Goal: Task Accomplishment & Management: Manage account settings

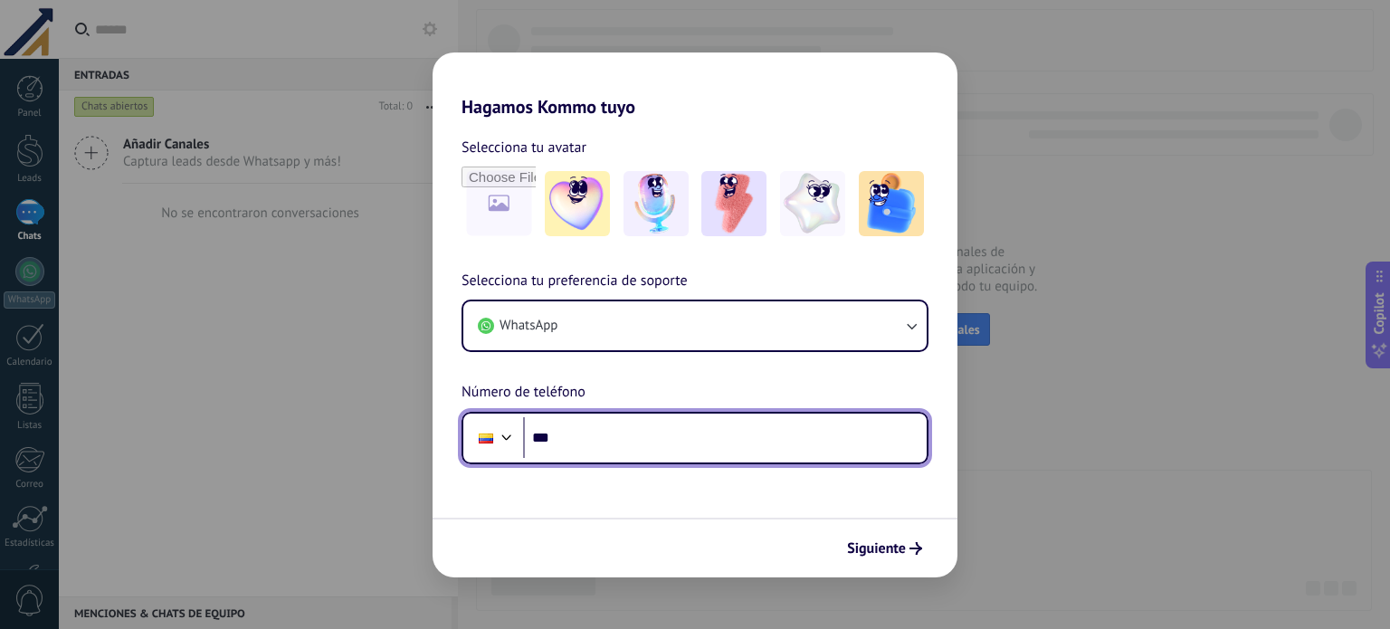
click at [623, 452] on input "***" at bounding box center [725, 438] width 404 height 42
paste input "**********"
type input "**********"
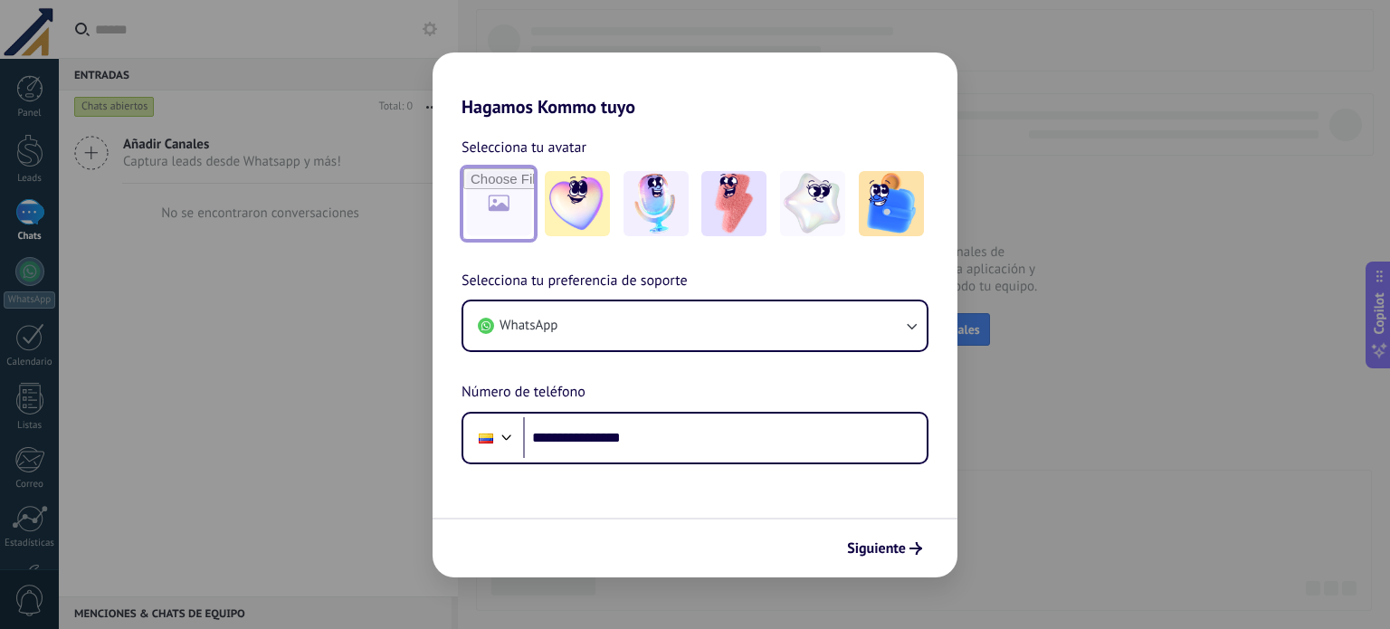
click at [507, 209] on input "file" at bounding box center [498, 203] width 71 height 71
click at [512, 224] on input "file" at bounding box center [498, 203] width 71 height 71
type input "**********"
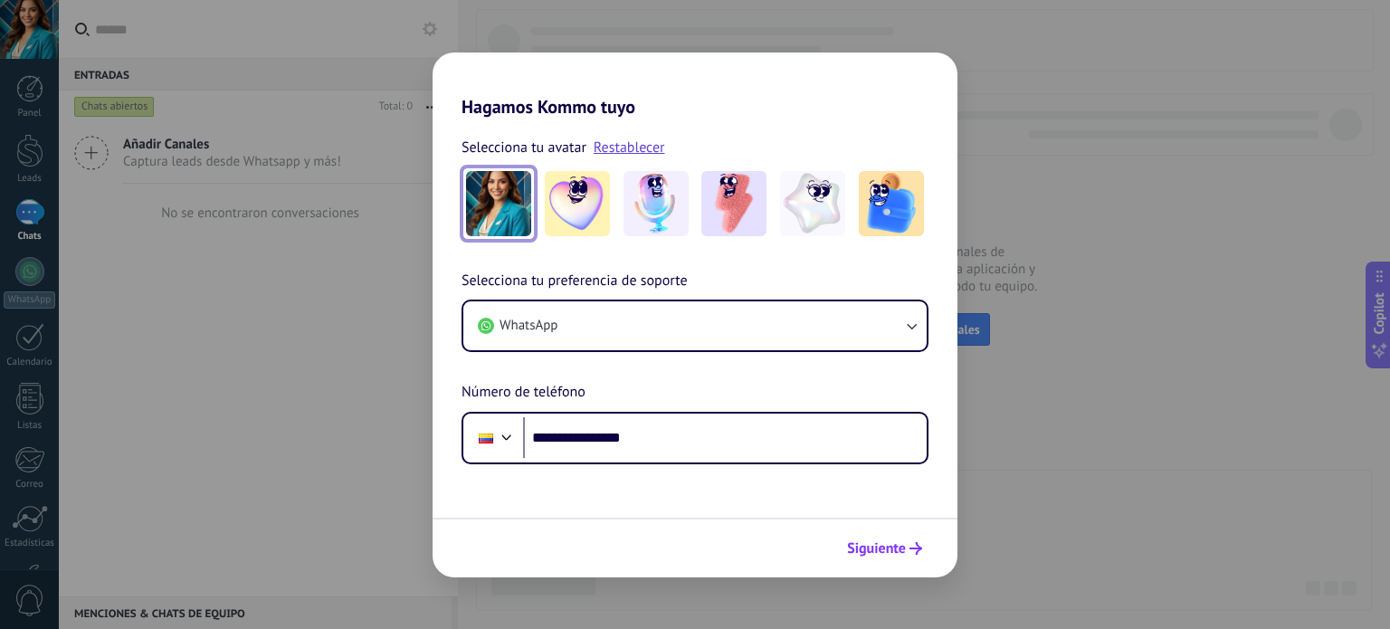
click at [892, 542] on span "Siguiente" at bounding box center [876, 548] width 59 height 13
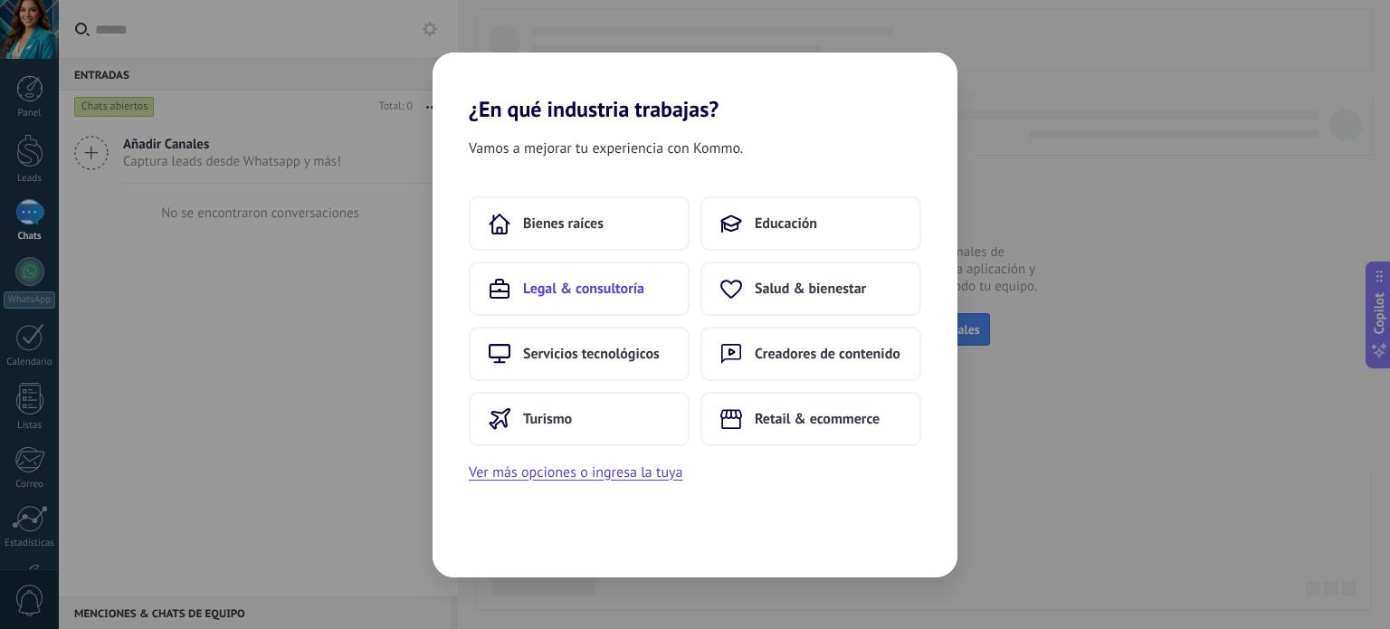
click at [620, 284] on span "Legal & consultoría" at bounding box center [583, 289] width 121 height 18
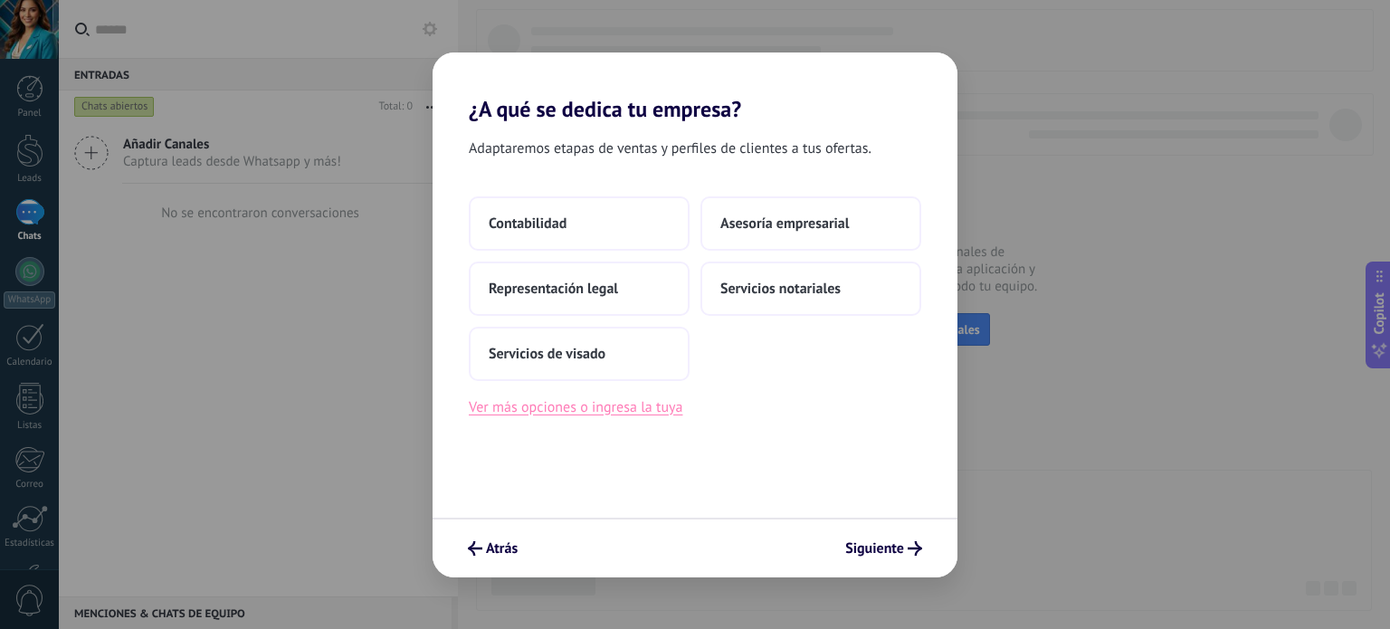
click at [571, 411] on button "Ver más opciones o ingresa la tuya" at bounding box center [576, 408] width 214 height 24
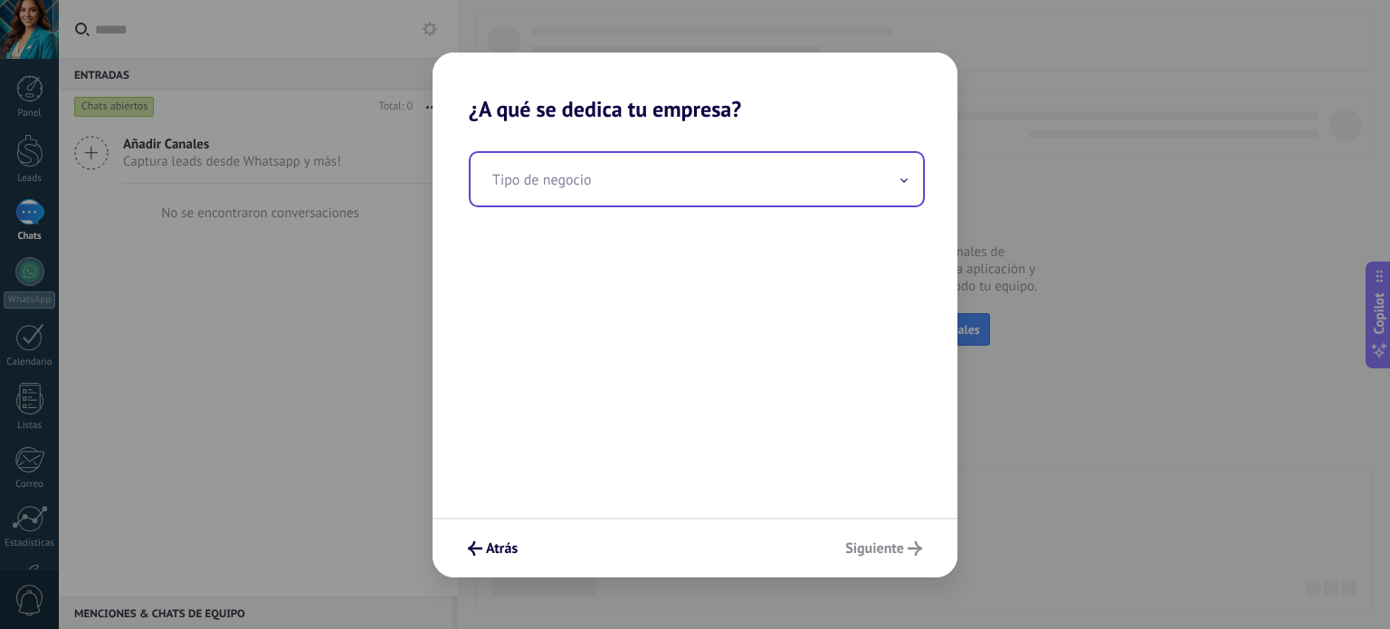
click at [615, 192] on input "text" at bounding box center [697, 179] width 453 height 52
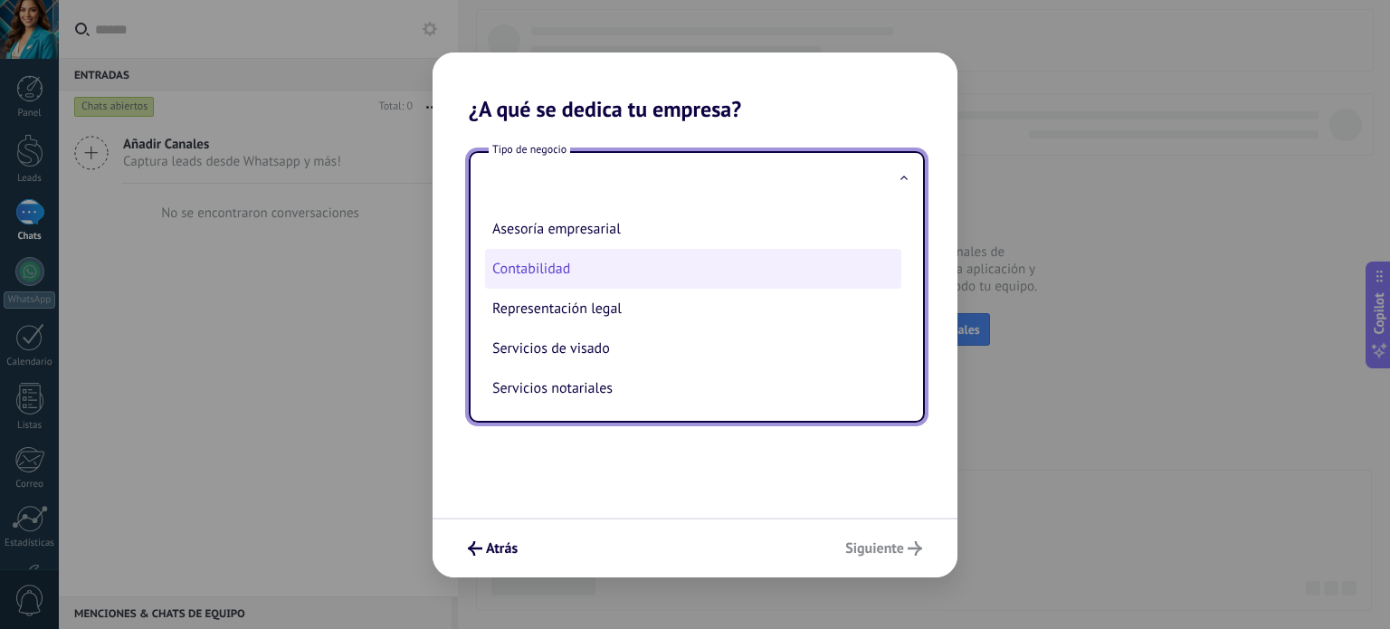
scroll to position [5, 0]
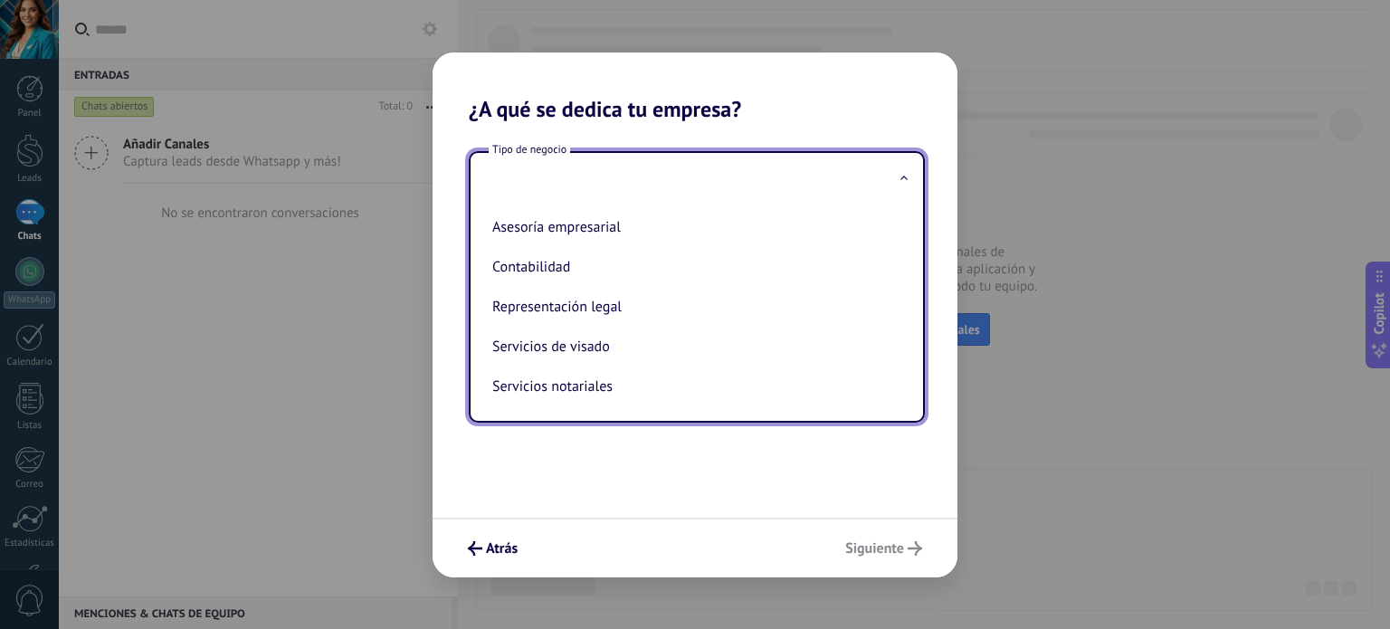
type input "*"
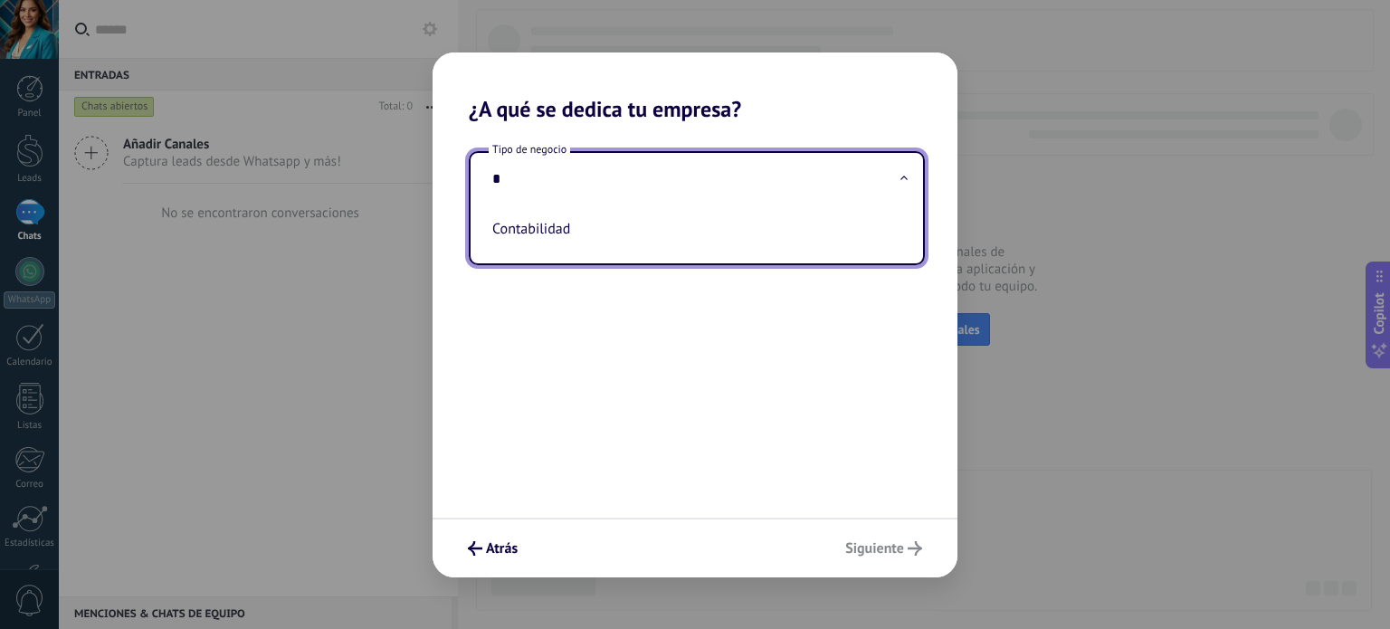
scroll to position [0, 0]
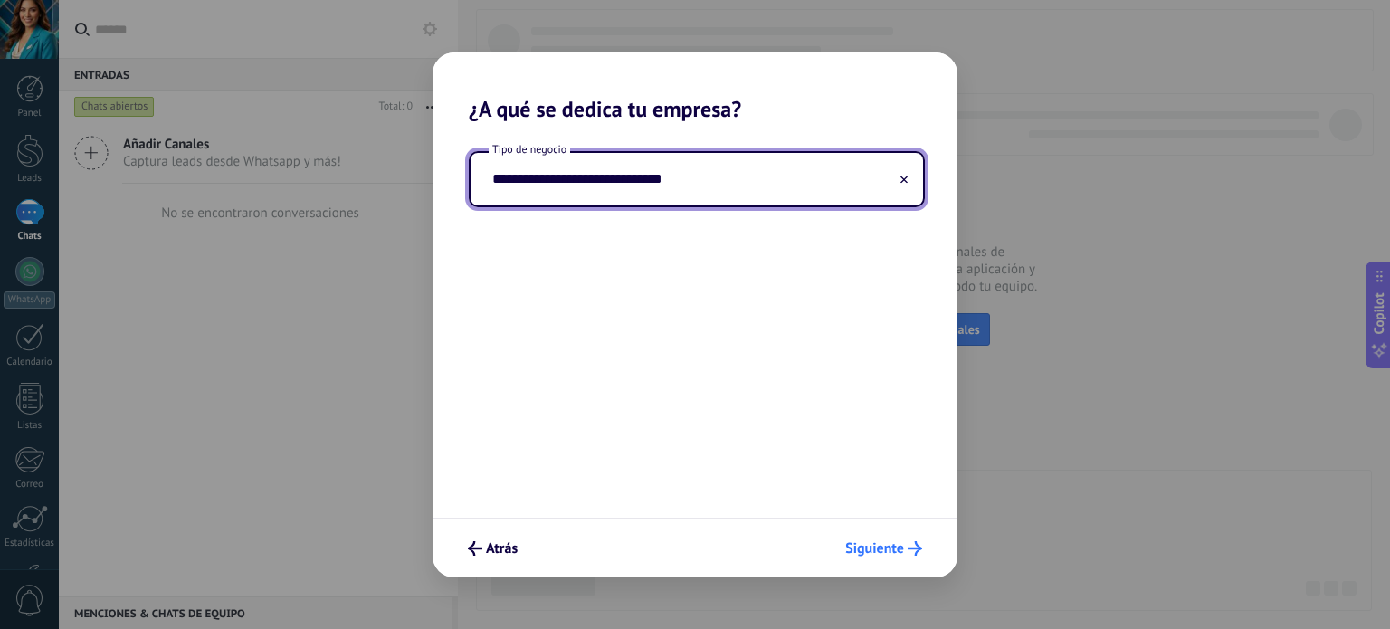
type input "**********"
click at [870, 549] on span "Siguiente" at bounding box center [874, 548] width 59 height 13
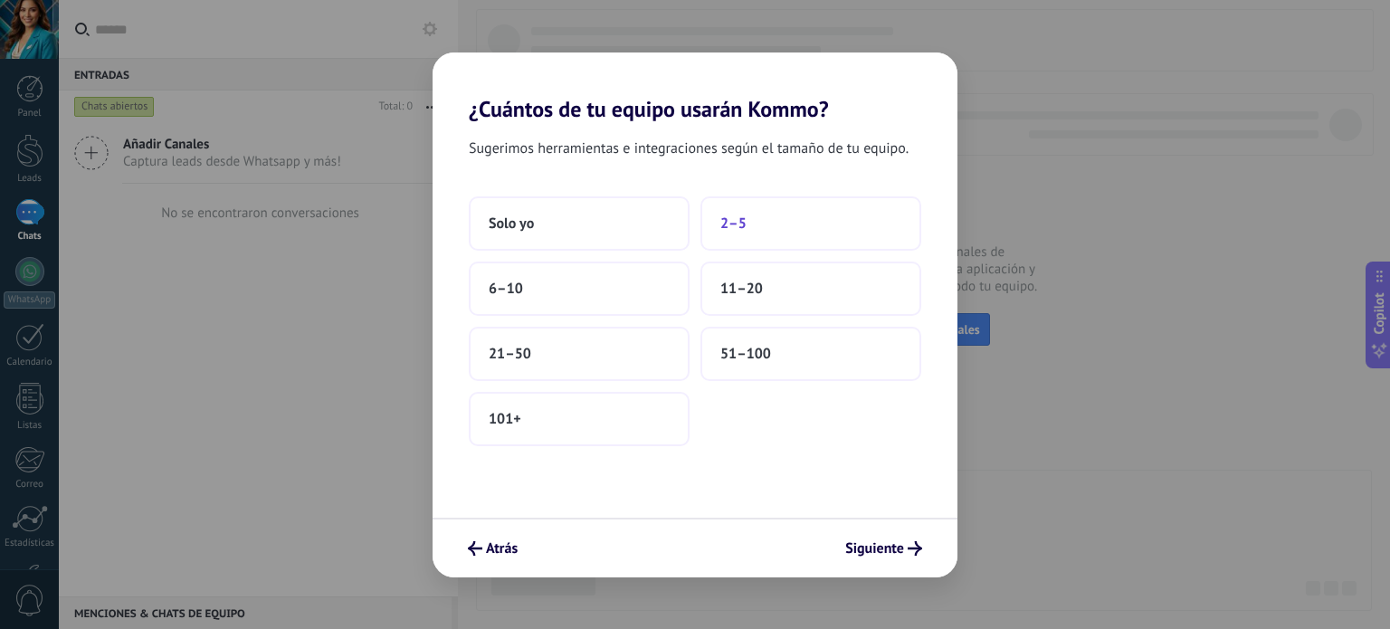
click at [724, 240] on button "2–5" at bounding box center [811, 223] width 221 height 54
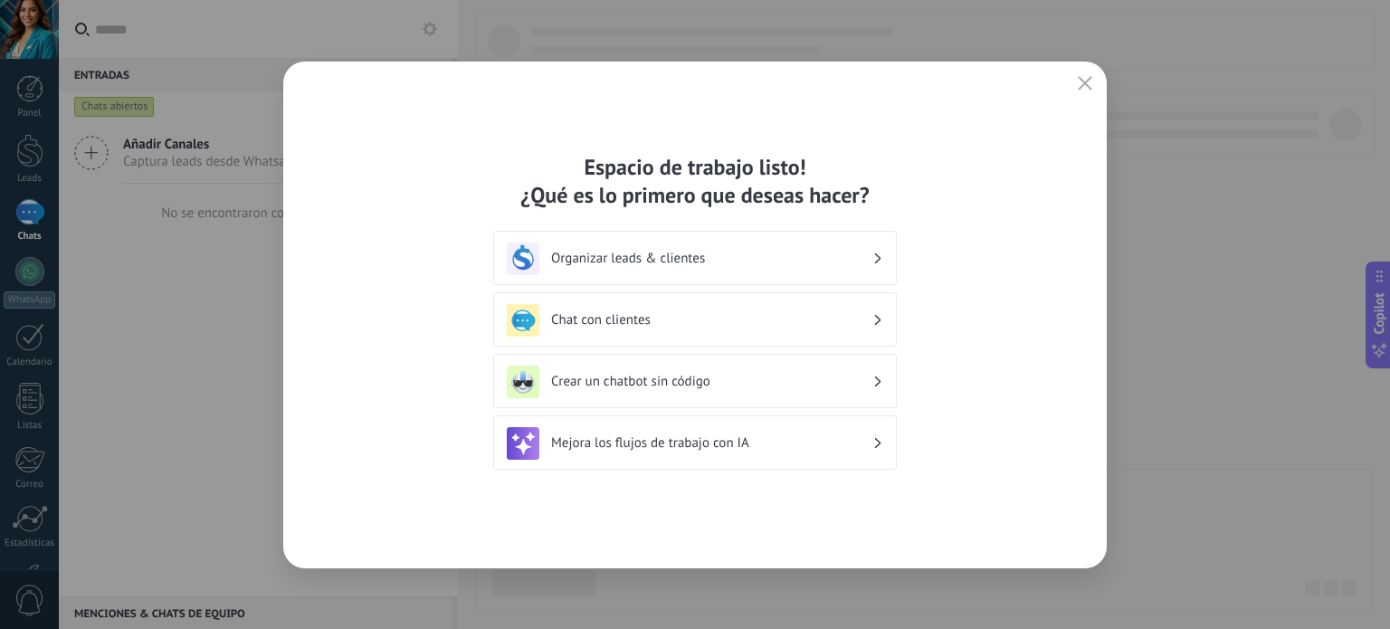
click at [746, 247] on div "Organizar leads & clientes" at bounding box center [695, 259] width 377 height 33
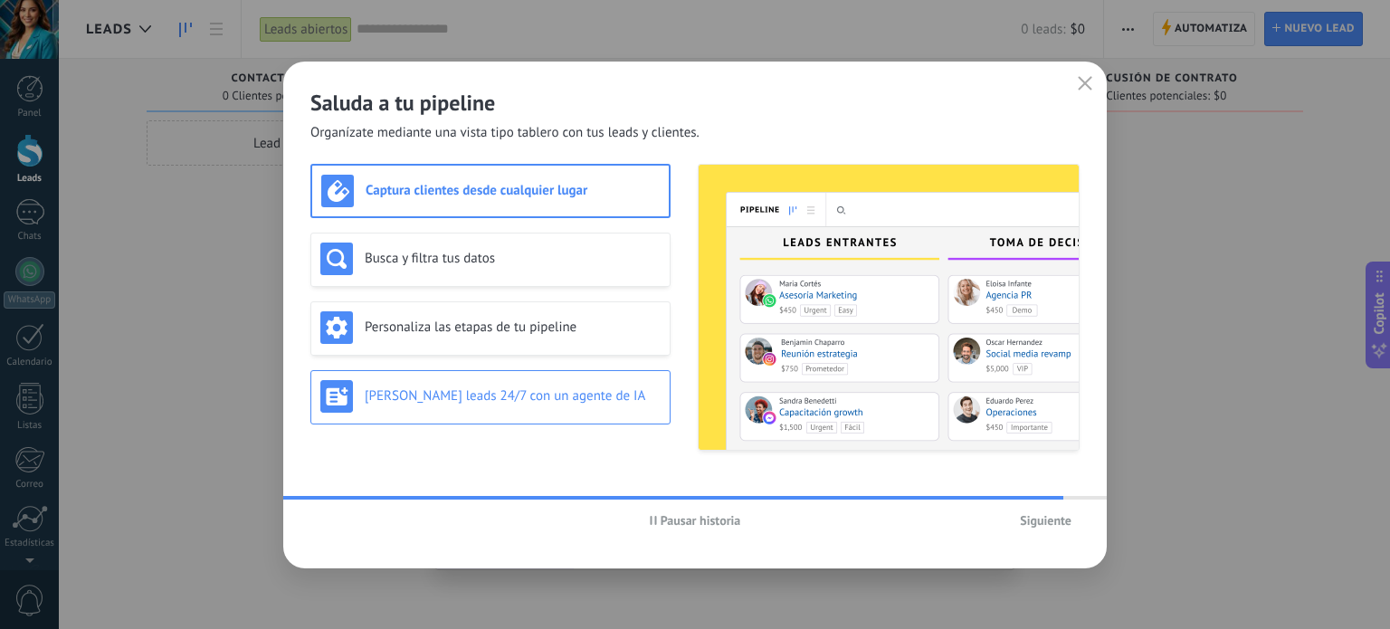
click at [529, 403] on h3 "Genera leads 24/7 con un agente de IA" at bounding box center [513, 395] width 296 height 17
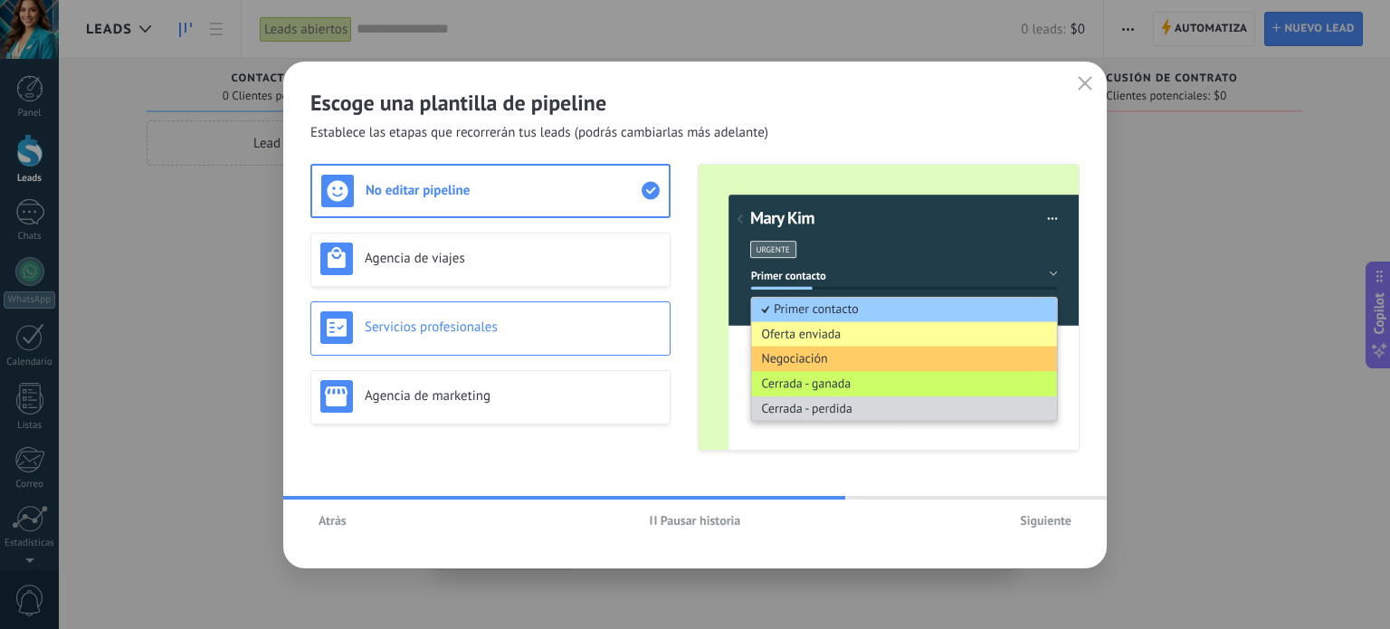
click at [472, 331] on h3 "Servicios profesionales" at bounding box center [513, 327] width 296 height 17
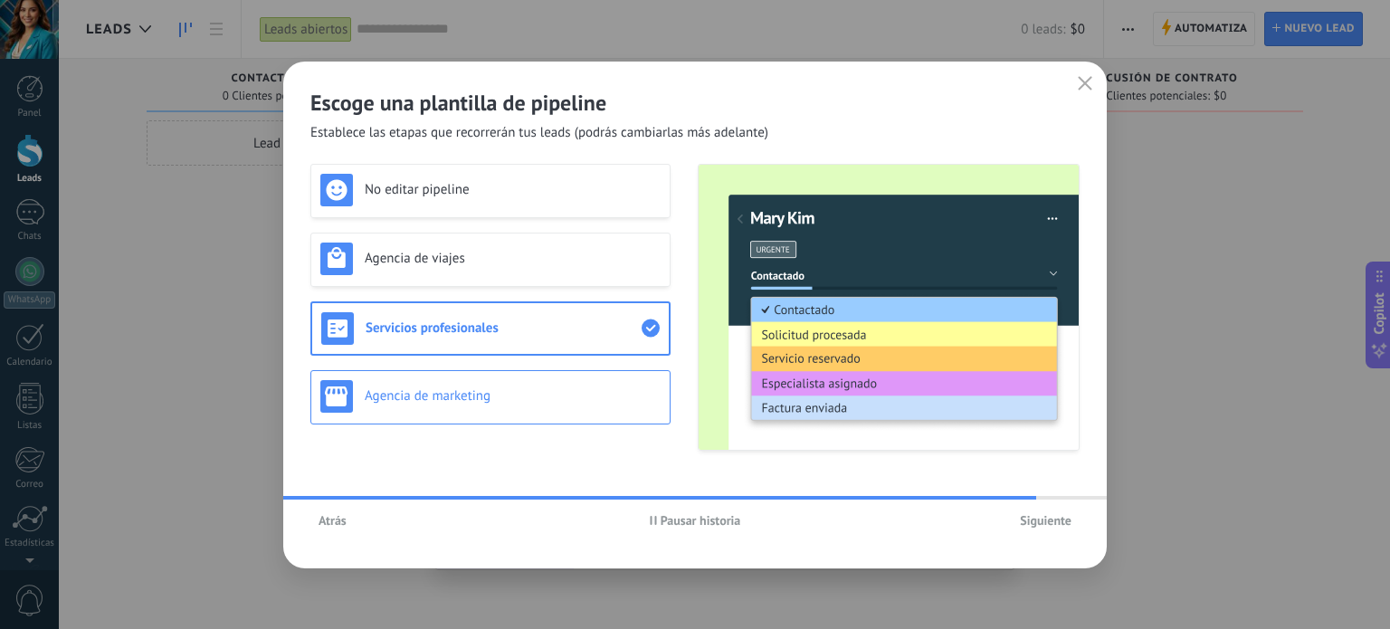
click at [491, 394] on h3 "Agencia de marketing" at bounding box center [513, 395] width 296 height 17
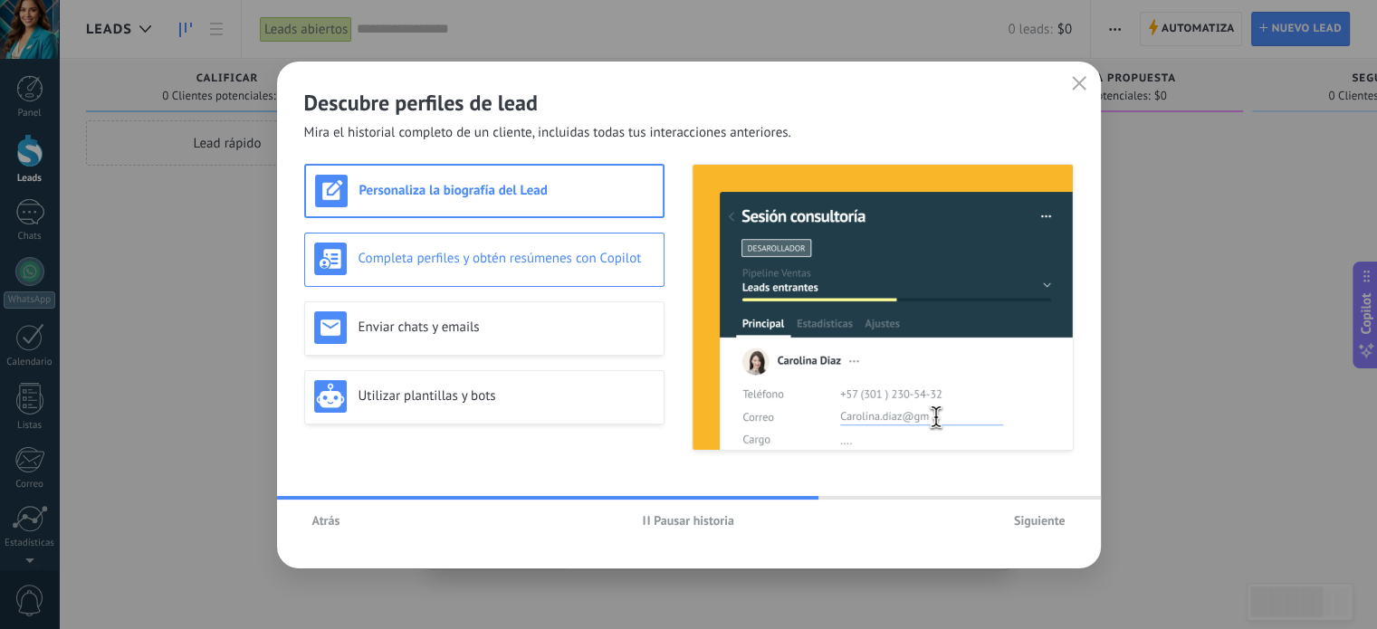
click at [491, 268] on div "Completa perfiles y obtén resúmenes con Copilot" at bounding box center [484, 259] width 340 height 33
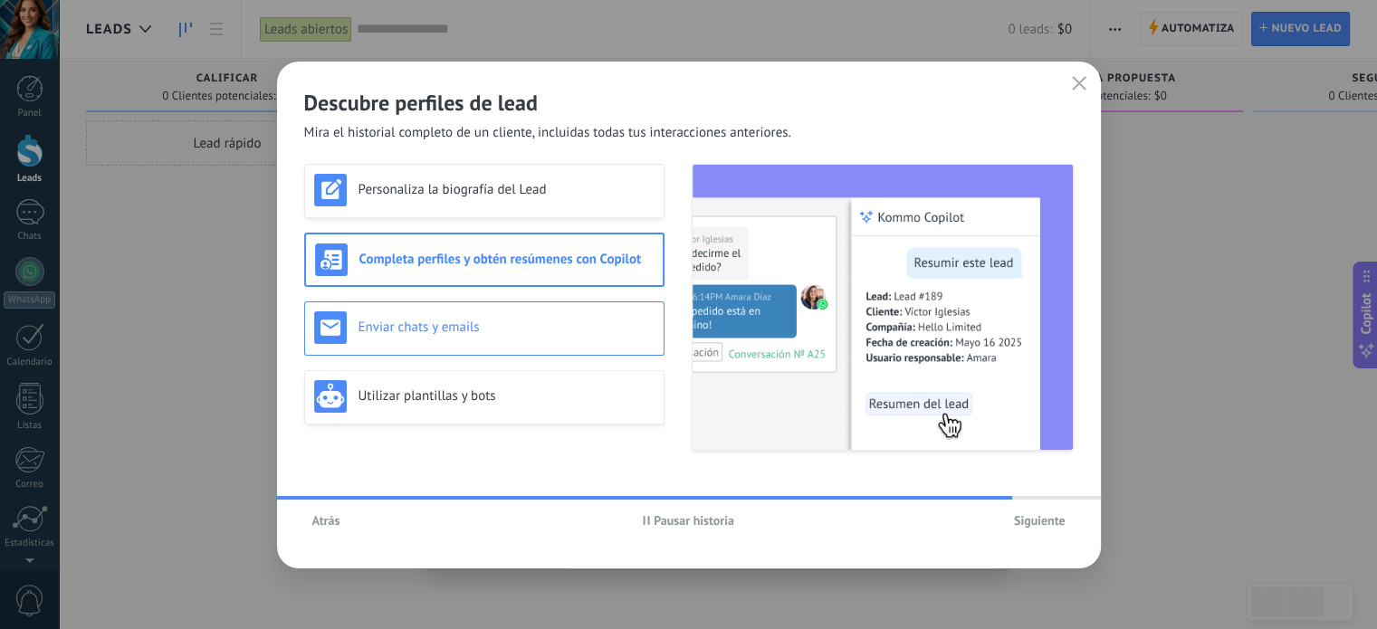
click at [465, 336] on div "Enviar chats y emails" at bounding box center [484, 327] width 340 height 33
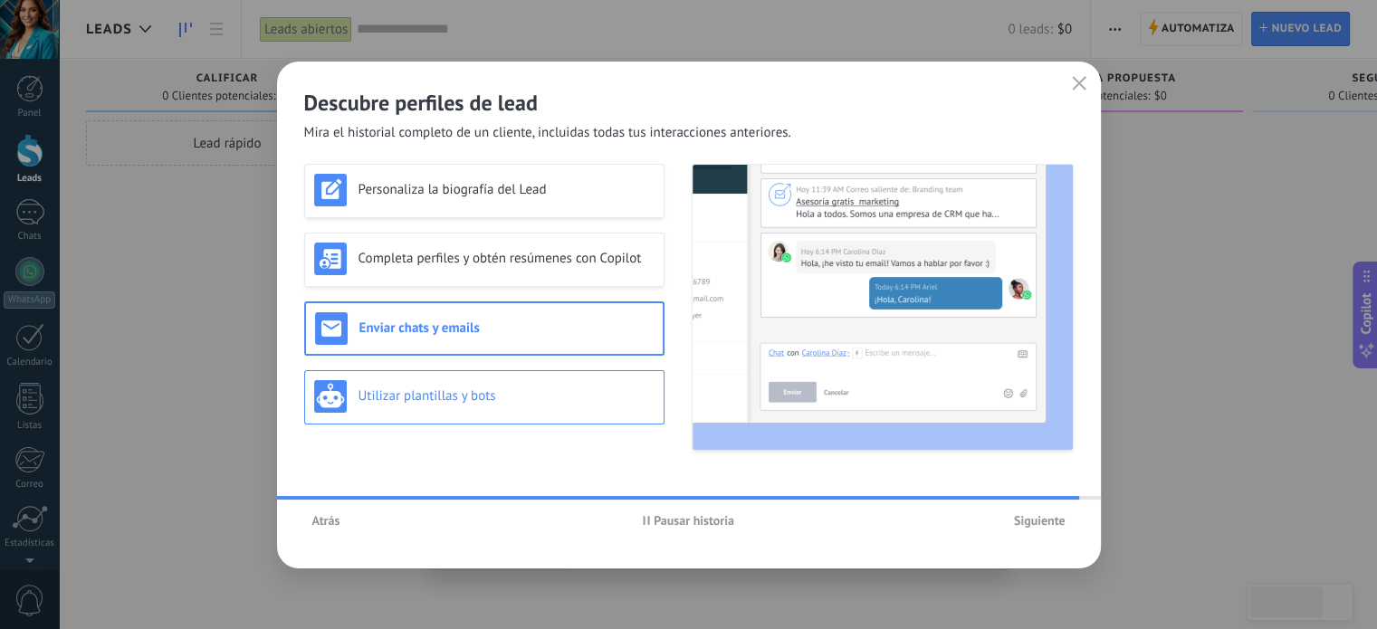
click at [460, 406] on div "Utilizar plantillas y bots" at bounding box center [484, 396] width 340 height 33
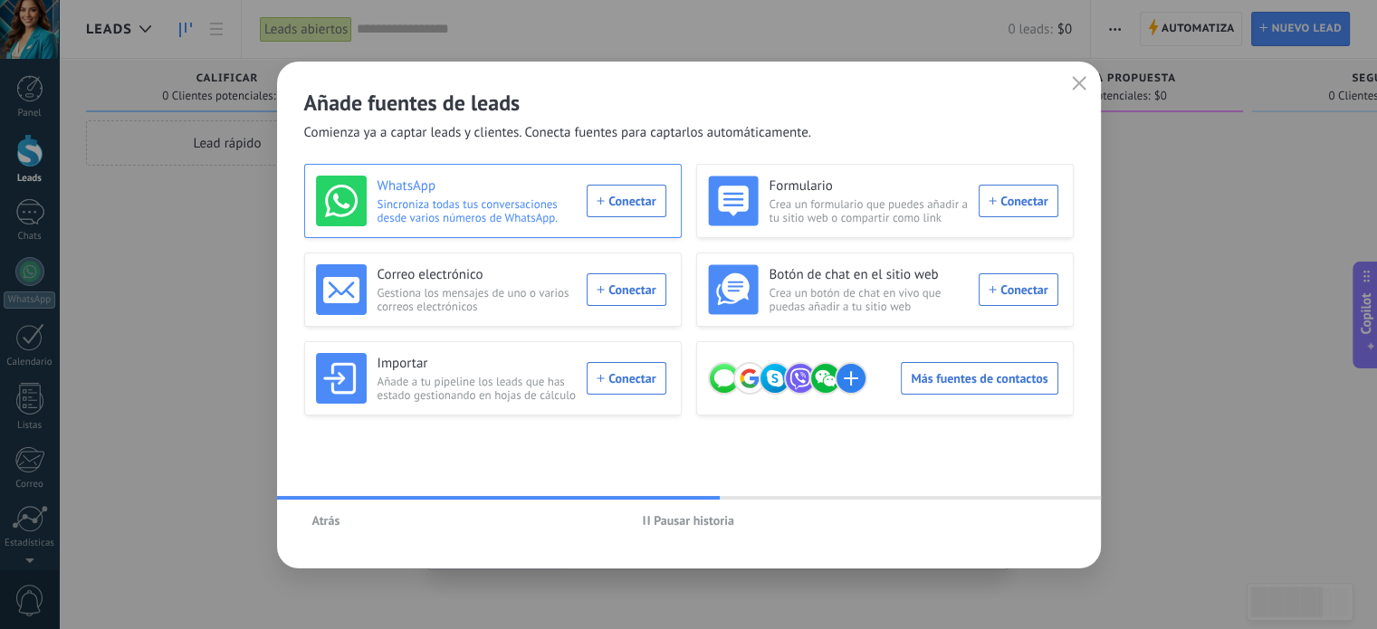
click at [651, 205] on div "WhatsApp Sincroniza todas tus conversaciones desde varios números de WhatsApp. …" at bounding box center [491, 201] width 350 height 51
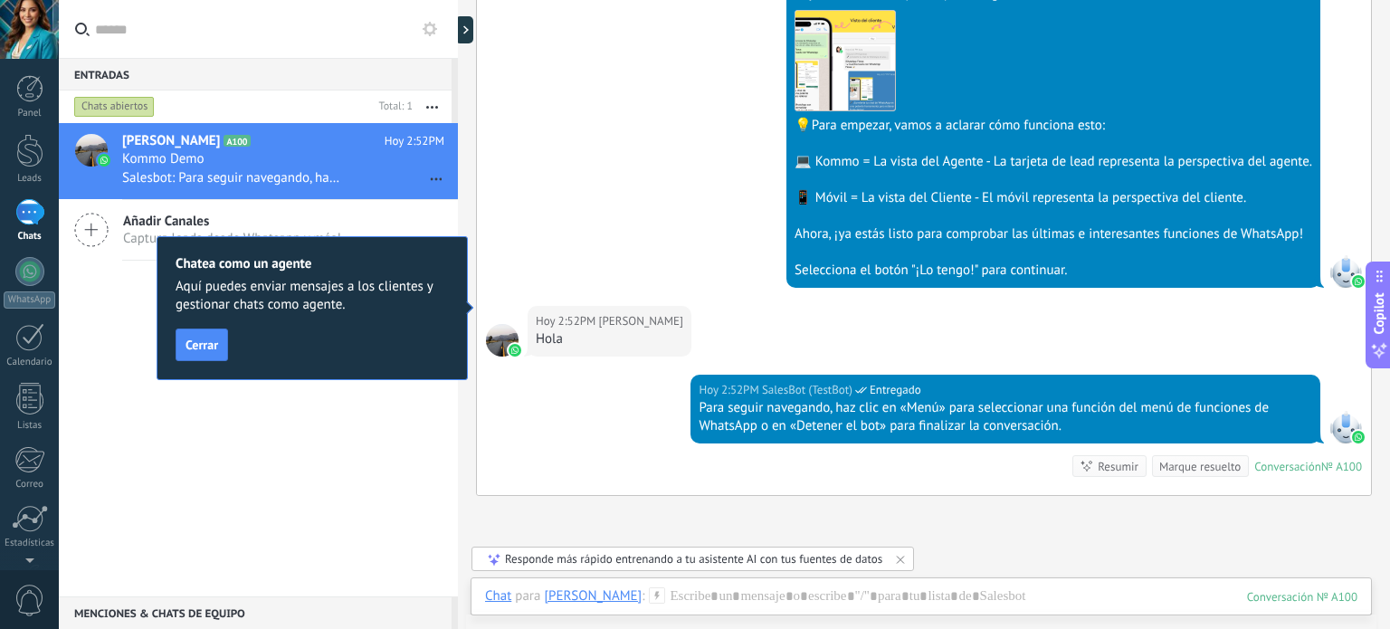
scroll to position [723, 0]
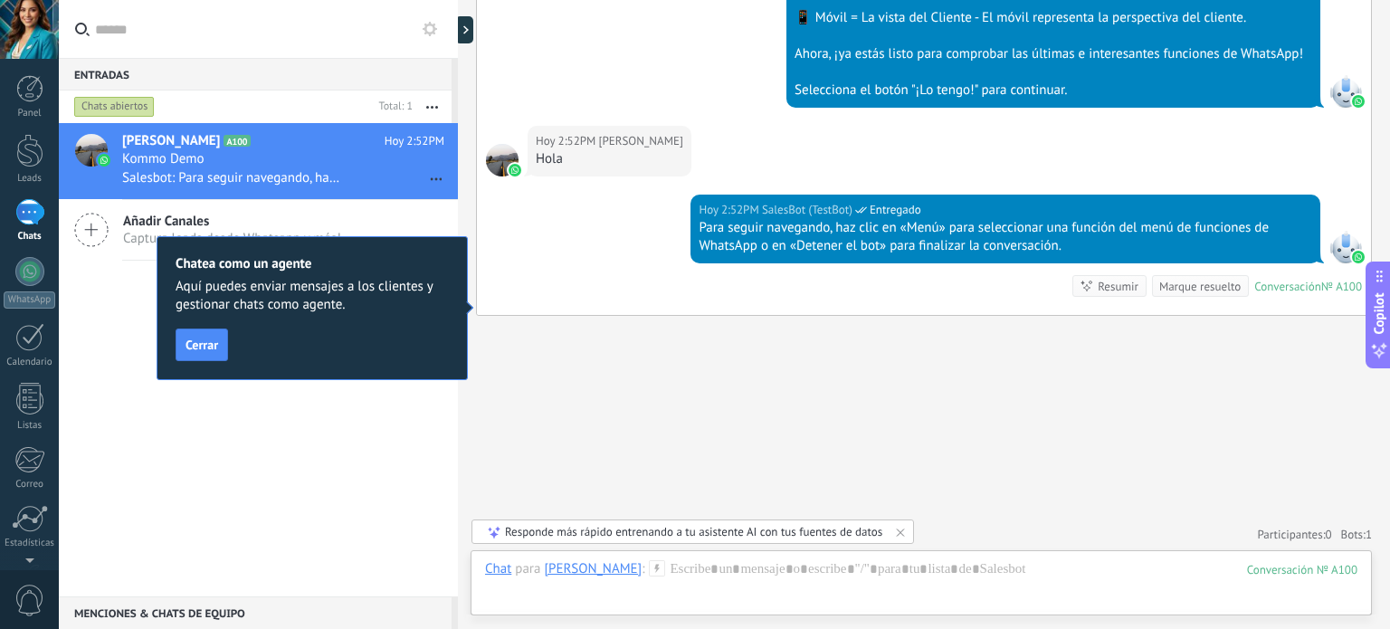
click at [202, 355] on button "Cerrar" at bounding box center [202, 345] width 52 height 33
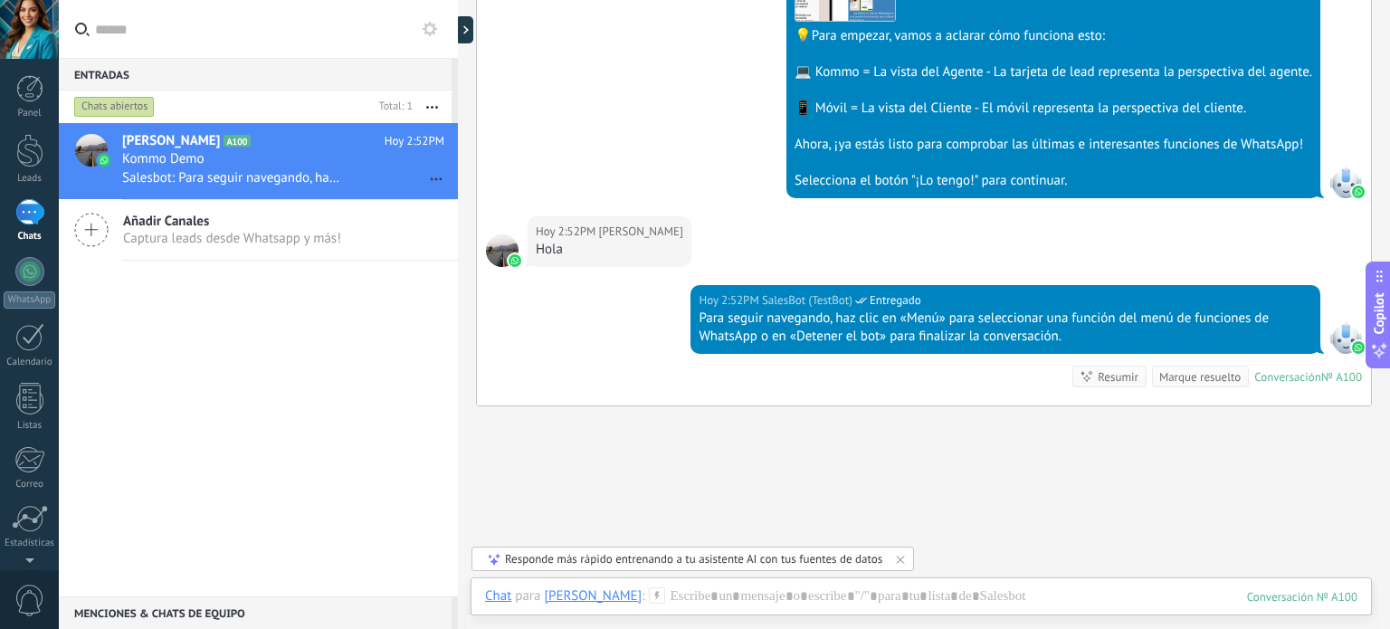
scroll to position [542, 0]
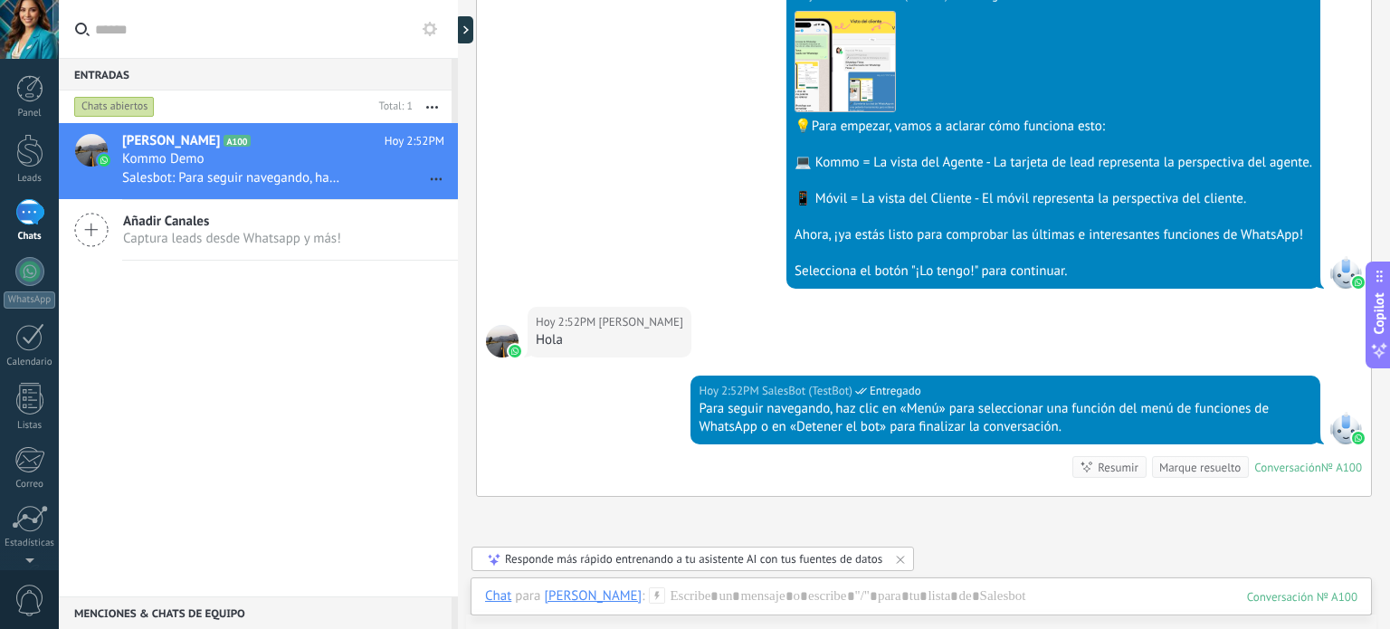
click at [803, 553] on div "Responde más rápido entrenando a tu asistente AI con tus fuentes de datos" at bounding box center [693, 558] width 377 height 15
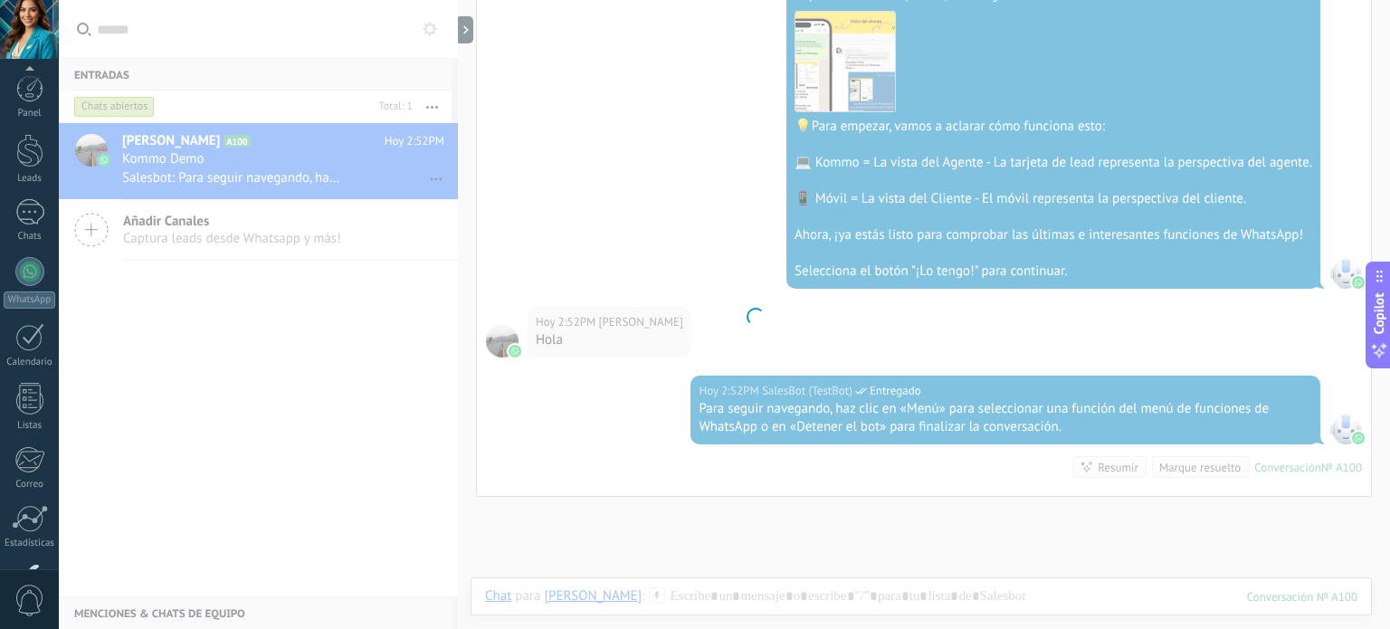
scroll to position [123, 0]
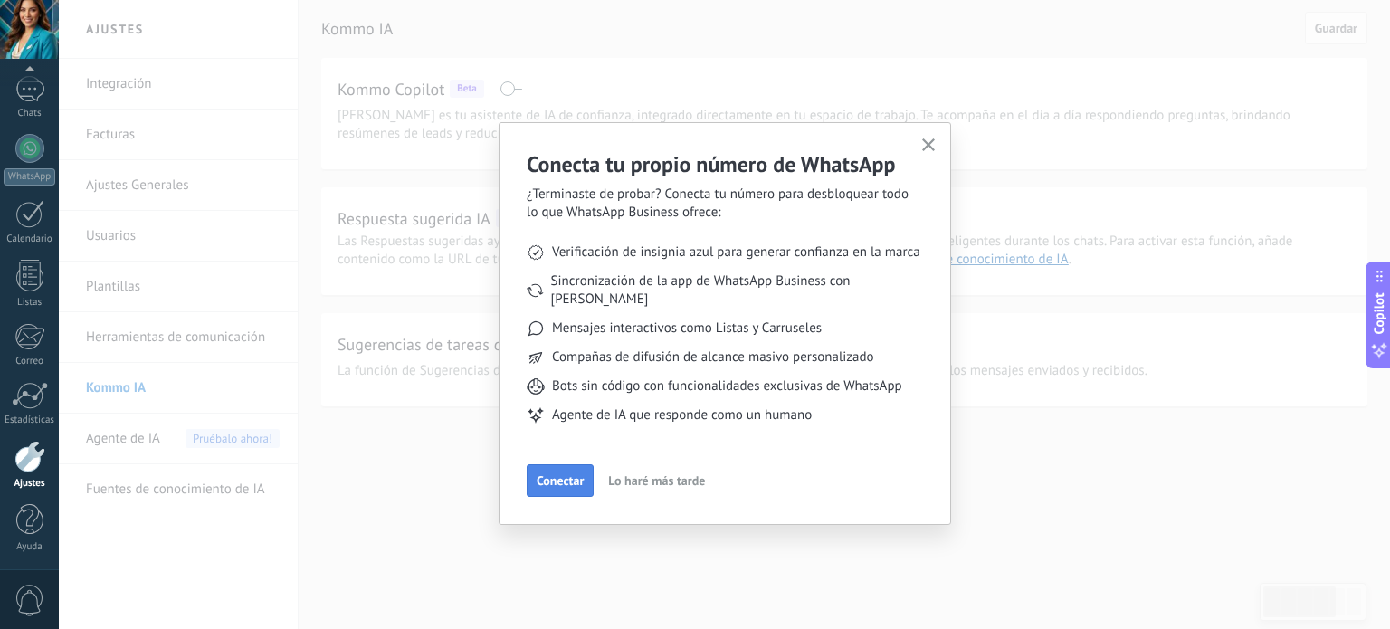
click at [567, 474] on span "Conectar" at bounding box center [560, 480] width 47 height 13
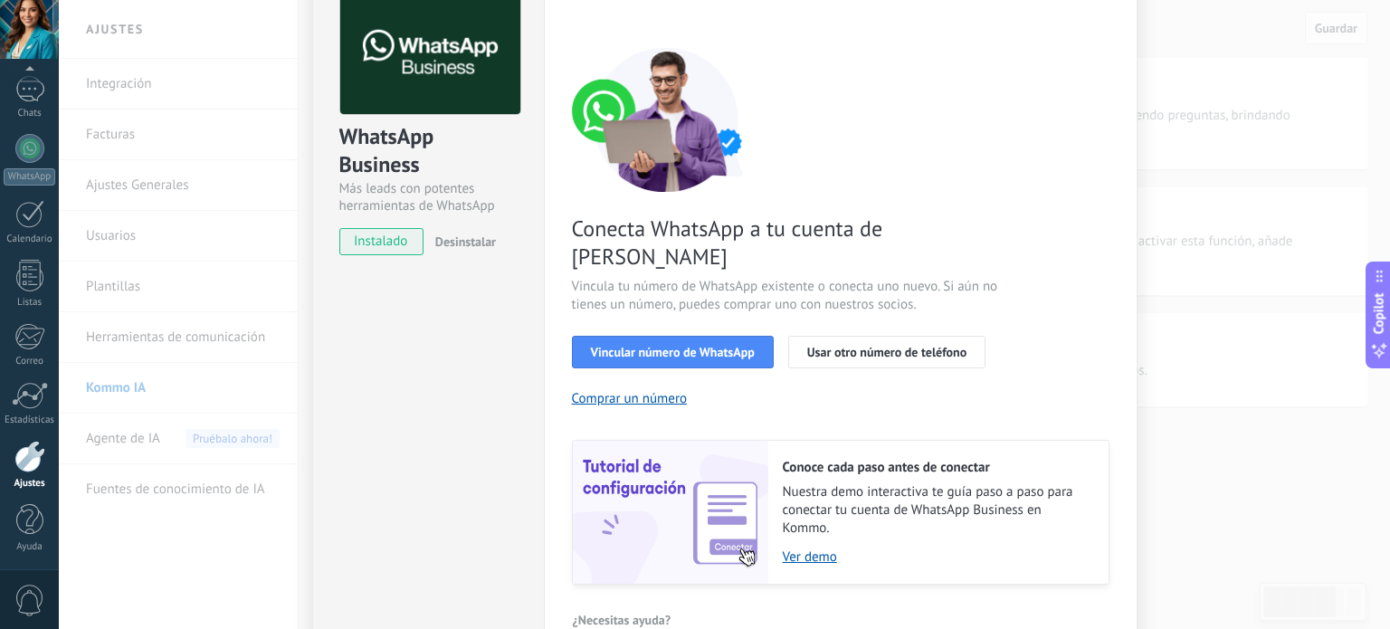
scroll to position [174, 0]
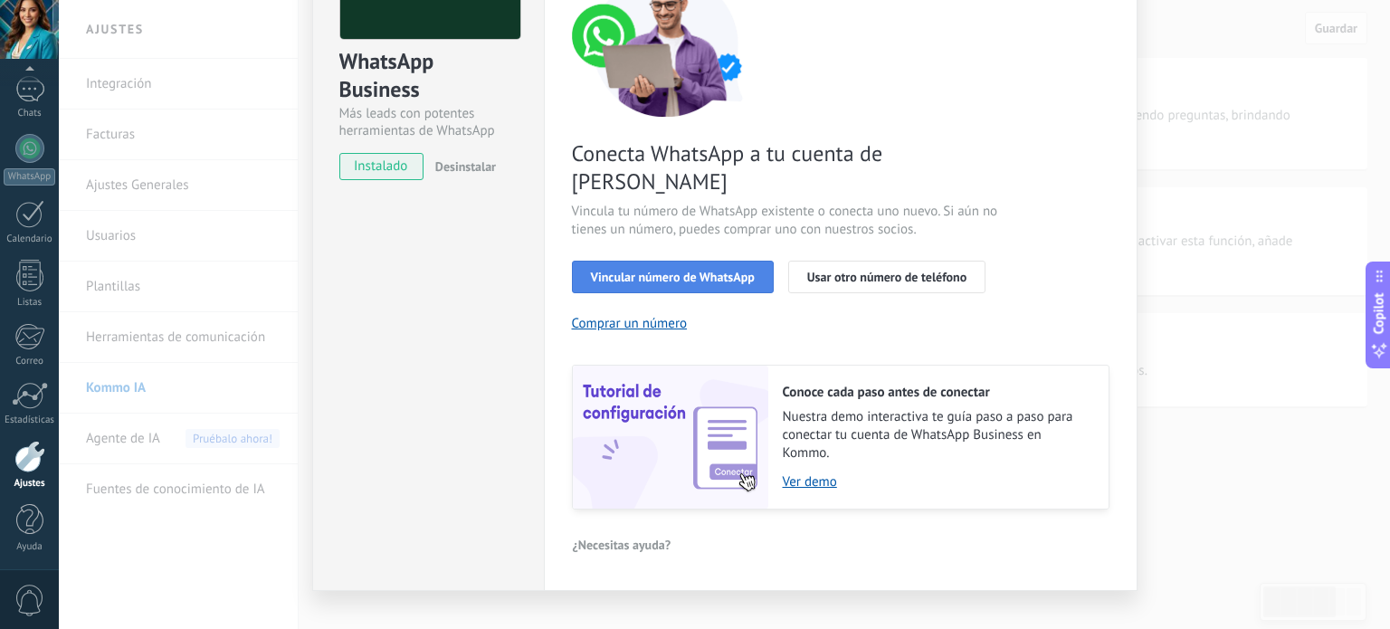
click at [677, 271] on span "Vincular número de WhatsApp" at bounding box center [673, 277] width 164 height 13
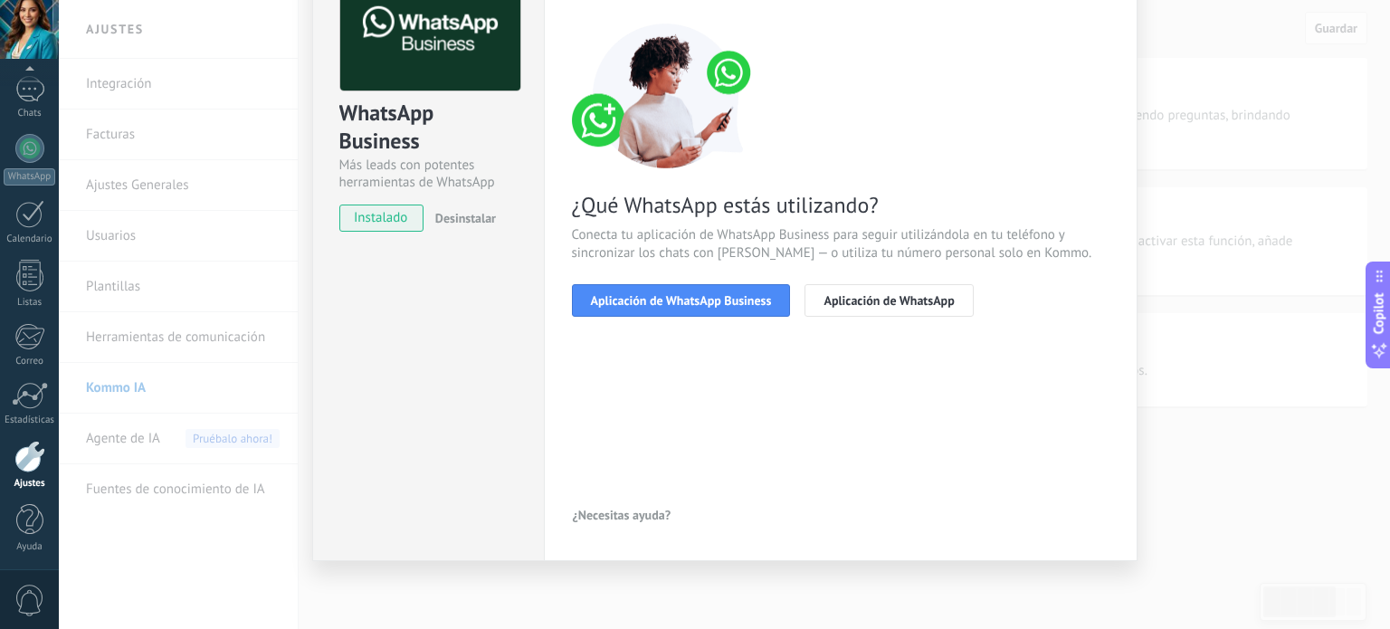
scroll to position [121, 0]
click at [701, 312] on button "Aplicación de WhatsApp Business" at bounding box center [681, 301] width 219 height 33
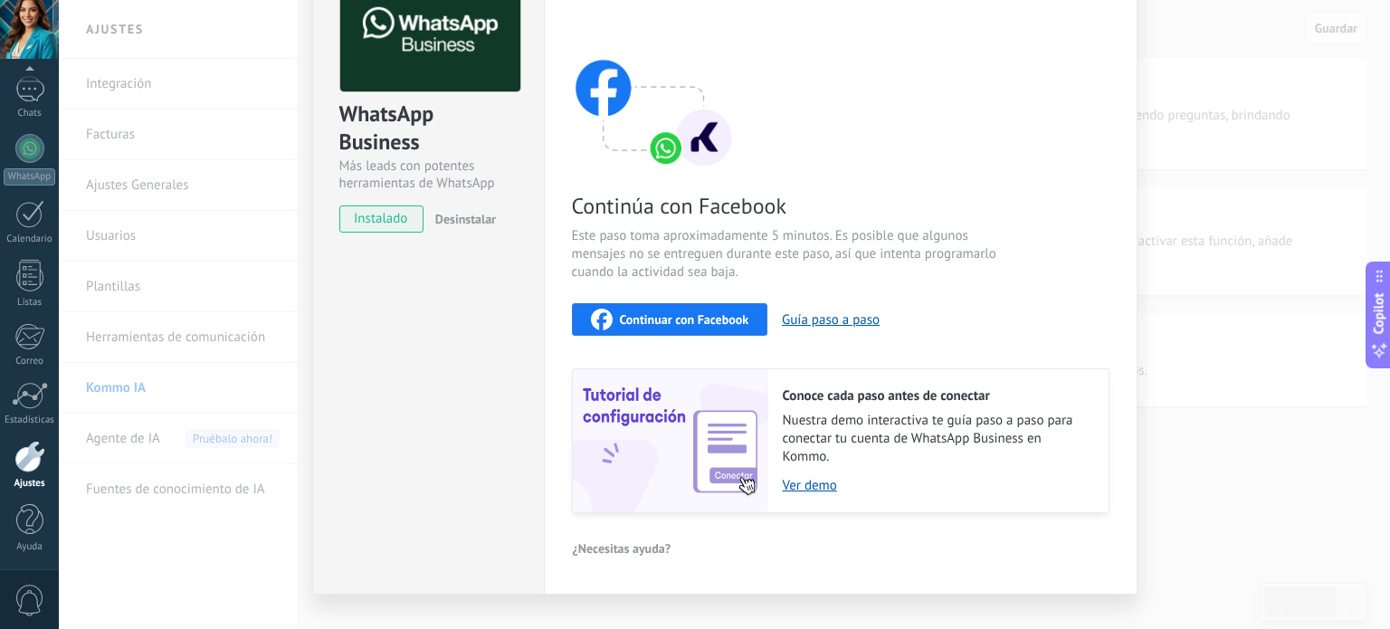
click at [681, 322] on span "Continuar con Facebook" at bounding box center [684, 319] width 129 height 13
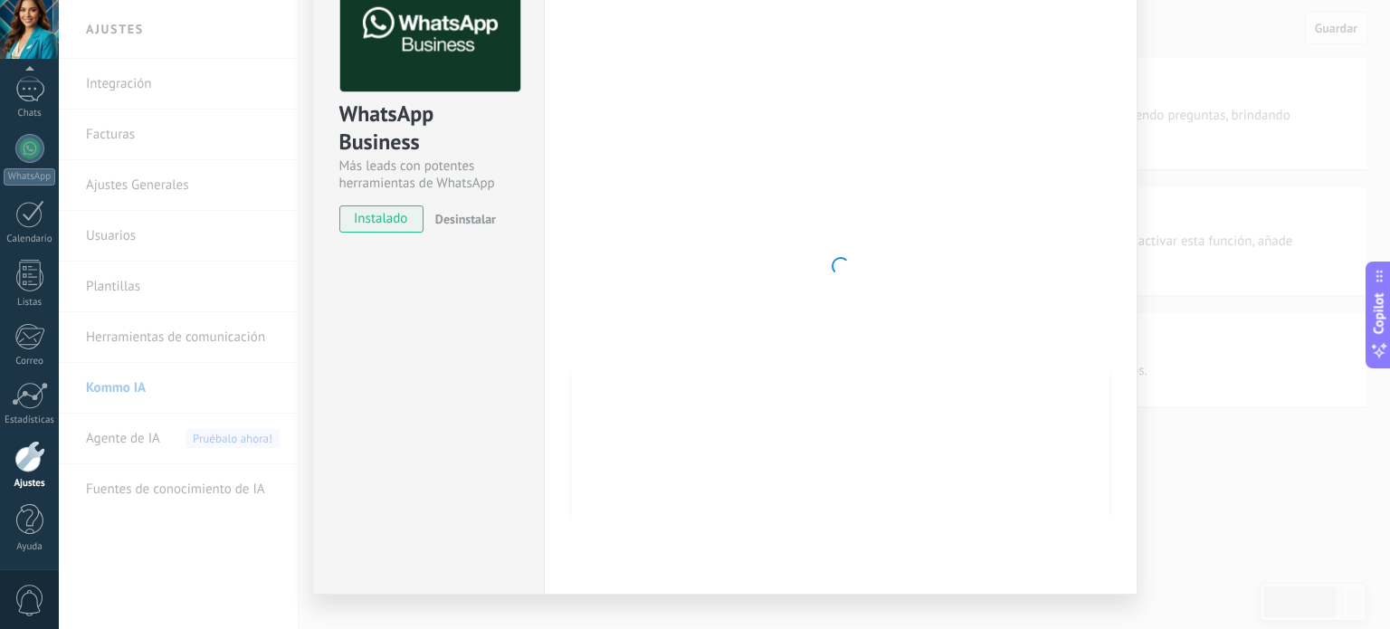
click at [398, 224] on span "instalado" at bounding box center [381, 218] width 82 height 27
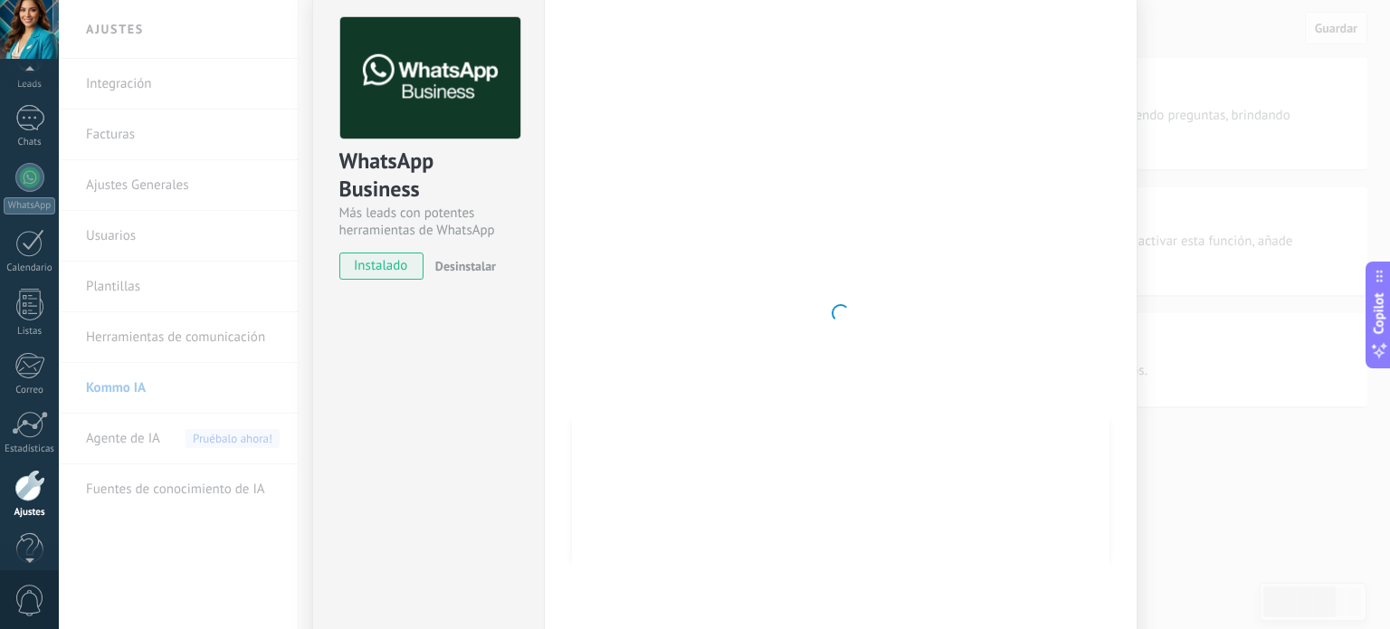
scroll to position [123, 0]
click at [386, 261] on span "instalado" at bounding box center [381, 266] width 82 height 27
click at [25, 124] on div "1" at bounding box center [29, 113] width 29 height 26
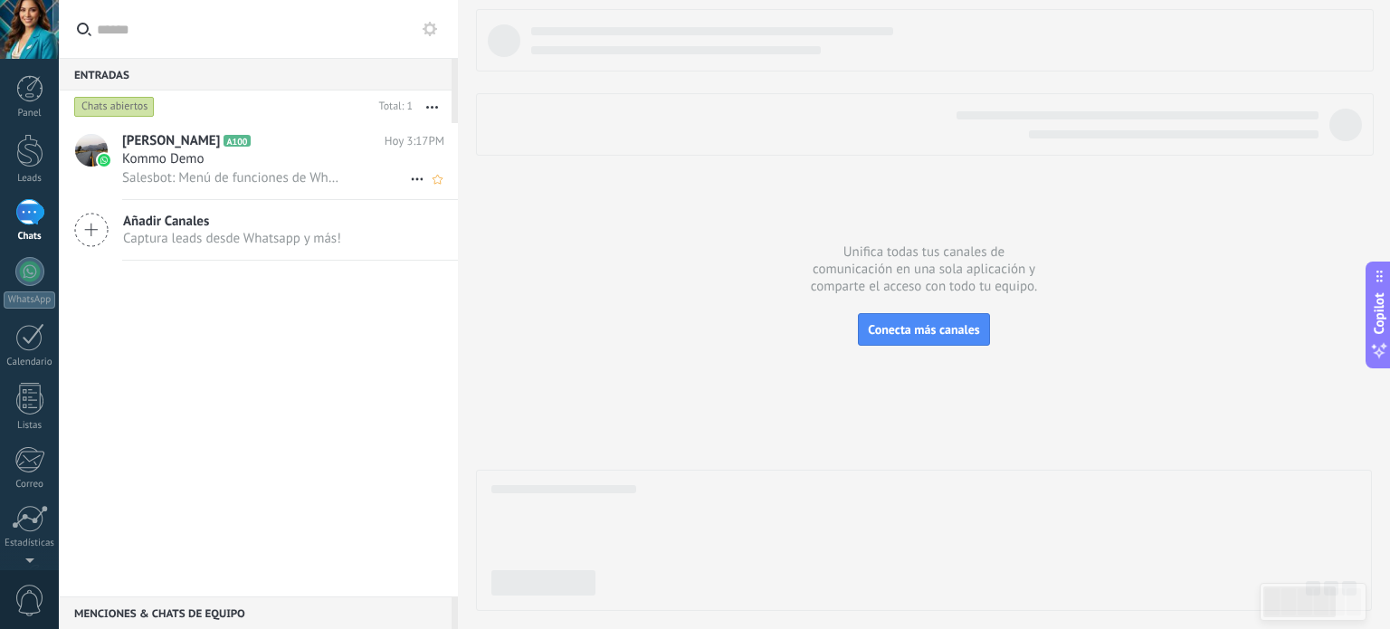
click at [250, 181] on span "Salesbot: Menú de funciones de WhatsApp ¡Desbloquea la mensajería mejorada en W…" at bounding box center [233, 177] width 223 height 17
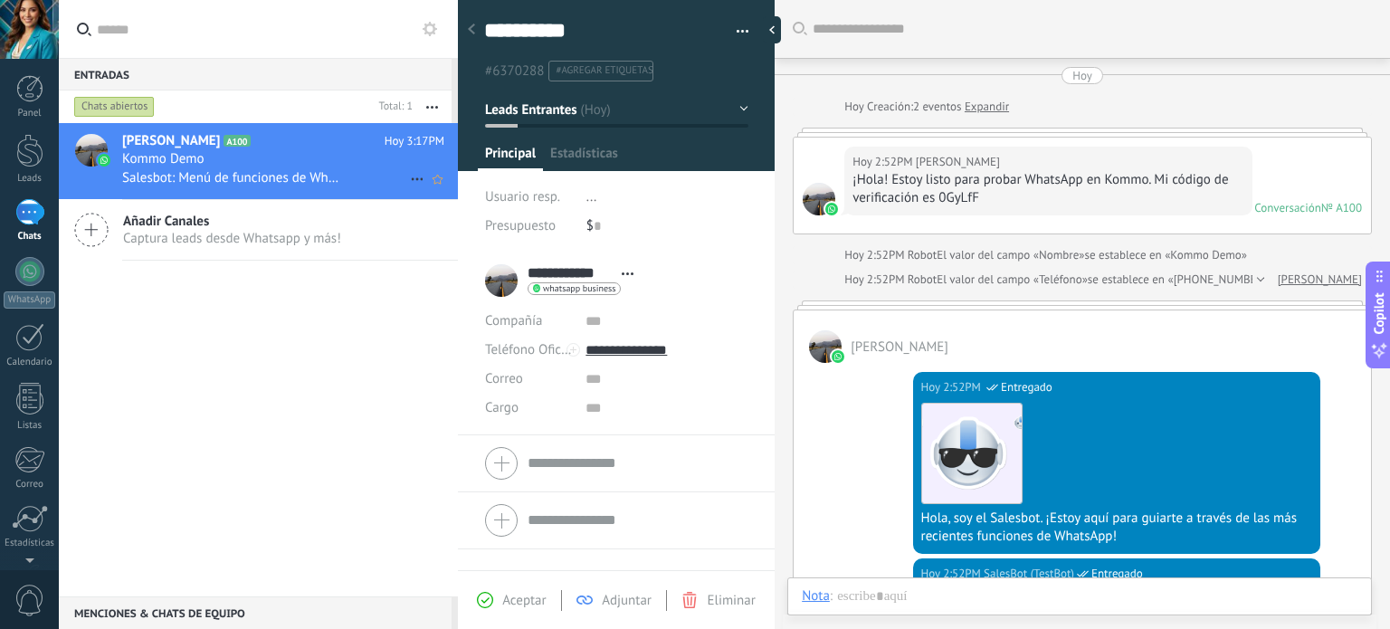
type textarea "**********"
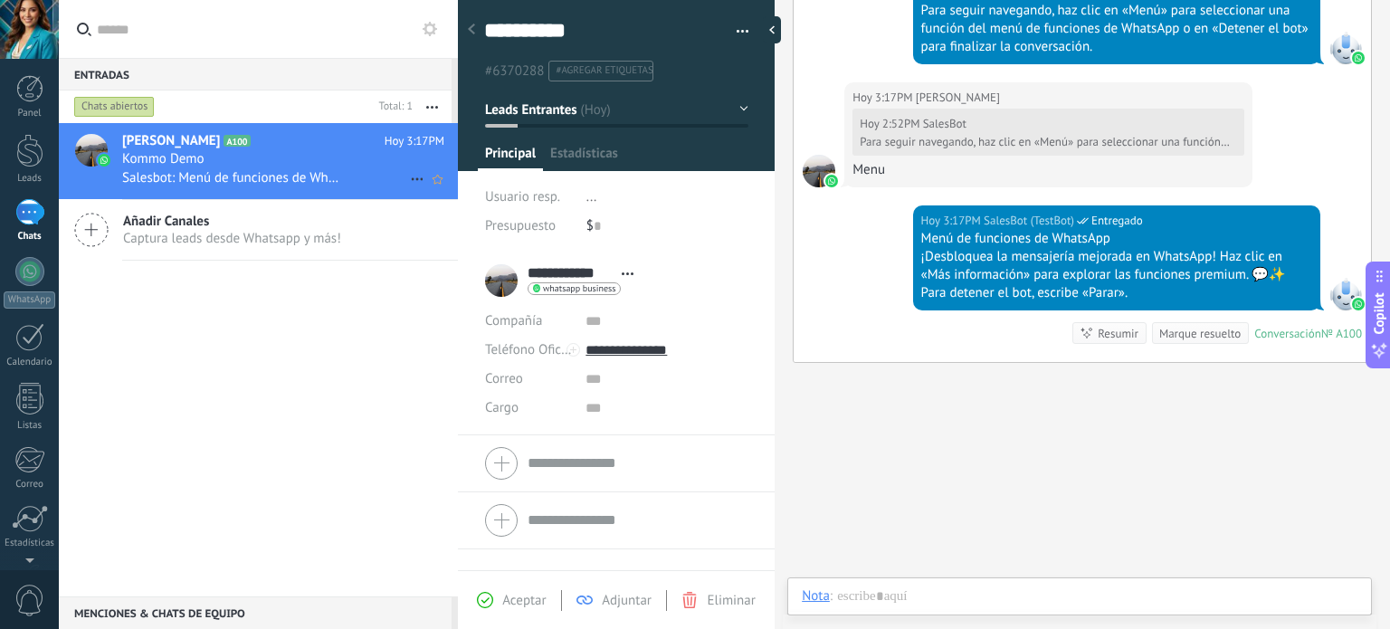
scroll to position [26, 0]
click at [590, 386] on input "text" at bounding box center [667, 379] width 162 height 29
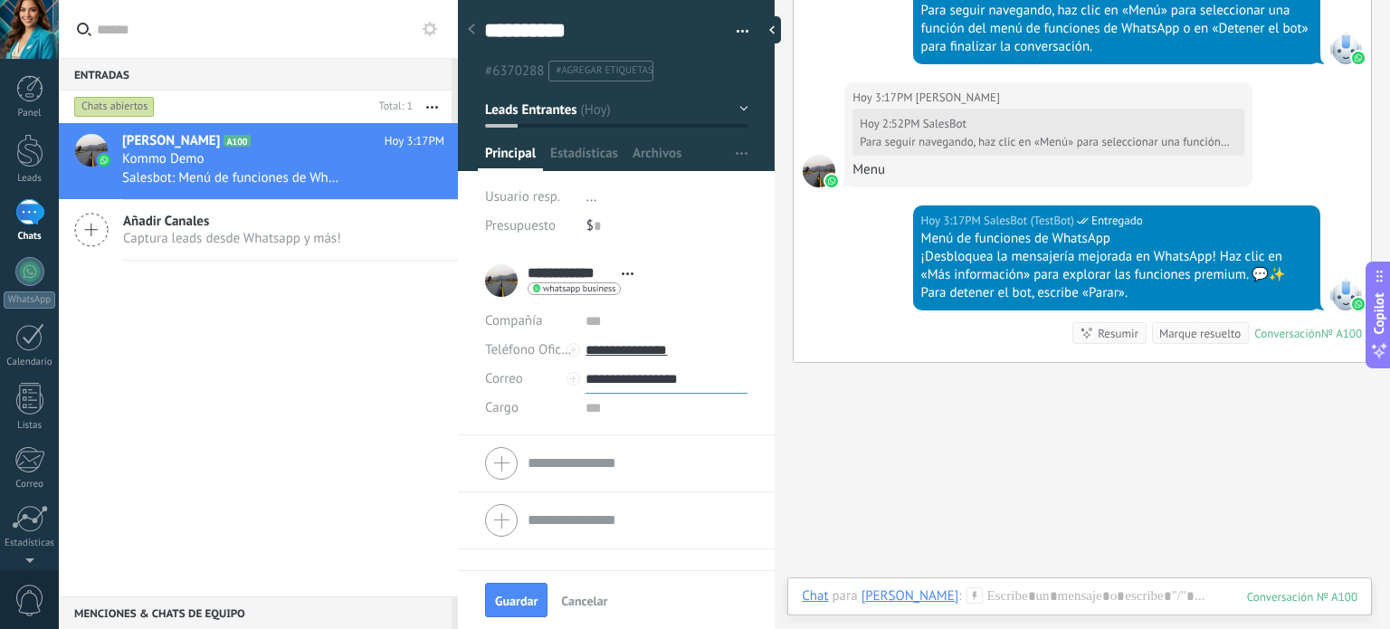
type input "**********"
click at [592, 411] on input "text" at bounding box center [667, 408] width 162 height 29
type input "*"
paste input "**********"
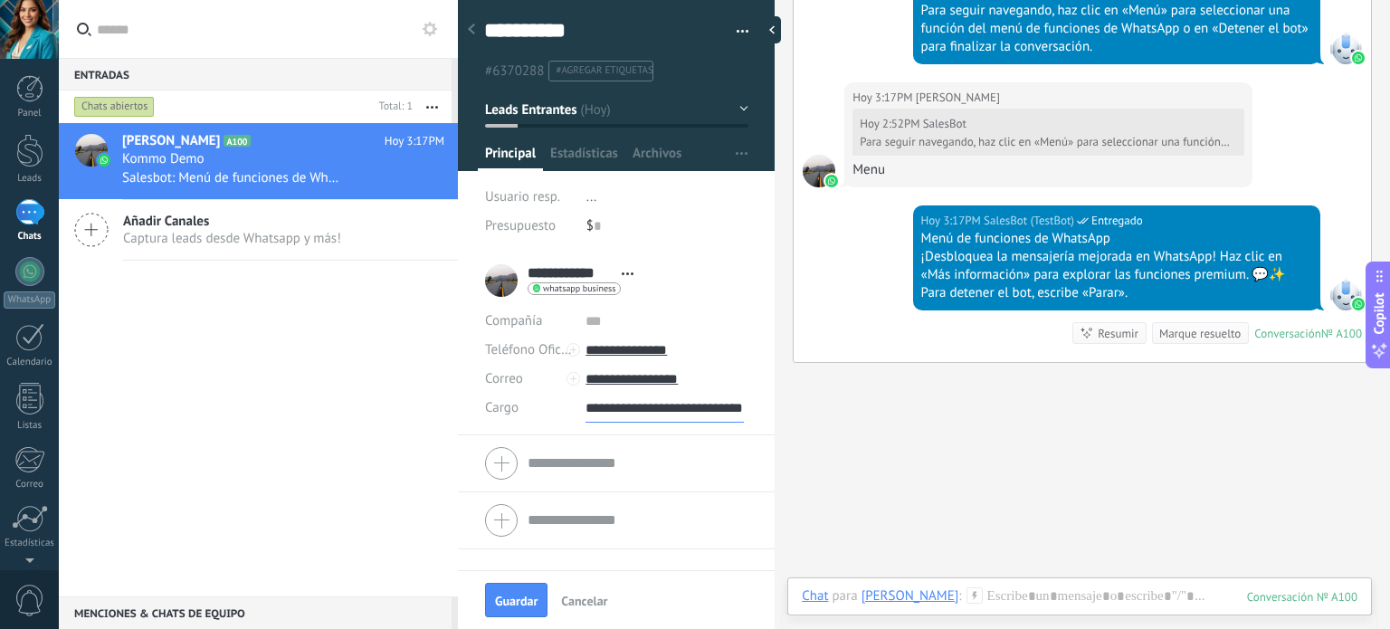
type input "**********"
click at [618, 510] on body ".abccls-1,.abccls-2{fill-rule:evenodd}.abccls-2{fill:#fff} .abfcls-1{fill:none}…" at bounding box center [695, 314] width 1390 height 629
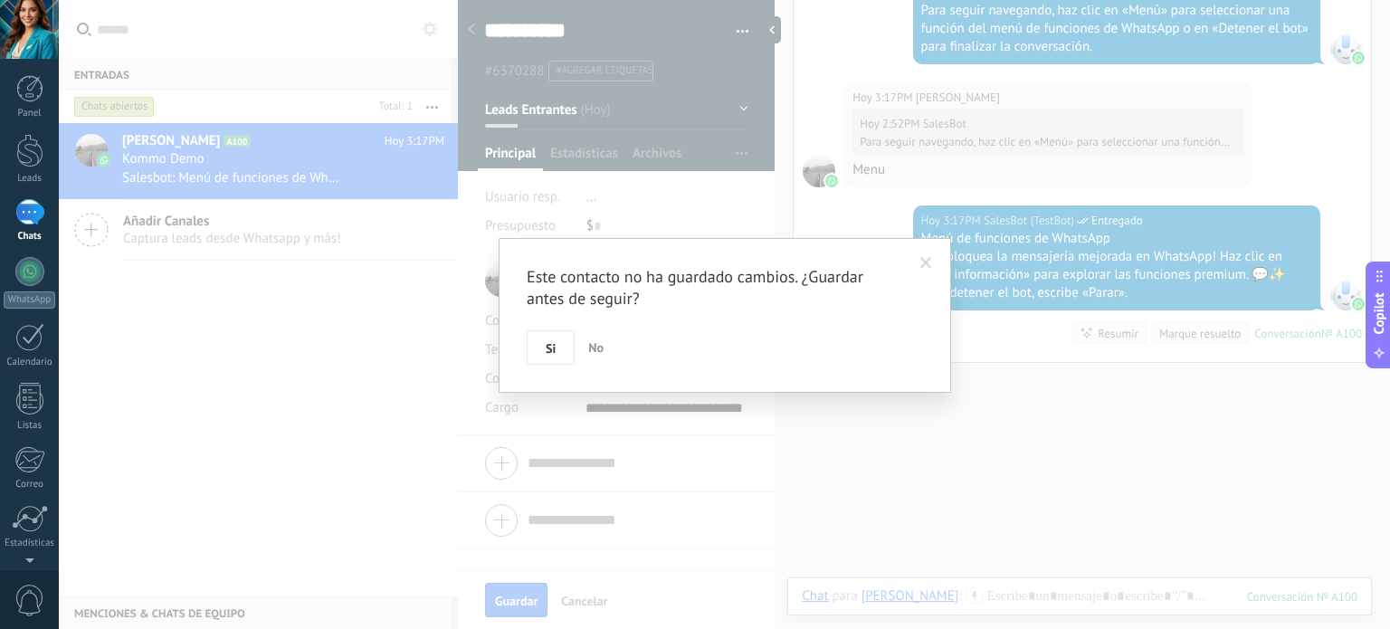
scroll to position [0, 0]
click at [927, 266] on span at bounding box center [927, 263] width 12 height 13
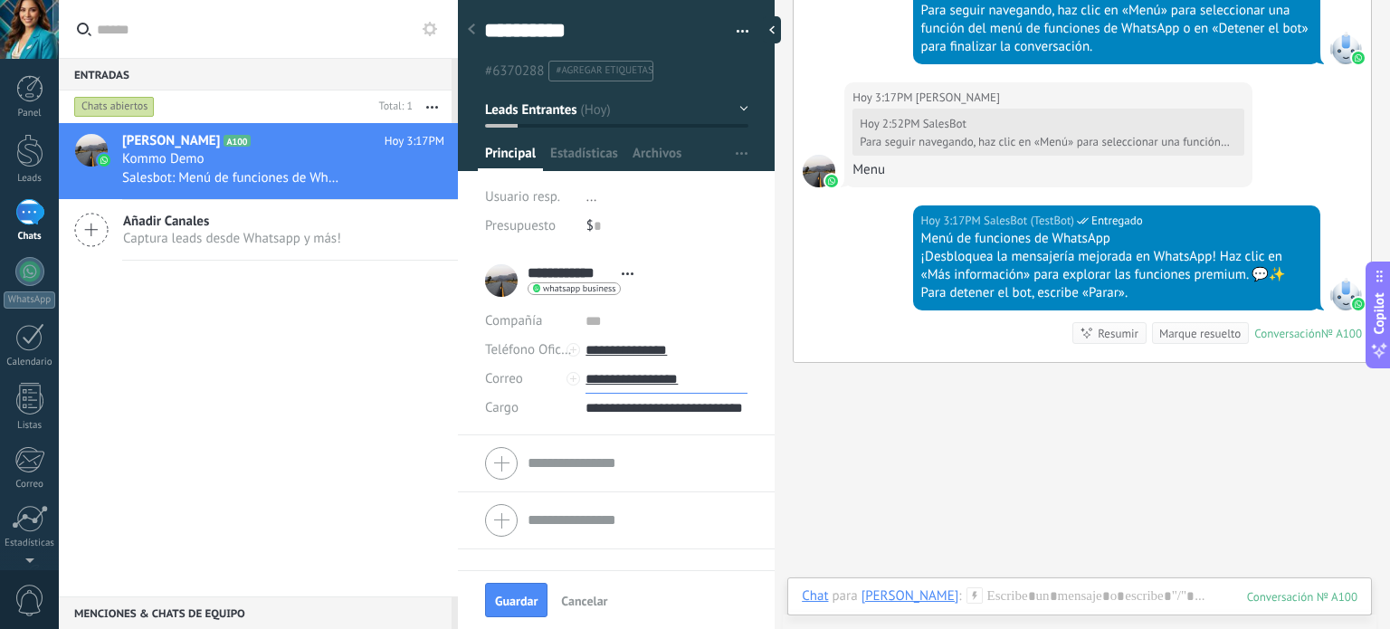
click at [671, 377] on input "**********" at bounding box center [667, 379] width 162 height 29
click at [636, 481] on div "Editar" at bounding box center [630, 471] width 86 height 31
type input "**********"
click at [520, 599] on span "Guardar" at bounding box center [516, 601] width 43 height 13
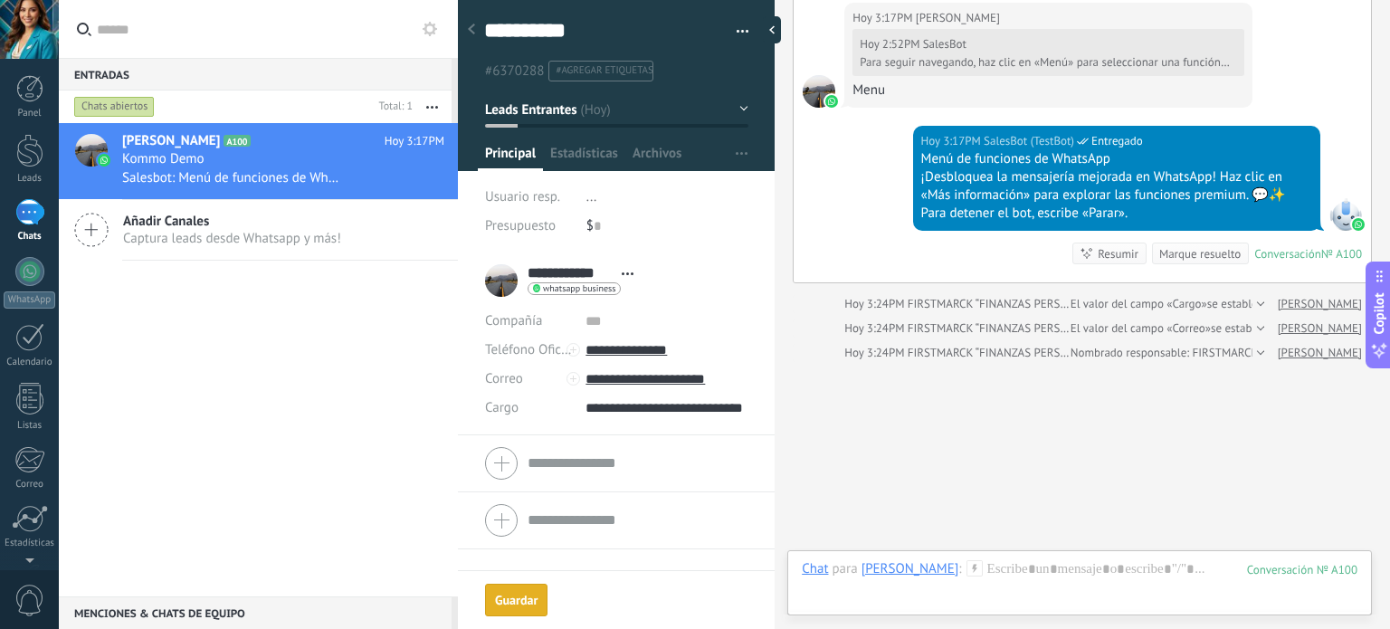
scroll to position [1161, 0]
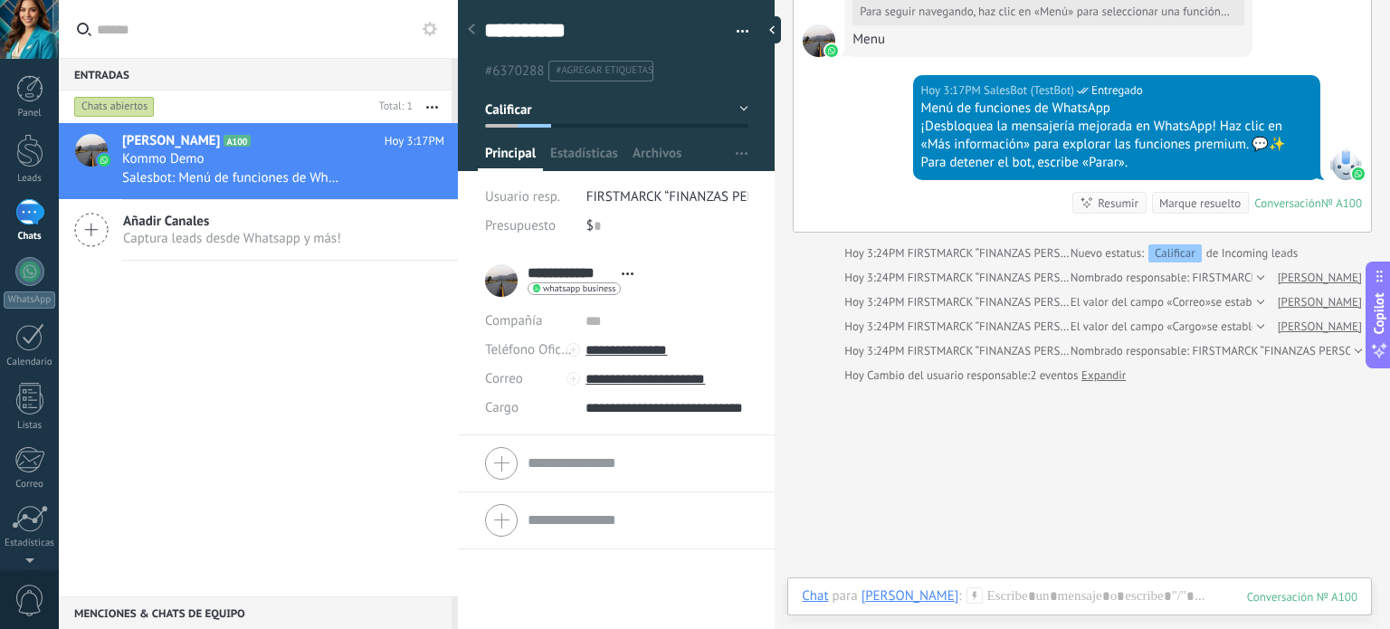
click at [663, 202] on span "FIRSTMARCK “FINANZAS PERSONALES”" at bounding box center [701, 196] width 229 height 17
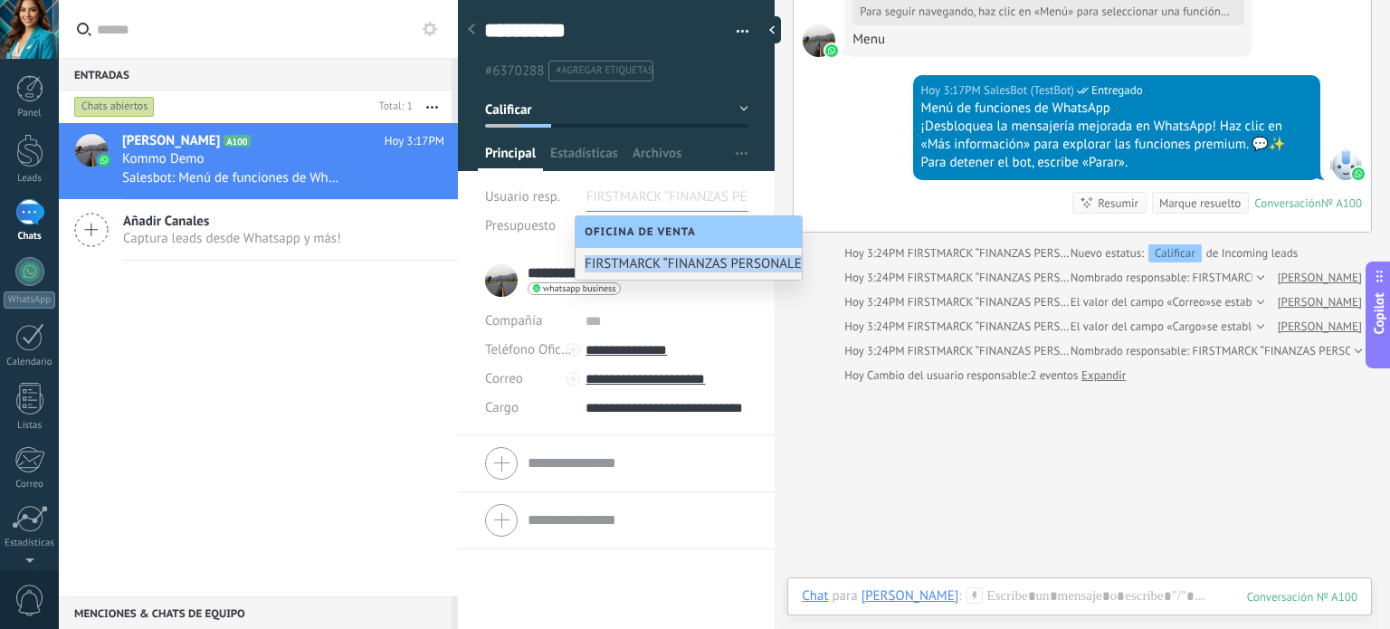
drag, startPoint x: 583, startPoint y: 267, endPoint x: 798, endPoint y: 269, distance: 215.4
click at [798, 269] on div "FIRSTMARCK “FINANZAS PERSONALES”" at bounding box center [689, 264] width 226 height 32
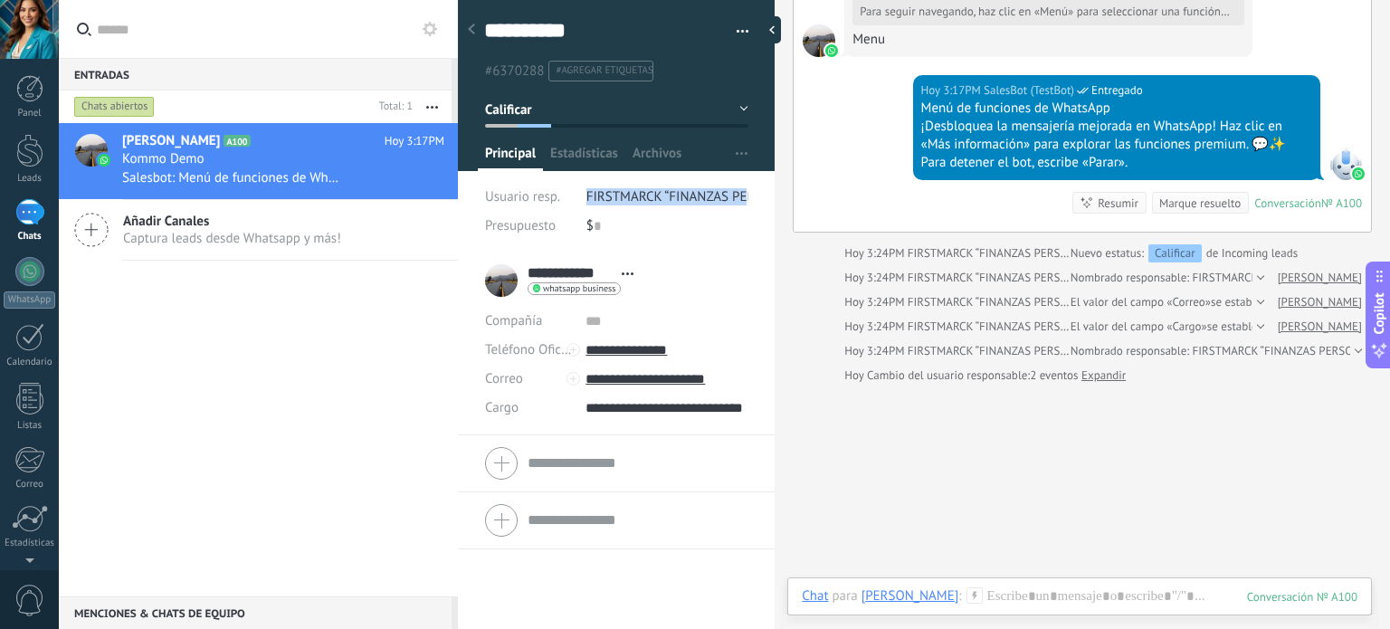
drag, startPoint x: 583, startPoint y: 195, endPoint x: 743, endPoint y: 197, distance: 160.2
click at [743, 197] on div "**********" at bounding box center [617, 120] width 318 height 264
copy span "FIRSTMARCK “FINANZAS PE"
click at [601, 196] on span "FIRSTMARCK “FINANZAS PERSONALES”" at bounding box center [701, 196] width 229 height 17
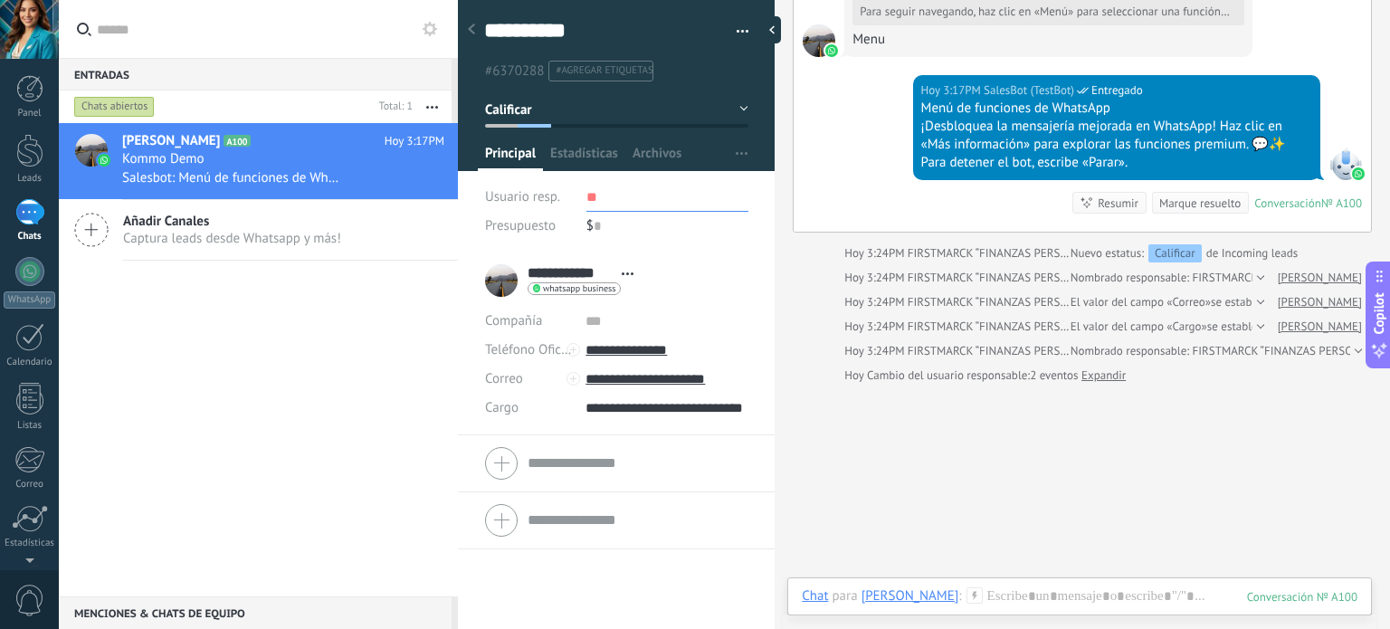
type input "*"
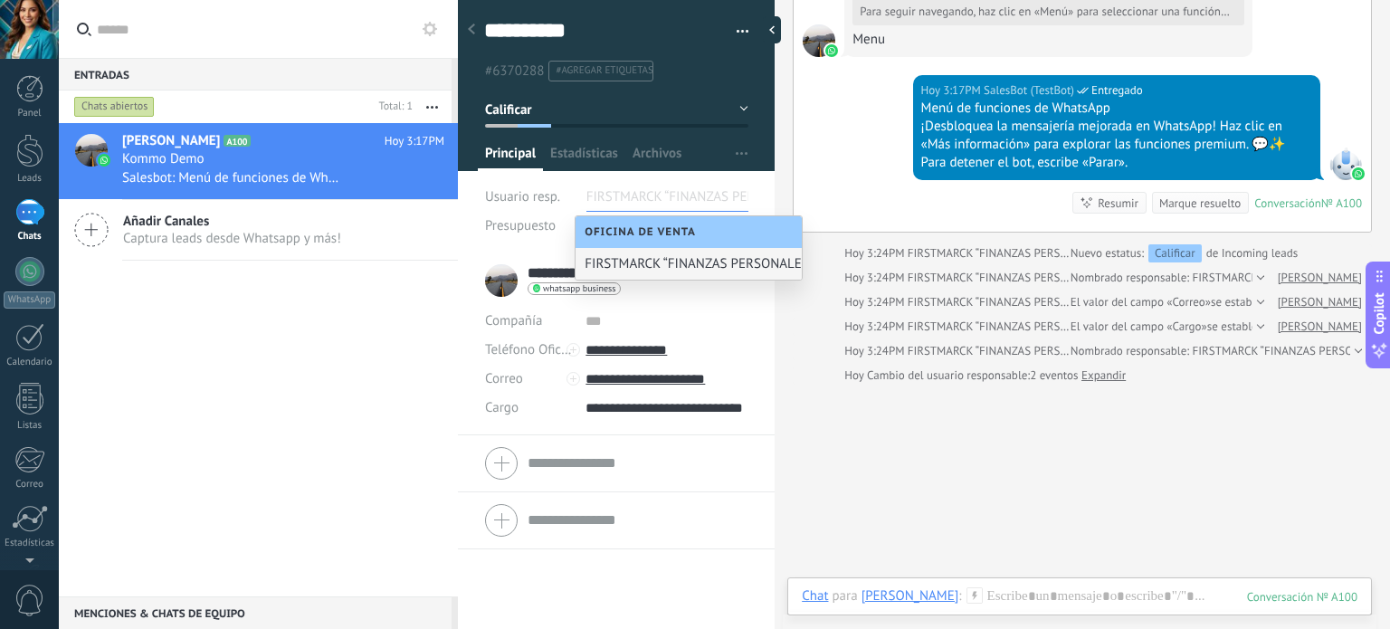
click at [668, 265] on div "FIRSTMARCK “FINANZAS PERSONALES”" at bounding box center [689, 264] width 226 height 32
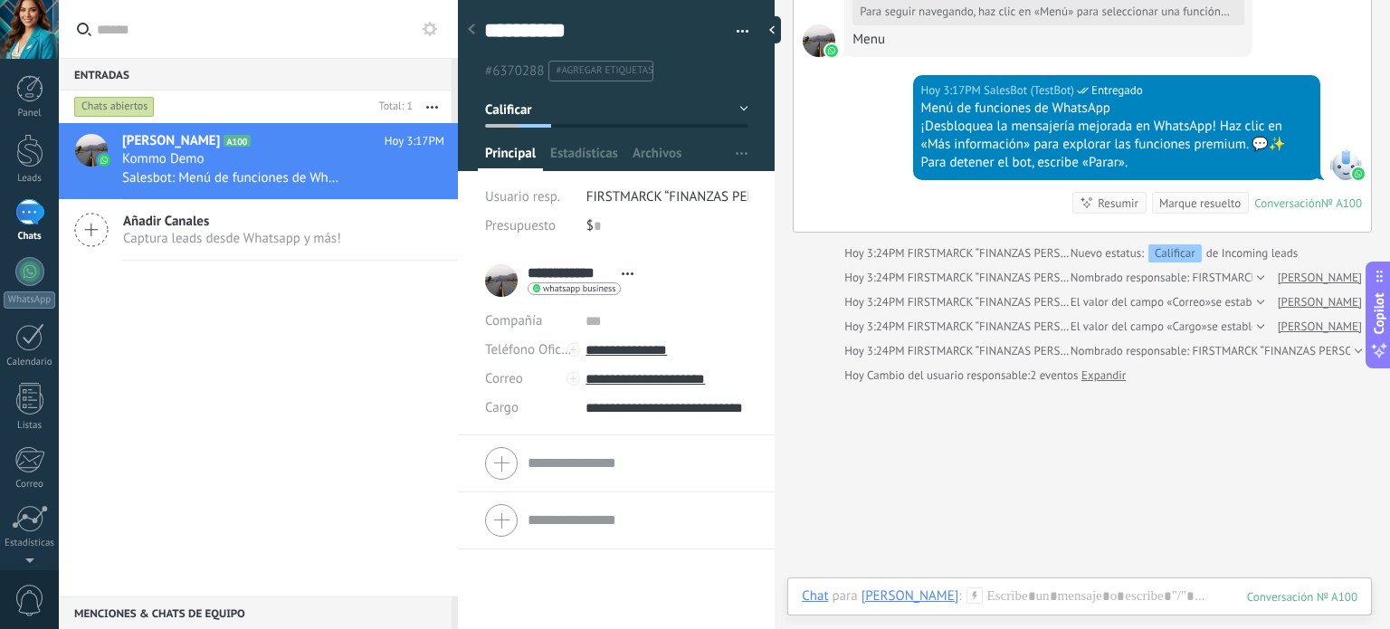
click at [633, 274] on use at bounding box center [628, 273] width 12 height 3
click at [701, 307] on input "text" at bounding box center [667, 321] width 162 height 29
click at [499, 281] on div "**********" at bounding box center [563, 280] width 157 height 45
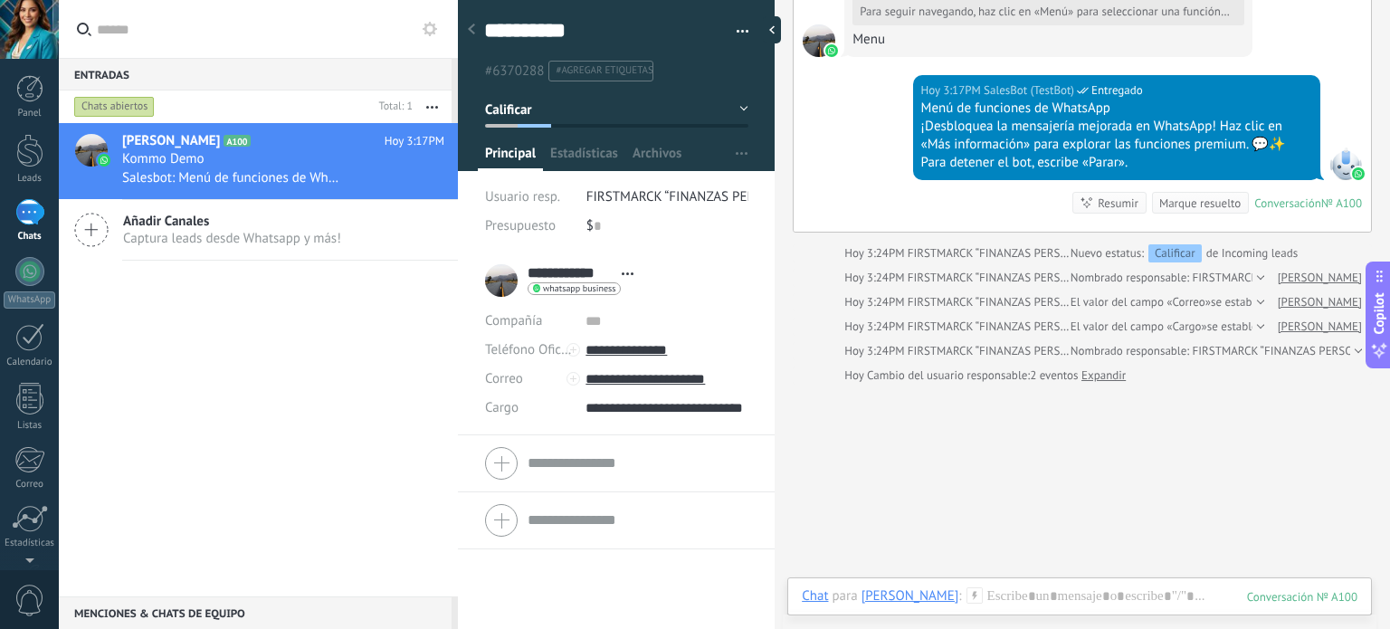
click at [499, 281] on div "**********" at bounding box center [563, 280] width 157 height 45
click at [568, 156] on span "Estadísticas" at bounding box center [584, 158] width 68 height 26
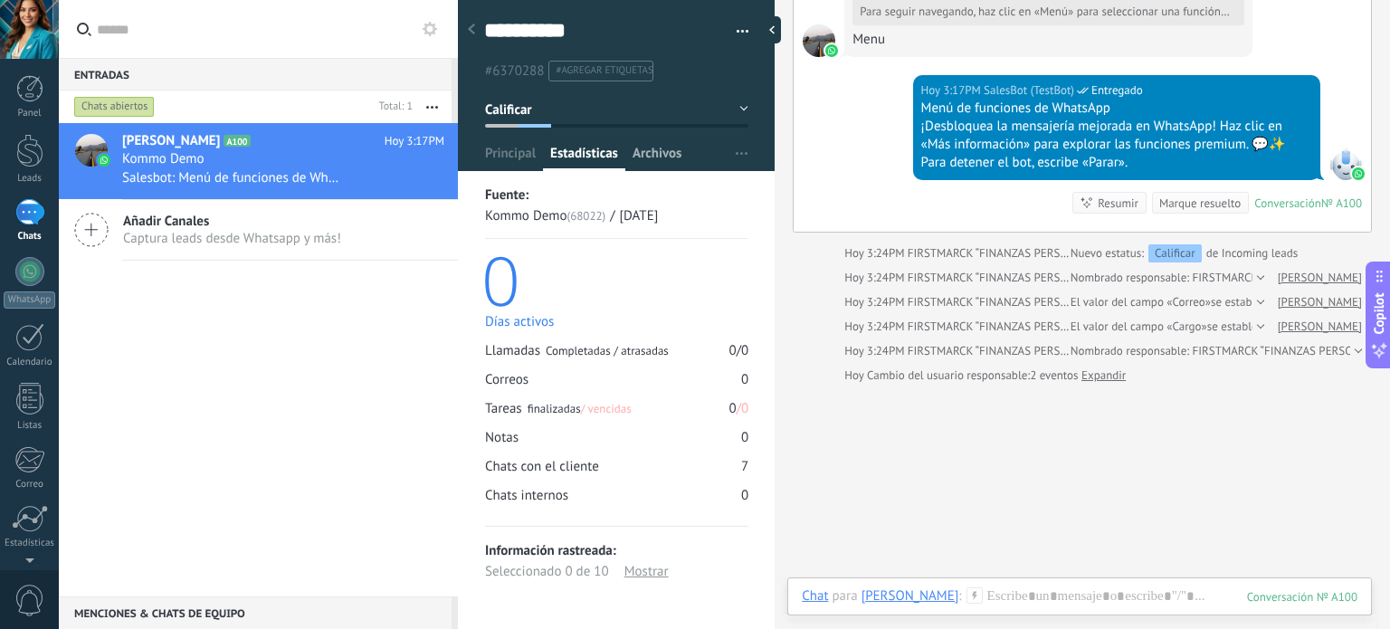
click at [652, 158] on span "Archivos" at bounding box center [657, 158] width 49 height 26
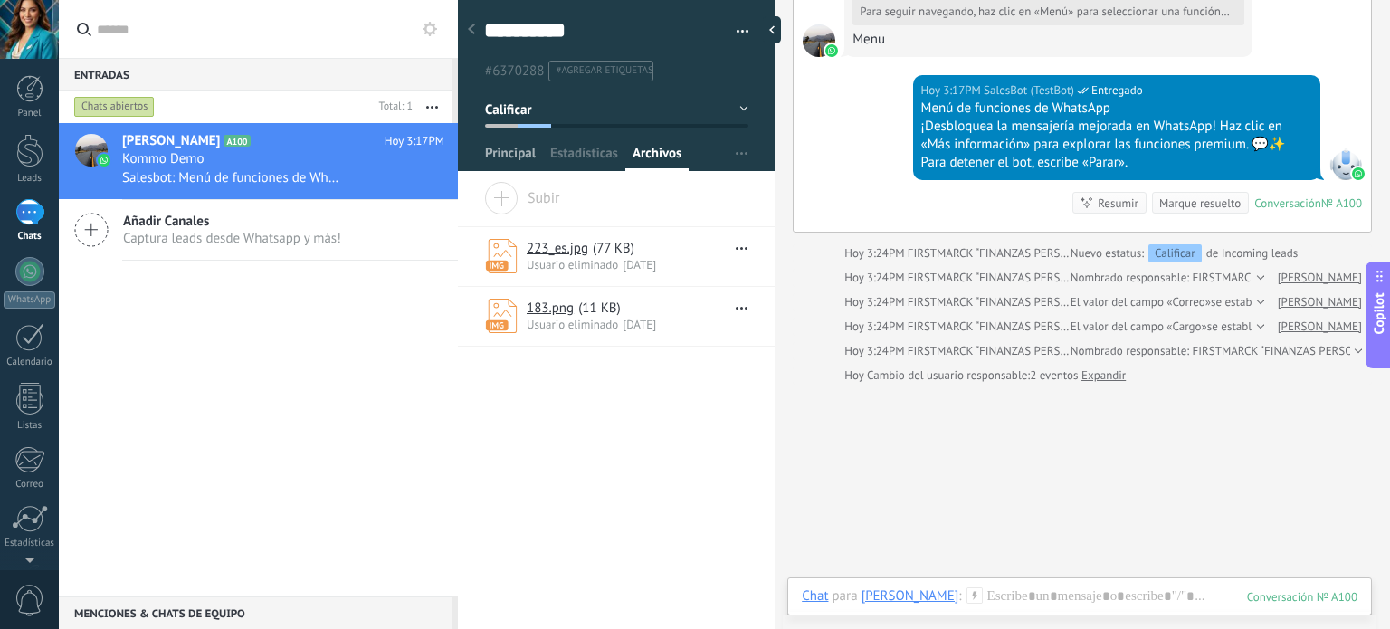
click at [521, 155] on span "Principal" at bounding box center [510, 158] width 51 height 26
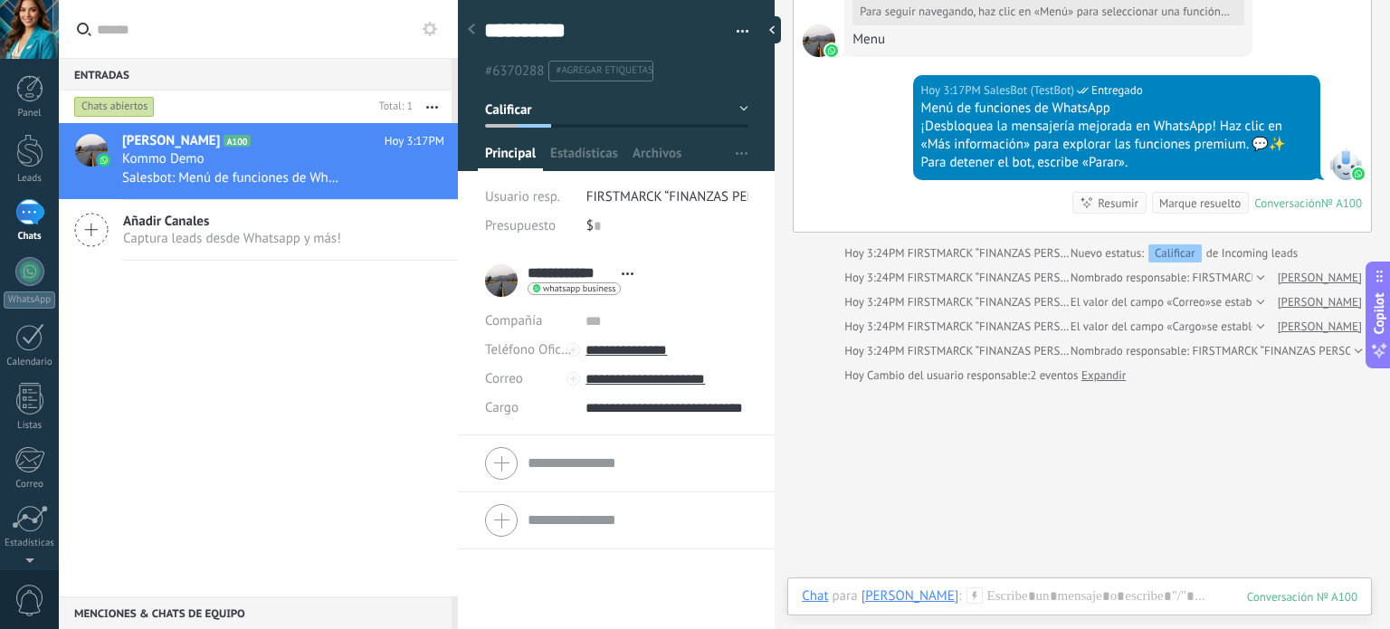
click at [501, 277] on div "**********" at bounding box center [563, 280] width 157 height 45
click at [625, 272] on icon at bounding box center [628, 273] width 12 height 3
click at [588, 300] on link "Abrir detalle" at bounding box center [566, 298] width 72 height 17
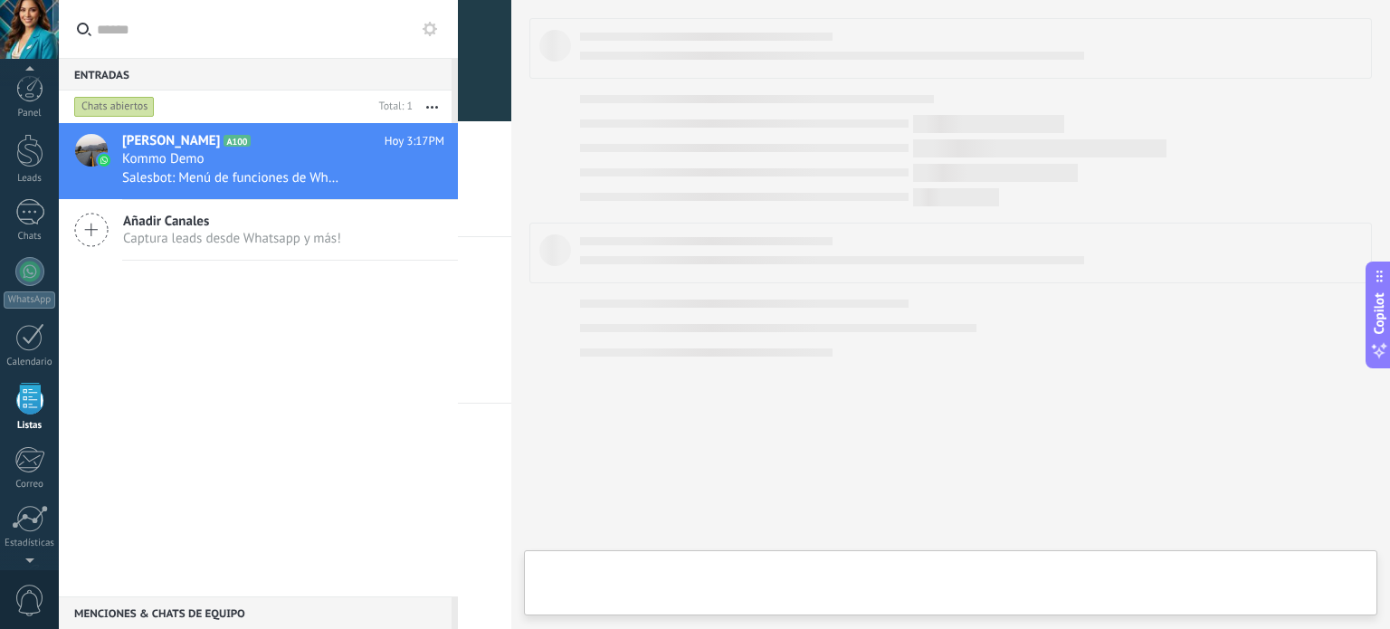
scroll to position [111, 0]
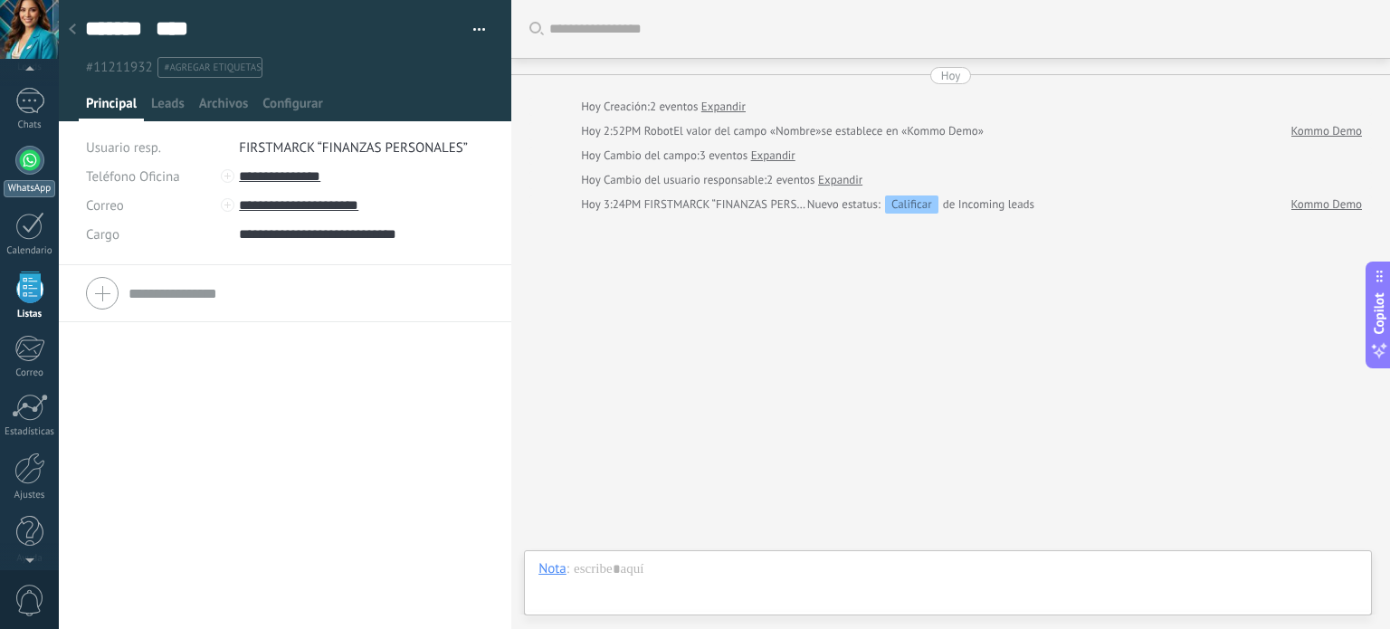
click at [40, 167] on div at bounding box center [29, 160] width 29 height 29
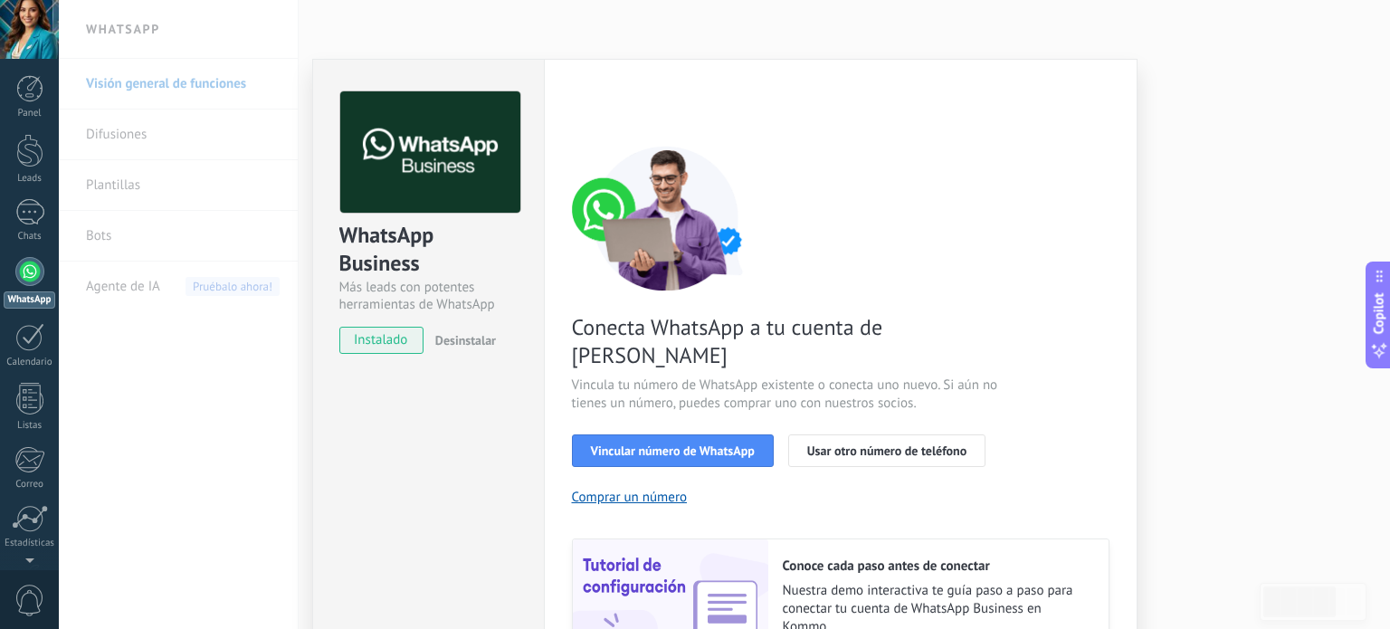
click at [994, 377] on span "Vincula tu número de WhatsApp existente o conecta uno nuevo. Si aún no tienes u…" at bounding box center [787, 395] width 431 height 36
click at [919, 587] on span "Nuestra demo interactiva te guía paso a paso para conectar tu cuenta de WhatsAp…" at bounding box center [937, 609] width 308 height 54
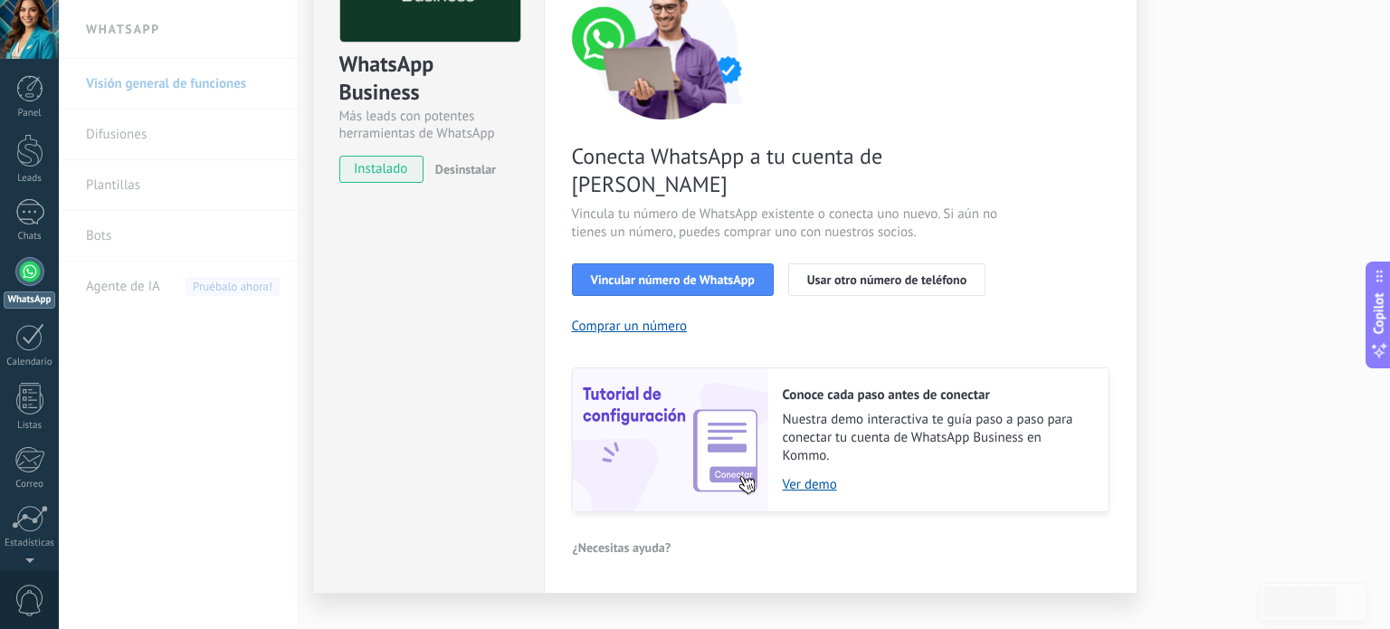
scroll to position [174, 0]
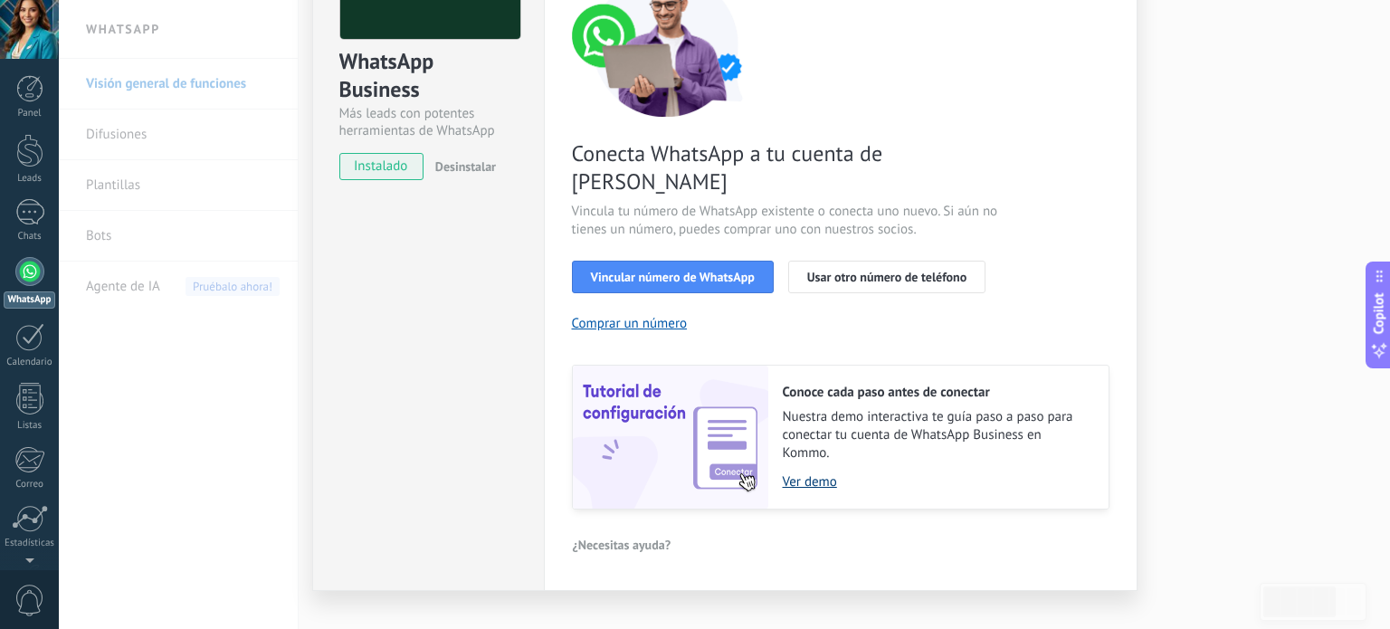
click at [823, 473] on link "Ver demo" at bounding box center [937, 481] width 308 height 17
click at [702, 271] on span "Vincular número de WhatsApp" at bounding box center [673, 277] width 164 height 13
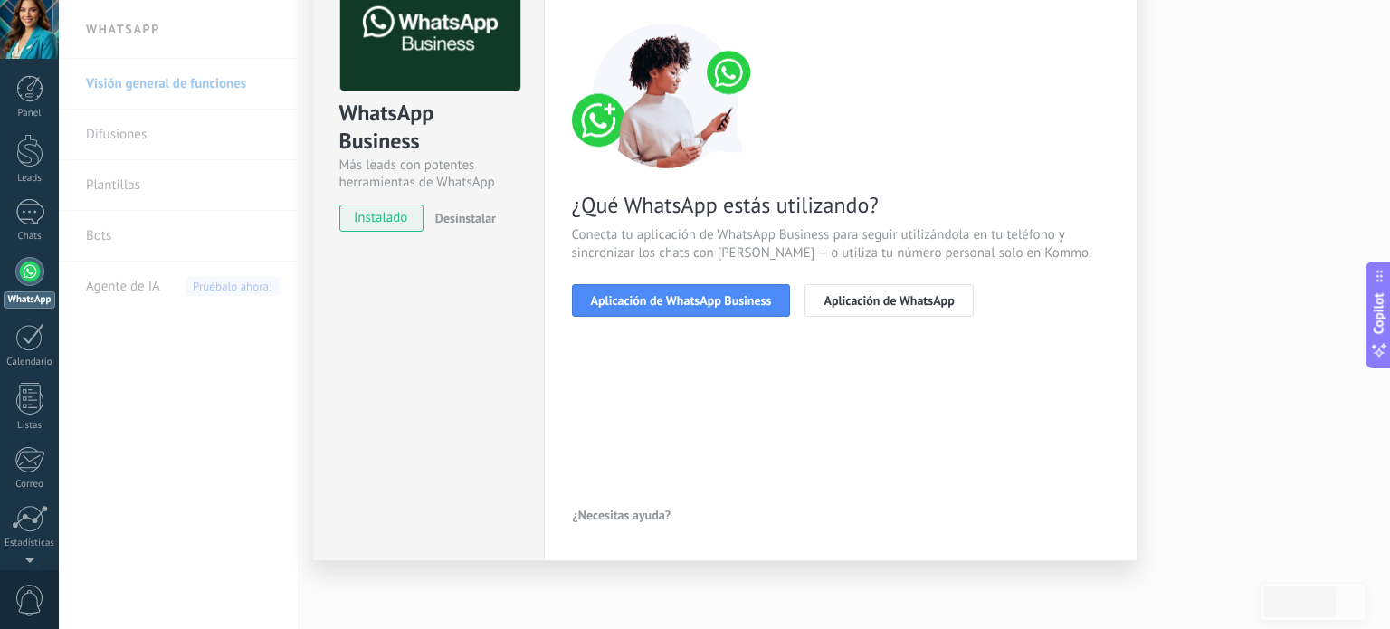
scroll to position [121, 0]
click at [376, 218] on span "instalado" at bounding box center [381, 218] width 82 height 27
click at [747, 305] on span "Aplicación de WhatsApp Business" at bounding box center [681, 301] width 181 height 13
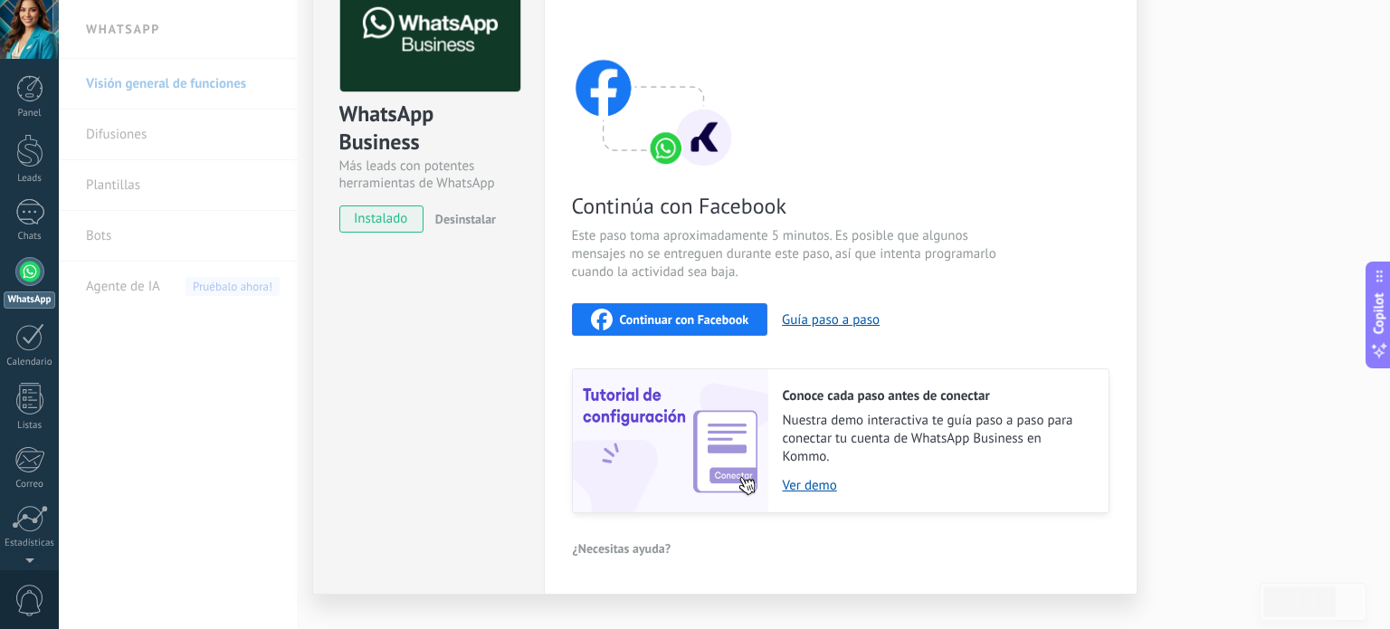
click at [670, 314] on span "Continuar con Facebook" at bounding box center [684, 319] width 129 height 13
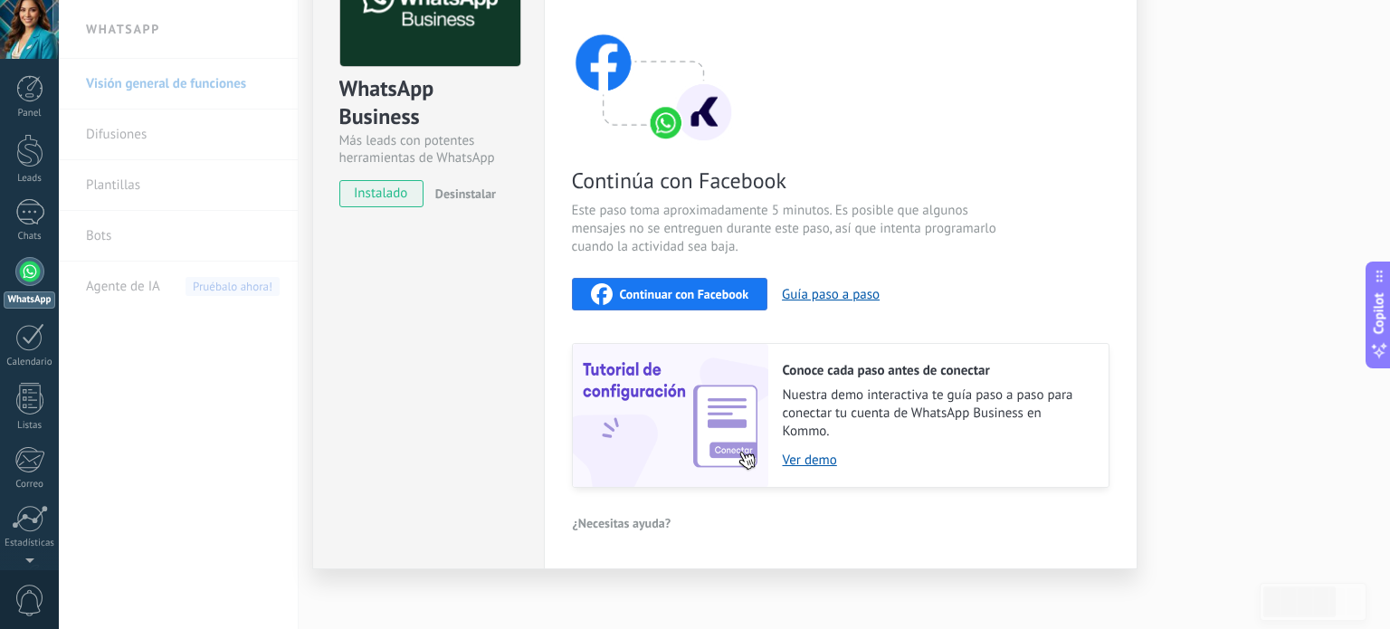
scroll to position [153, 0]
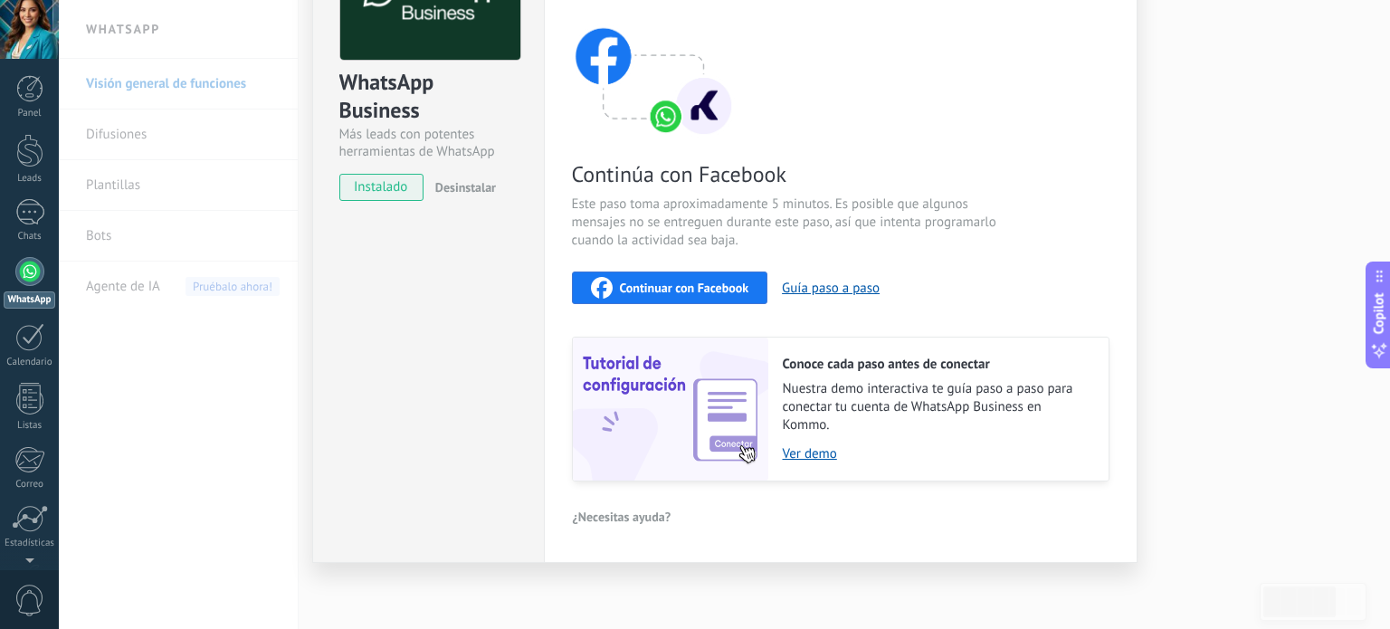
click at [733, 285] on span "Continuar con Facebook" at bounding box center [684, 287] width 129 height 13
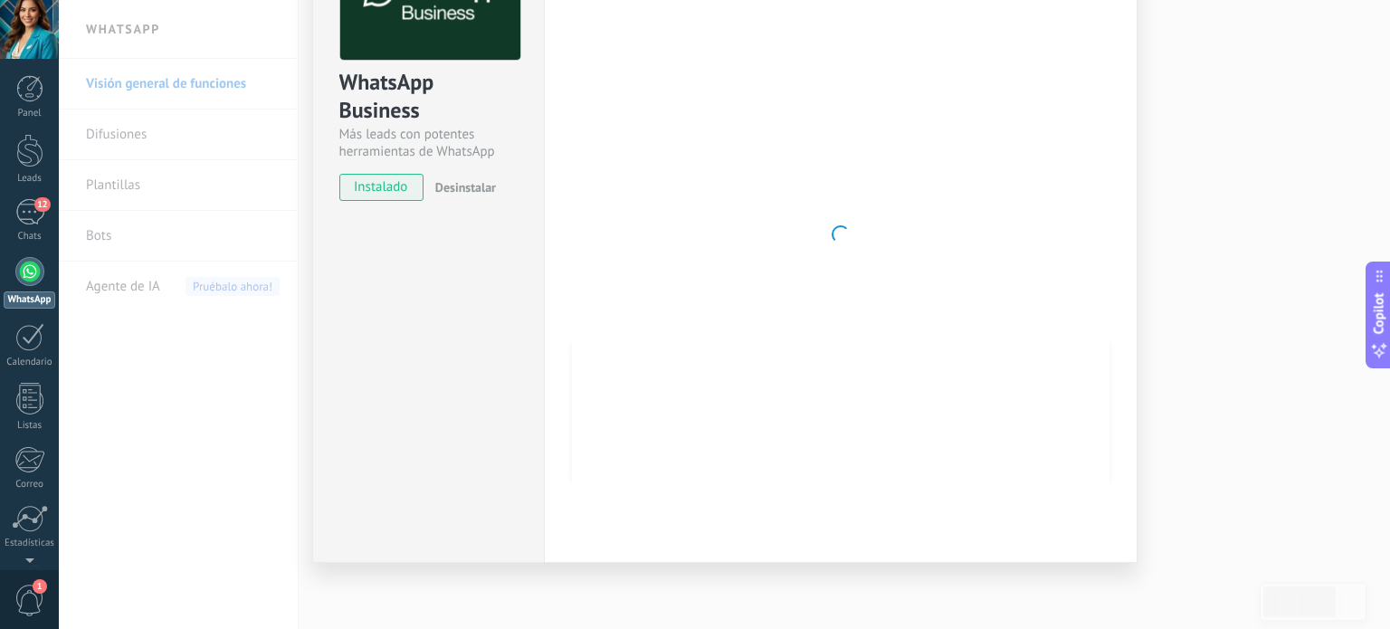
click at [1027, 116] on div at bounding box center [841, 234] width 538 height 592
click at [40, 341] on div at bounding box center [29, 337] width 29 height 28
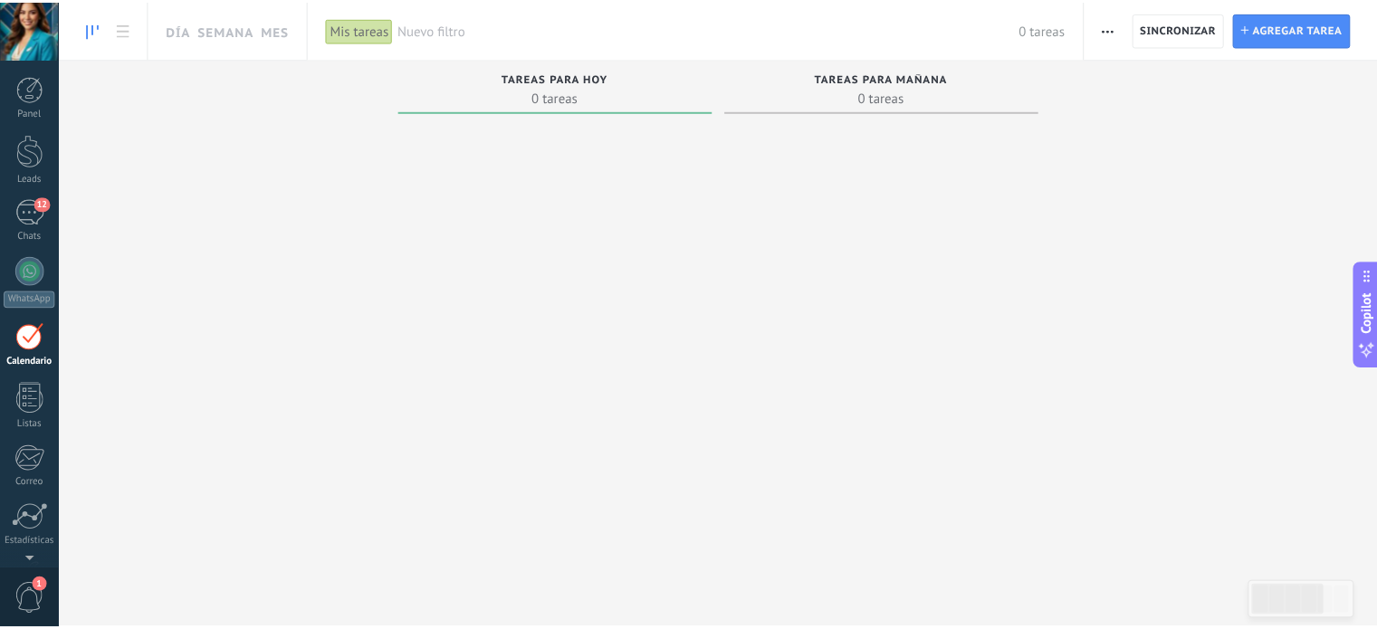
scroll to position [51, 0]
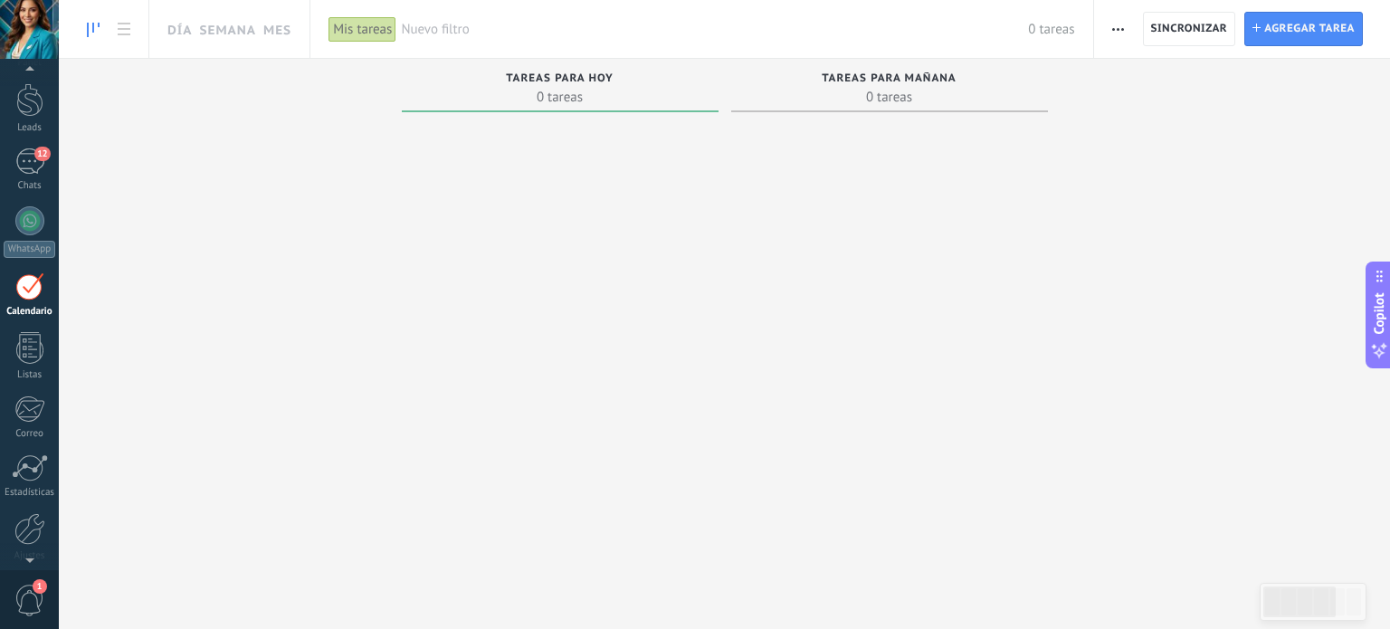
drag, startPoint x: 456, startPoint y: 180, endPoint x: 823, endPoint y: 97, distance: 375.9
click at [823, 97] on div "Tareas completas 0 tareas Tareas caducadas 0 tareas Tareas para hoy 0 tareas Ta…" at bounding box center [724, 321] width 1331 height 525
click at [1188, 34] on span "Sincronizar" at bounding box center [1189, 29] width 77 height 11
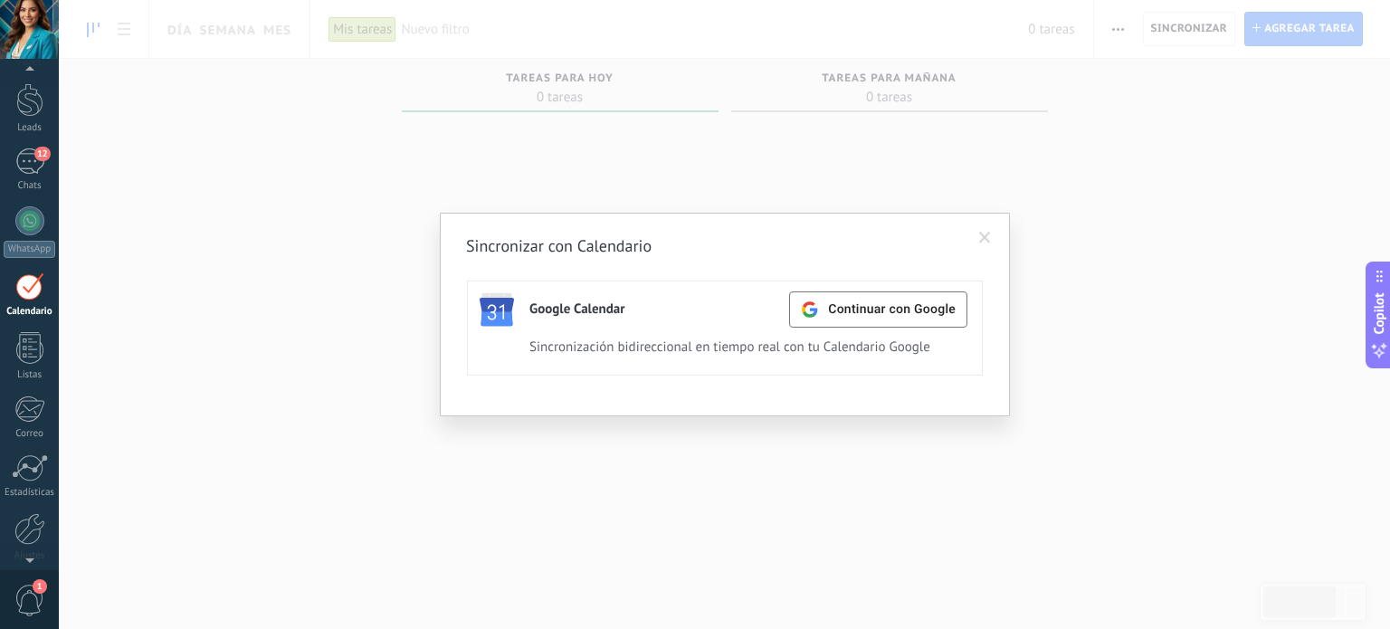
click at [674, 318] on div "Google Calendar Continuar con Google Activa Apagar" at bounding box center [748, 308] width 438 height 34
click at [912, 316] on span "Continuar con Google" at bounding box center [892, 309] width 128 height 14
click at [896, 314] on div "Activa" at bounding box center [887, 310] width 49 height 24
click at [896, 314] on span "Continuar con Google" at bounding box center [892, 309] width 128 height 14
click at [887, 311] on div "Activa" at bounding box center [887, 310] width 49 height 24
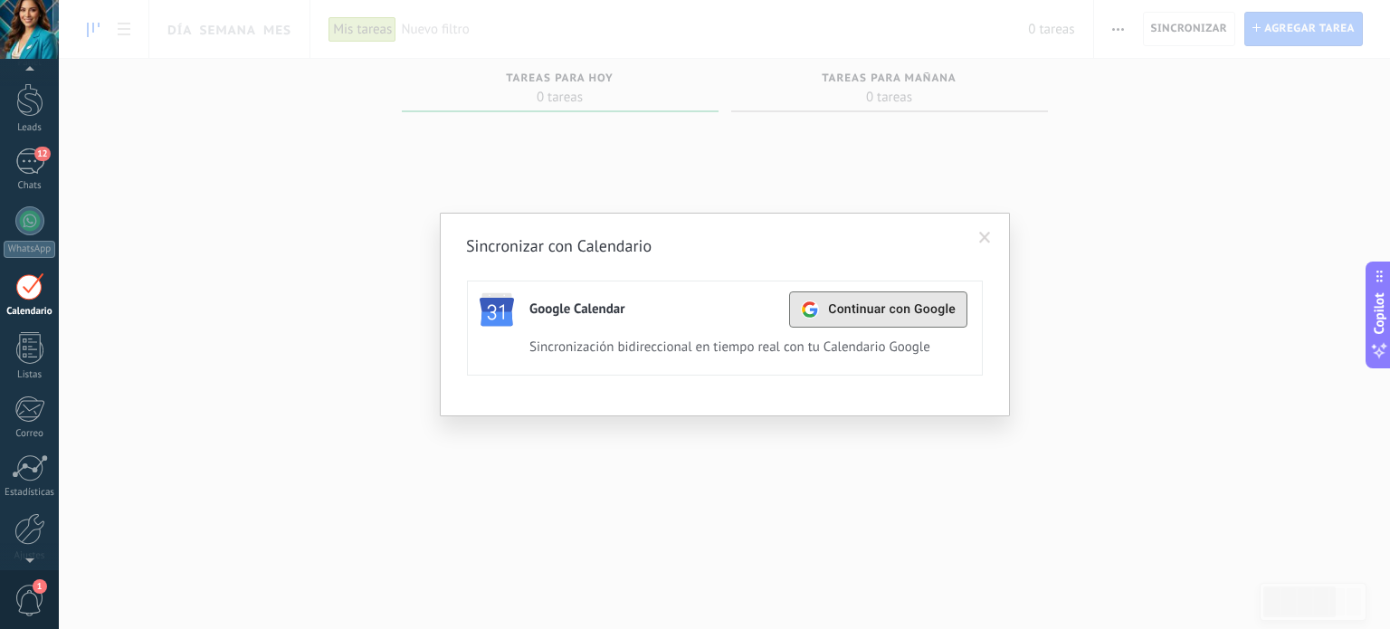
click at [887, 311] on span "Continuar con Google" at bounding box center [892, 309] width 128 height 14
click at [43, 469] on div at bounding box center [30, 467] width 36 height 27
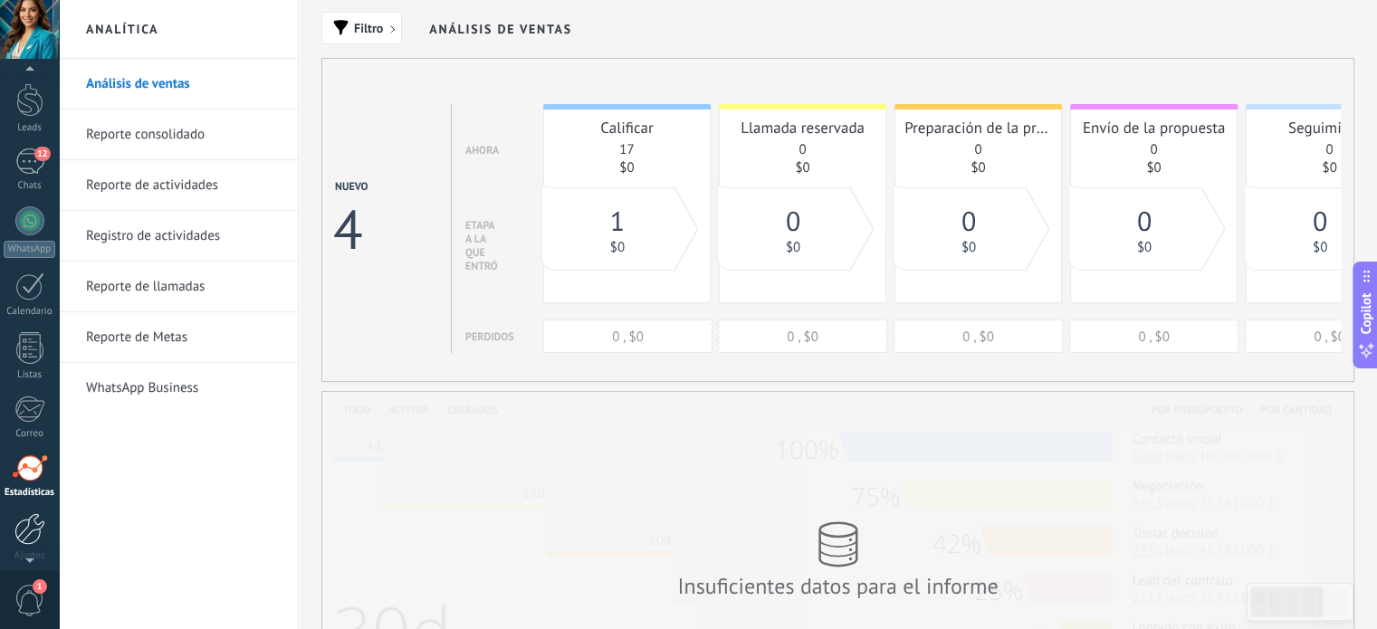
click at [36, 524] on div at bounding box center [29, 529] width 31 height 32
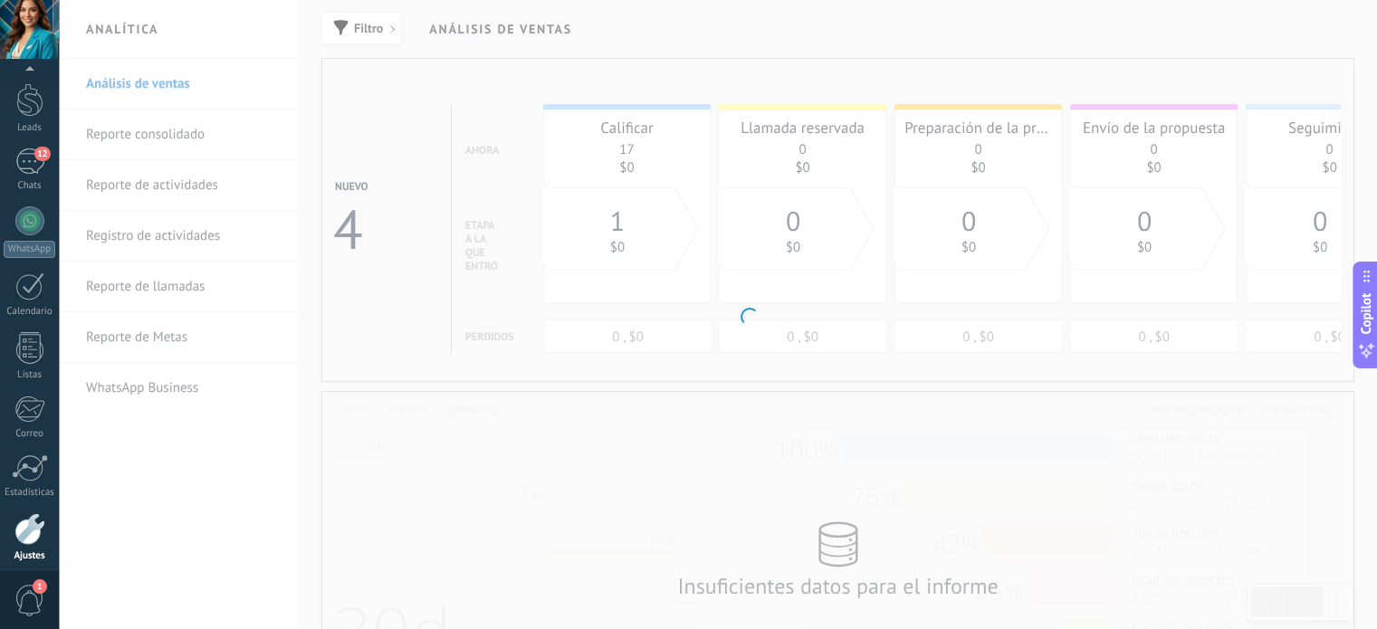
scroll to position [123, 0]
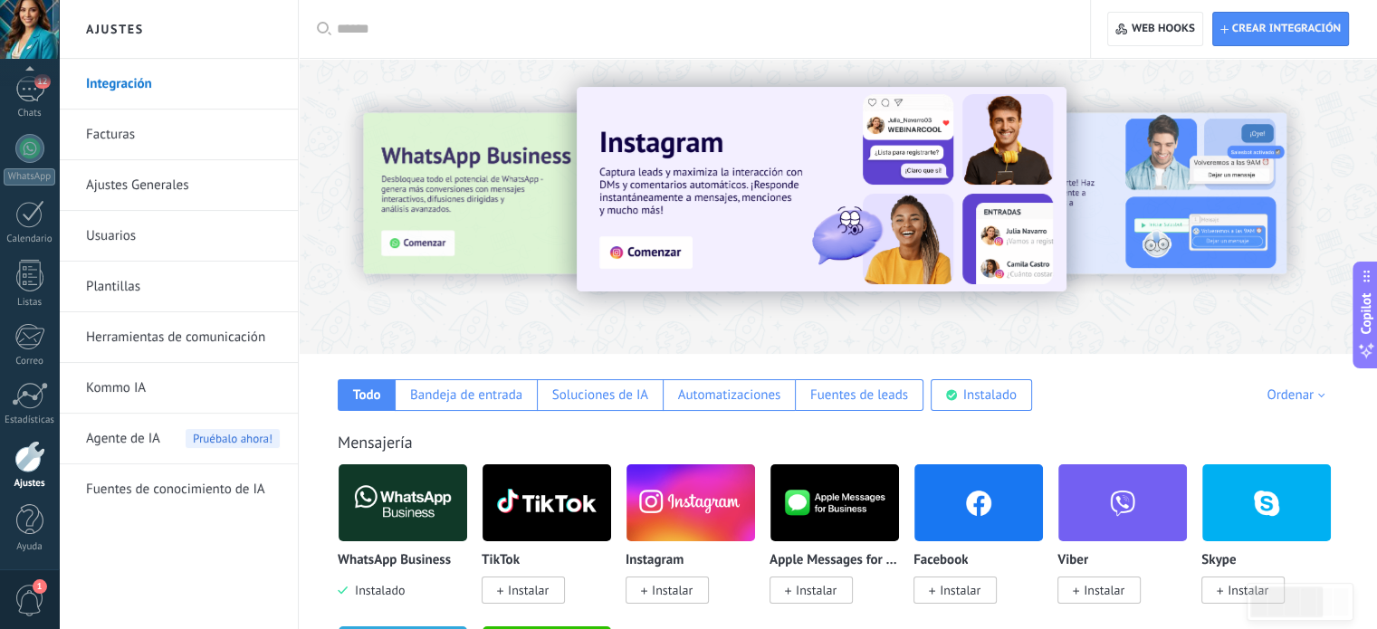
click at [36, 524] on div at bounding box center [29, 520] width 27 height 32
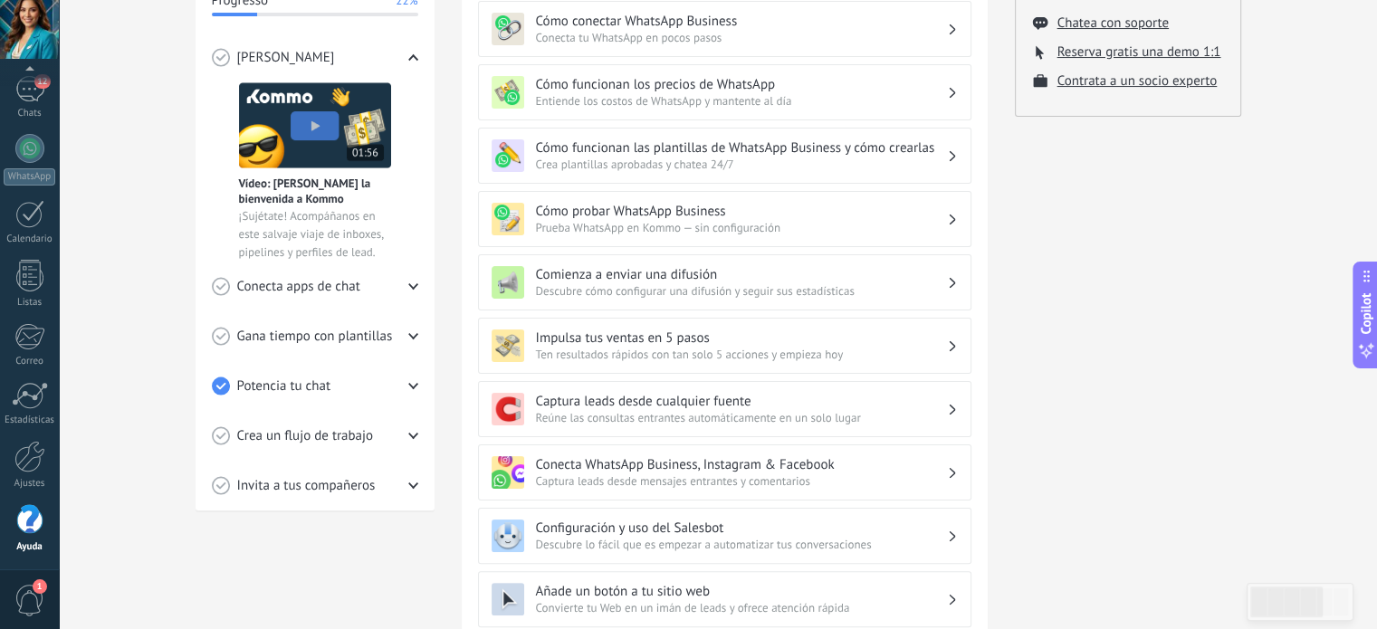
scroll to position [315, 0]
click at [831, 296] on div "Comienza a enviar una difusión Descubre cómo configurar una difusión y seguir s…" at bounding box center [724, 281] width 493 height 56
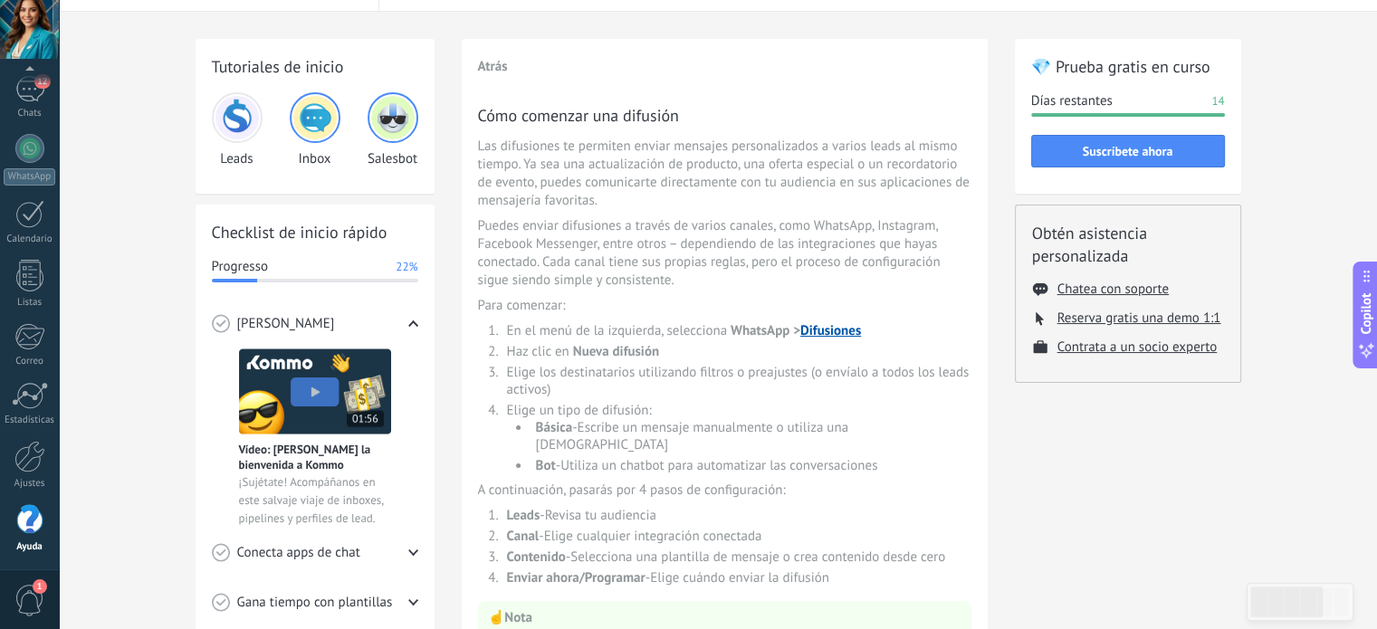
scroll to position [0, 0]
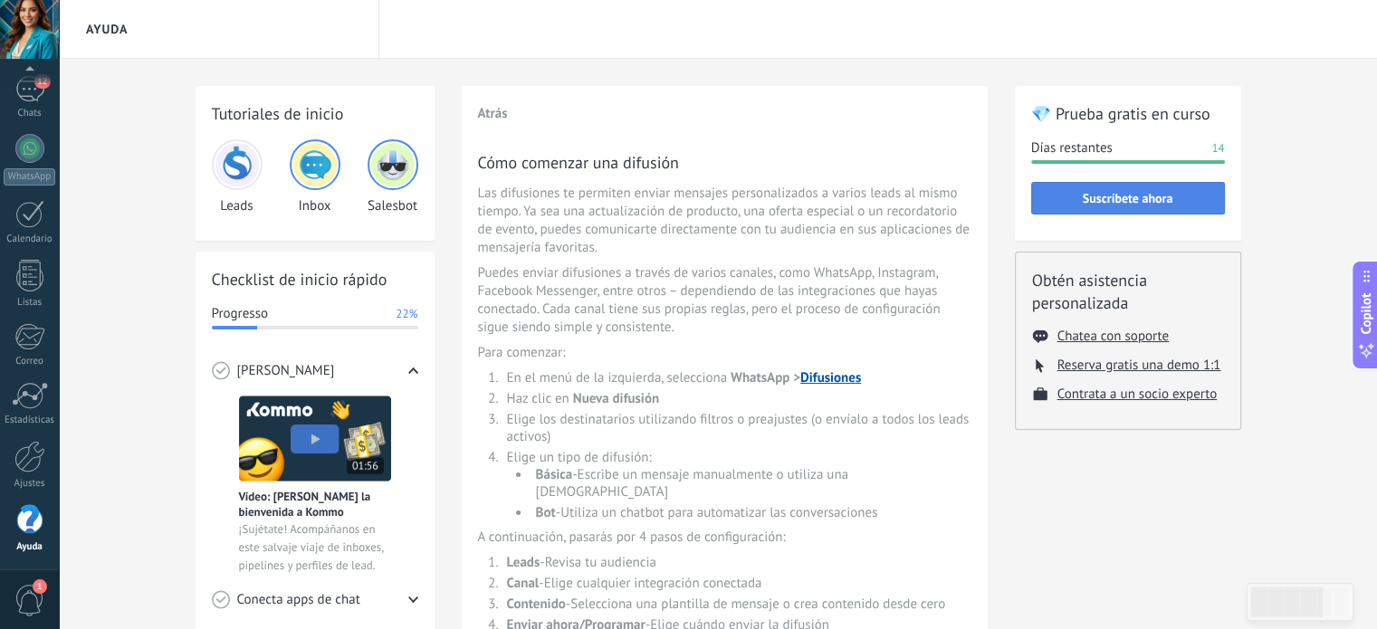
click at [1128, 203] on span "Suscríbete ahora" at bounding box center [1128, 198] width 91 height 13
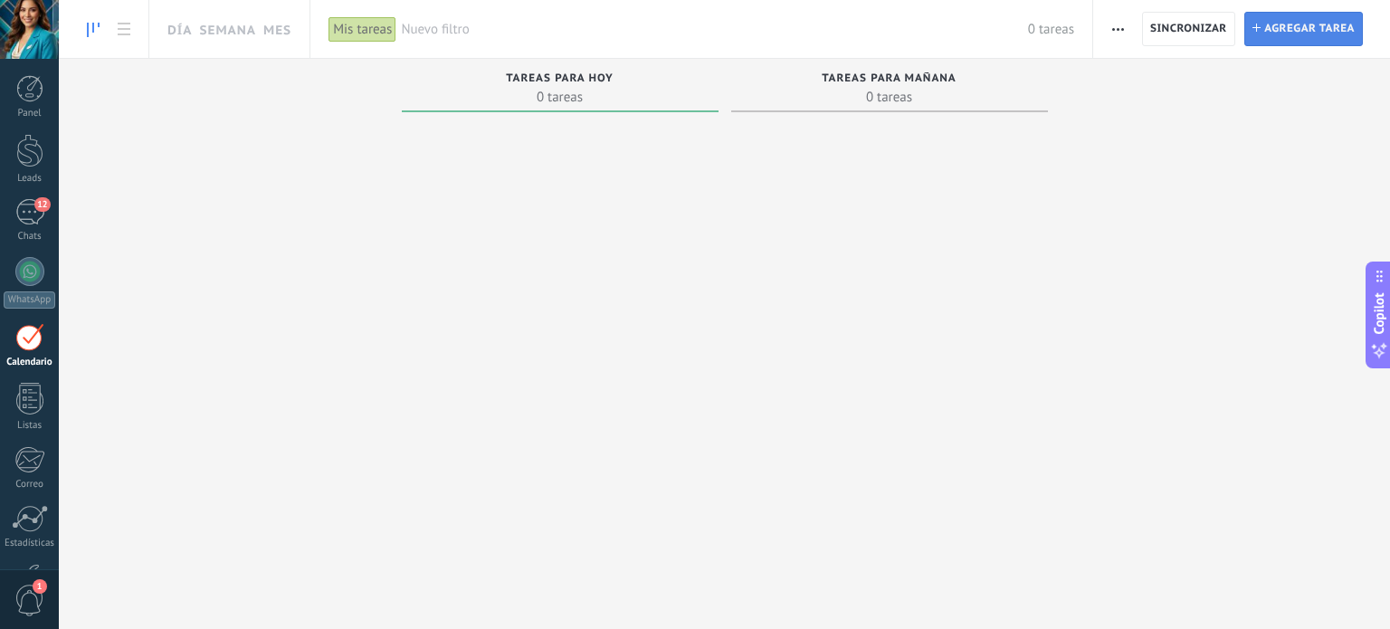
click at [1301, 30] on span "Agregar tarea" at bounding box center [1309, 29] width 91 height 33
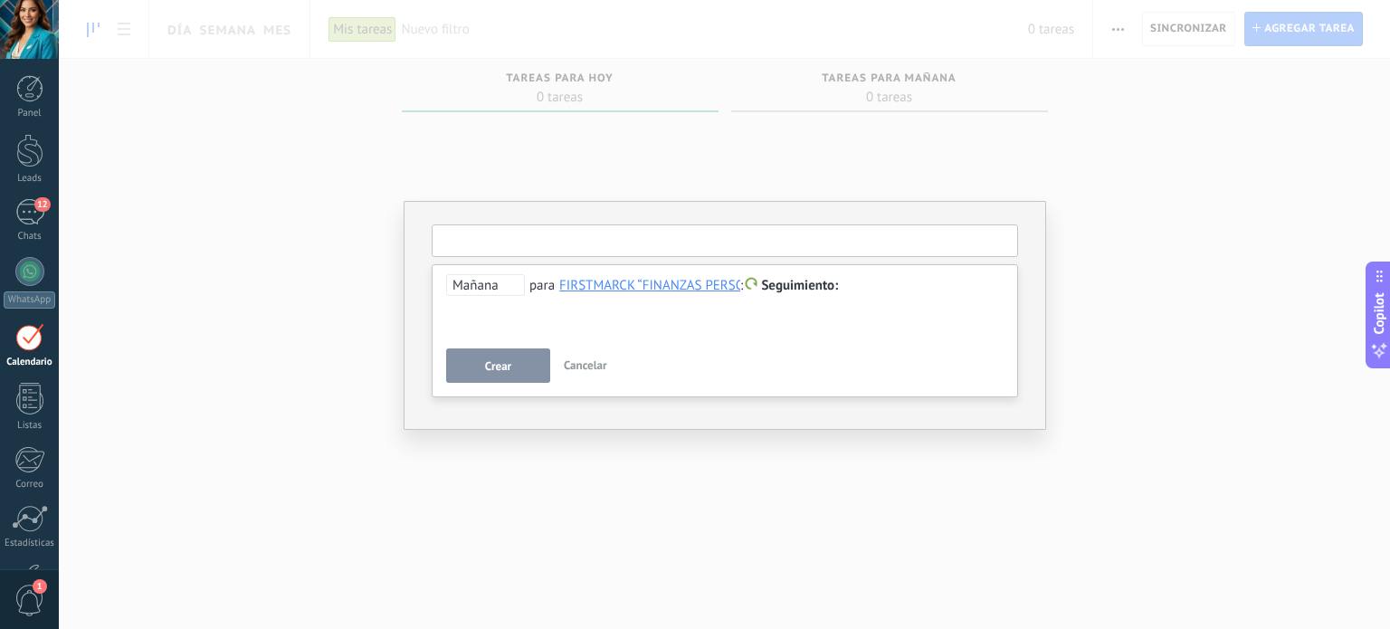
click at [536, 246] on input "text" at bounding box center [725, 240] width 587 height 33
click at [599, 361] on span "Cancelar" at bounding box center [585, 365] width 43 height 15
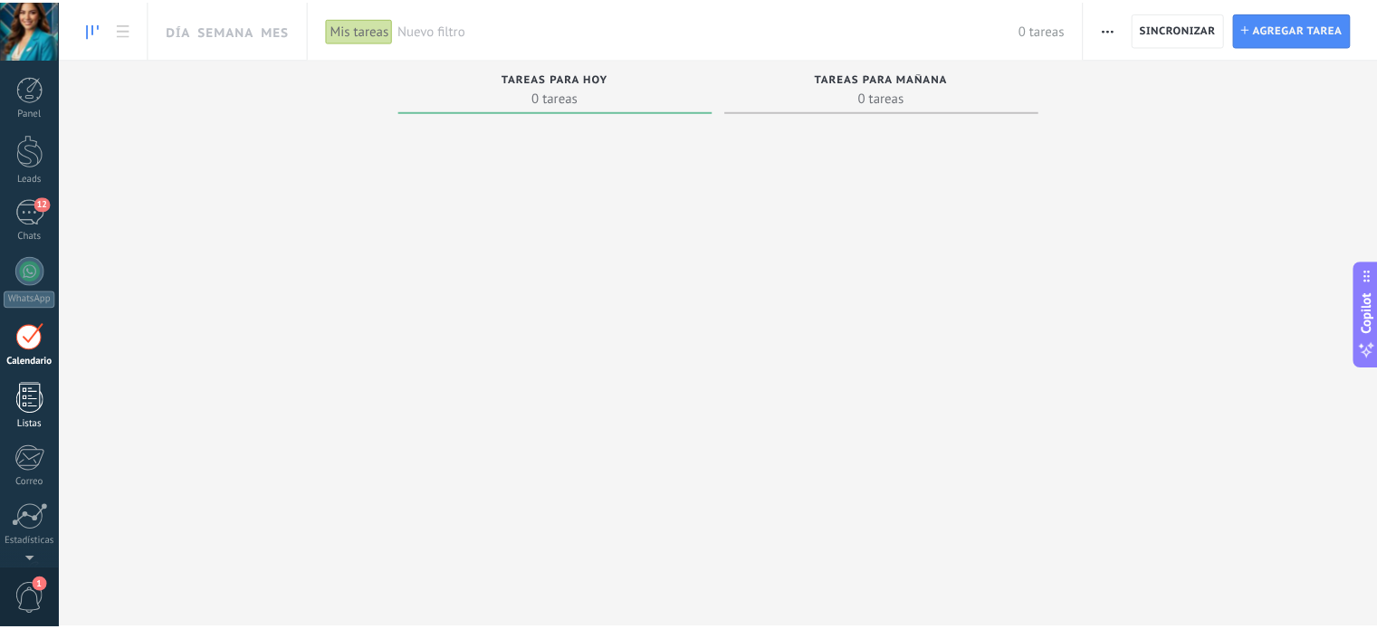
scroll to position [51, 0]
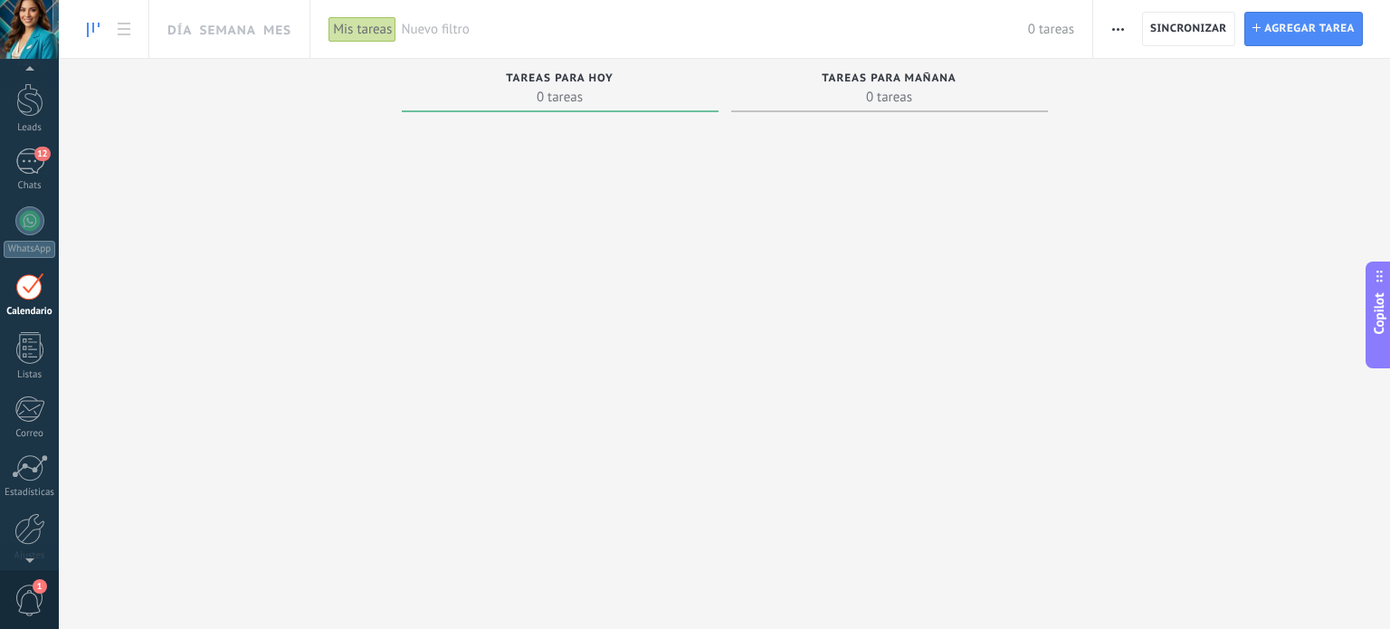
click at [37, 300] on link "Calendario" at bounding box center [29, 294] width 59 height 45
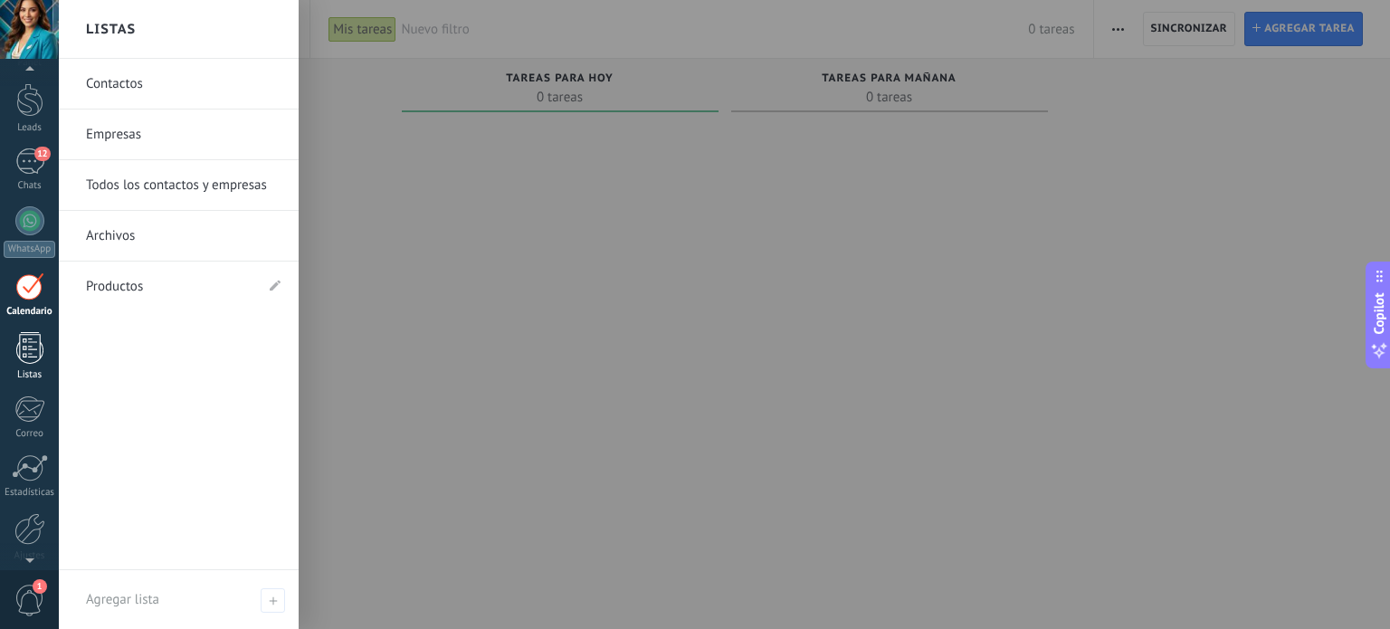
click at [30, 344] on div at bounding box center [29, 348] width 27 height 32
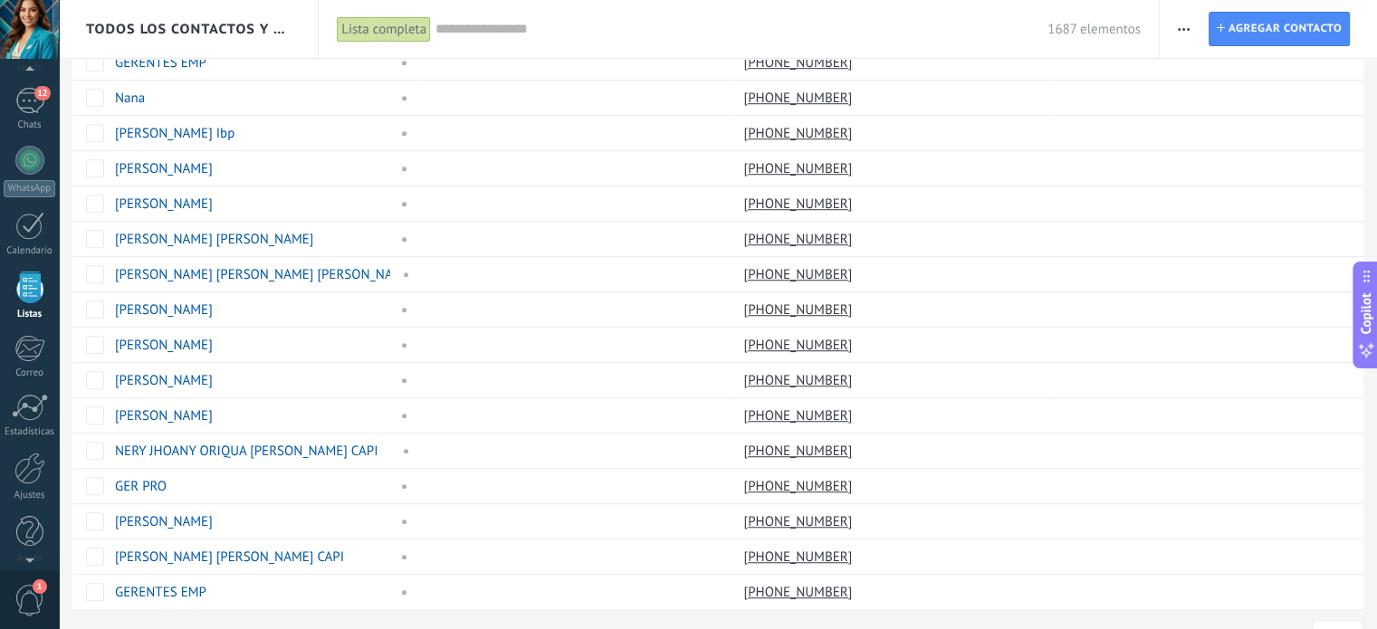
scroll to position [1296, 0]
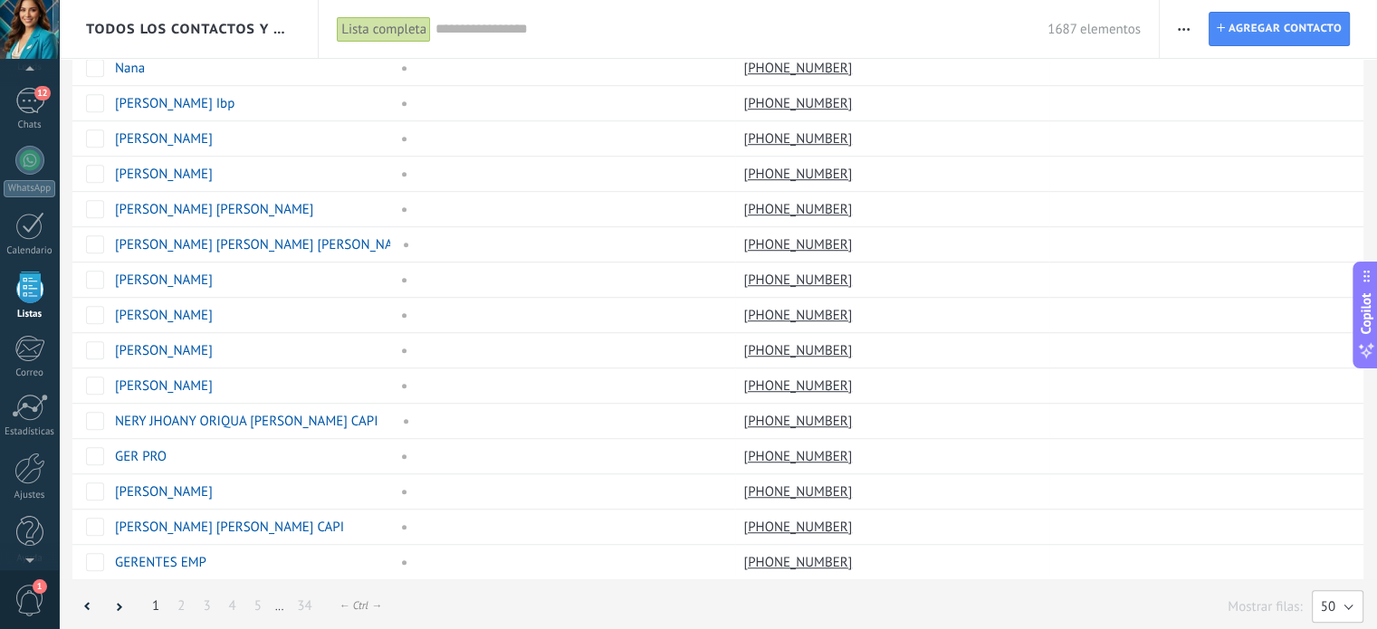
click at [1350, 603] on button "50" at bounding box center [1338, 606] width 52 height 33
click at [1330, 601] on span "200" at bounding box center [1329, 606] width 56 height 17
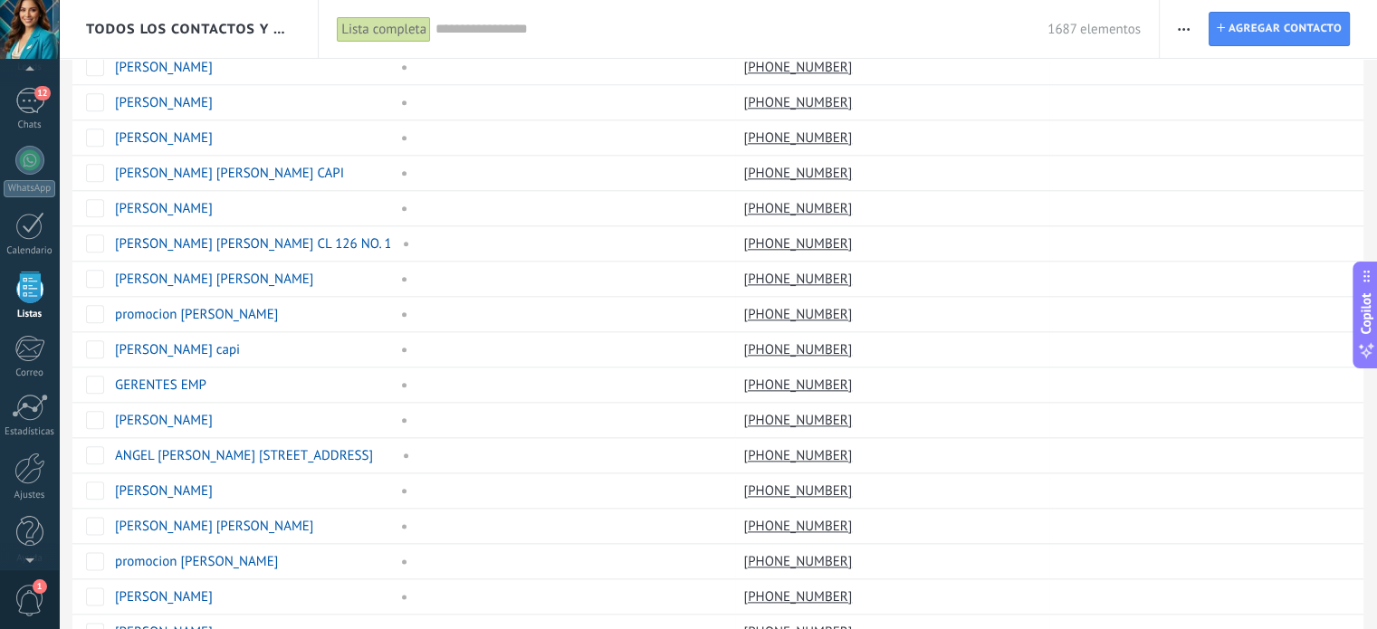
scroll to position [1086, 0]
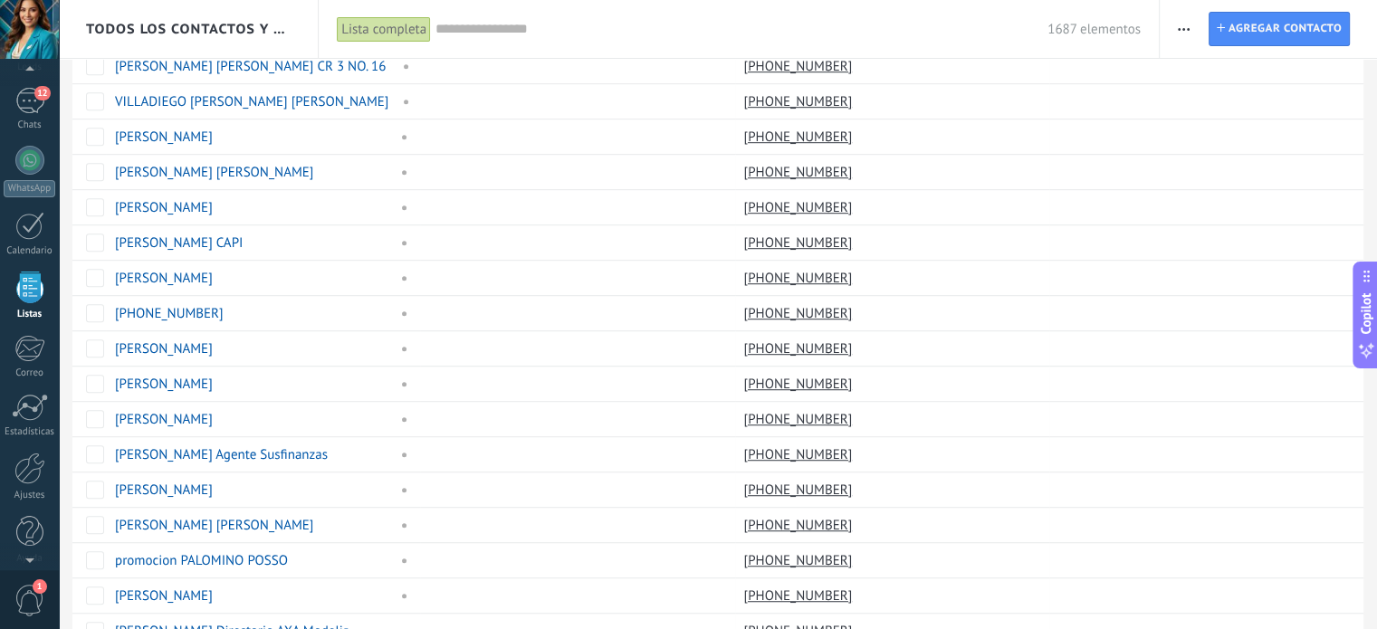
click at [602, 39] on div "1687 elementos" at bounding box center [787, 29] width 705 height 58
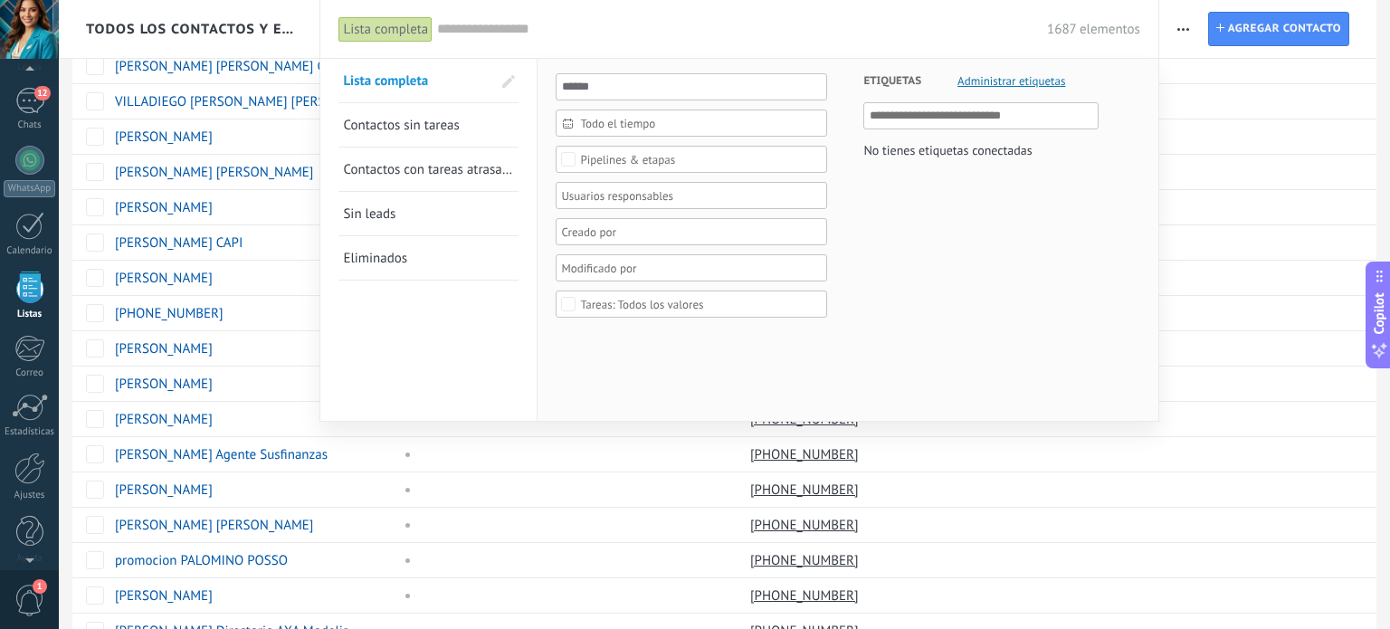
click at [516, 26] on input "text" at bounding box center [742, 29] width 610 height 19
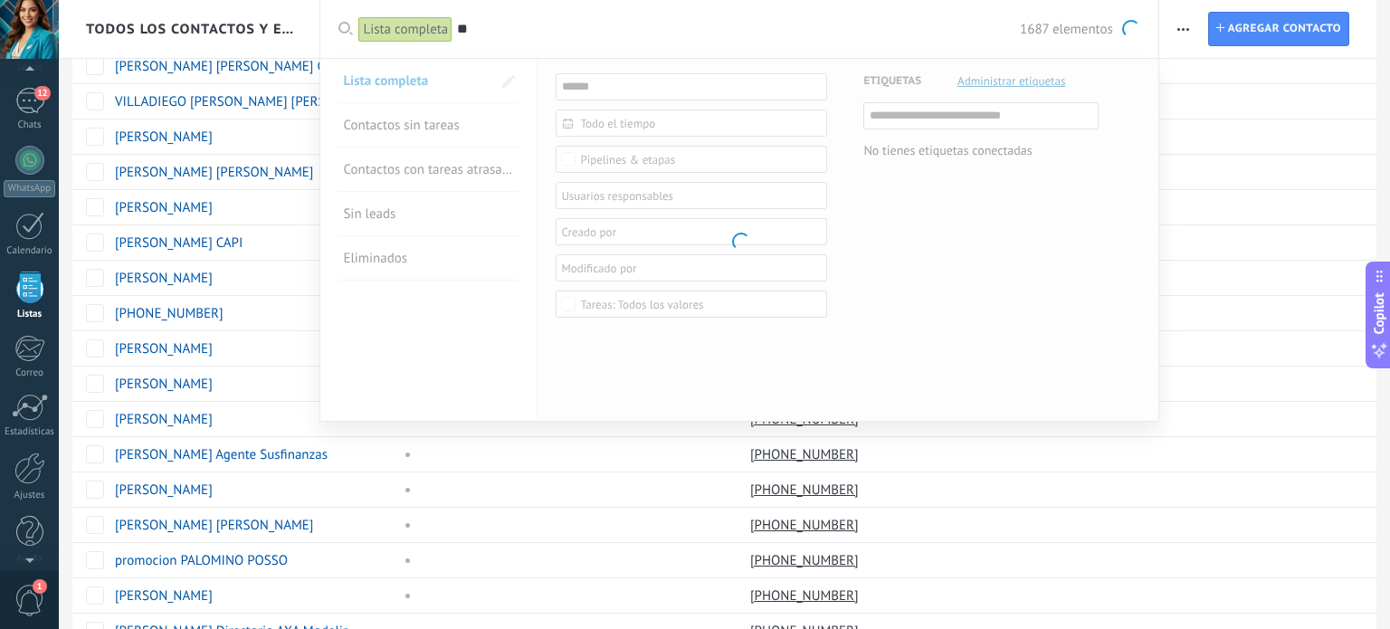
type input "*"
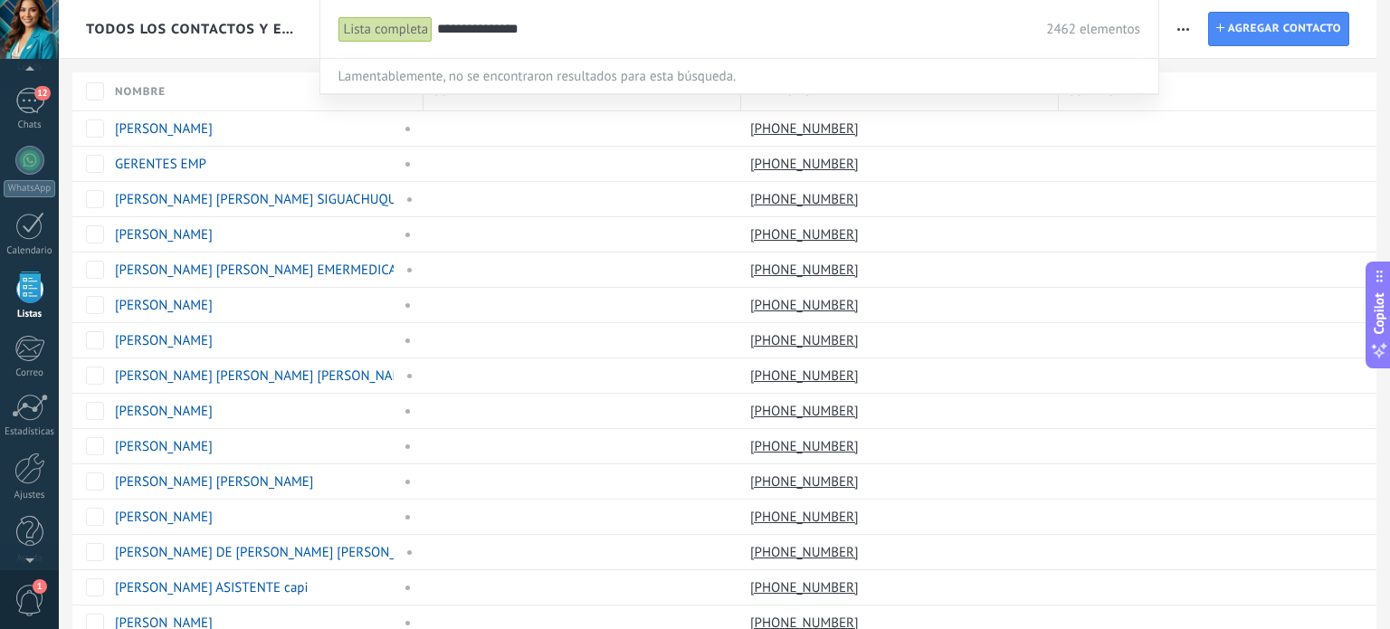
type input "**********"
click at [1040, 59] on div "Lamentablemente, no se encontraron resultados para esta búsqueda." at bounding box center [708, 76] width 742 height 34
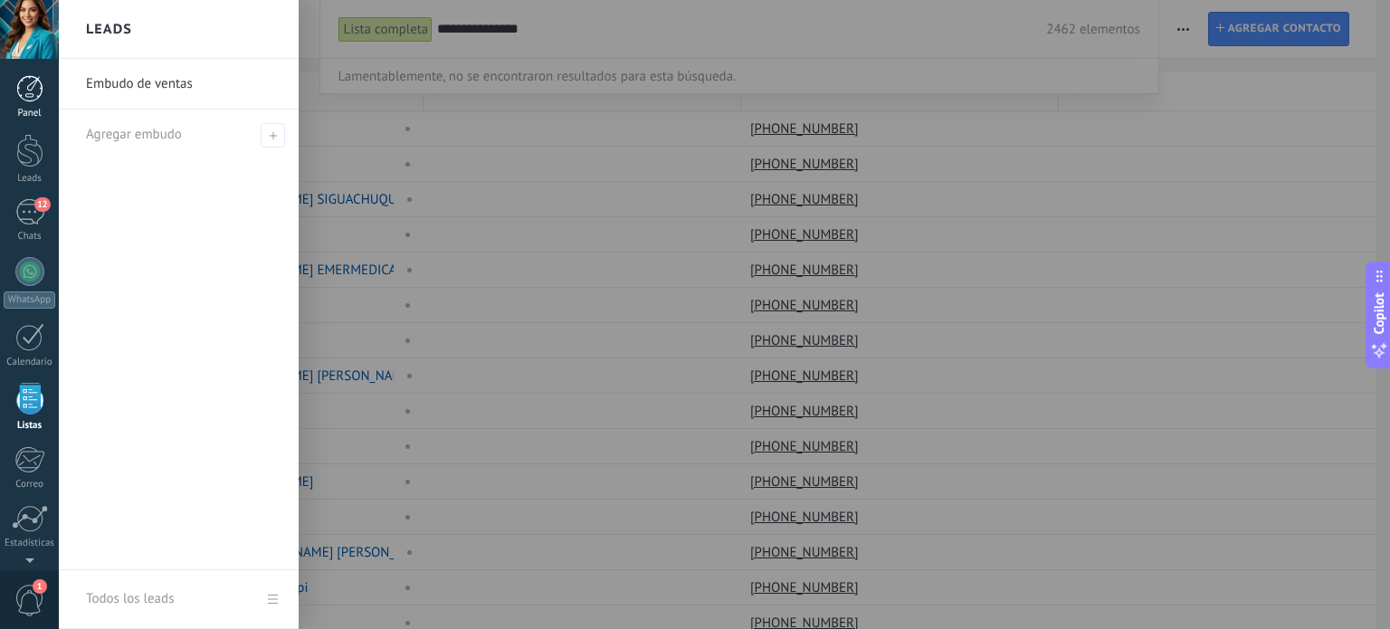
click at [36, 90] on div at bounding box center [29, 88] width 27 height 27
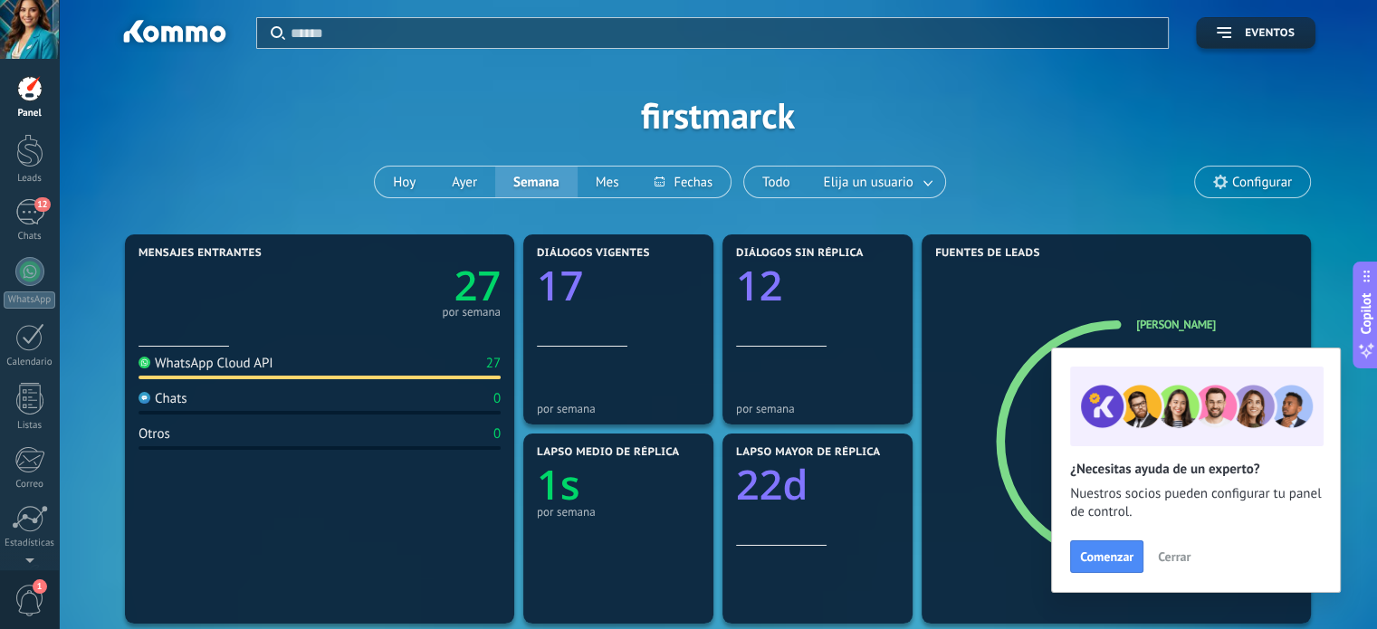
click at [1166, 560] on span "Cerrar" at bounding box center [1174, 556] width 33 height 13
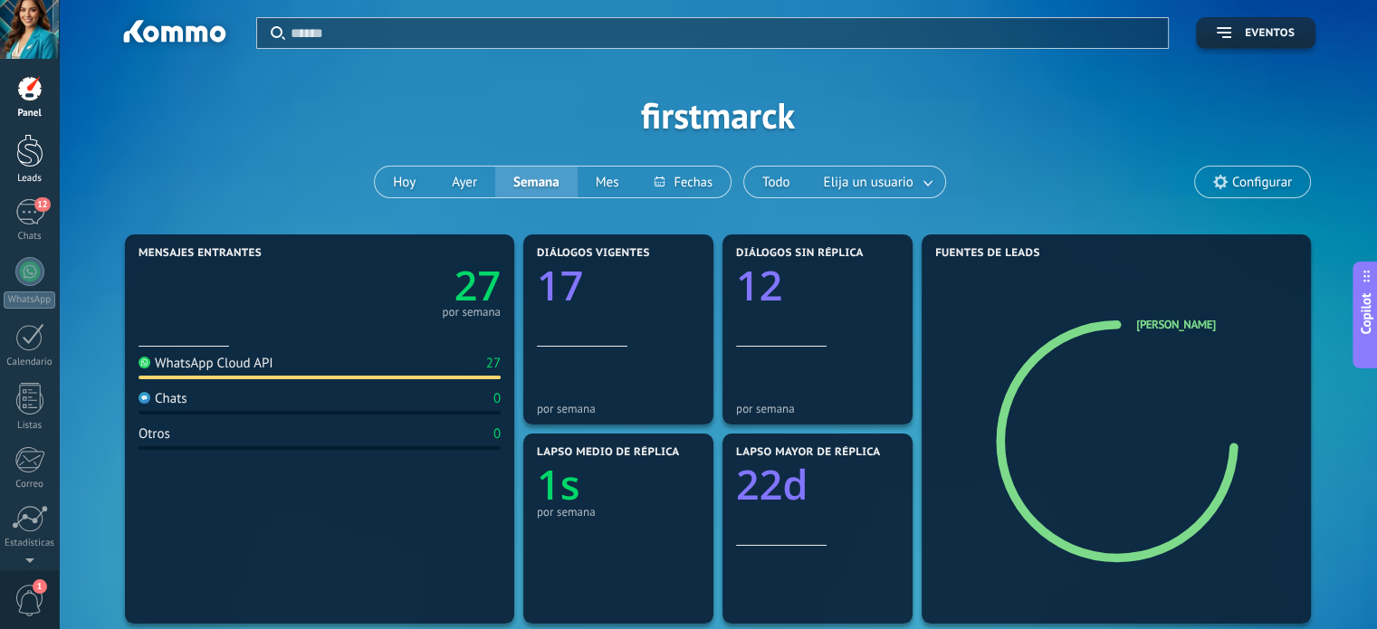
click at [33, 154] on div at bounding box center [29, 150] width 27 height 33
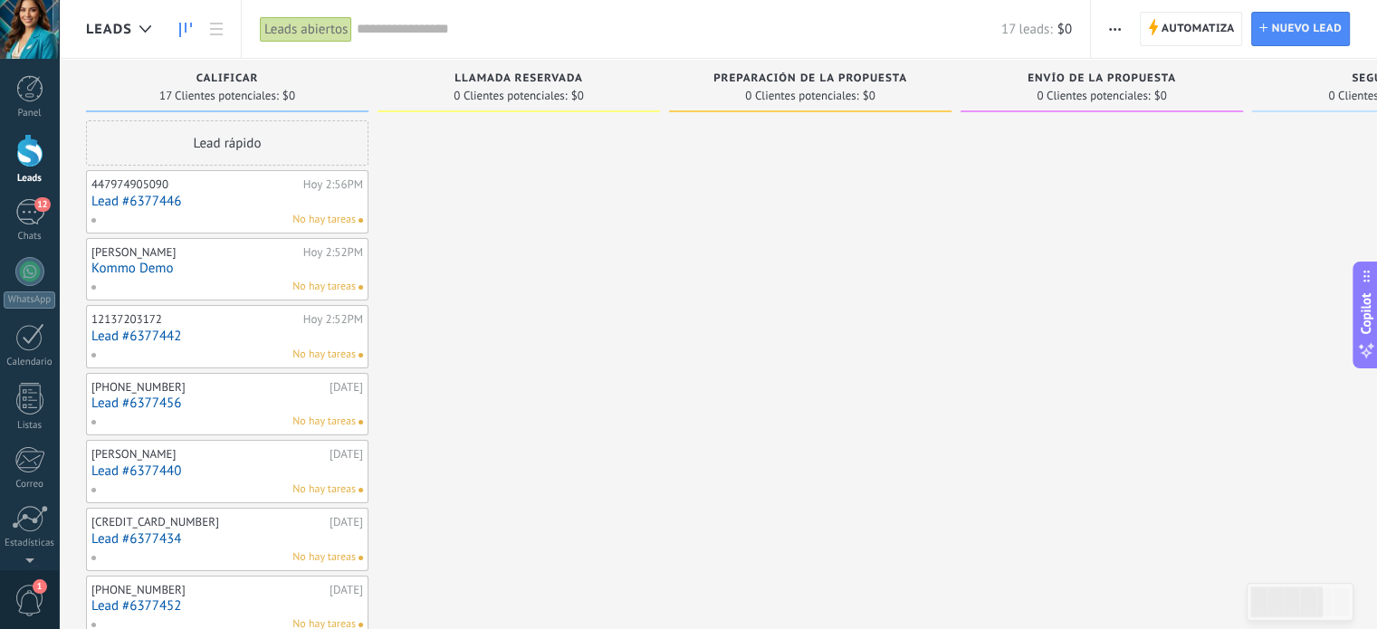
click at [165, 220] on div "No hay tareas" at bounding box center [223, 220] width 265 height 16
click at [159, 265] on link "Kommo Demo" at bounding box center [227, 268] width 272 height 15
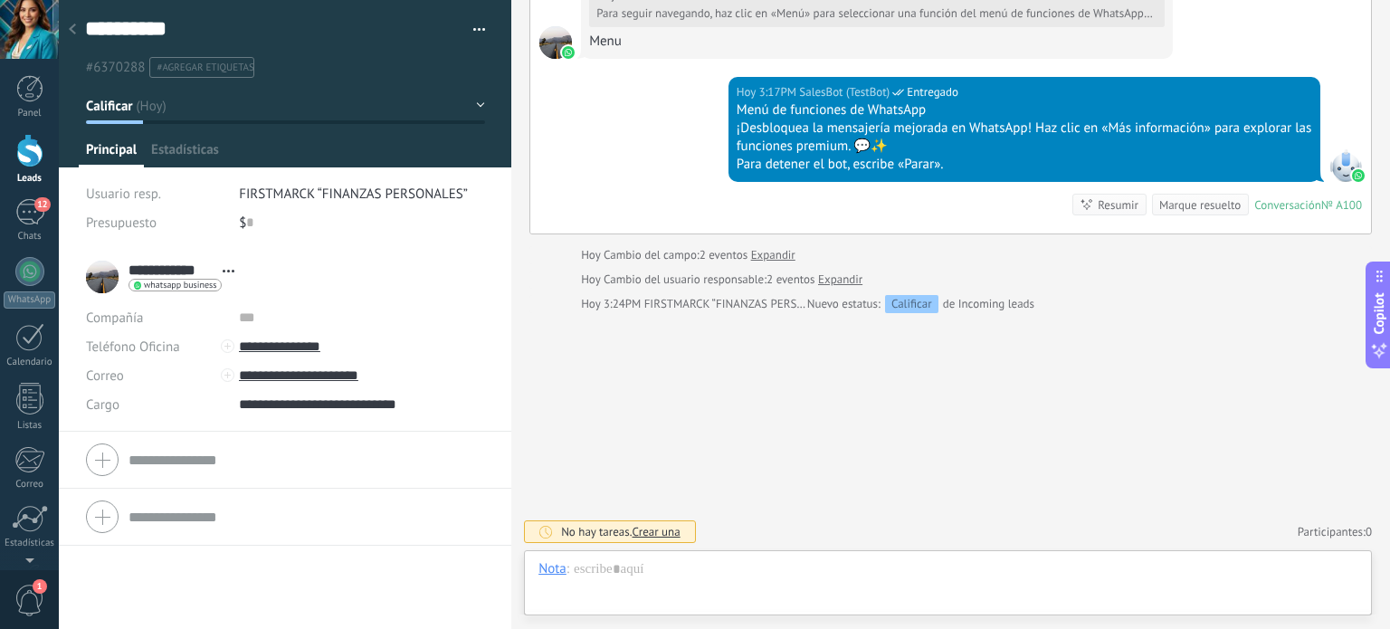
scroll to position [26, 0]
click at [25, 335] on div at bounding box center [29, 337] width 29 height 28
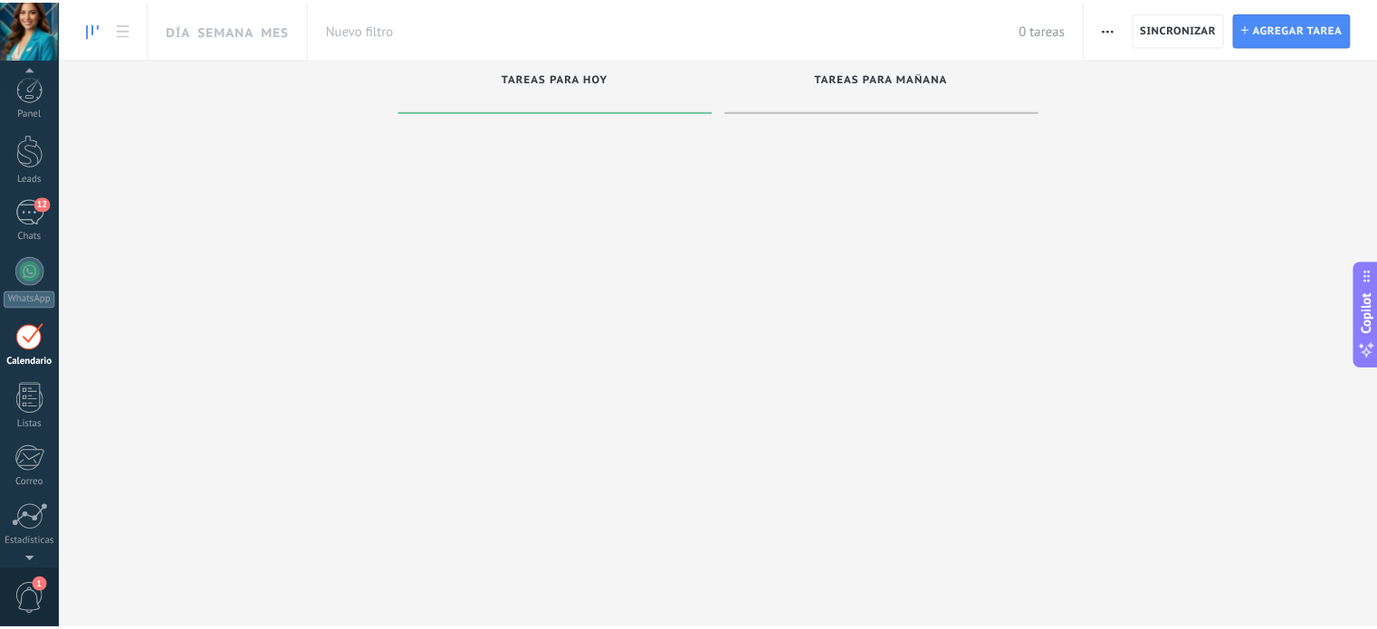
scroll to position [51, 0]
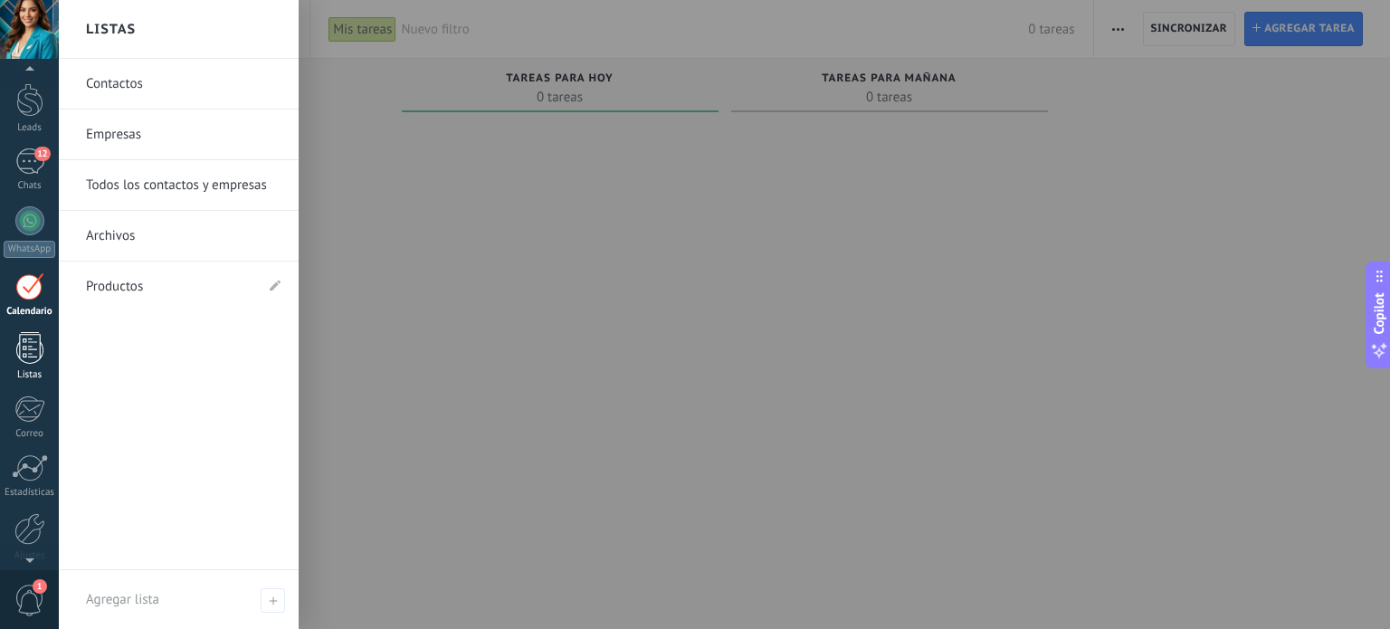
click at [33, 351] on div at bounding box center [29, 348] width 27 height 32
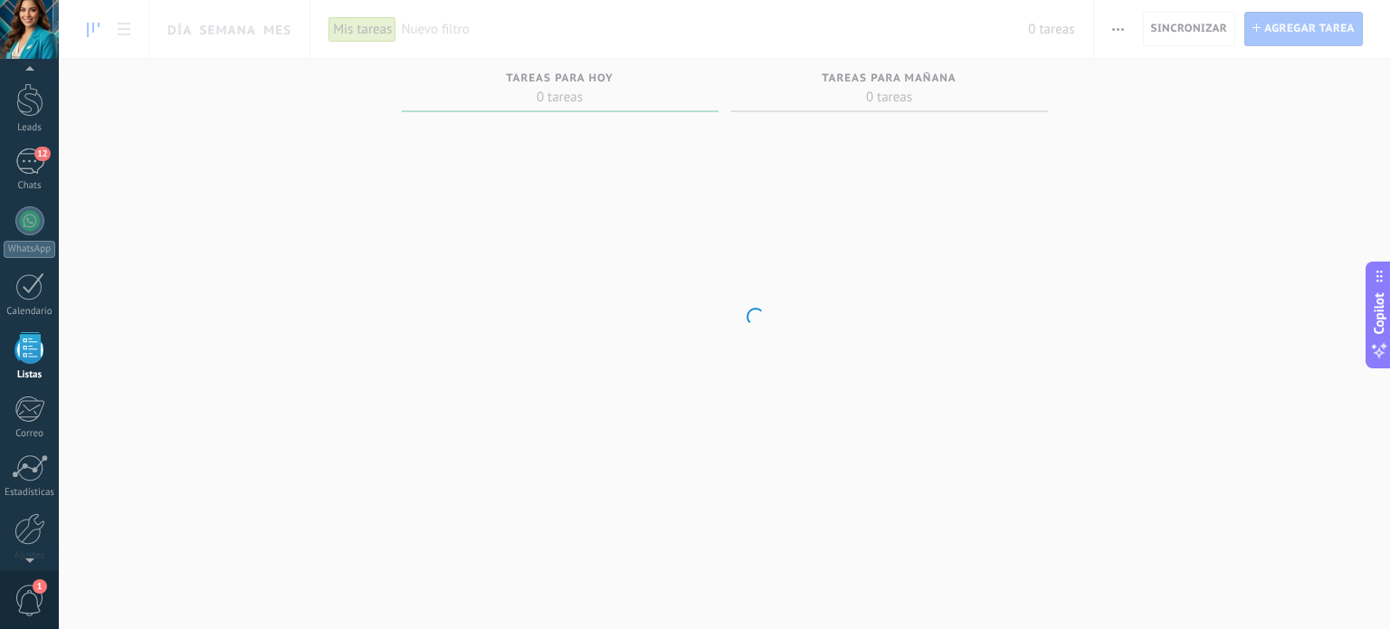
click at [36, 353] on div at bounding box center [29, 348] width 27 height 32
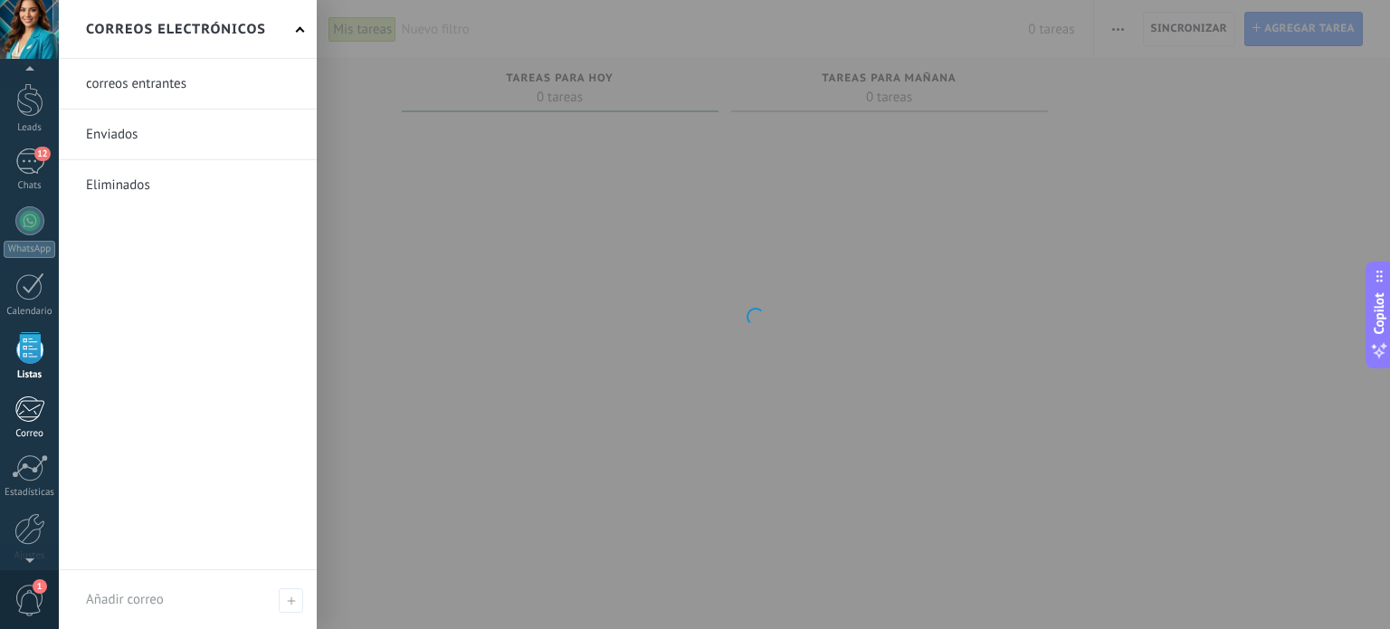
click at [36, 415] on div at bounding box center [29, 409] width 30 height 27
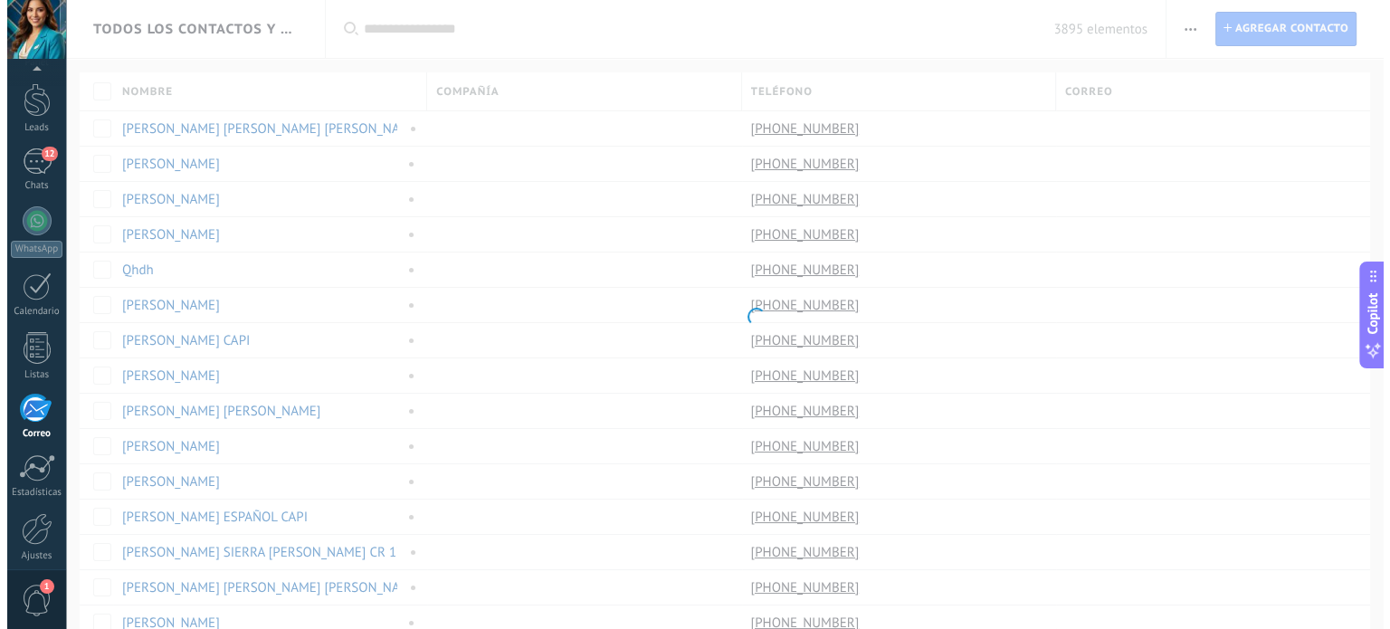
scroll to position [123, 0]
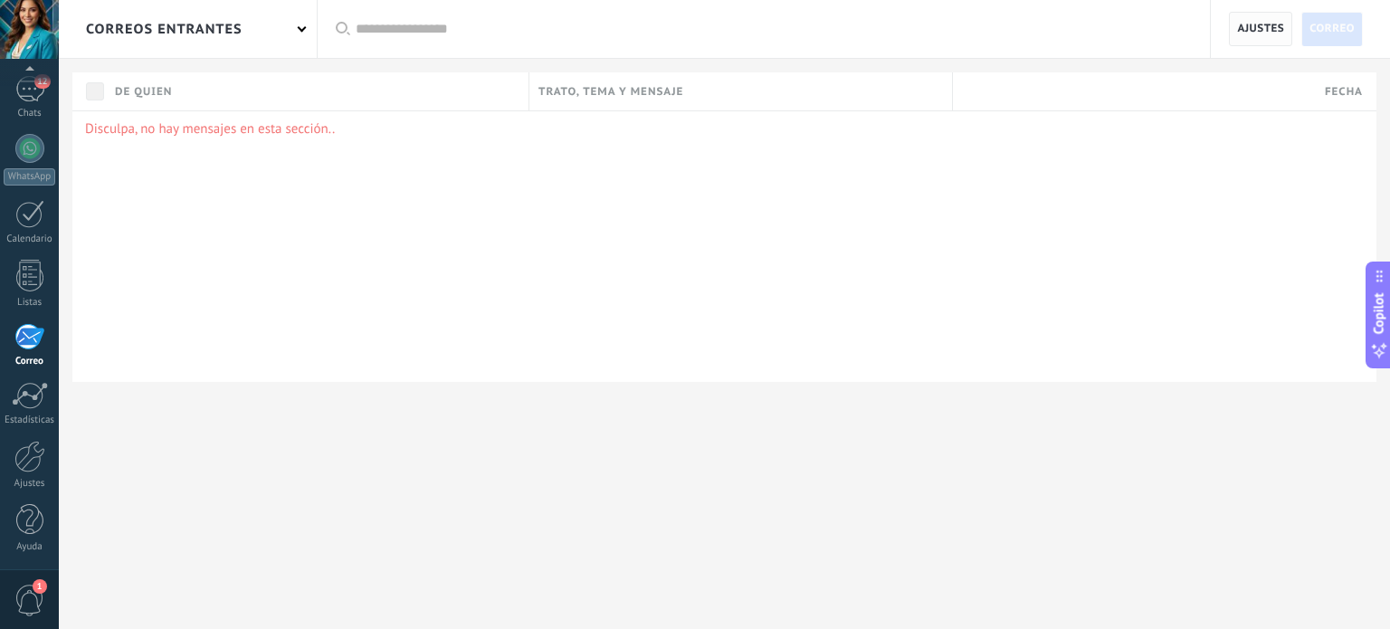
click at [1253, 34] on span "Ajustes" at bounding box center [1260, 29] width 47 height 33
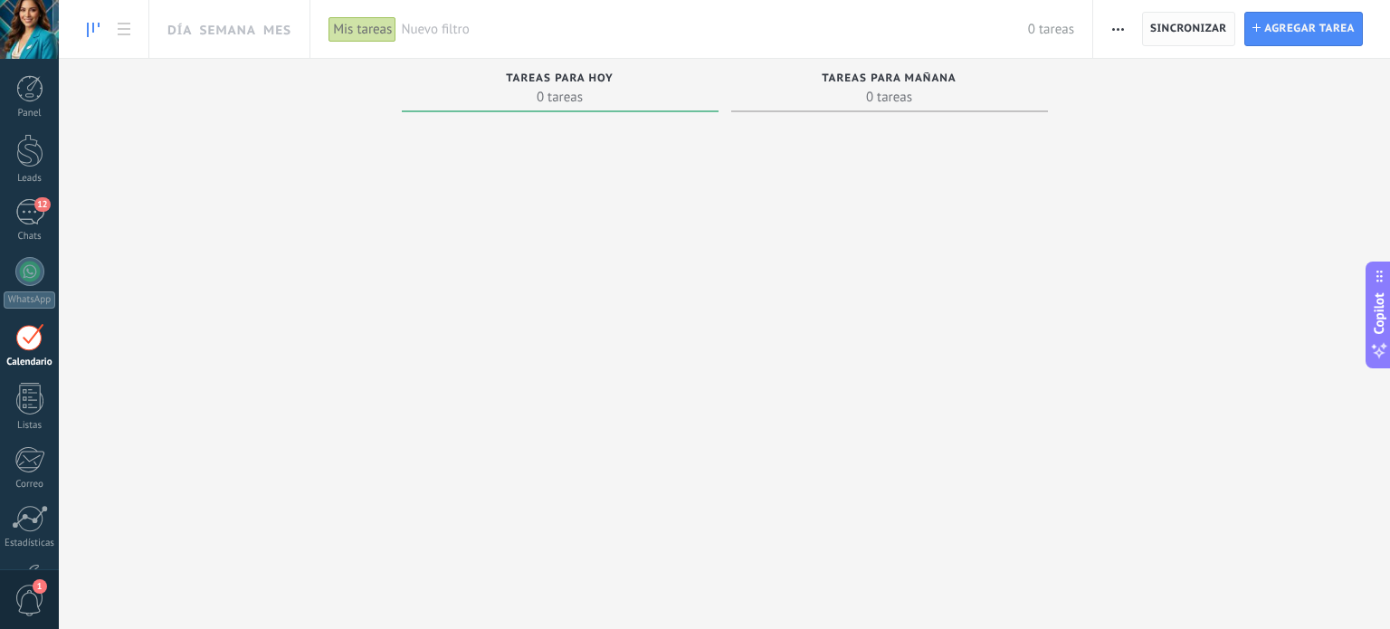
click at [1188, 36] on span "Sincronizar" at bounding box center [1188, 29] width 77 height 33
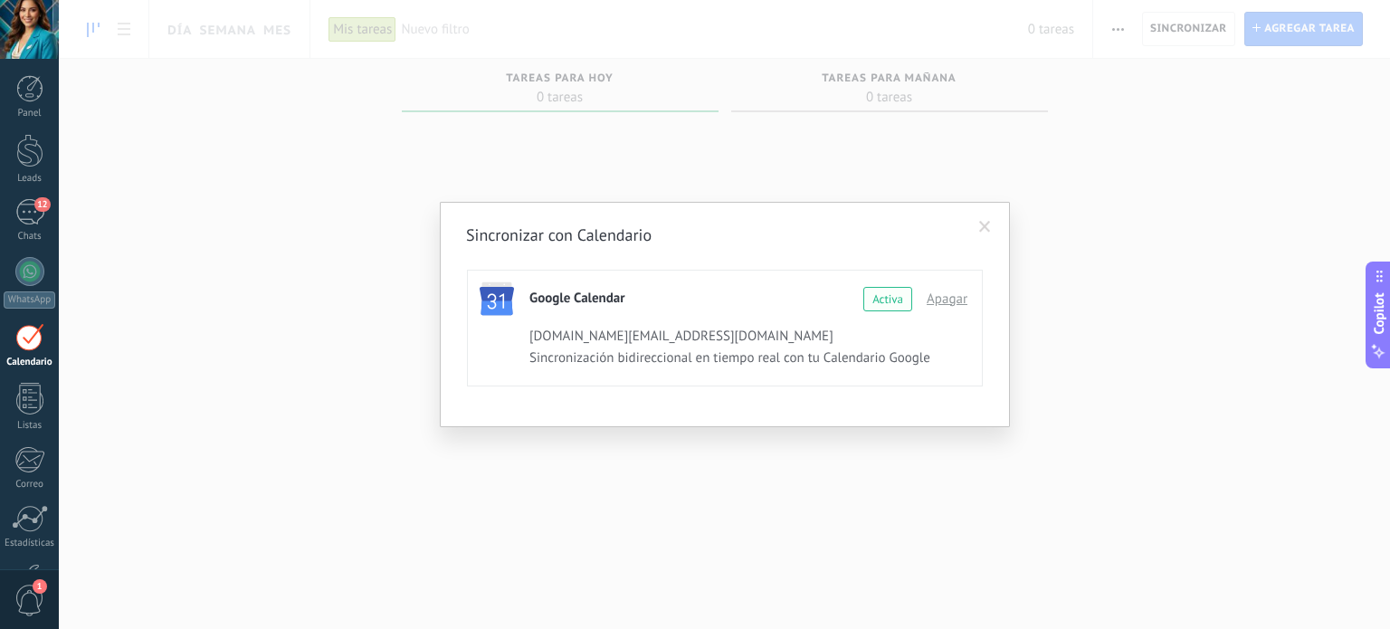
click at [881, 304] on div "Activa" at bounding box center [887, 299] width 49 height 24
click at [1092, 445] on div "Sincronizar con Calendario Google Calendar Continuar con Google Activa Apagar f…" at bounding box center [724, 314] width 1331 height 629
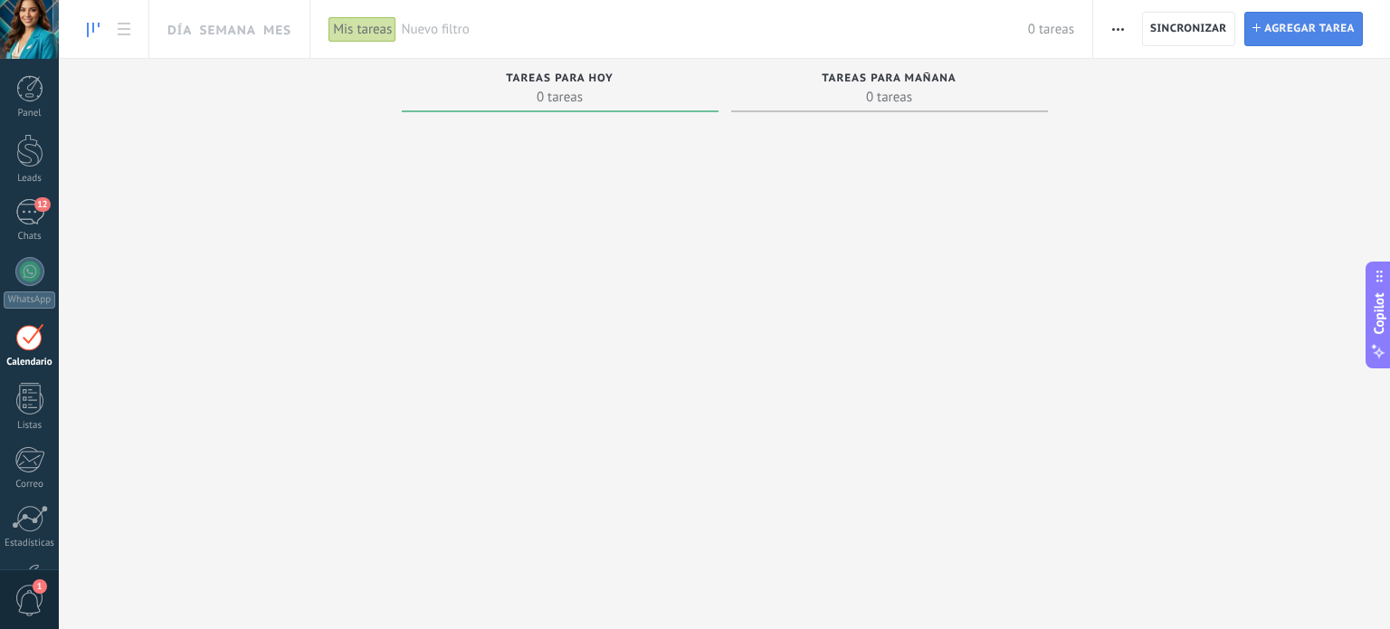
click at [1316, 37] on span "Agregar tarea" at bounding box center [1309, 29] width 91 height 33
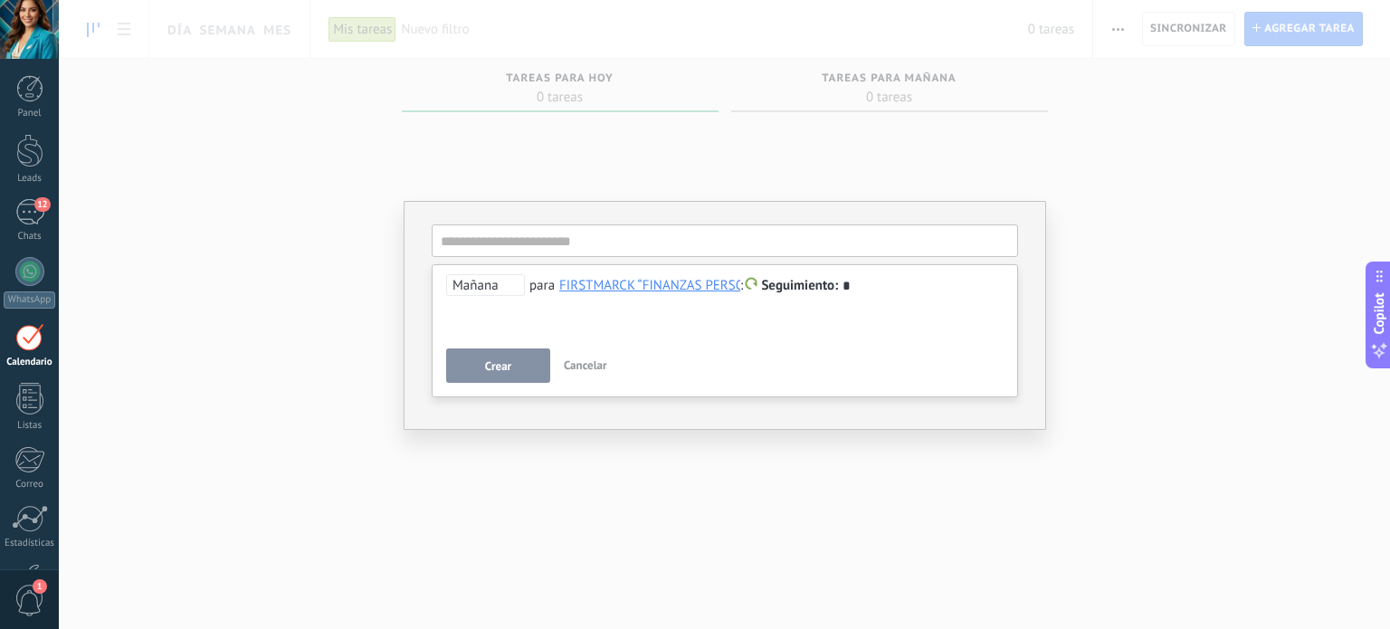
click at [517, 373] on button "Crear" at bounding box center [498, 365] width 104 height 34
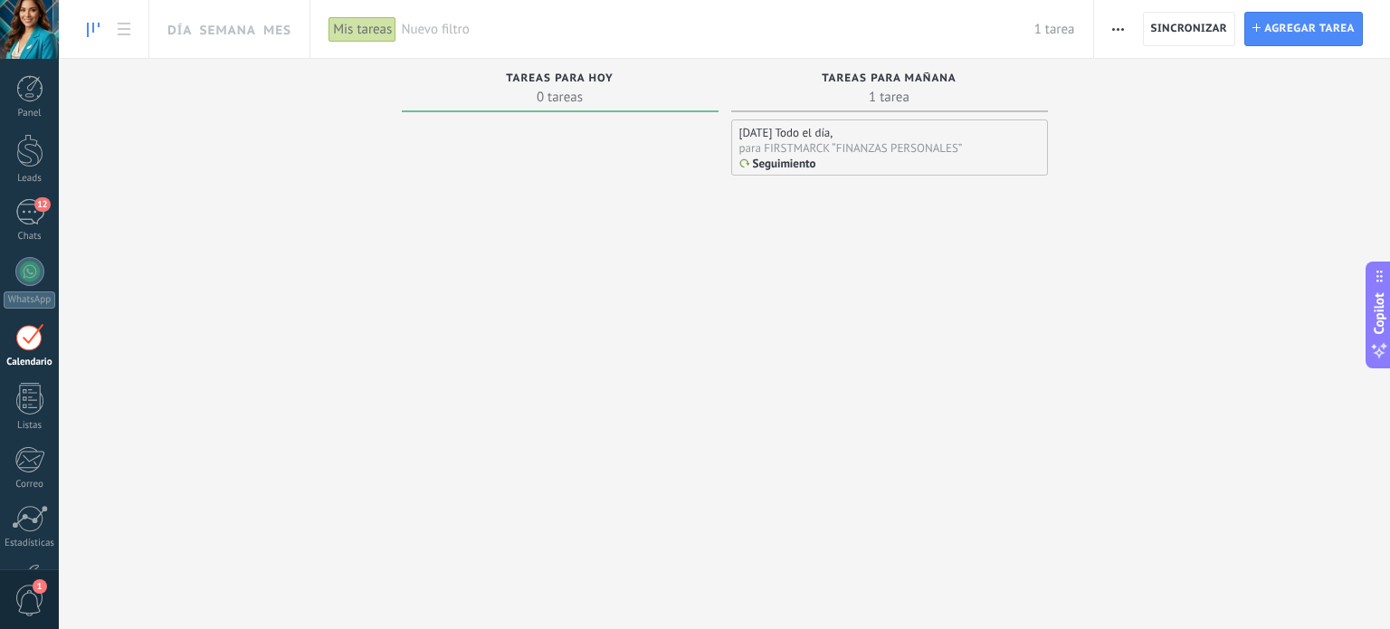
click at [835, 150] on div "para FIRSTMARCK “FINANZAS PERSONALES”" at bounding box center [851, 147] width 224 height 15
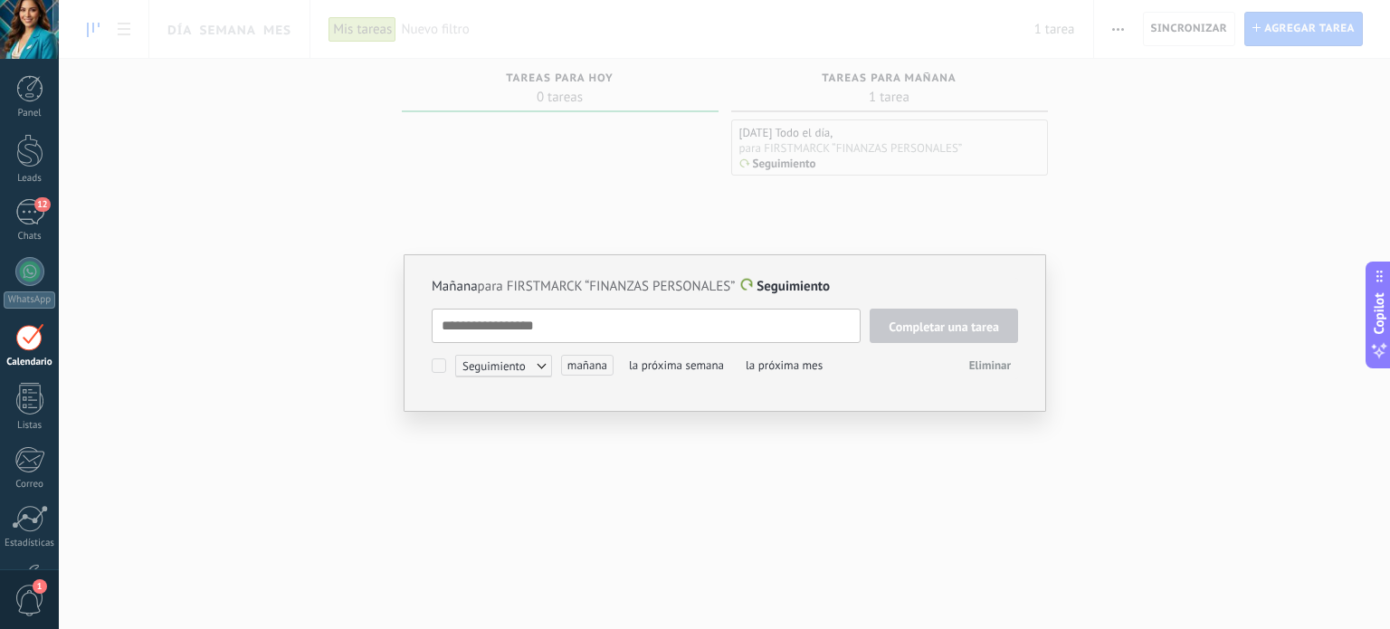
click at [704, 321] on textarea at bounding box center [646, 326] width 429 height 34
click at [591, 373] on span "mañana" at bounding box center [587, 365] width 52 height 21
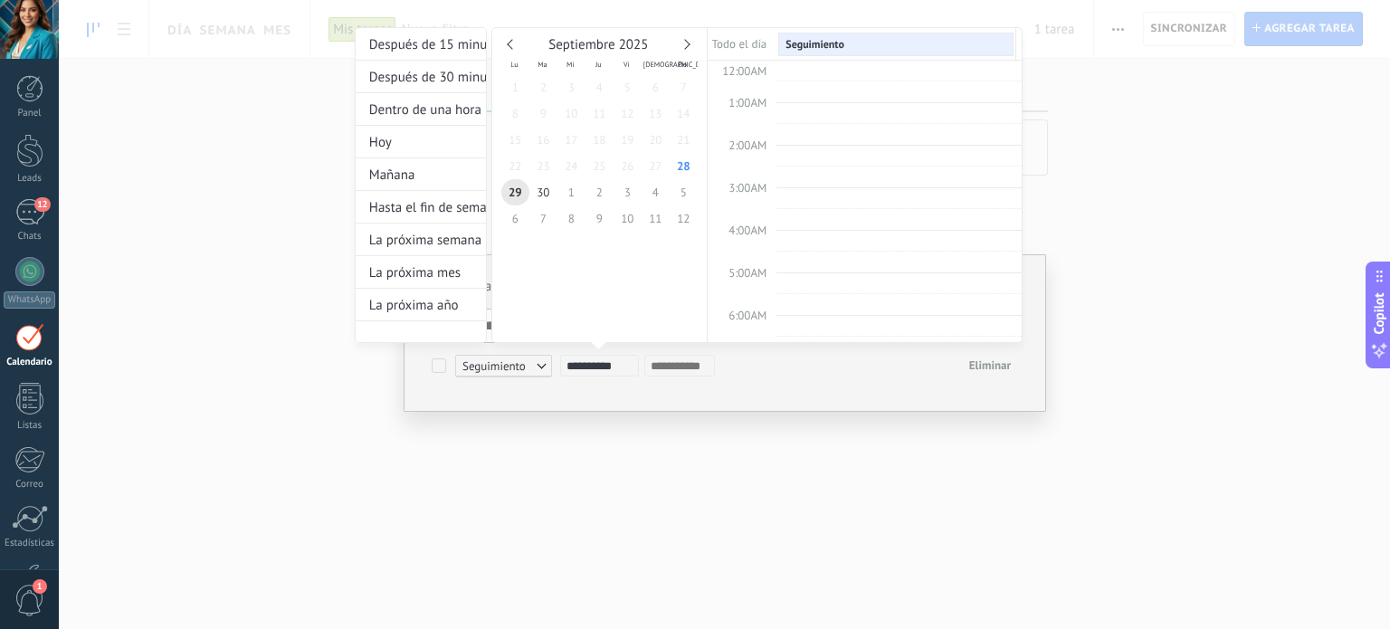
scroll to position [339, 0]
click at [520, 195] on span "29" at bounding box center [515, 192] width 28 height 26
type input "**********"
click at [702, 455] on div at bounding box center [695, 314] width 1390 height 629
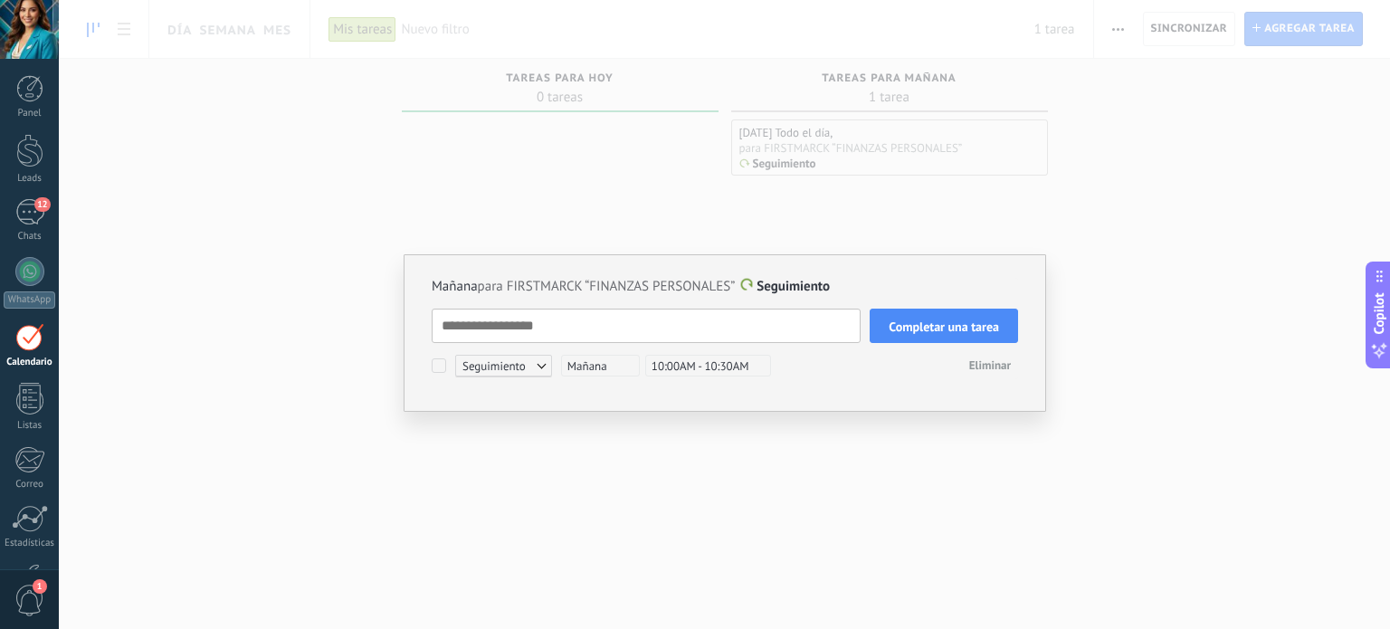
click at [952, 321] on span "Completar una tarea" at bounding box center [944, 326] width 110 height 13
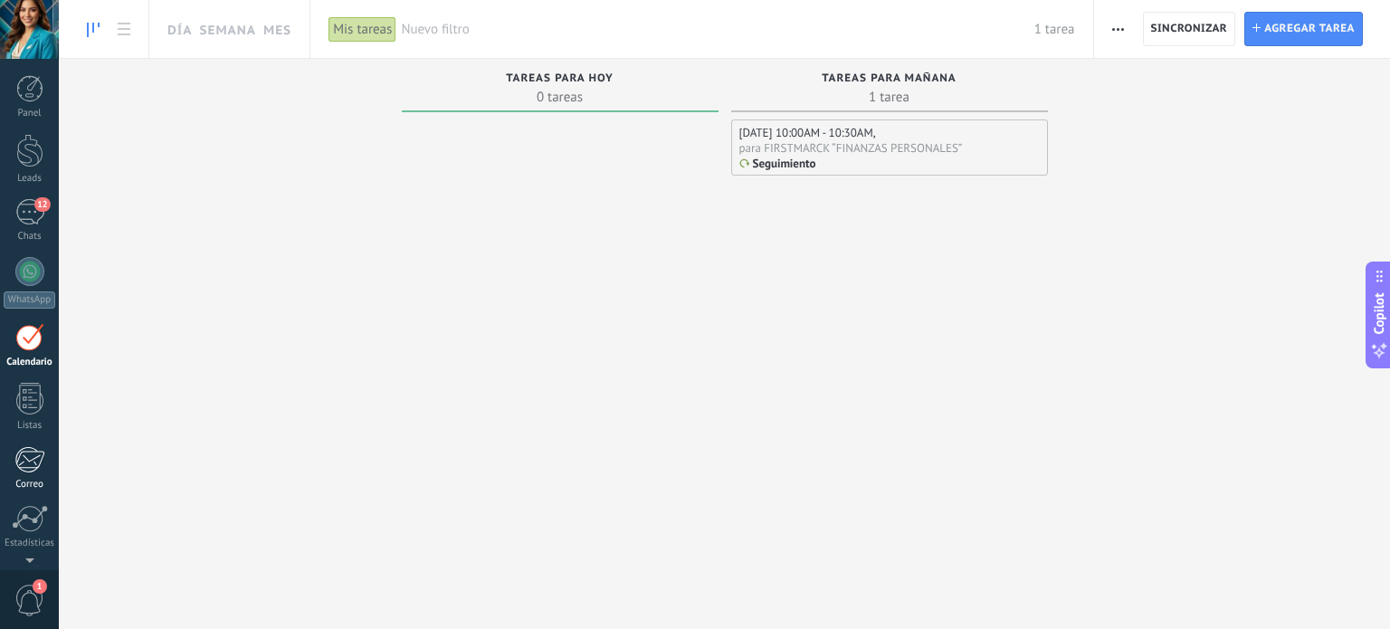
scroll to position [51, 0]
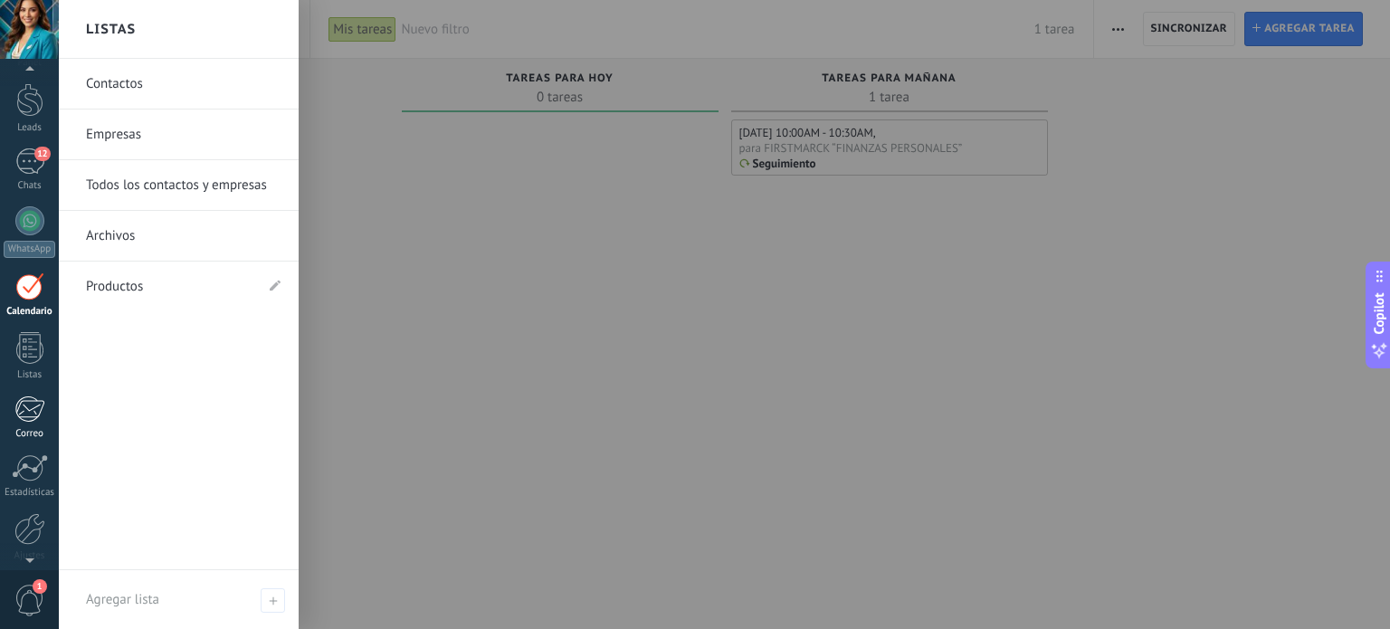
click at [33, 423] on link "Correo" at bounding box center [29, 418] width 59 height 44
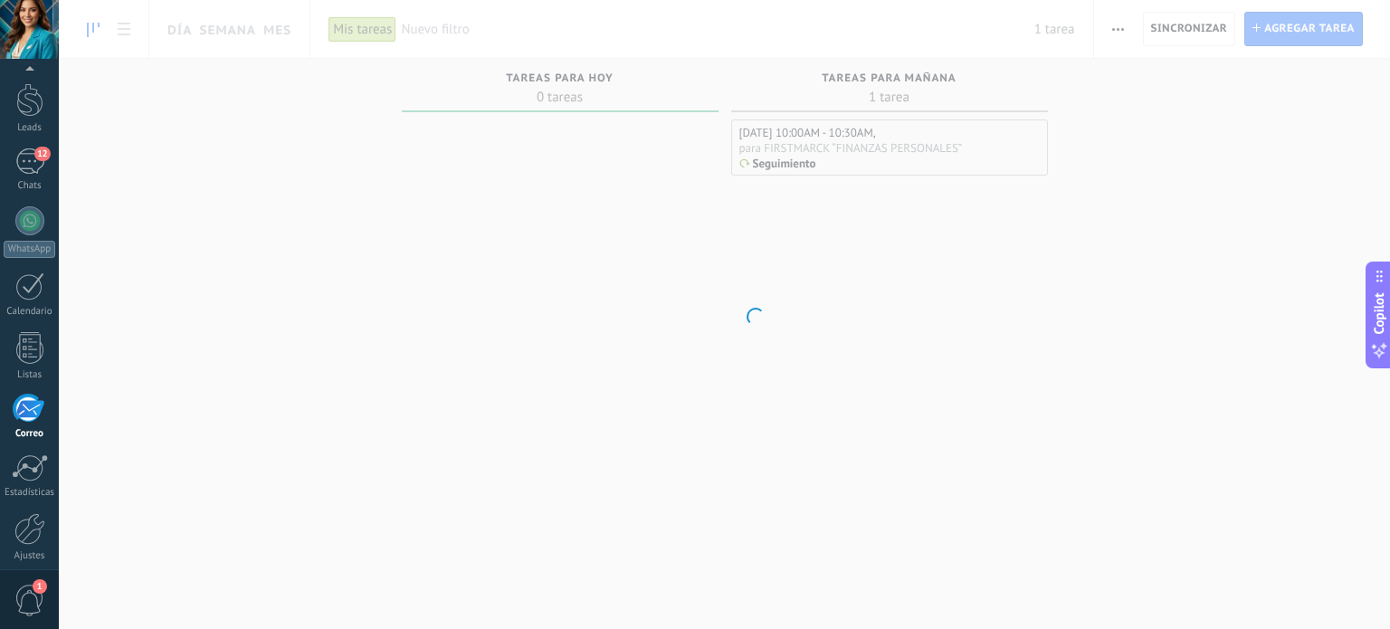
scroll to position [123, 0]
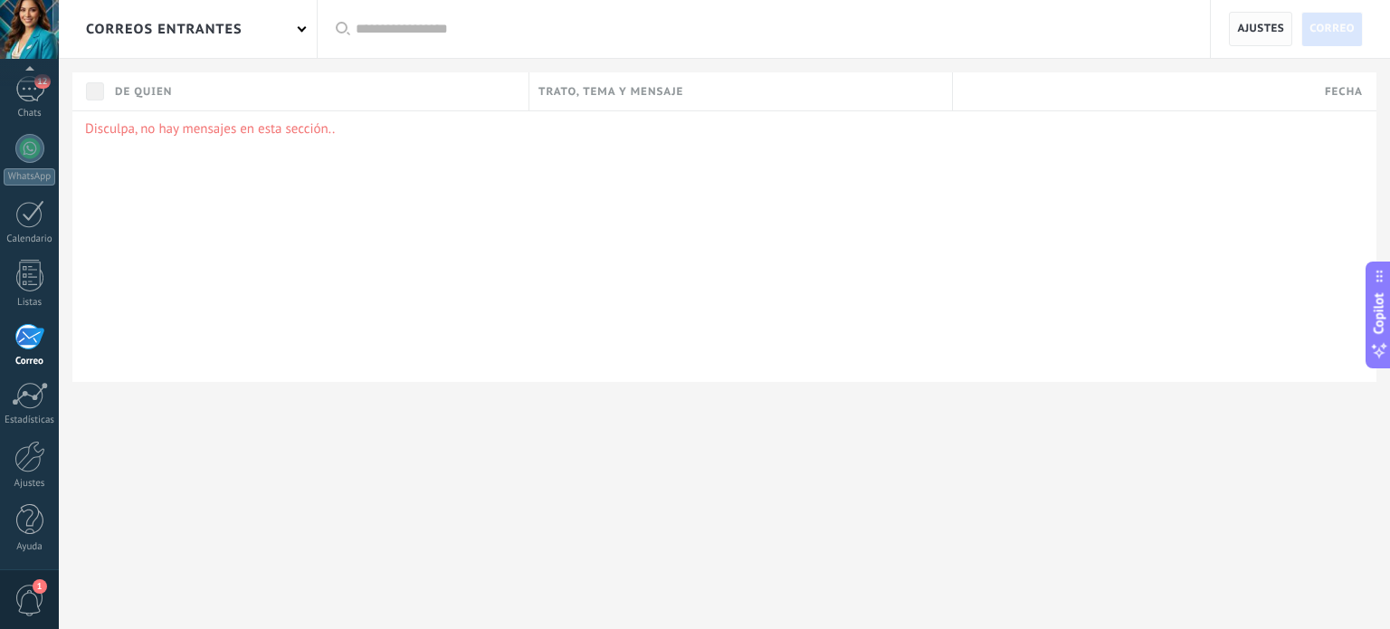
click at [1264, 32] on span "Ajustes" at bounding box center [1260, 29] width 47 height 33
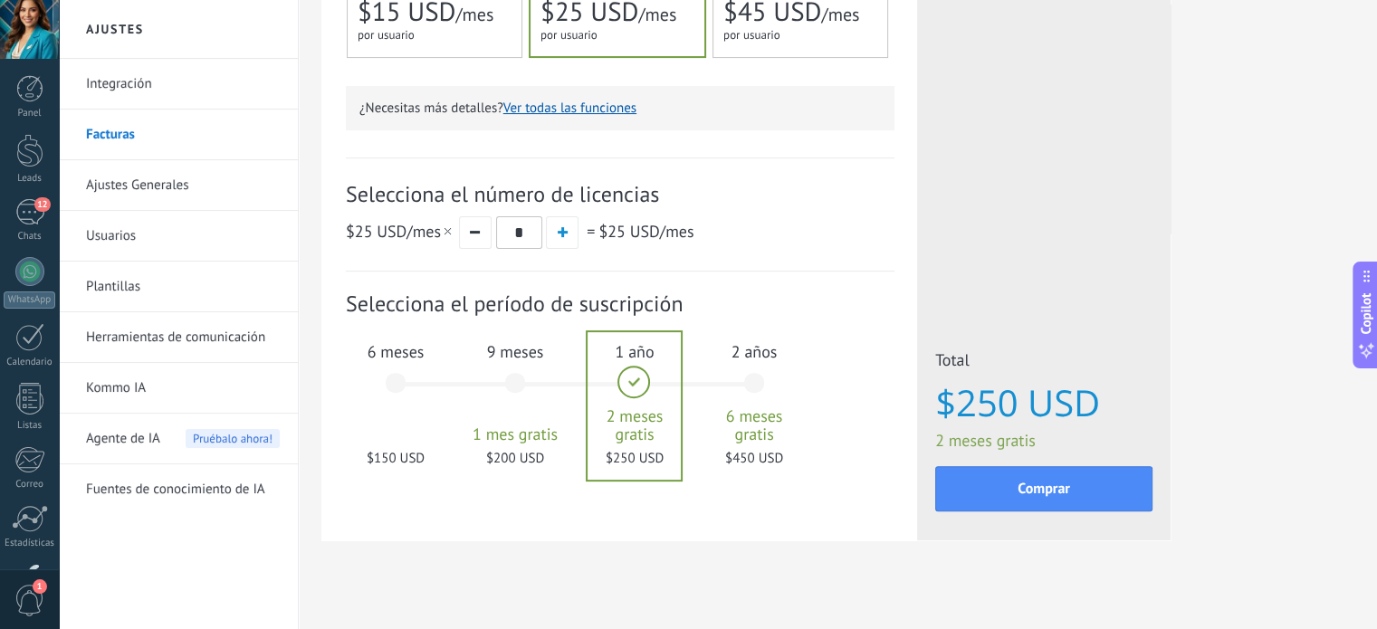
scroll to position [531, 0]
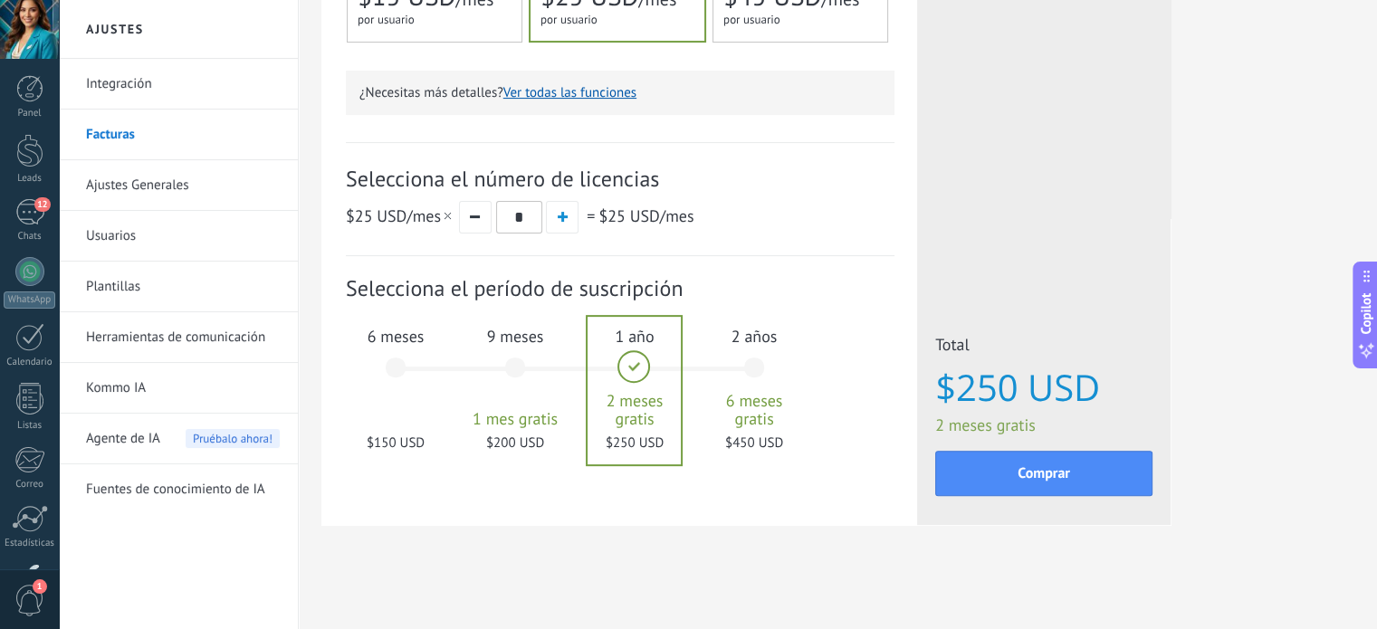
click at [391, 368] on div "6 meses $150 USD" at bounding box center [396, 376] width 98 height 128
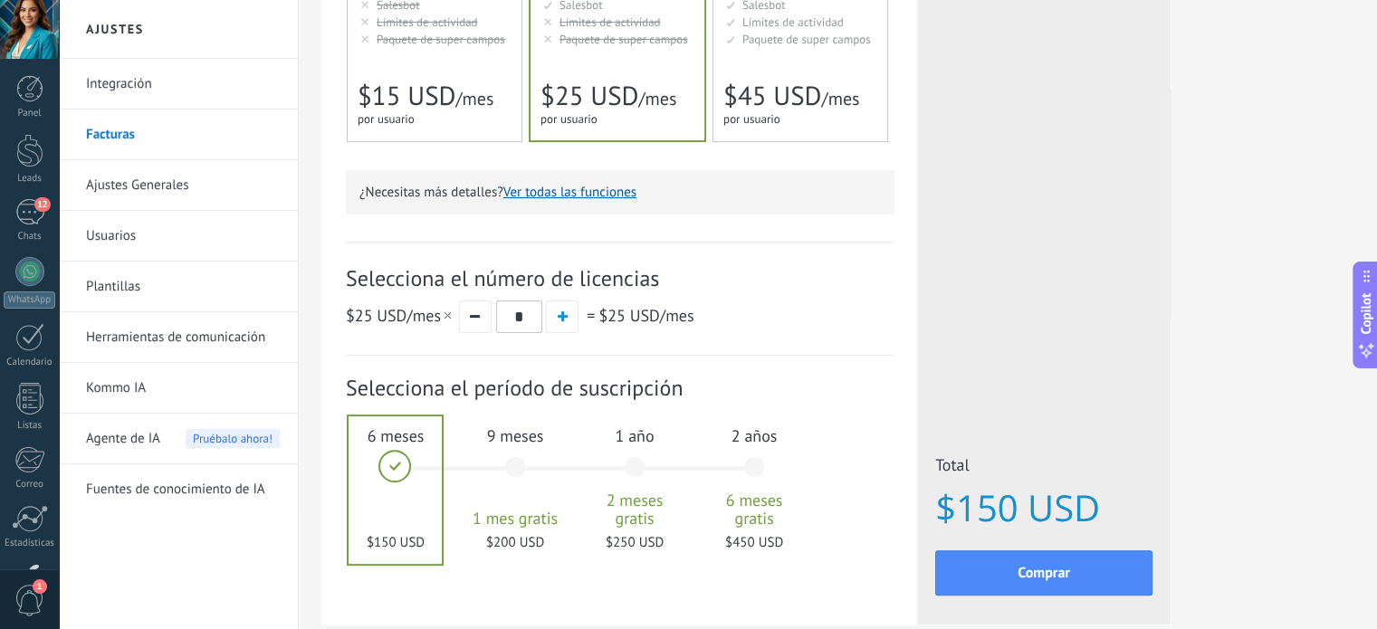
scroll to position [433, 0]
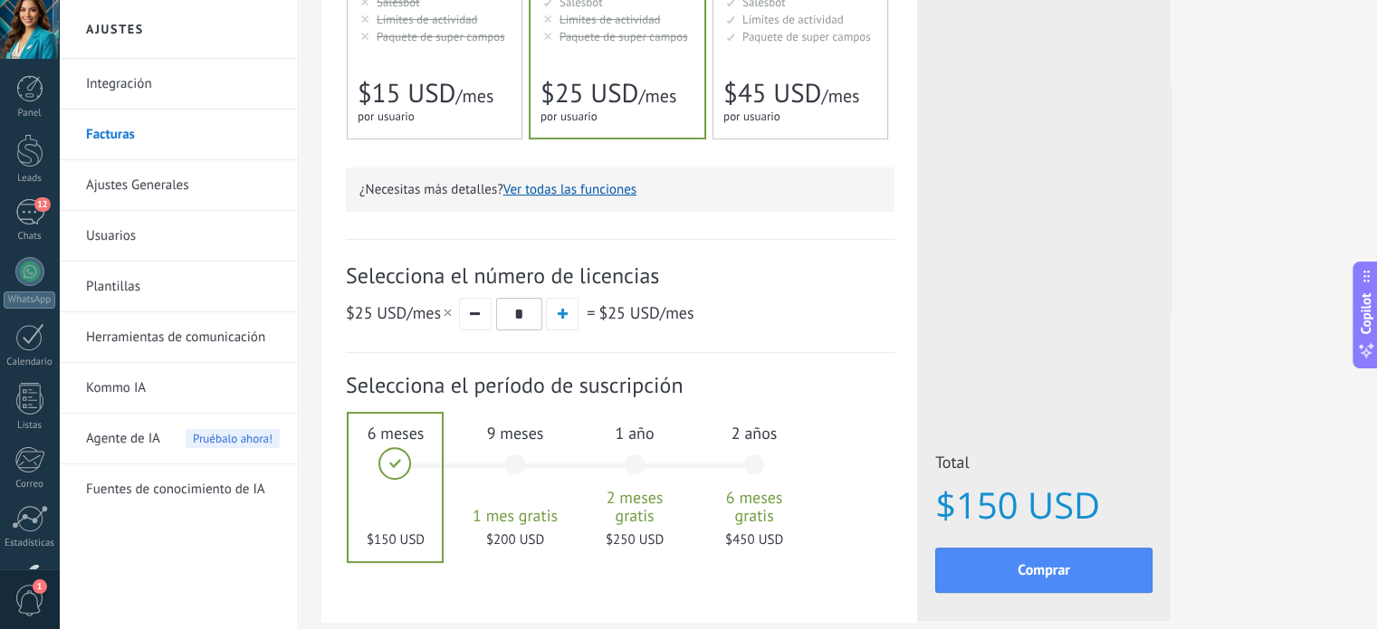
click at [761, 435] on span "2 años" at bounding box center [754, 433] width 98 height 21
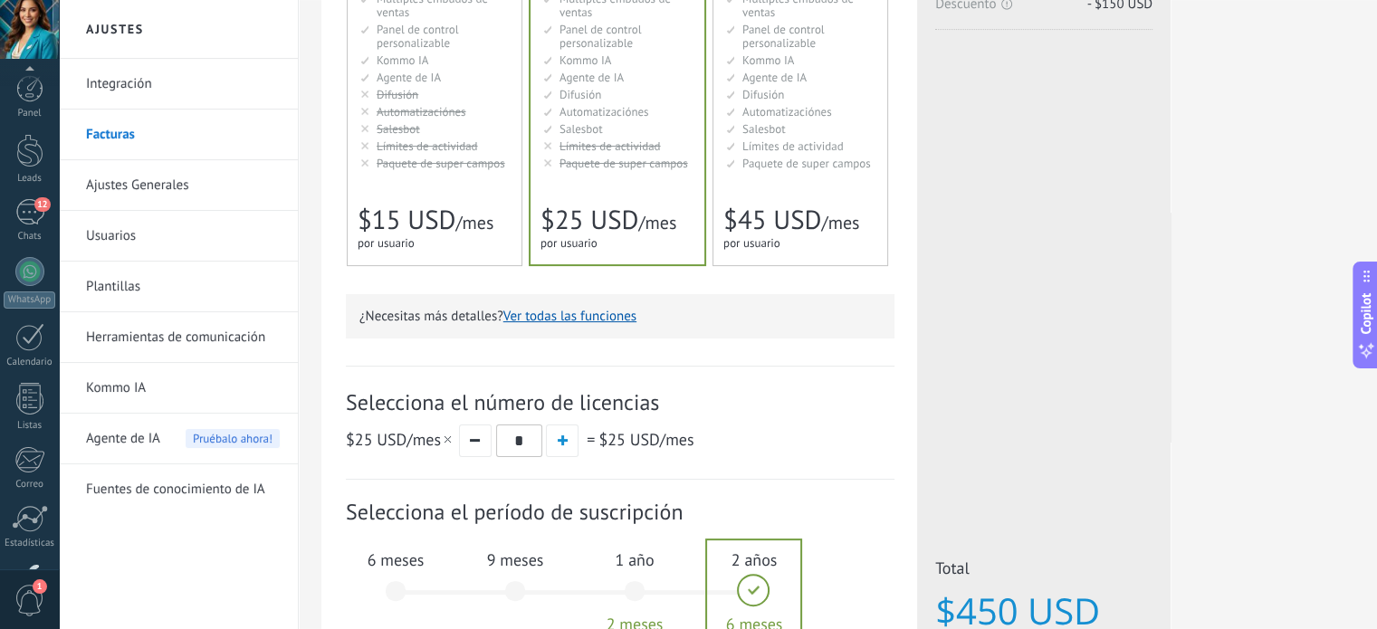
scroll to position [123, 0]
click at [147, 193] on link "Ajustes Generales" at bounding box center [183, 185] width 194 height 51
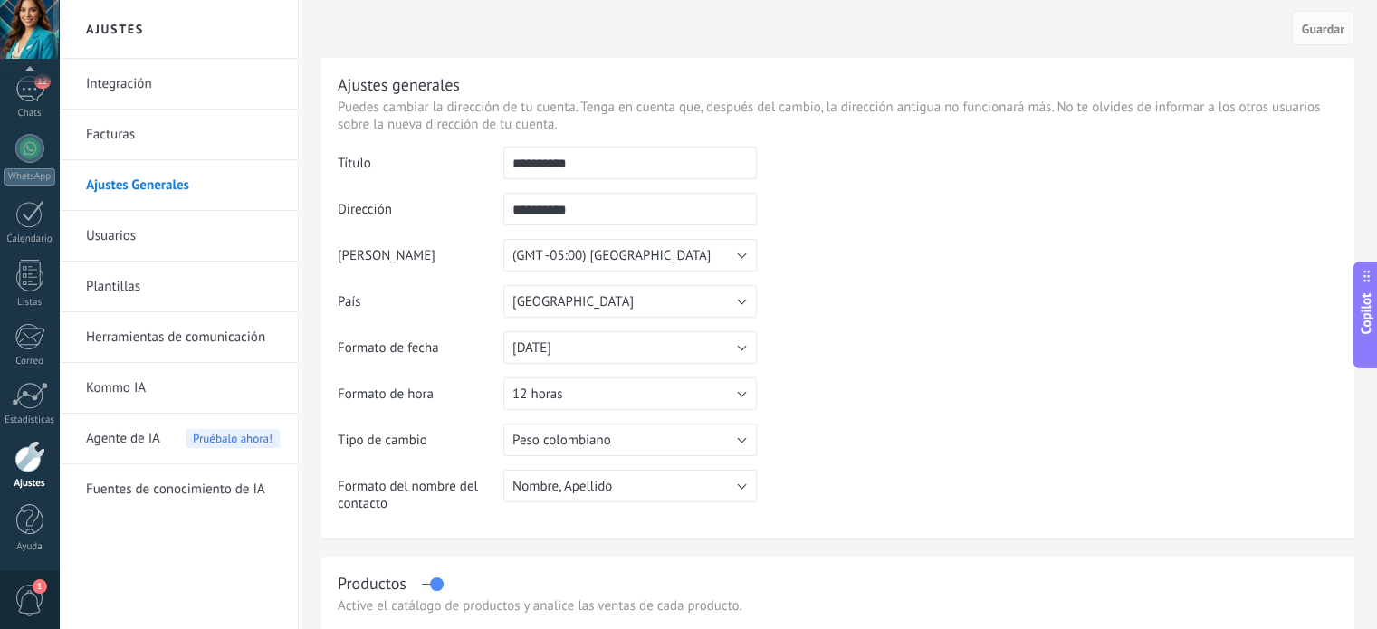
click at [138, 235] on link "Usuarios" at bounding box center [183, 236] width 194 height 51
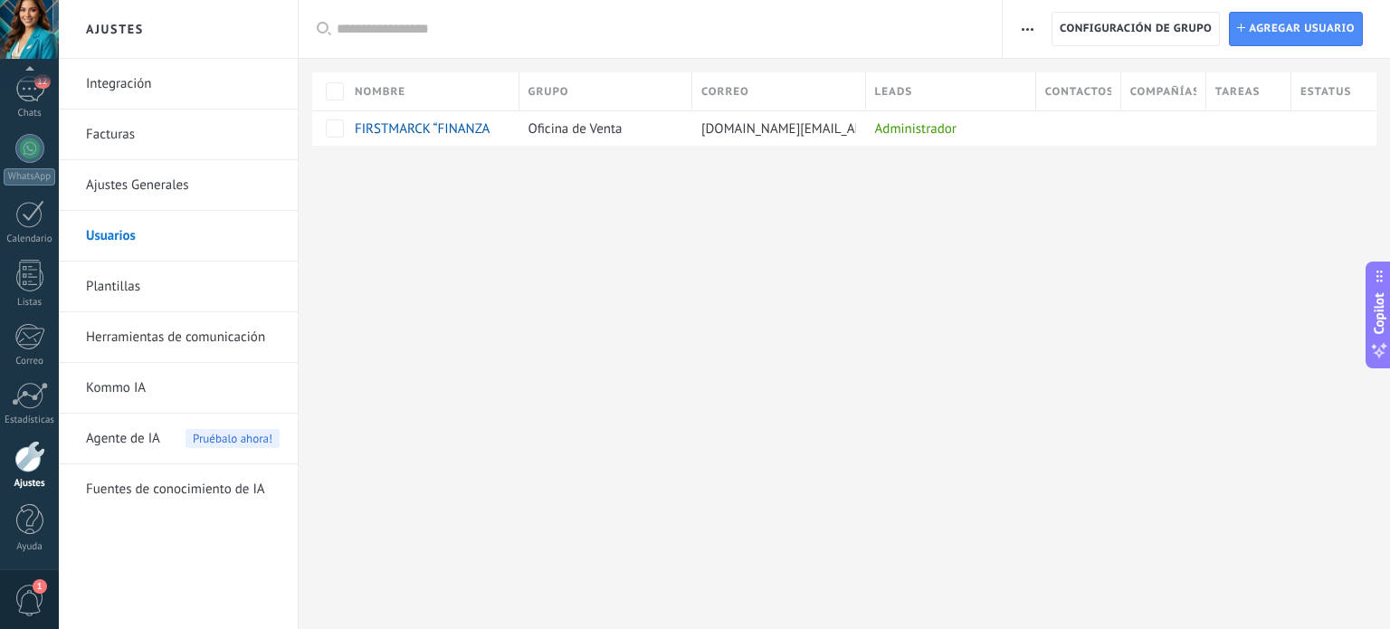
click at [122, 281] on link "Plantillas" at bounding box center [183, 287] width 194 height 51
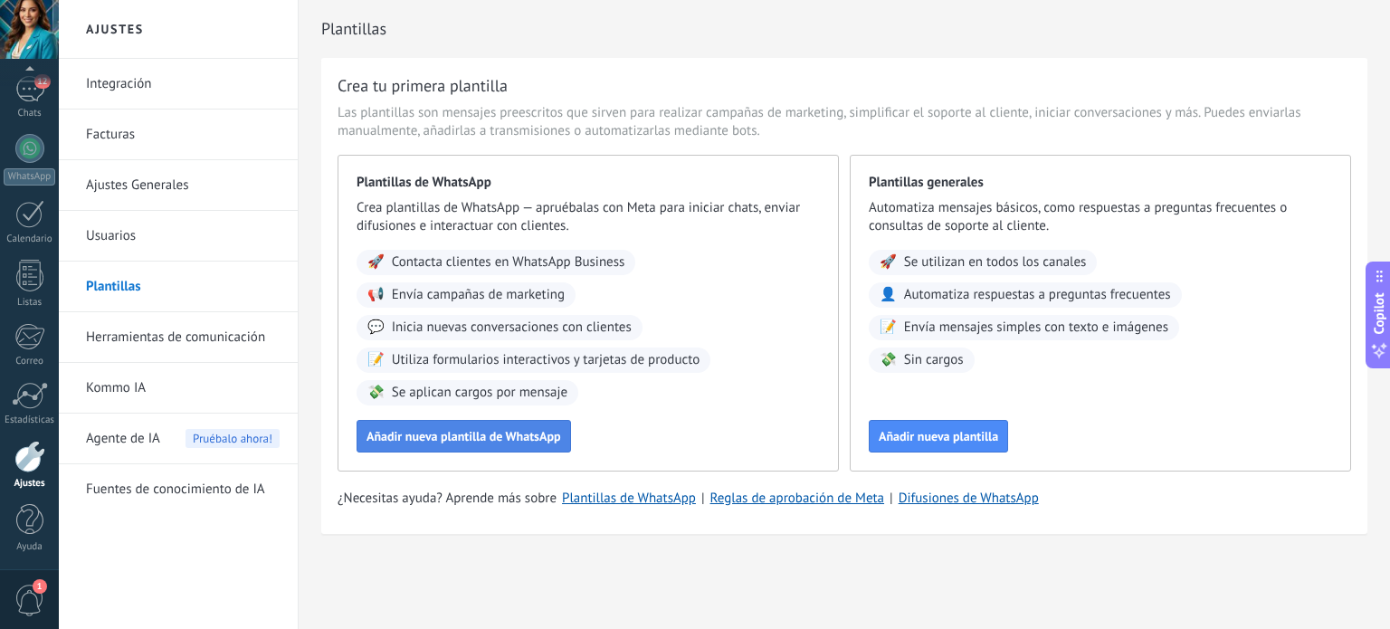
click at [520, 448] on button "Añadir nueva plantilla de WhatsApp" at bounding box center [464, 436] width 215 height 33
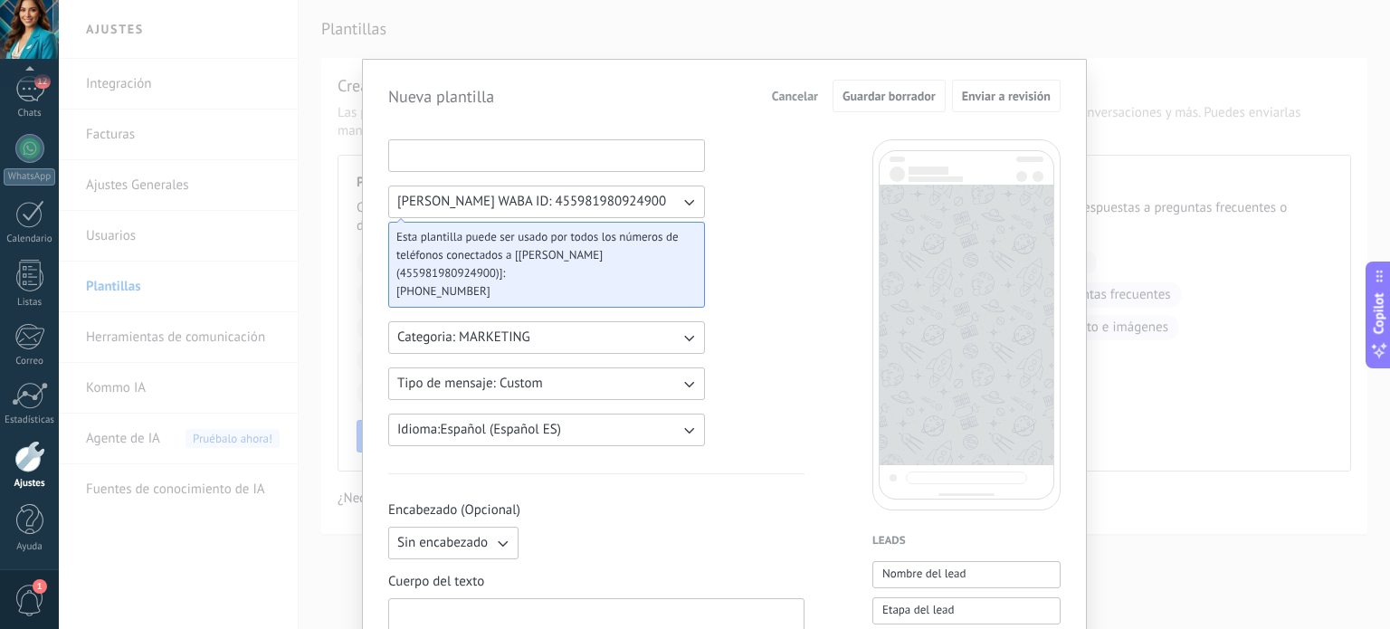
click at [668, 150] on input at bounding box center [546, 154] width 315 height 29
click at [1266, 440] on div "Nueva plantilla Cancelar Guardar borrador Enviar a revisión [PERSON_NAME] WABA …" at bounding box center [724, 314] width 1331 height 629
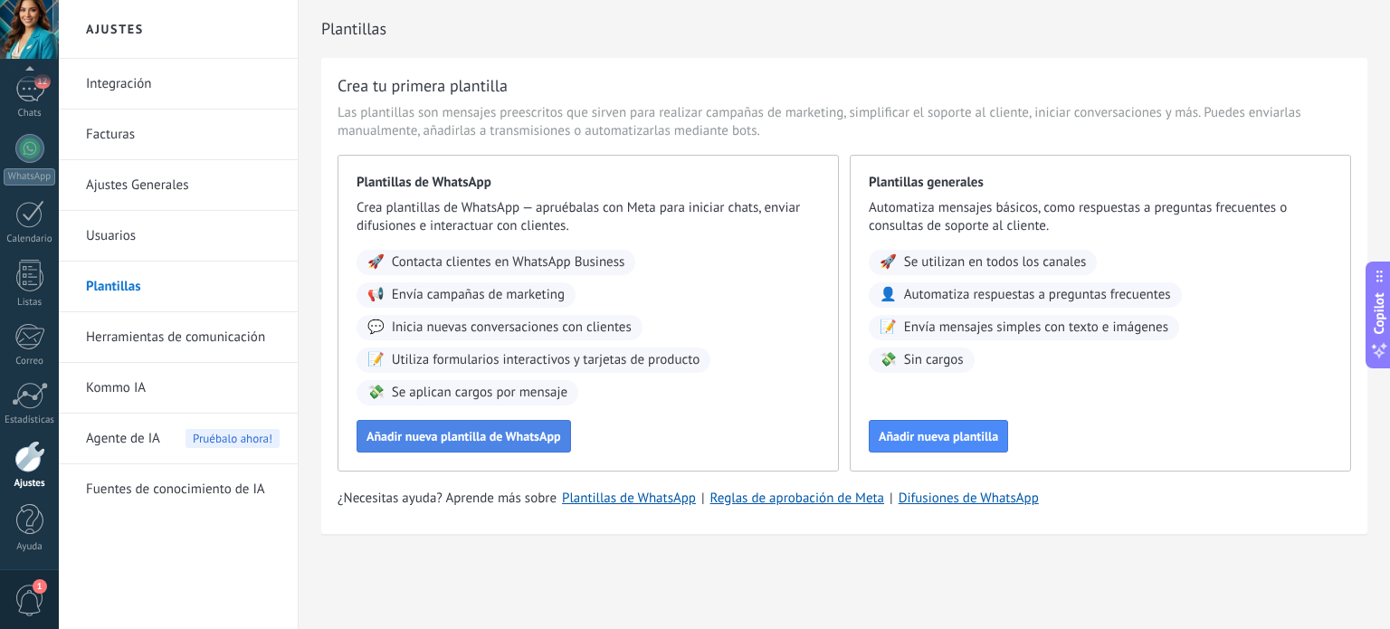
click at [510, 443] on span "Añadir nueva plantilla de WhatsApp" at bounding box center [464, 436] width 195 height 13
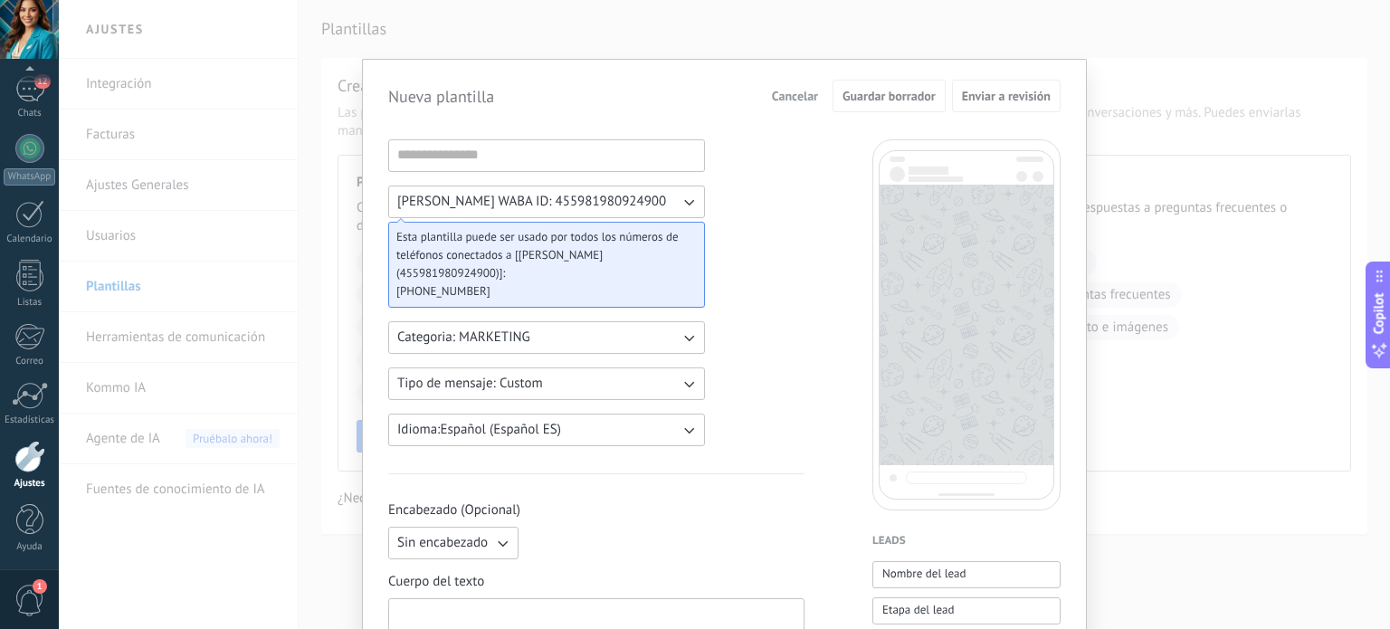
click at [688, 385] on icon "button" at bounding box center [689, 385] width 10 height 6
click at [688, 385] on li "Custom" at bounding box center [540, 383] width 327 height 31
click at [683, 205] on icon "button" at bounding box center [689, 202] width 18 height 18
click at [683, 205] on li "[PERSON_NAME] WABA ID: 455981980924900" at bounding box center [540, 201] width 327 height 31
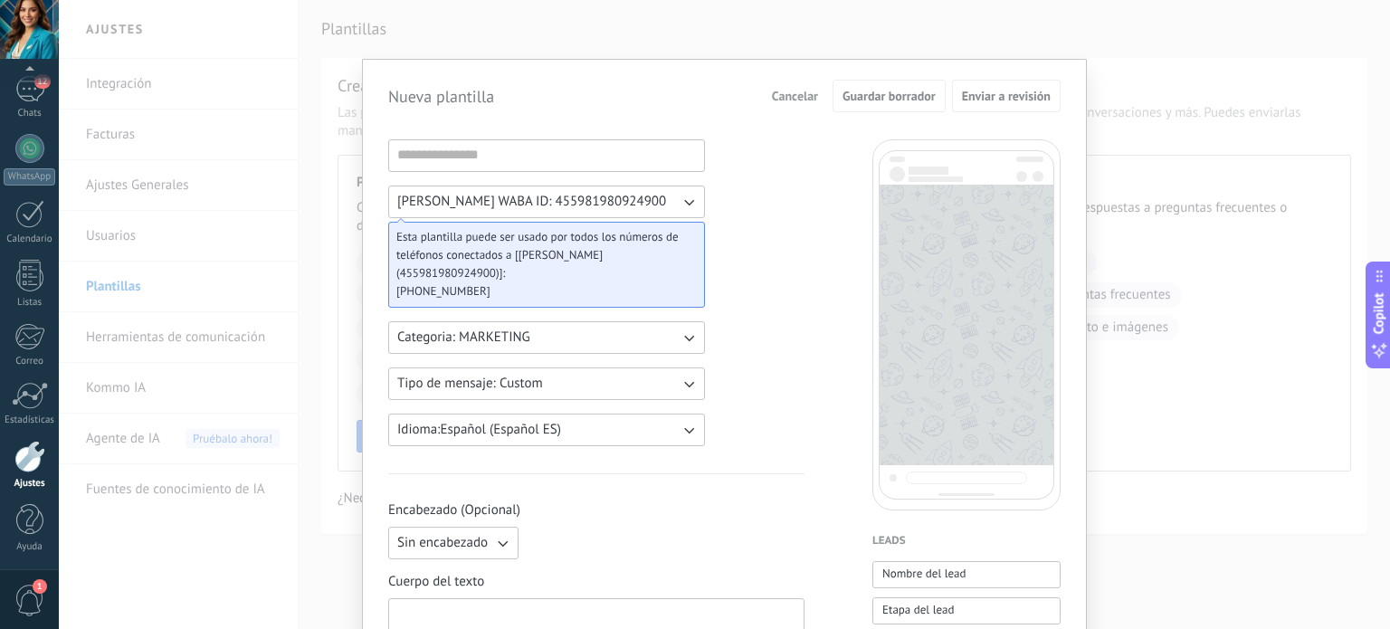
click at [576, 242] on span "Esta plantilla puede ser usado por todos los números de teléfonos conectados a …" at bounding box center [539, 255] width 286 height 54
click at [682, 339] on icon "button" at bounding box center [689, 338] width 18 height 18
click at [496, 332] on li "UTILITY" at bounding box center [540, 337] width 327 height 31
click at [692, 390] on icon "button" at bounding box center [689, 384] width 18 height 18
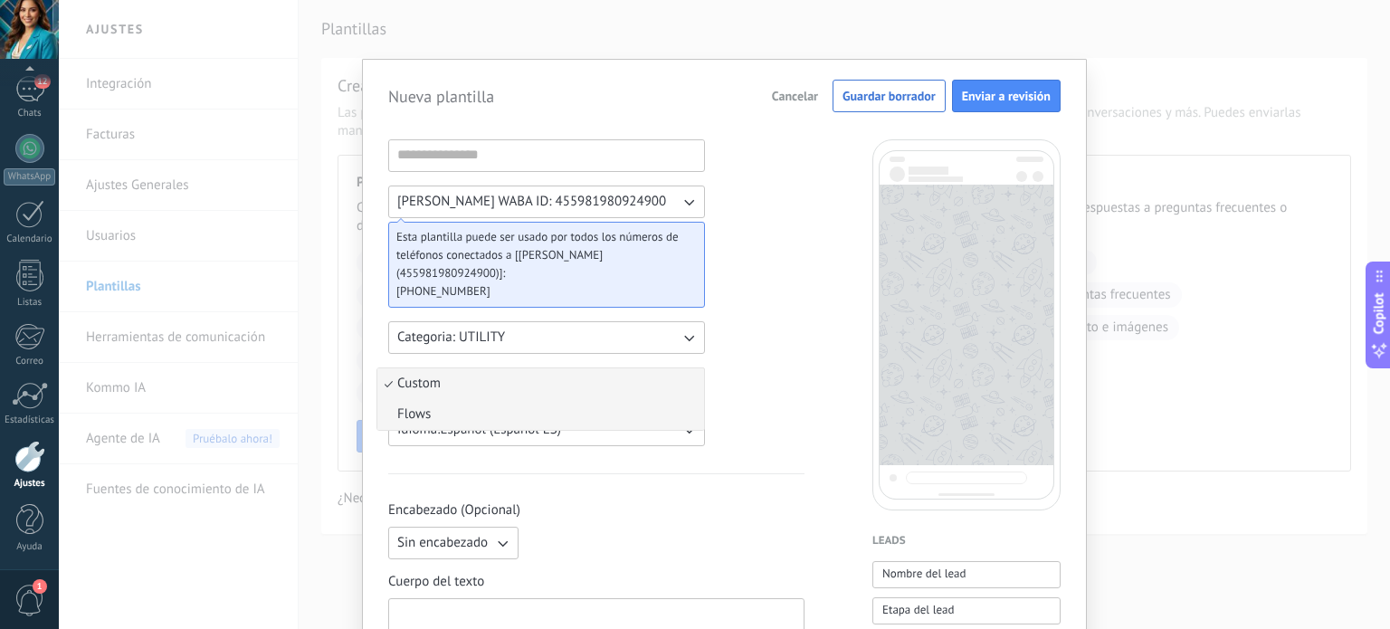
click at [575, 417] on li "Flows" at bounding box center [540, 414] width 327 height 31
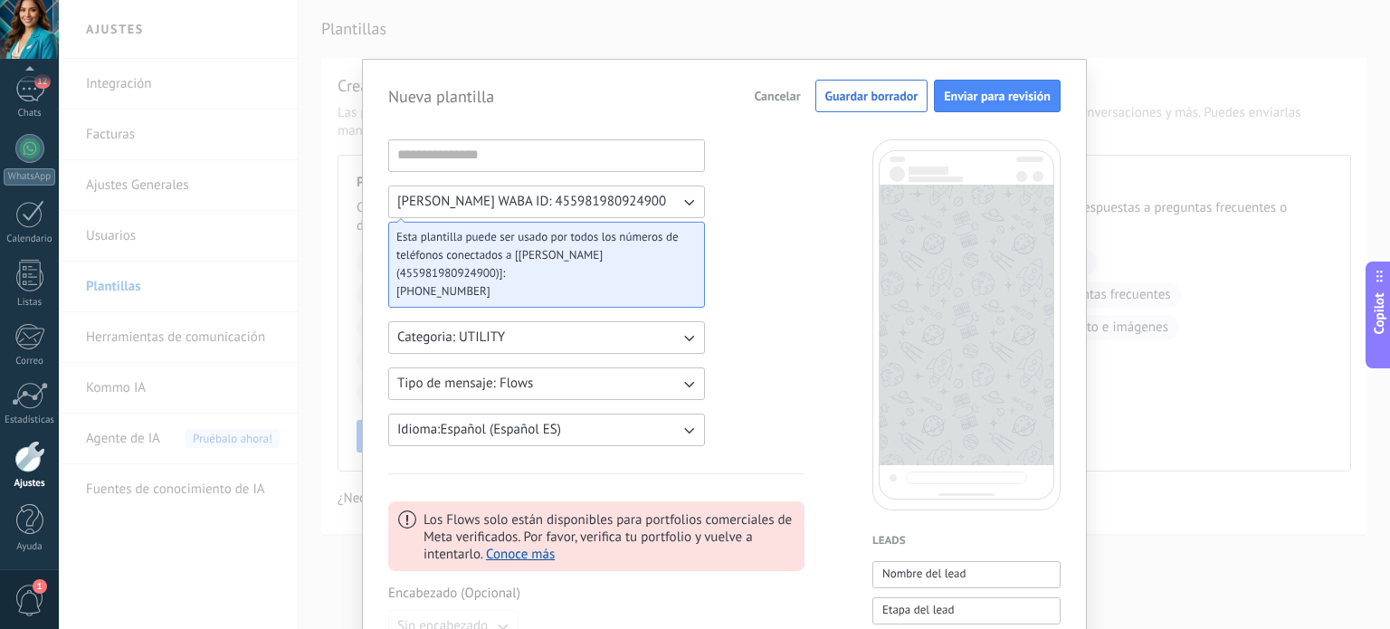
click at [684, 386] on icon "button" at bounding box center [689, 384] width 18 height 18
click at [565, 390] on li "Custom" at bounding box center [540, 383] width 327 height 31
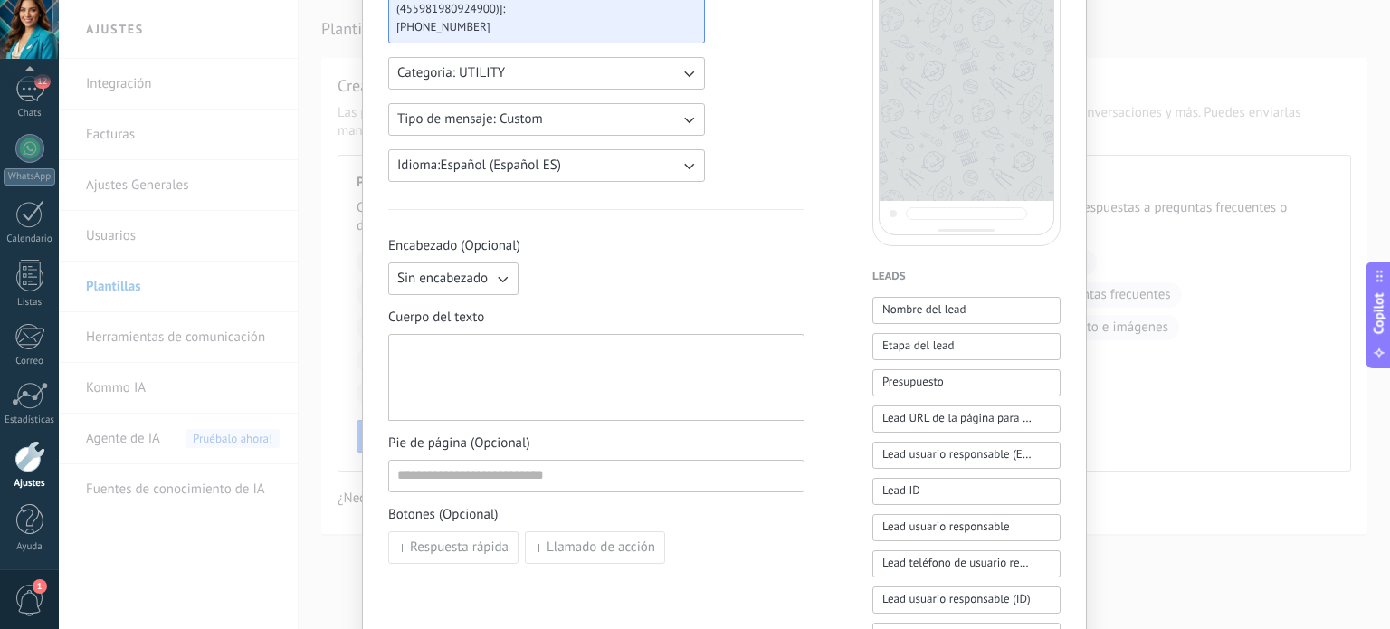
scroll to position [290, 0]
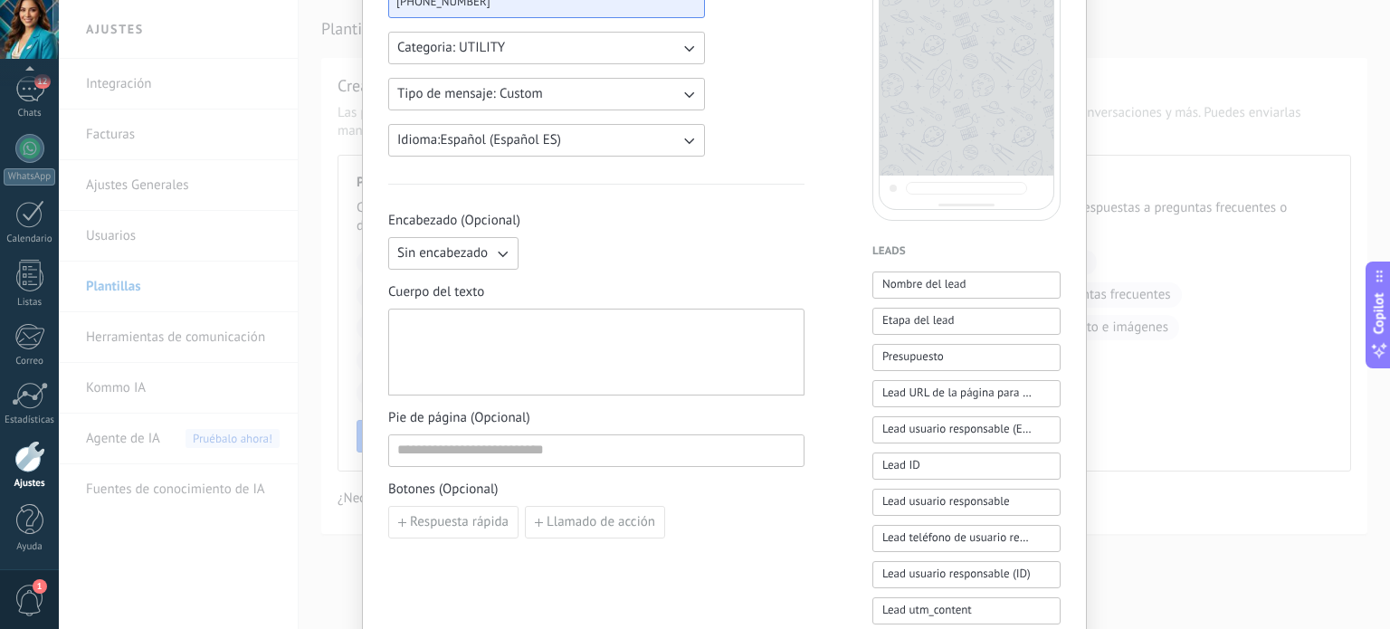
click at [498, 253] on icon "button" at bounding box center [503, 255] width 10 height 6
click at [456, 310] on span "Imagen o archivo" at bounding box center [447, 315] width 100 height 18
click at [681, 248] on label "Imagen o archivo" at bounding box center [614, 253] width 176 height 33
click at [526, 237] on input "Imagen o archivo" at bounding box center [526, 237] width 0 height 0
click at [40, 157] on div at bounding box center [29, 148] width 29 height 29
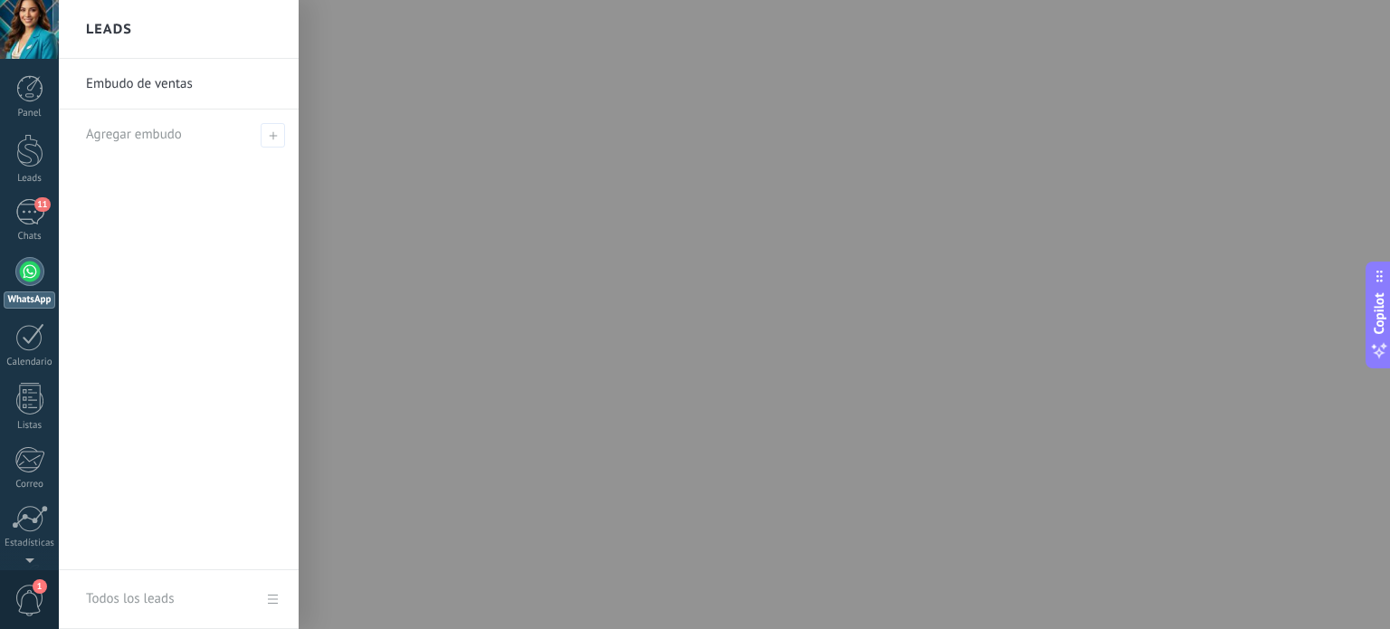
click at [138, 88] on link "Embudo de ventas" at bounding box center [183, 84] width 195 height 51
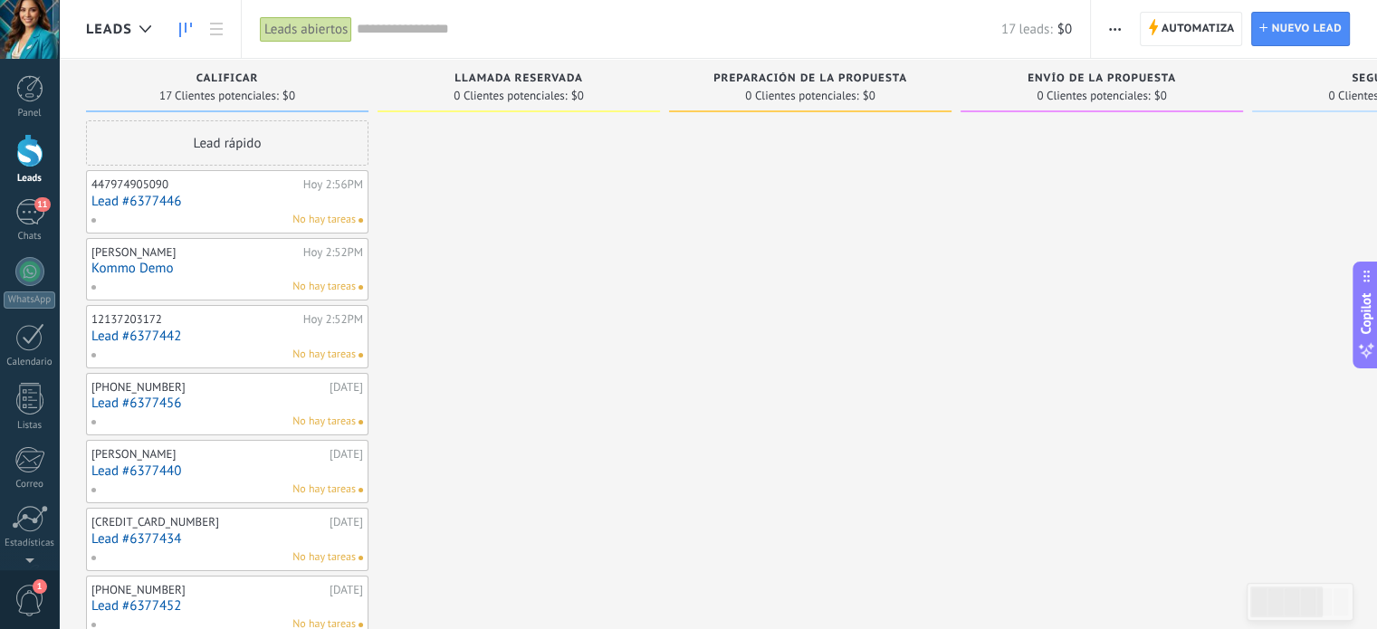
click at [540, 84] on span "Llamada reservada" at bounding box center [518, 78] width 129 height 13
click at [302, 32] on div "Leads abiertos" at bounding box center [306, 29] width 92 height 26
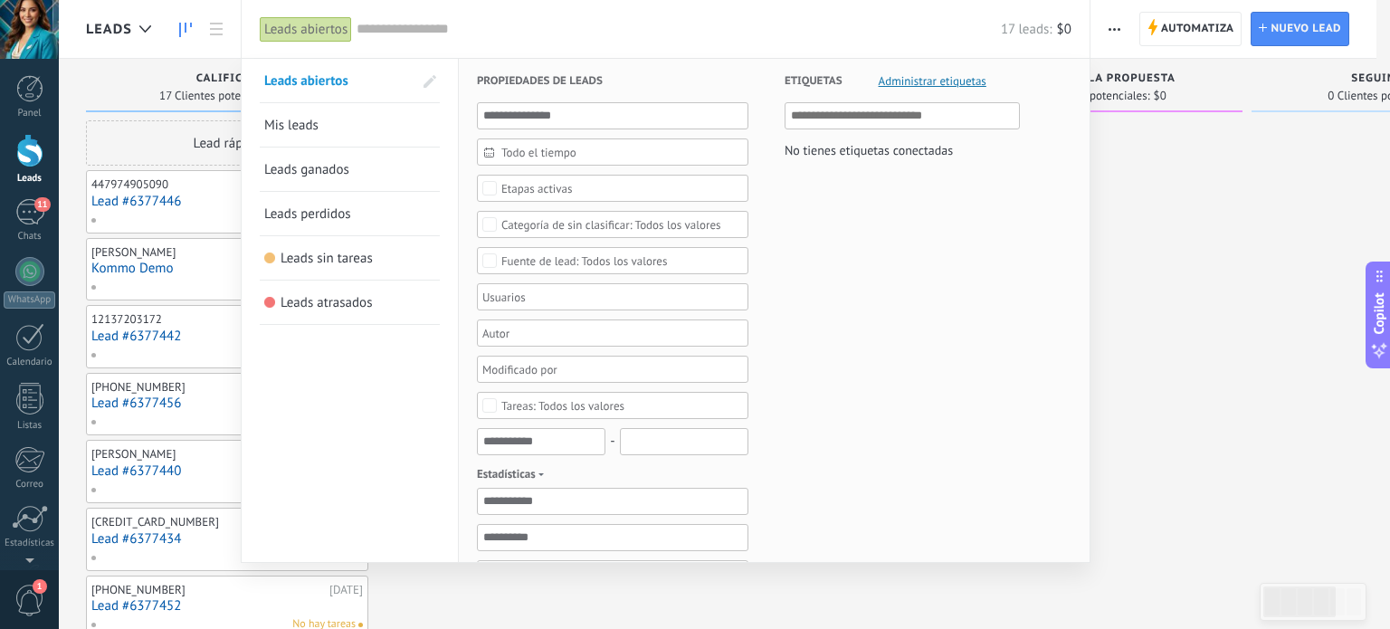
click at [1301, 257] on div at bounding box center [695, 314] width 1390 height 629
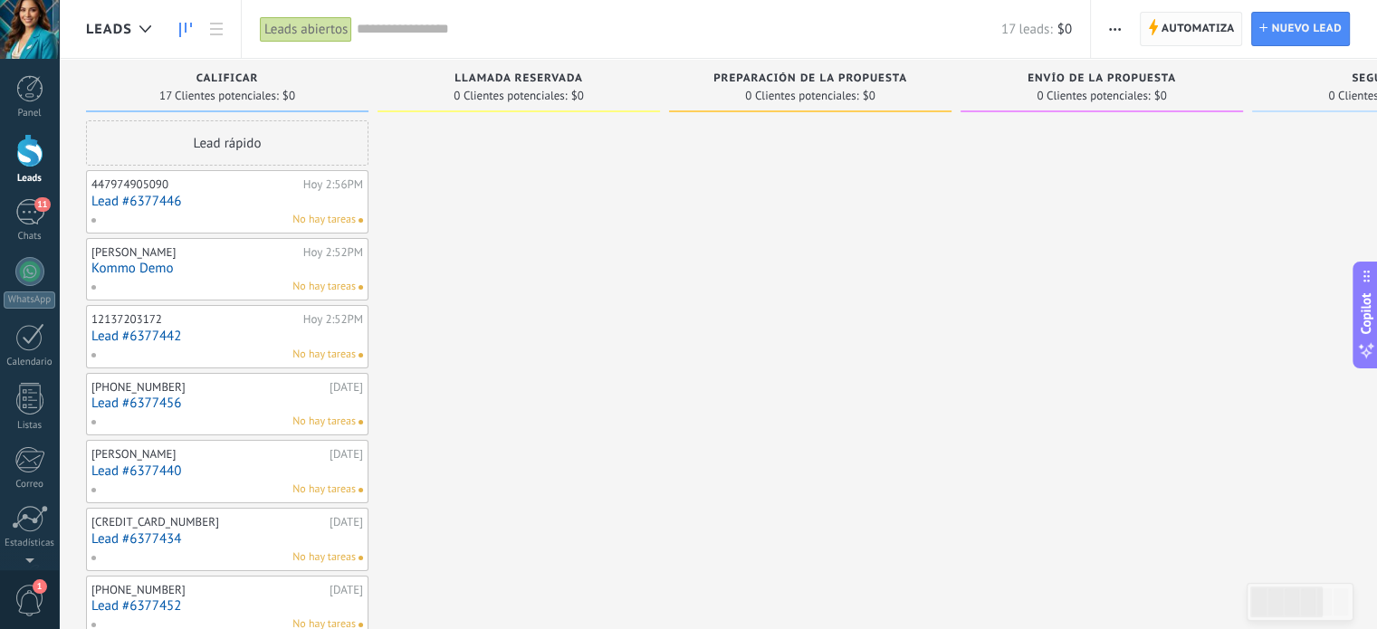
click at [1207, 25] on span "Automatiza" at bounding box center [1197, 29] width 73 height 33
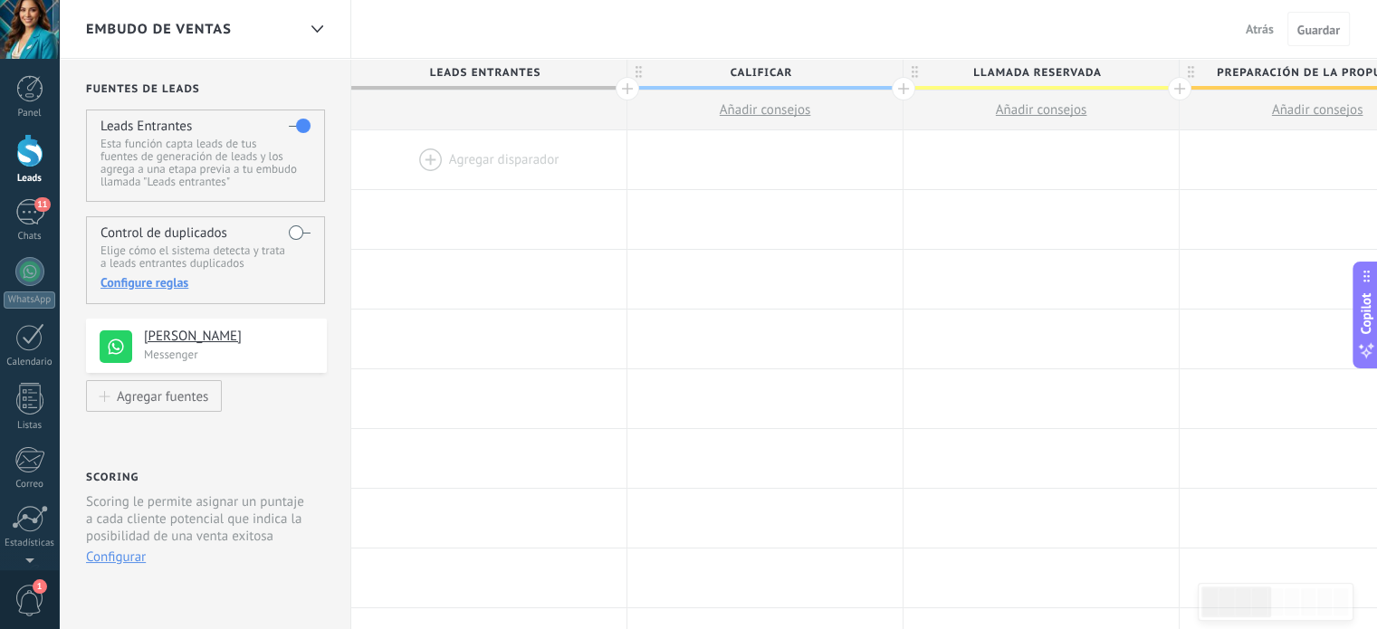
click at [134, 558] on button "Configurar" at bounding box center [116, 557] width 60 height 17
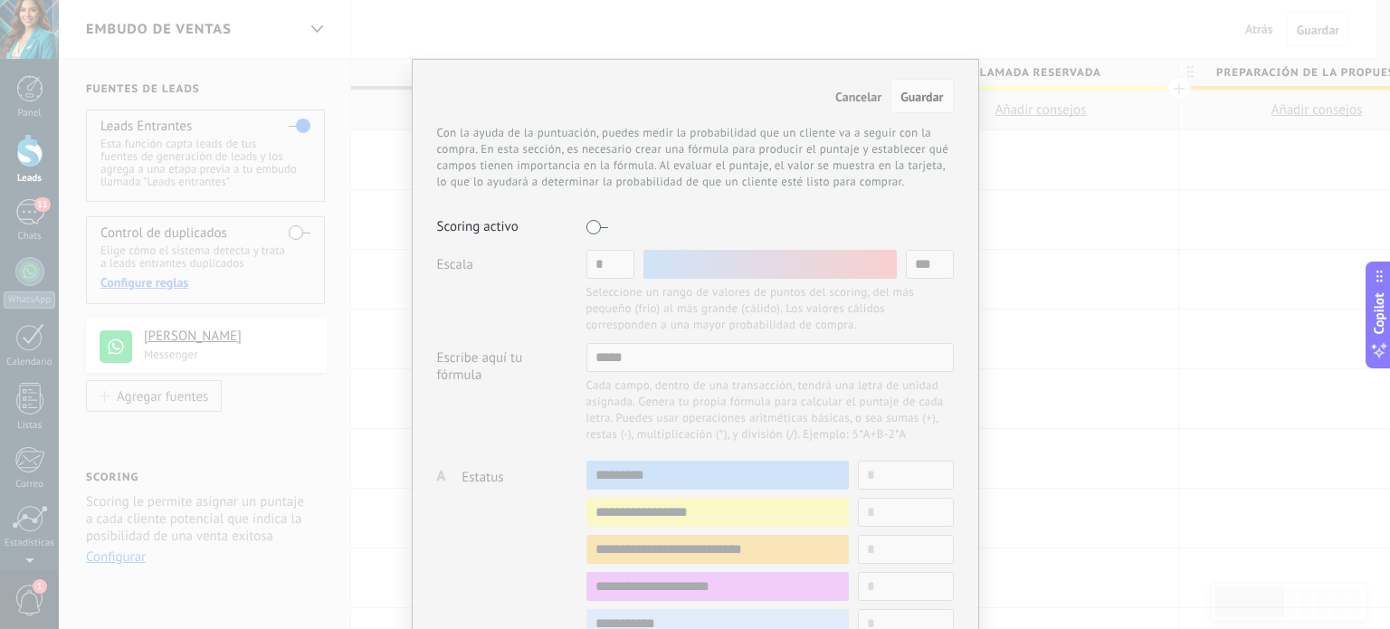
click at [601, 229] on label at bounding box center [598, 227] width 22 height 29
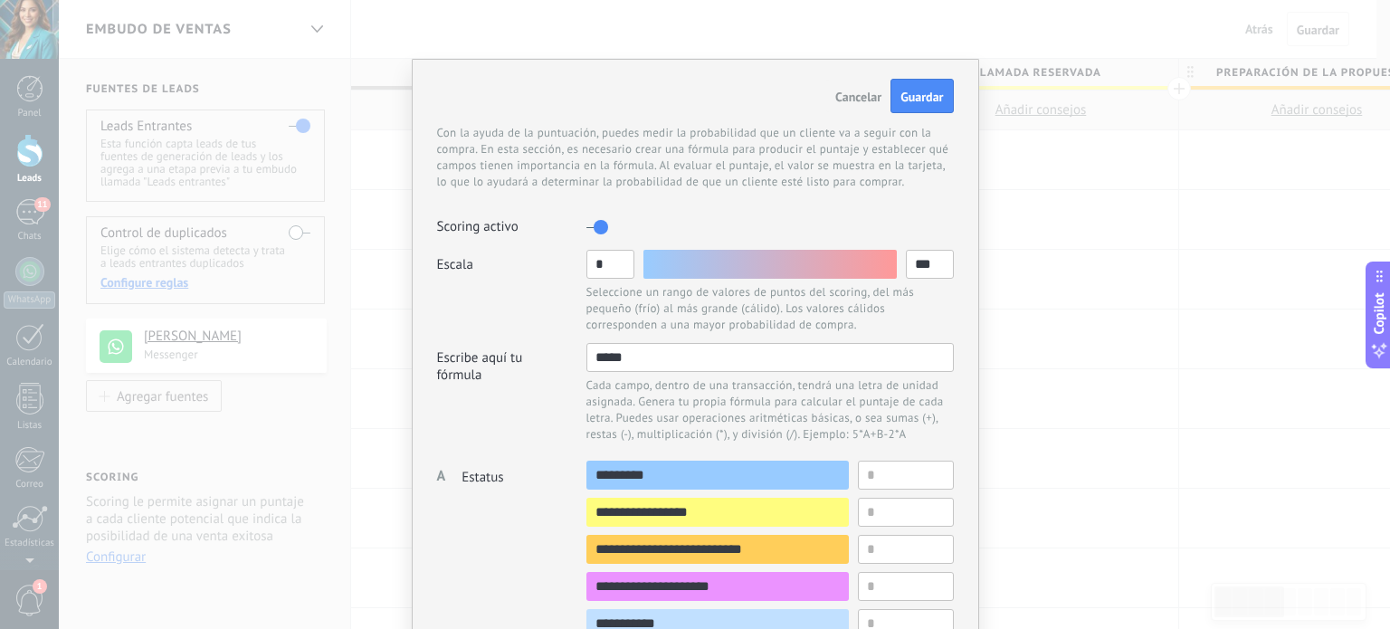
click at [601, 229] on label at bounding box center [598, 227] width 22 height 29
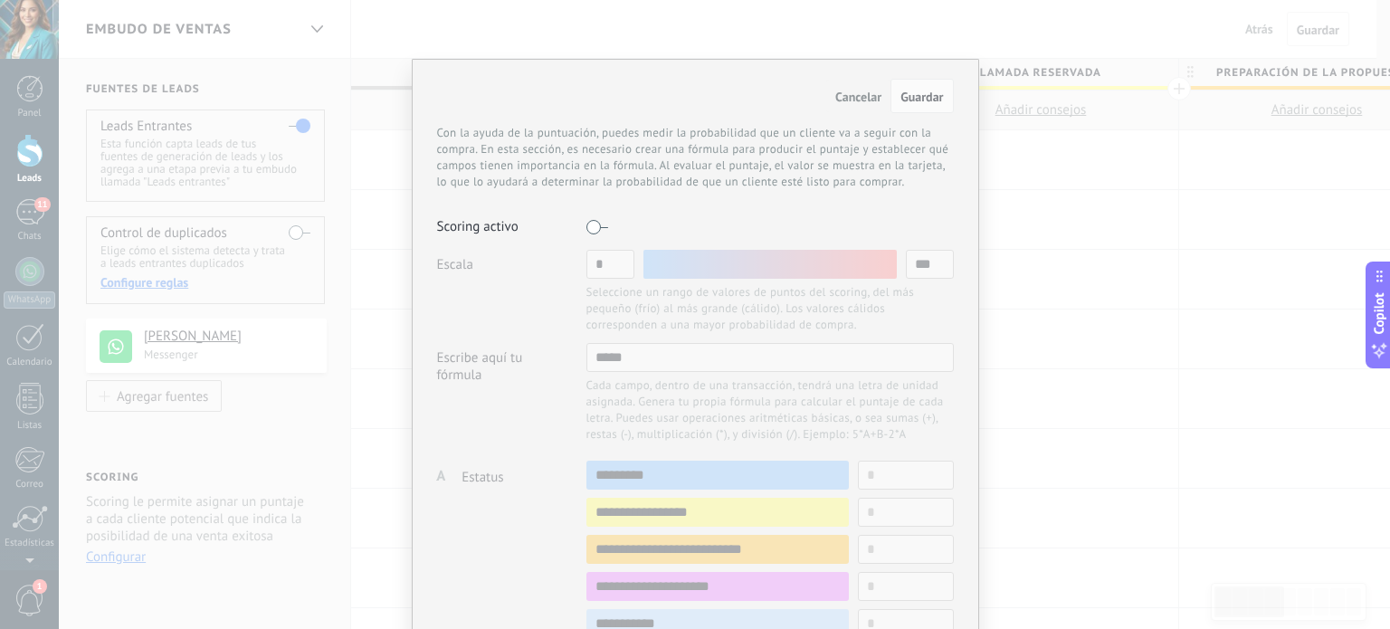
click at [854, 95] on span "Cancelar" at bounding box center [858, 97] width 46 height 16
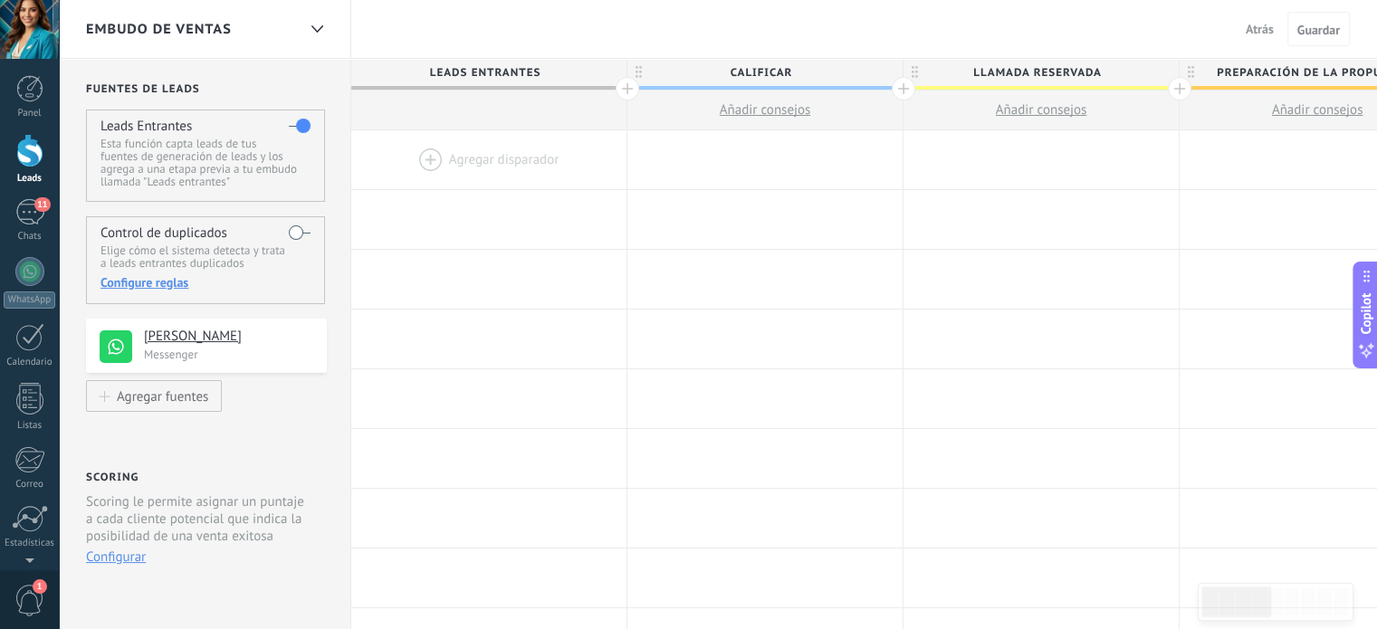
click at [305, 231] on label at bounding box center [300, 232] width 22 height 29
click at [181, 329] on h4 "[PERSON_NAME]" at bounding box center [220, 337] width 153 height 18
click at [172, 401] on div "Agregar fuentes" at bounding box center [162, 395] width 91 height 15
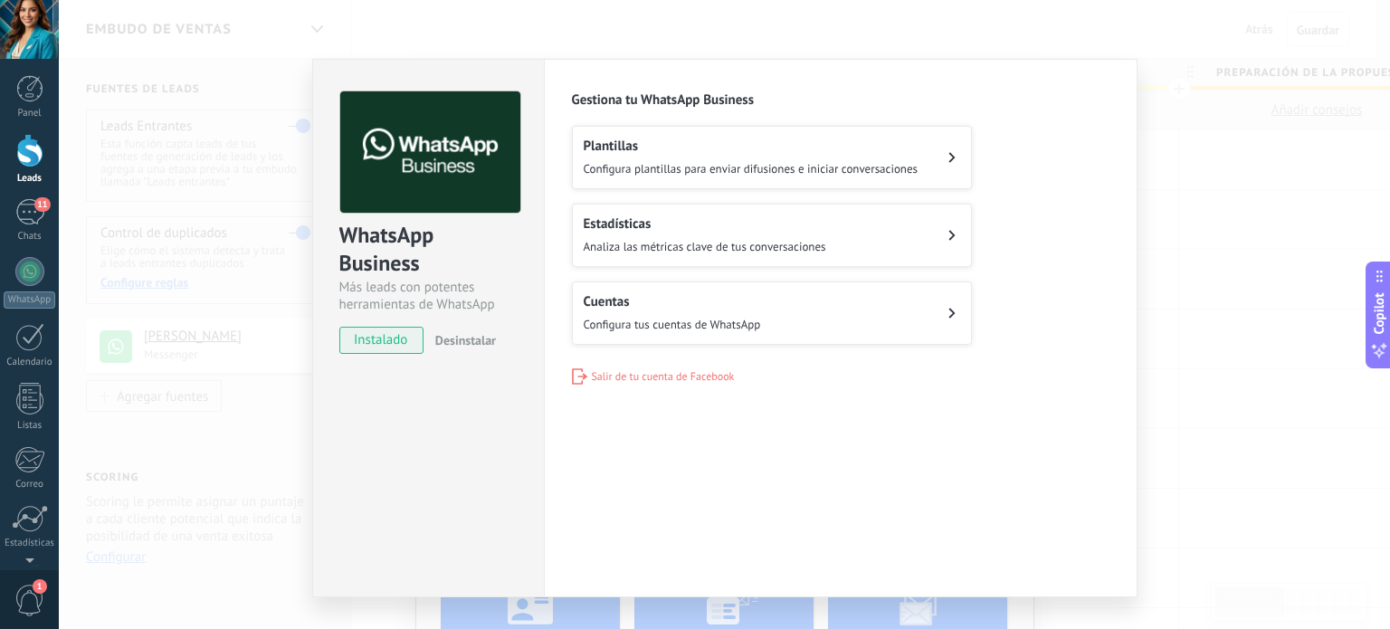
click at [955, 158] on button "Plantillas Configura plantillas para enviar difusiones e iniciar conversaciones" at bounding box center [772, 157] width 400 height 63
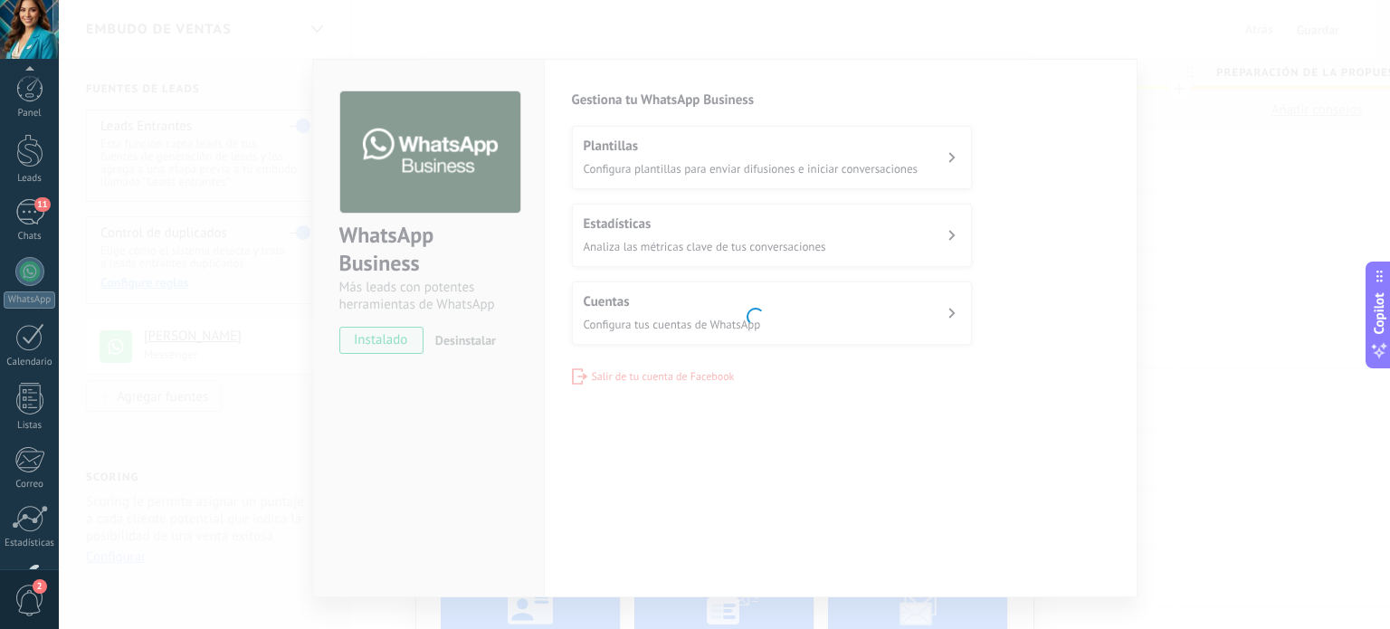
scroll to position [123, 0]
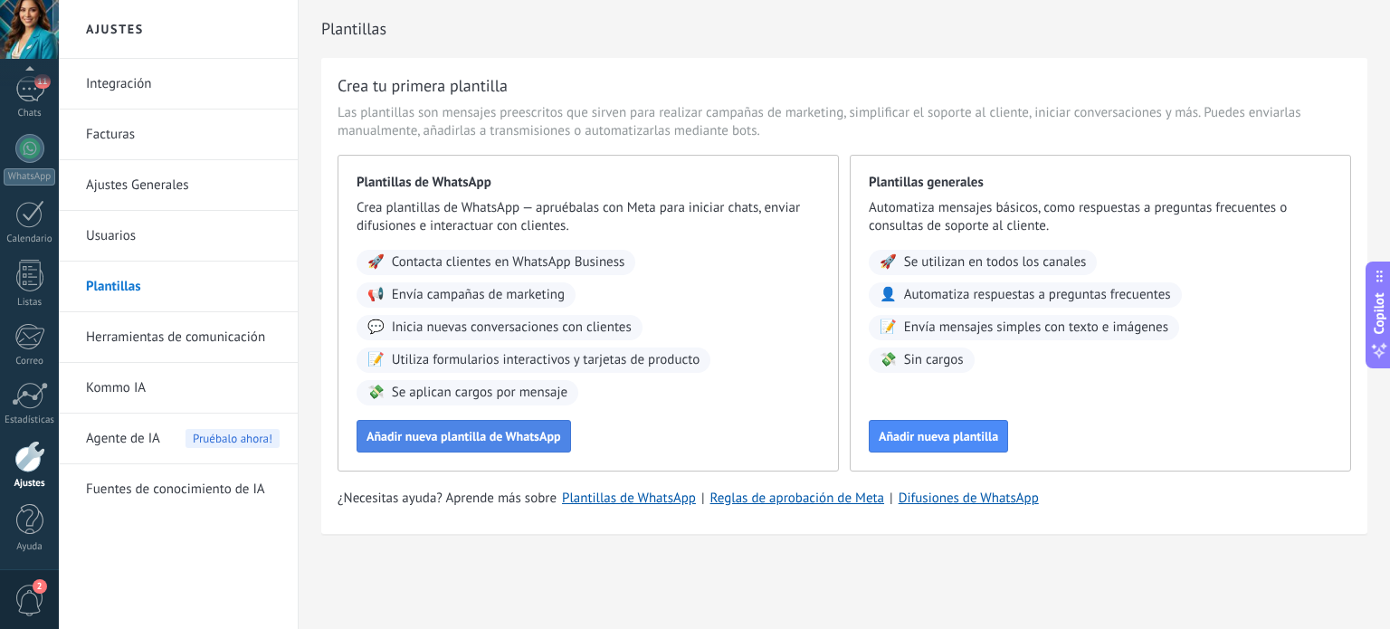
click at [480, 436] on span "Añadir nueva plantilla de WhatsApp" at bounding box center [464, 436] width 195 height 13
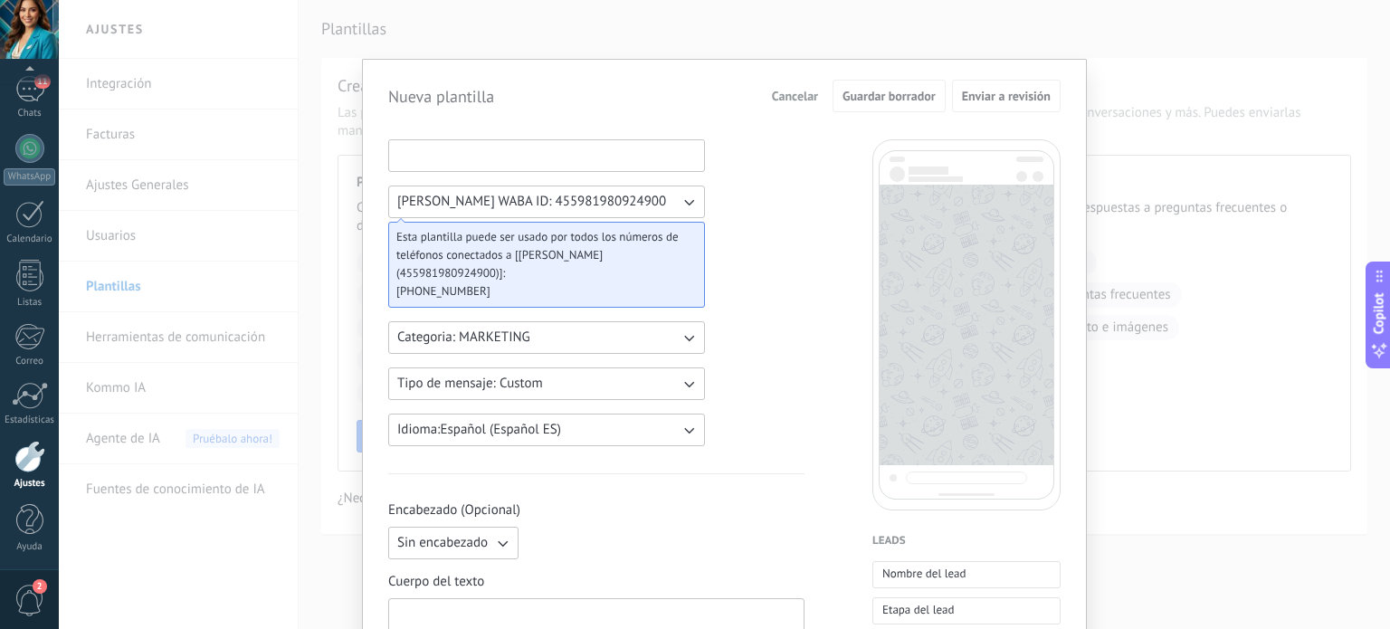
click at [500, 149] on input at bounding box center [546, 154] width 315 height 29
type input "******"
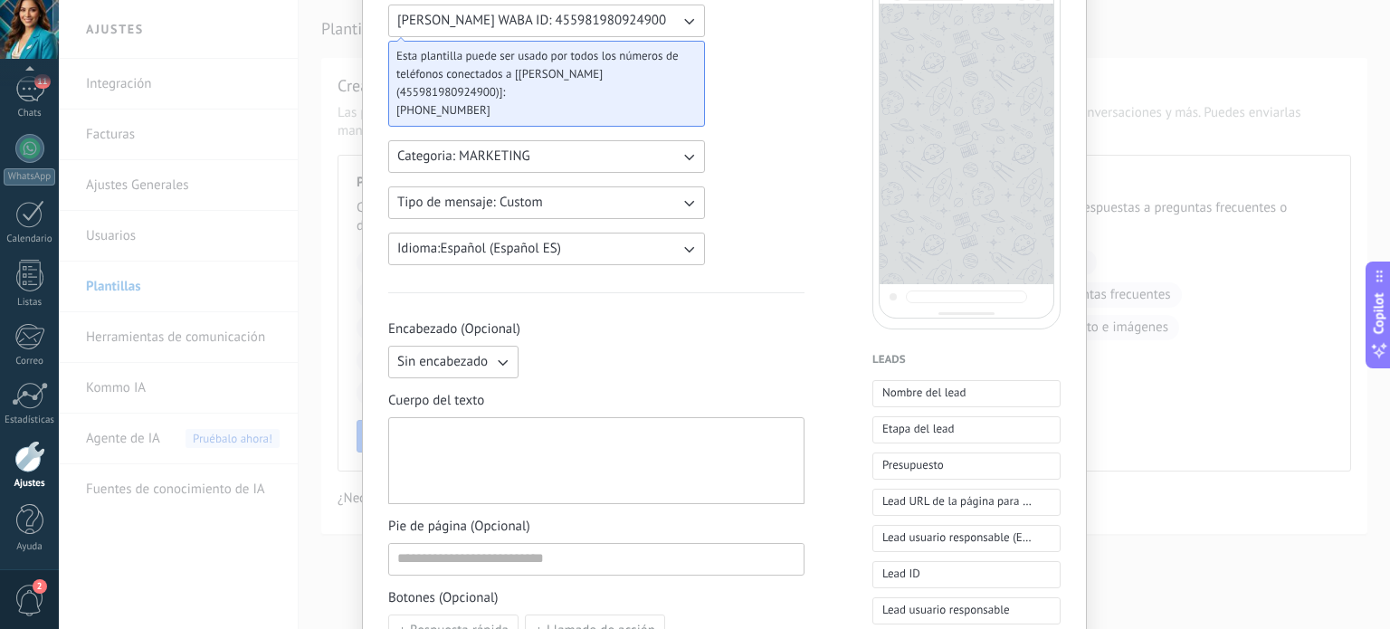
scroll to position [217, 0]
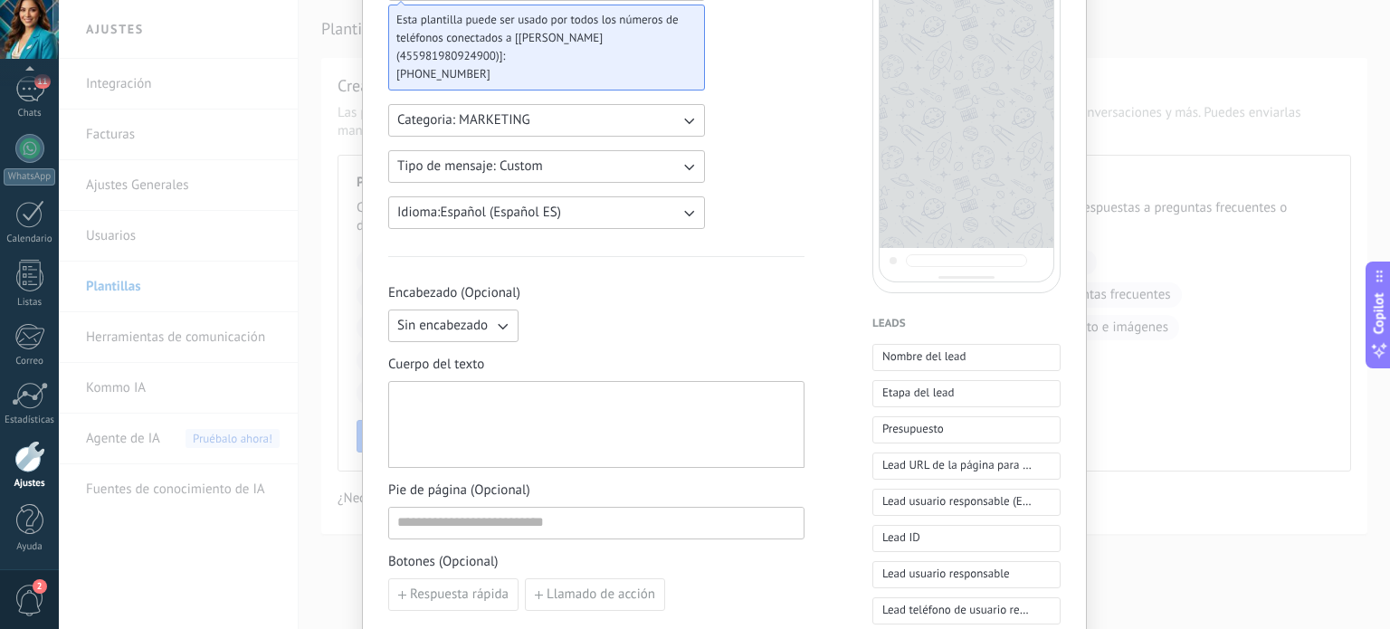
click at [584, 401] on div at bounding box center [596, 425] width 398 height 72
click at [721, 518] on input at bounding box center [596, 522] width 415 height 29
type input "**********"
click at [840, 379] on div "**********" at bounding box center [724, 533] width 673 height 1223
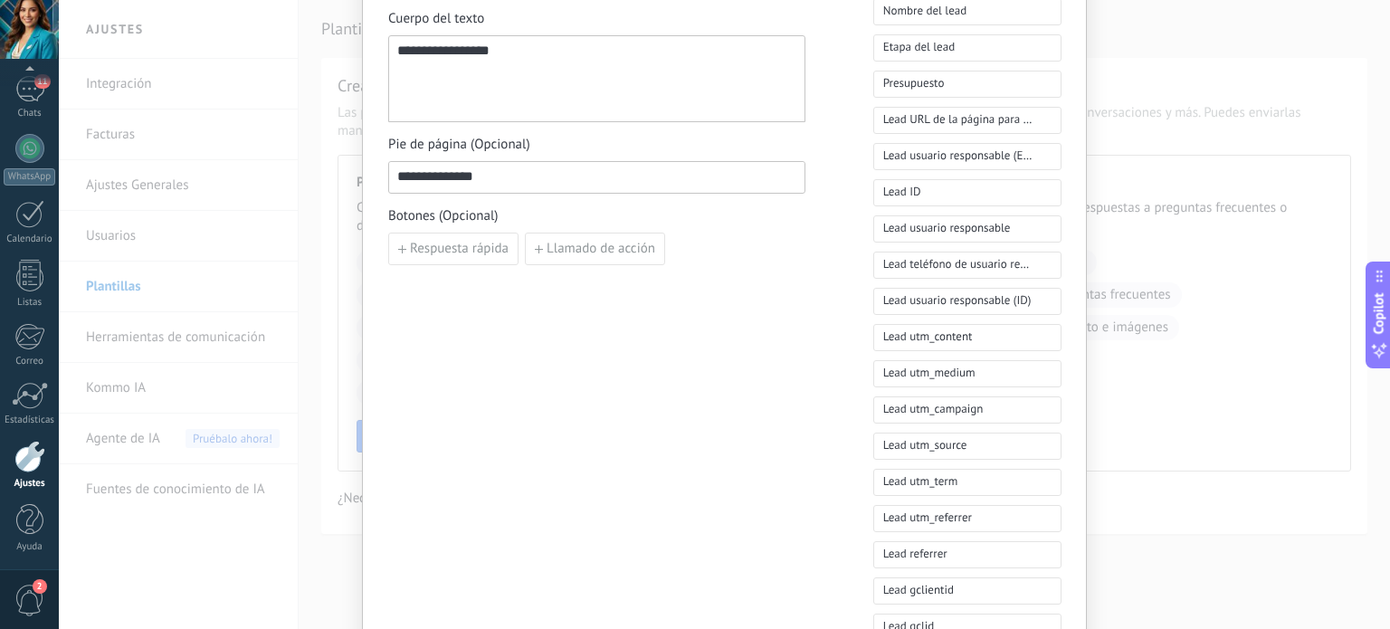
scroll to position [579, 0]
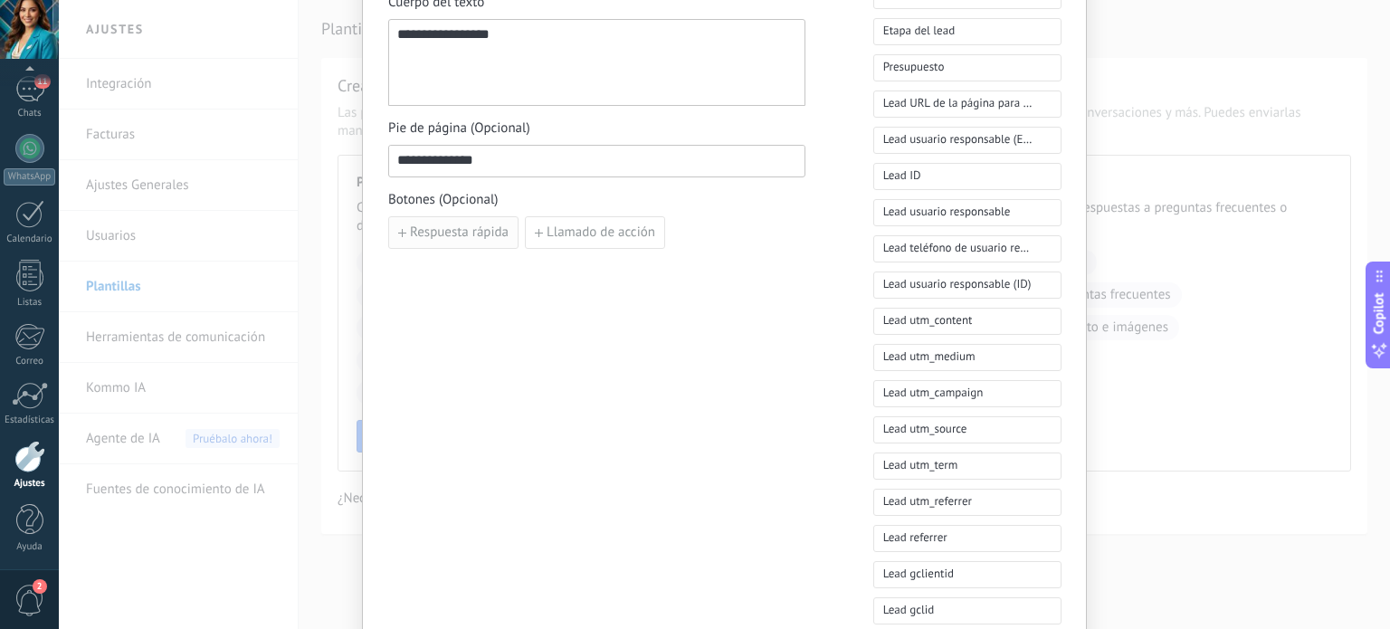
click at [496, 239] on button "Respuesta rápida" at bounding box center [453, 232] width 130 height 33
click at [510, 234] on input at bounding box center [490, 231] width 202 height 29
type input "**********"
click at [594, 357] on div "**********" at bounding box center [596, 171] width 417 height 1223
click at [544, 227] on input "**********" at bounding box center [490, 231] width 202 height 29
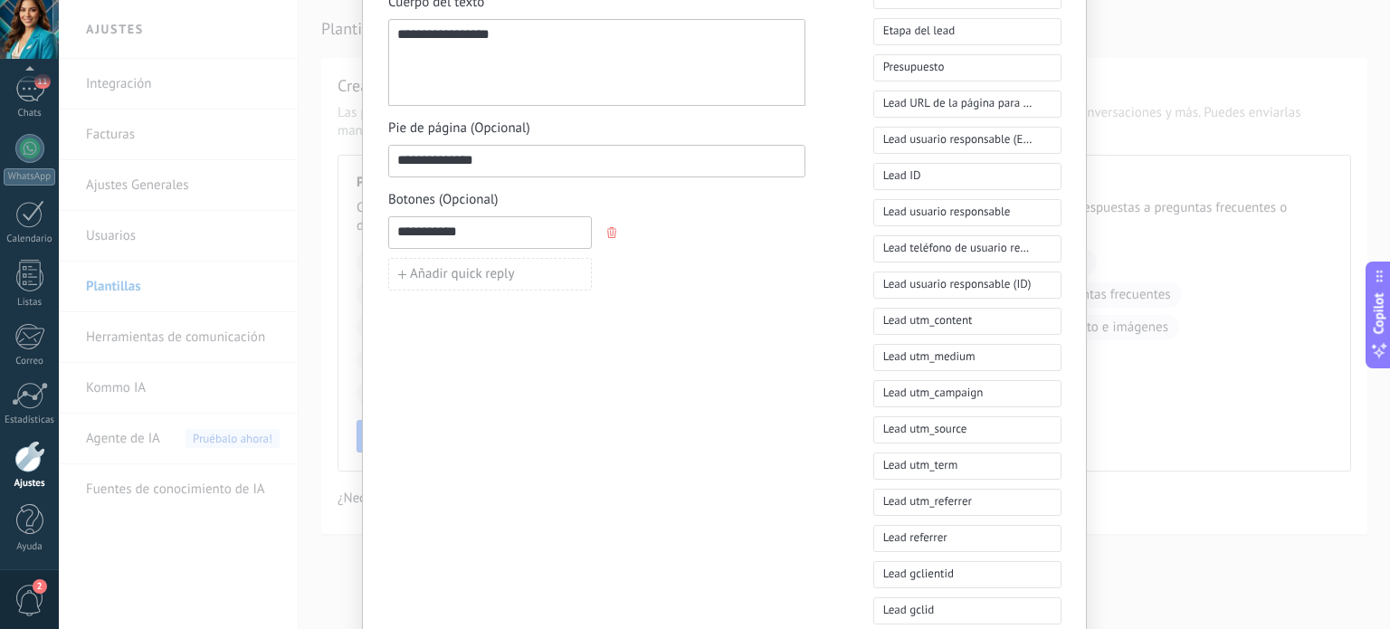
click at [757, 303] on div "**********" at bounding box center [596, 171] width 417 height 1223
click at [799, 437] on div "**********" at bounding box center [596, 171] width 417 height 1223
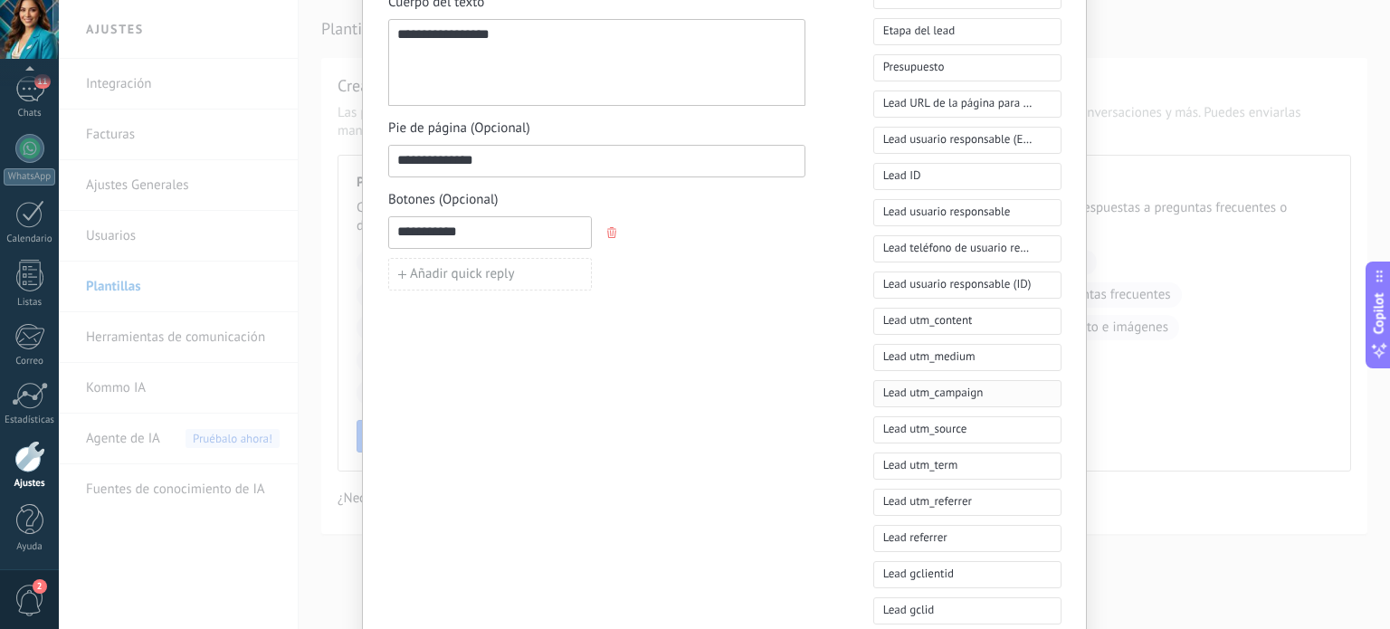
click at [973, 399] on span "Lead utm_campaign" at bounding box center [933, 393] width 100 height 18
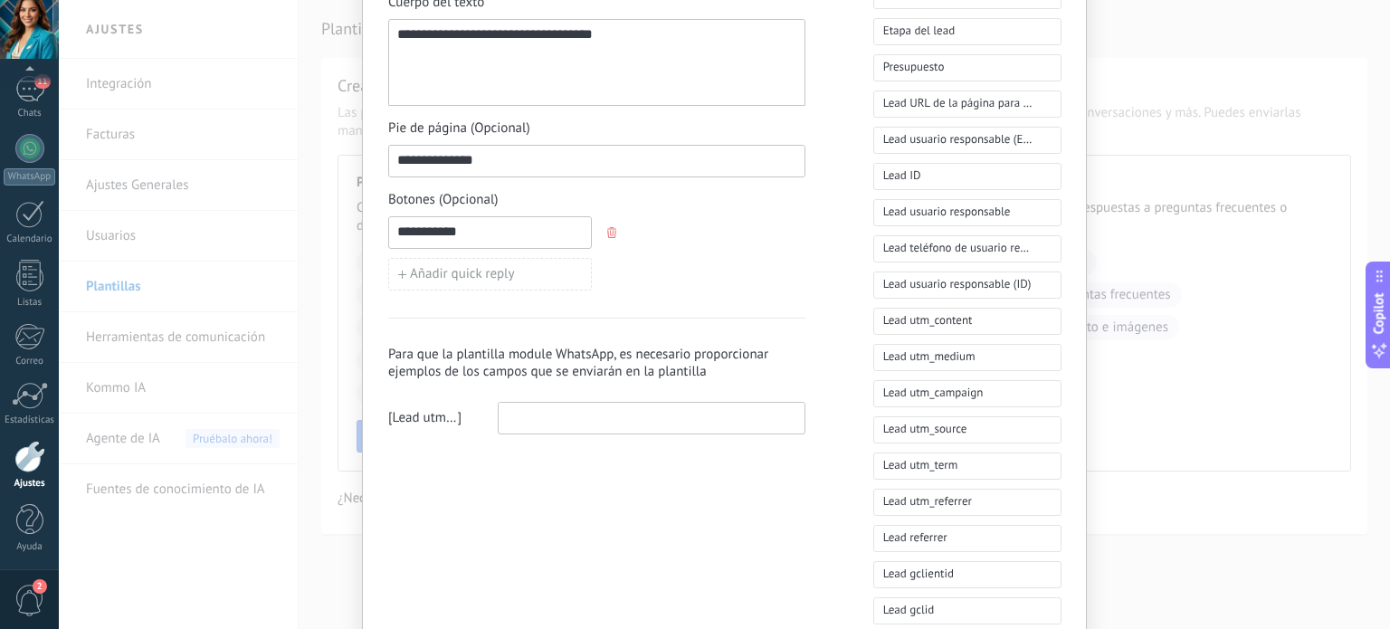
click at [704, 419] on input at bounding box center [652, 417] width 306 height 29
type input "***"
click at [762, 499] on div "**********" at bounding box center [596, 171] width 417 height 1223
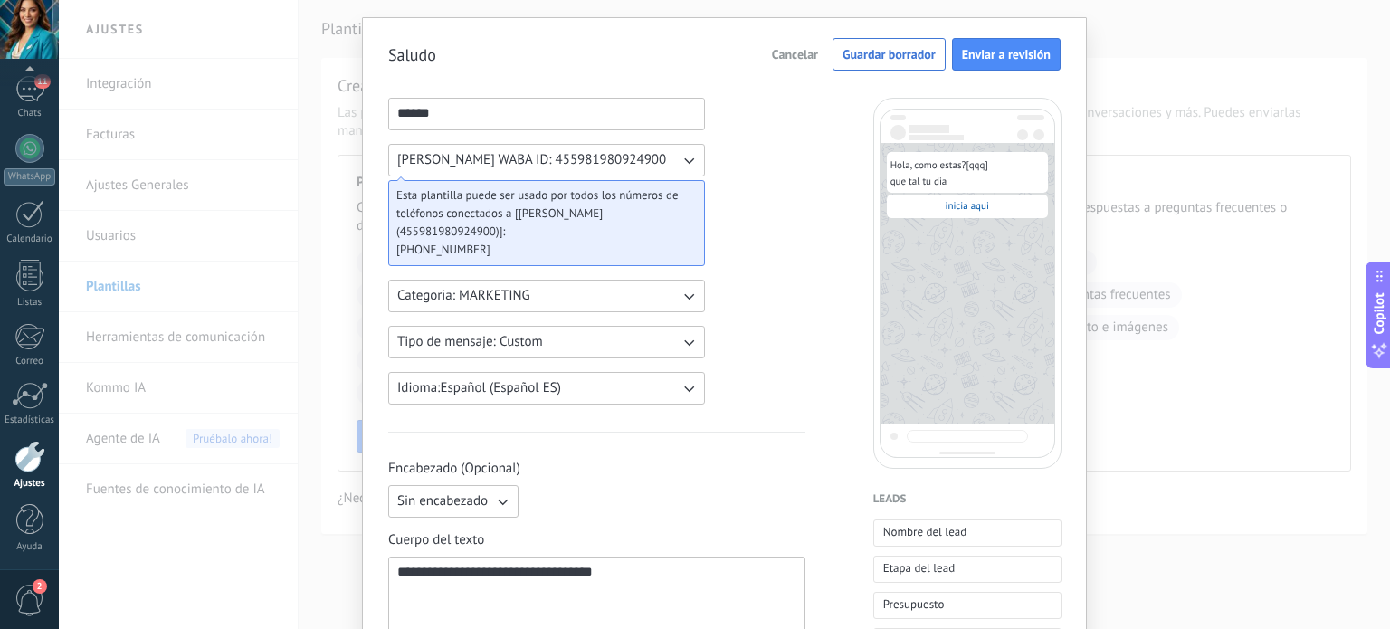
scroll to position [0, 0]
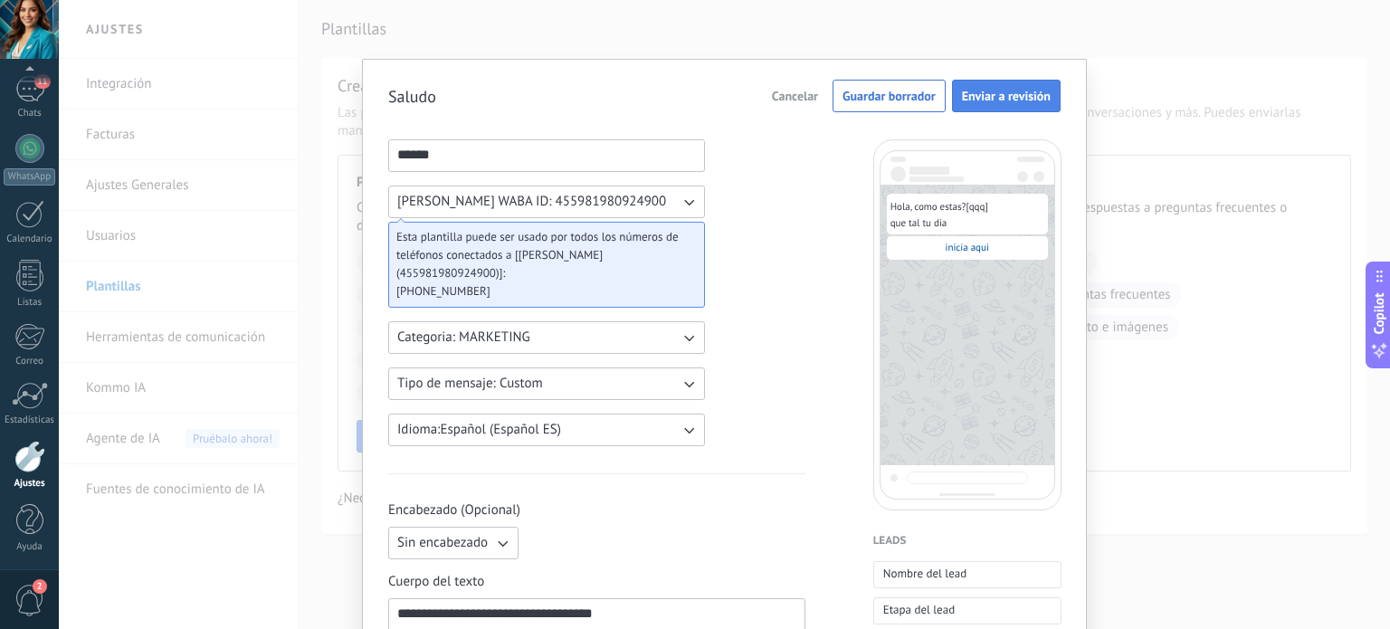
click at [987, 95] on span "Enviar a revisión" at bounding box center [1006, 96] width 89 height 13
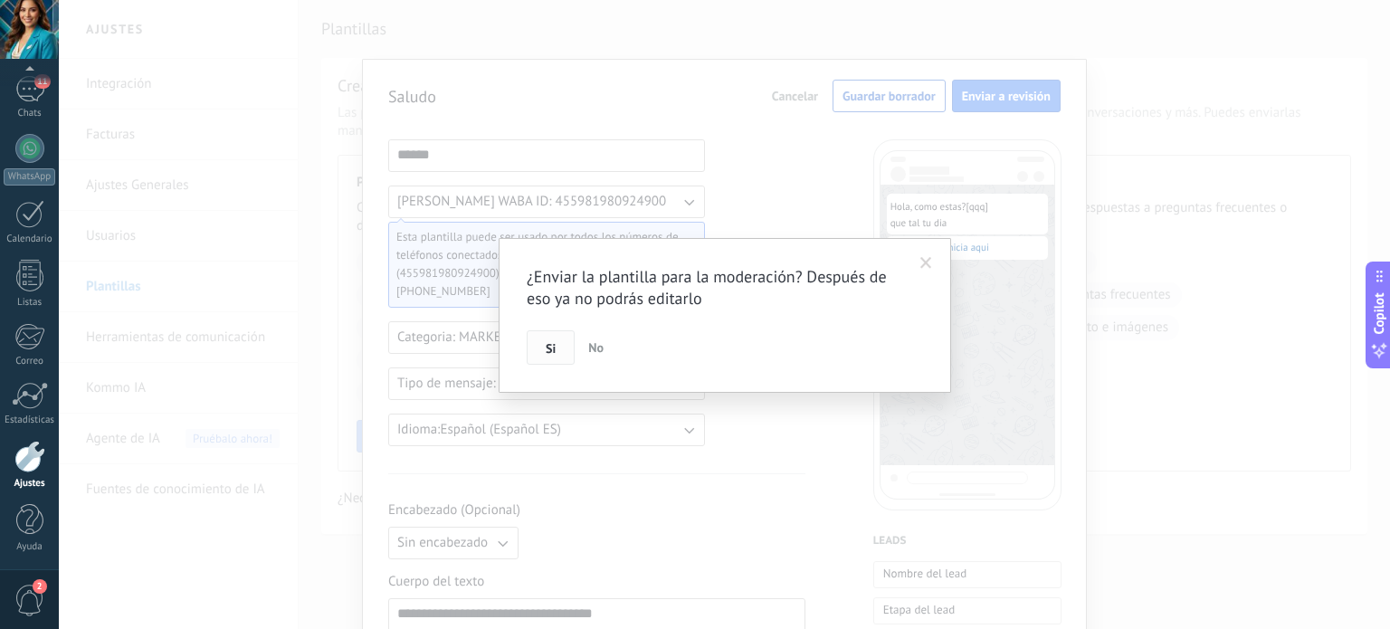
click at [544, 353] on button "Si" at bounding box center [551, 347] width 48 height 34
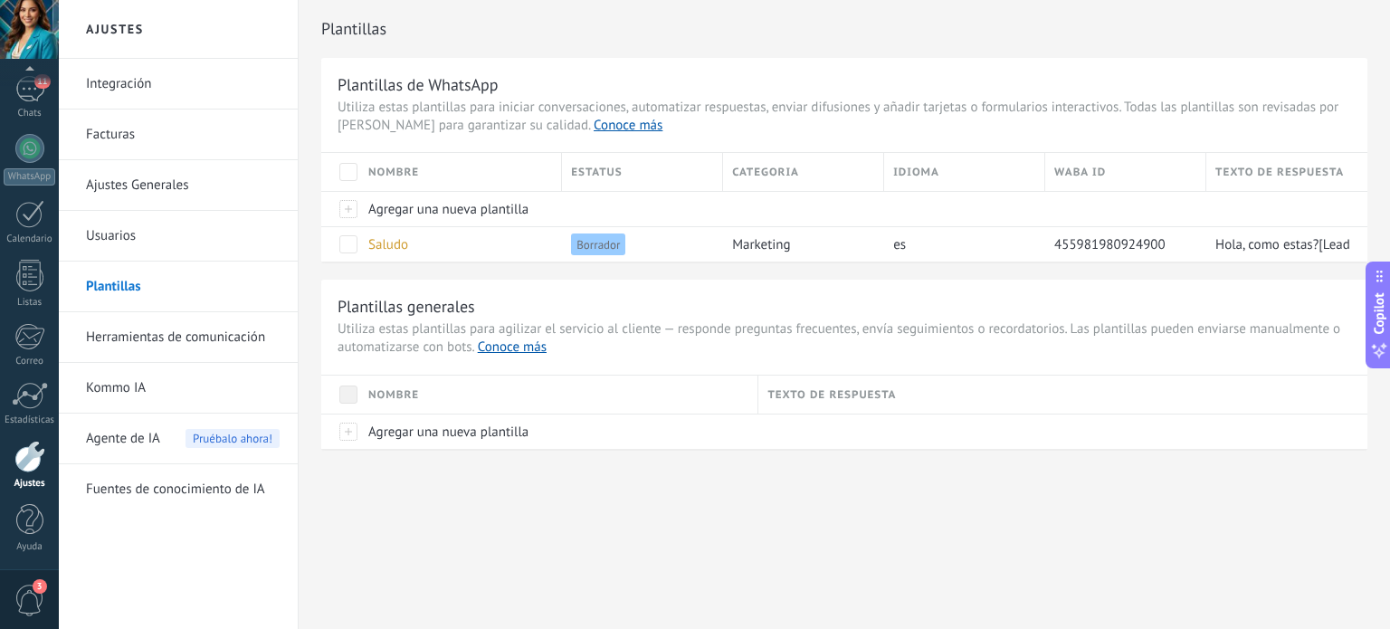
click at [251, 442] on span "Pruébalo ahora!" at bounding box center [233, 438] width 94 height 19
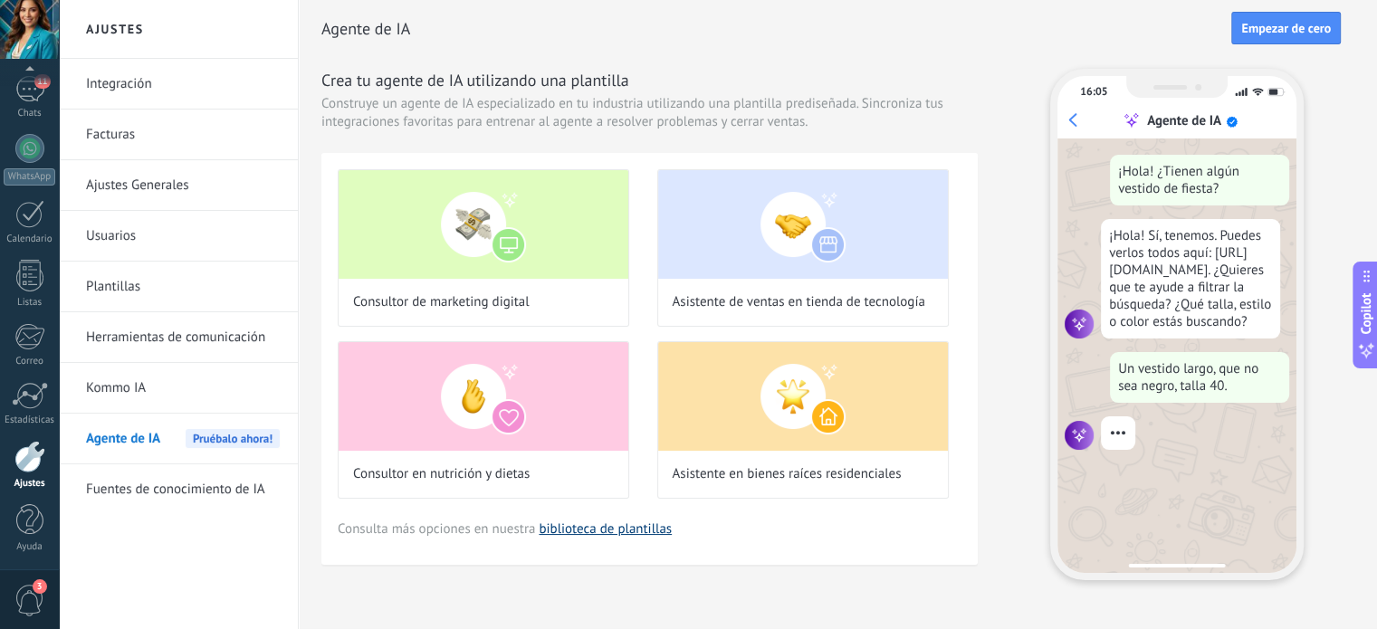
click at [634, 532] on link "biblioteca de plantillas" at bounding box center [605, 528] width 133 height 17
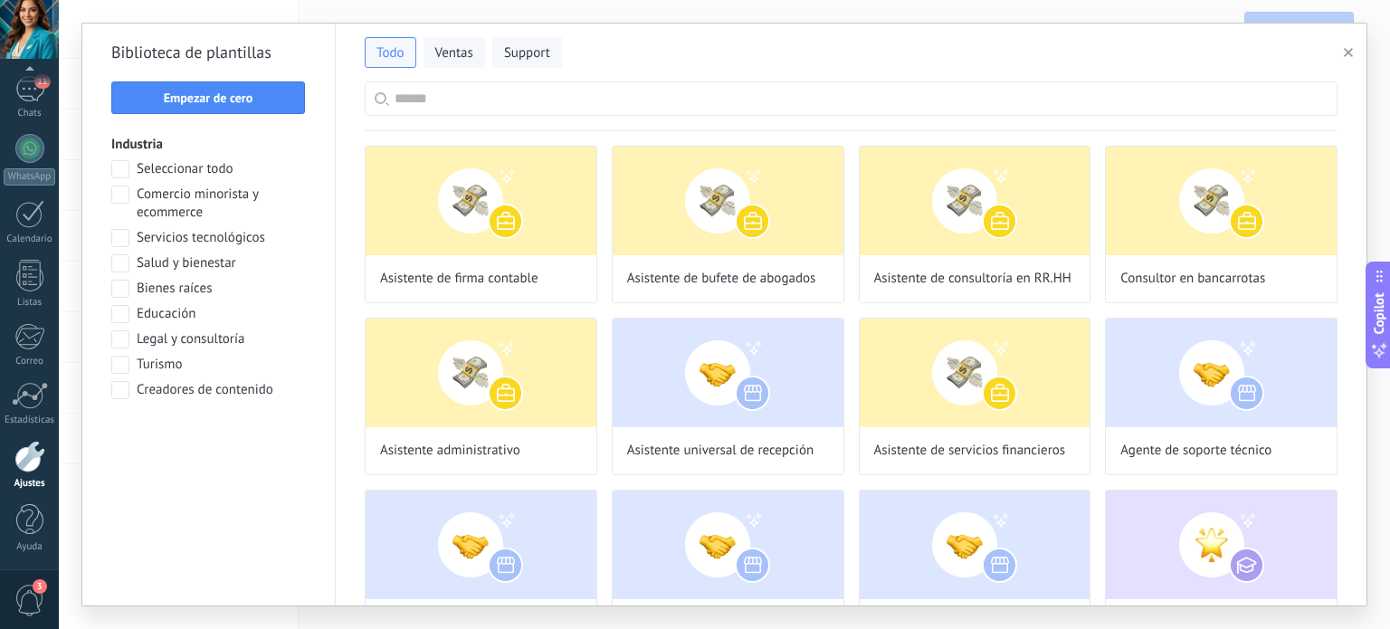
scroll to position [333, 0]
drag, startPoint x: 1367, startPoint y: 170, endPoint x: 1373, endPoint y: 179, distance: 11.0
click at [1373, 179] on div "Todo Ventas Support Biblioteca [PERSON_NAME] Empezar [PERSON_NAME] Industria Se…" at bounding box center [724, 314] width 1331 height 629
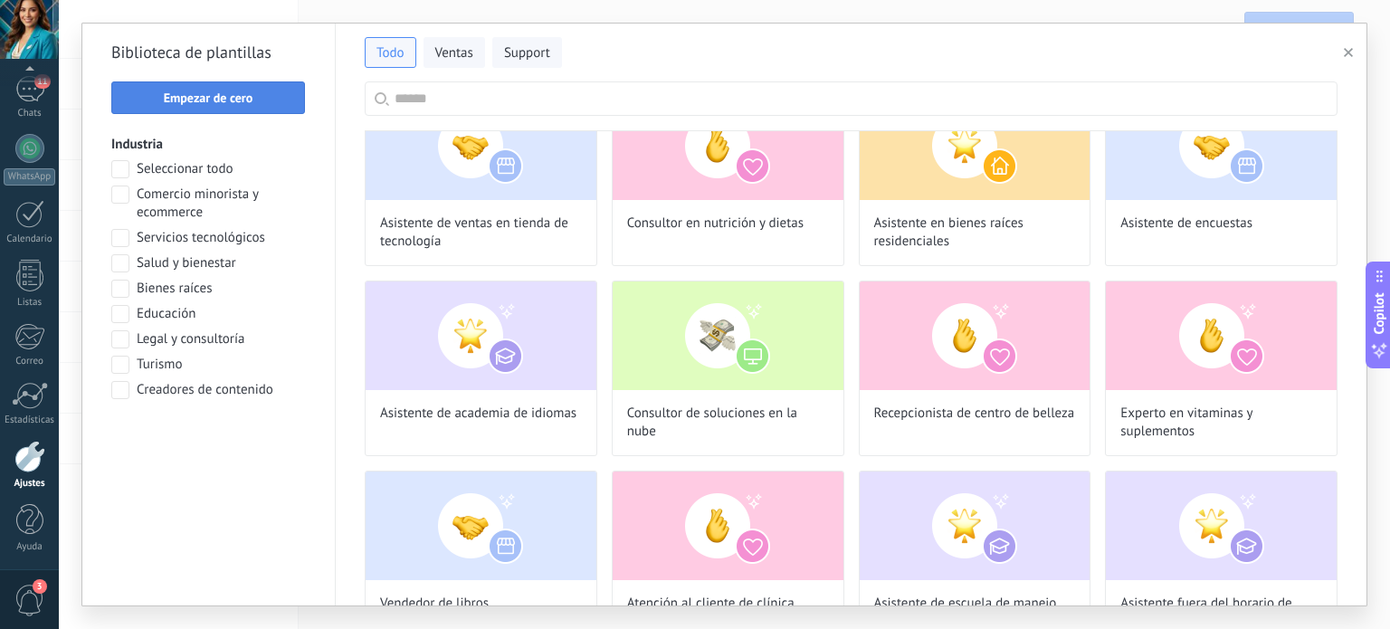
click at [216, 102] on span "Empezar de cero" at bounding box center [209, 97] width 90 height 13
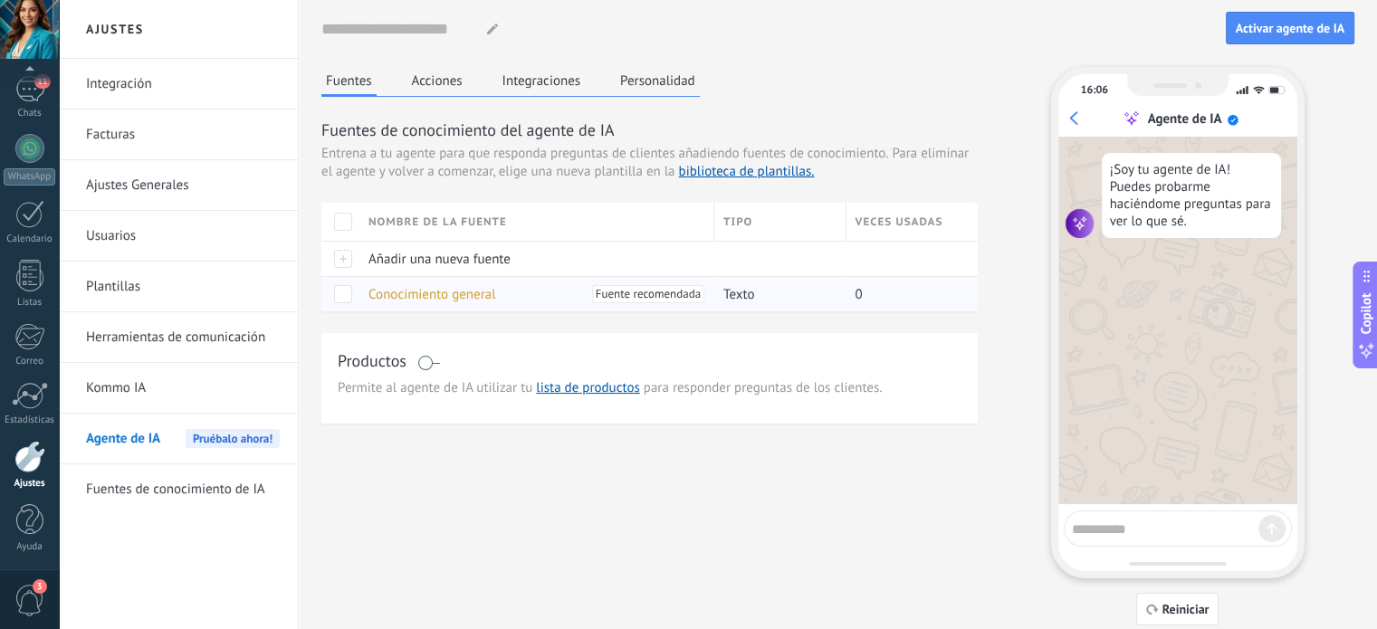
click at [346, 295] on span at bounding box center [343, 294] width 18 height 18
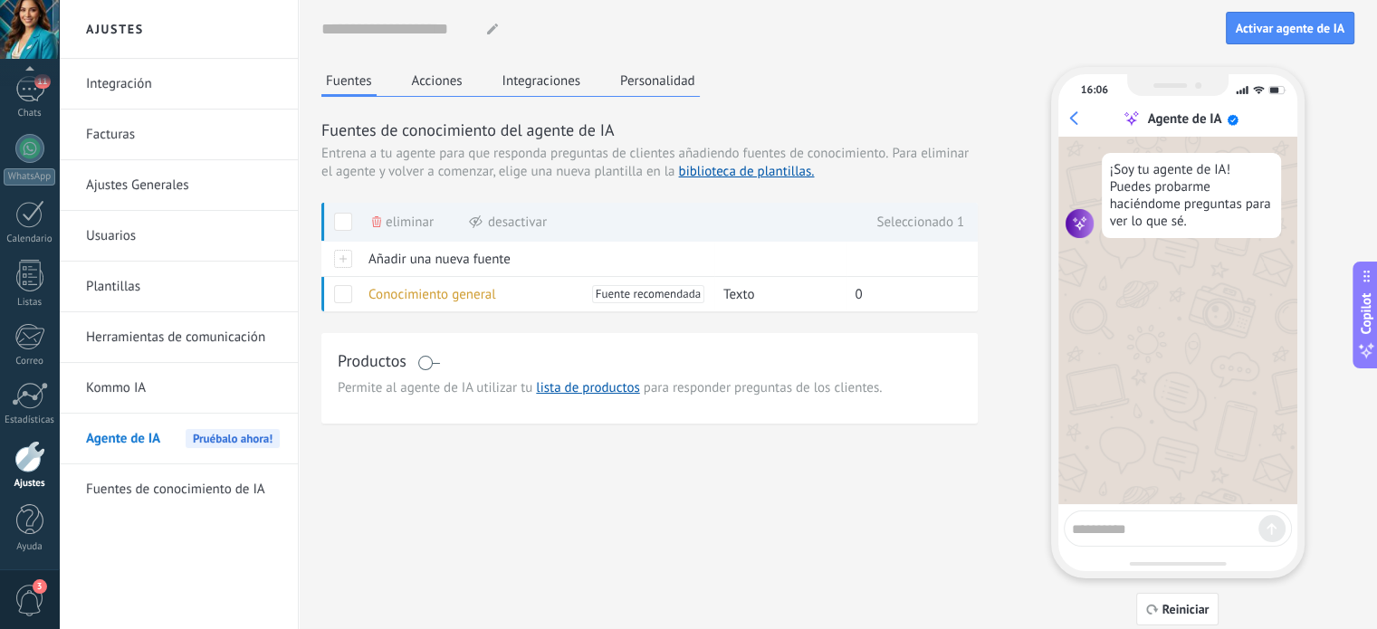
click at [429, 79] on button "Acciones" at bounding box center [437, 80] width 60 height 27
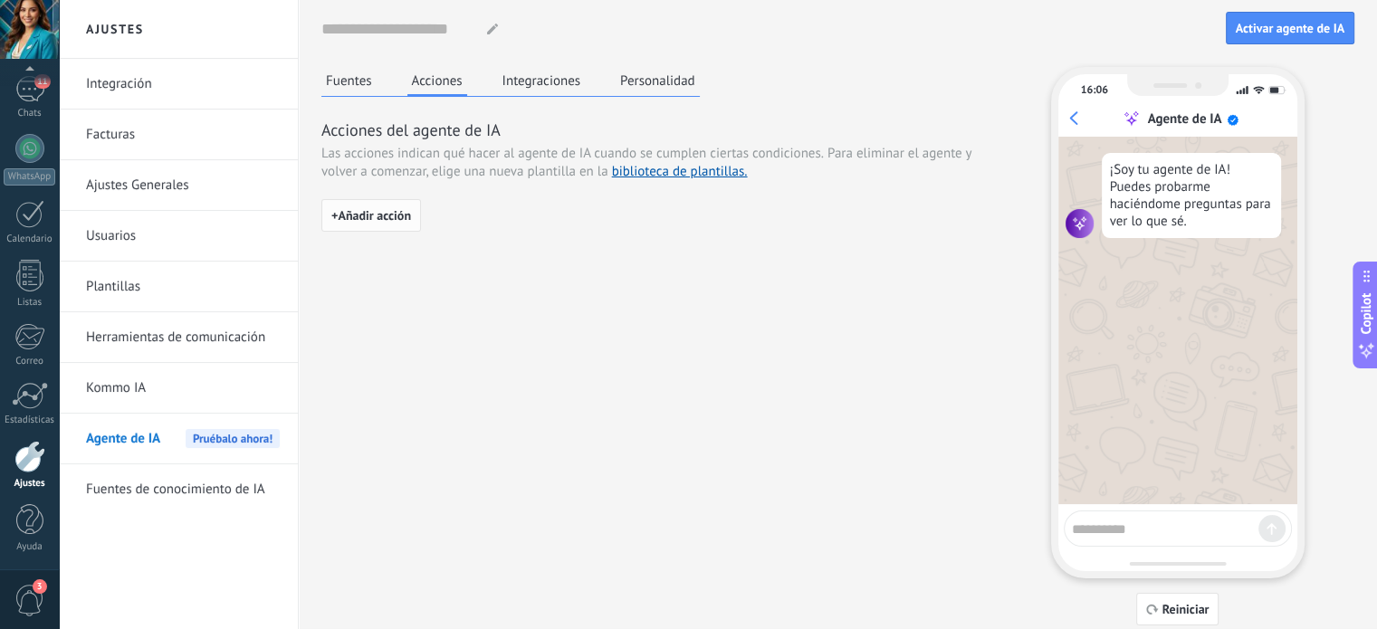
click at [389, 220] on span "+ Añadir acción" at bounding box center [371, 215] width 80 height 13
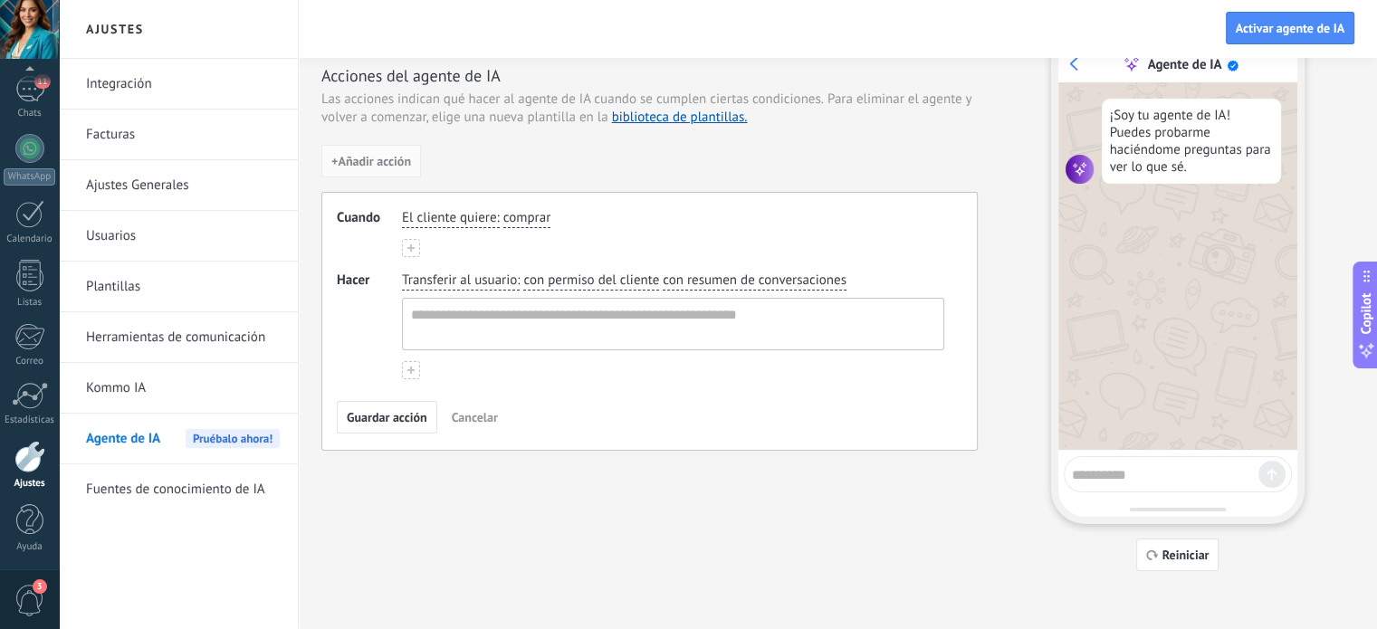
scroll to position [54, 0]
click at [478, 419] on span "Cancelar" at bounding box center [475, 417] width 46 height 13
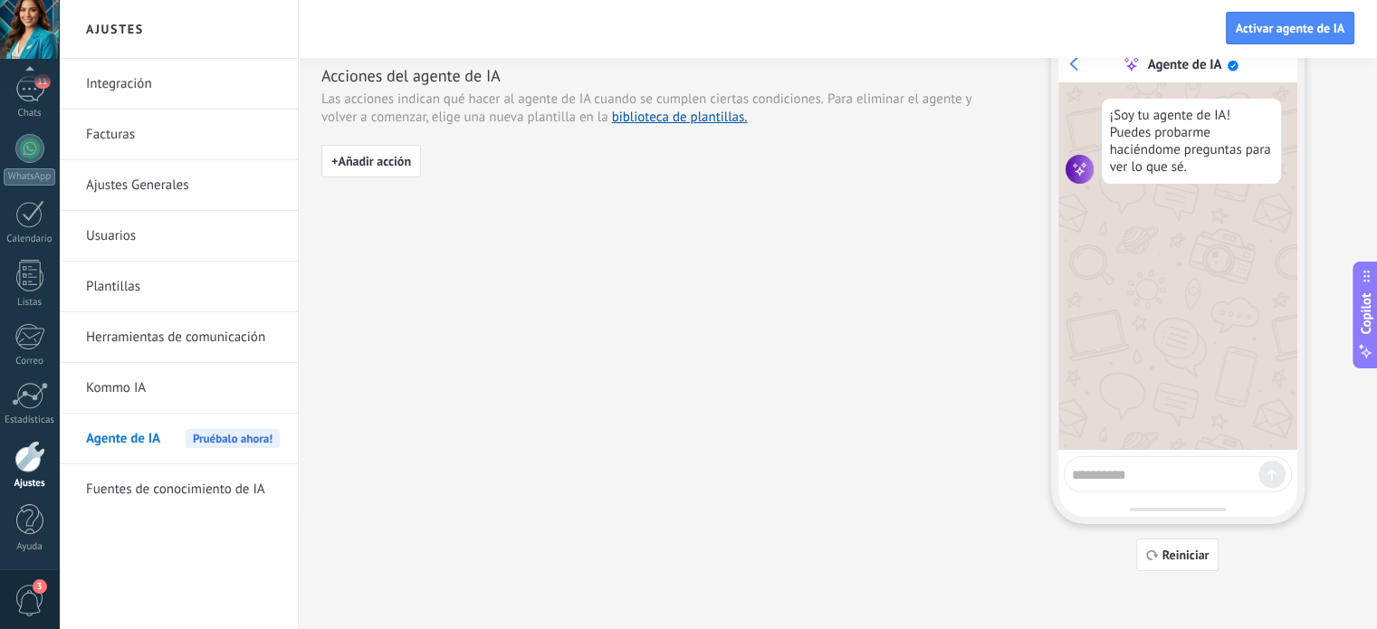
click at [216, 434] on span "Pruébalo ahora!" at bounding box center [233, 438] width 94 height 19
click at [189, 490] on link "Fuentes de conocimiento de IA" at bounding box center [183, 489] width 194 height 51
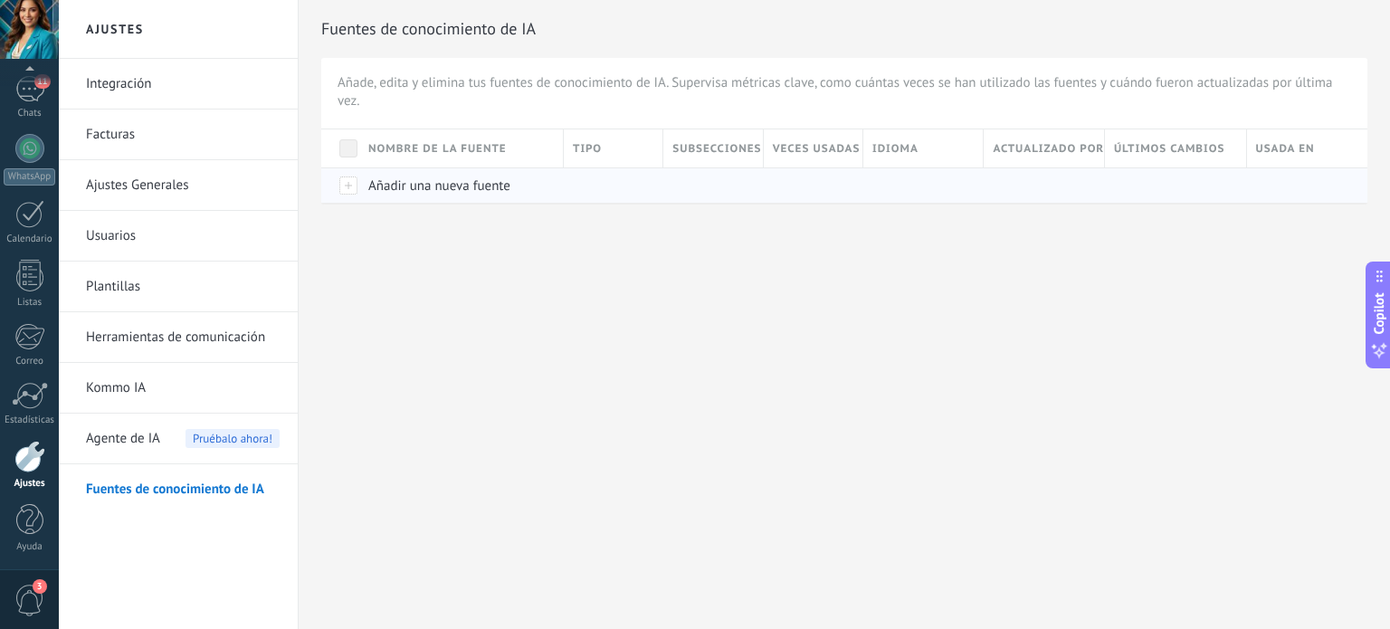
click at [430, 192] on span "Añadir una nueva fuente" at bounding box center [439, 185] width 142 height 17
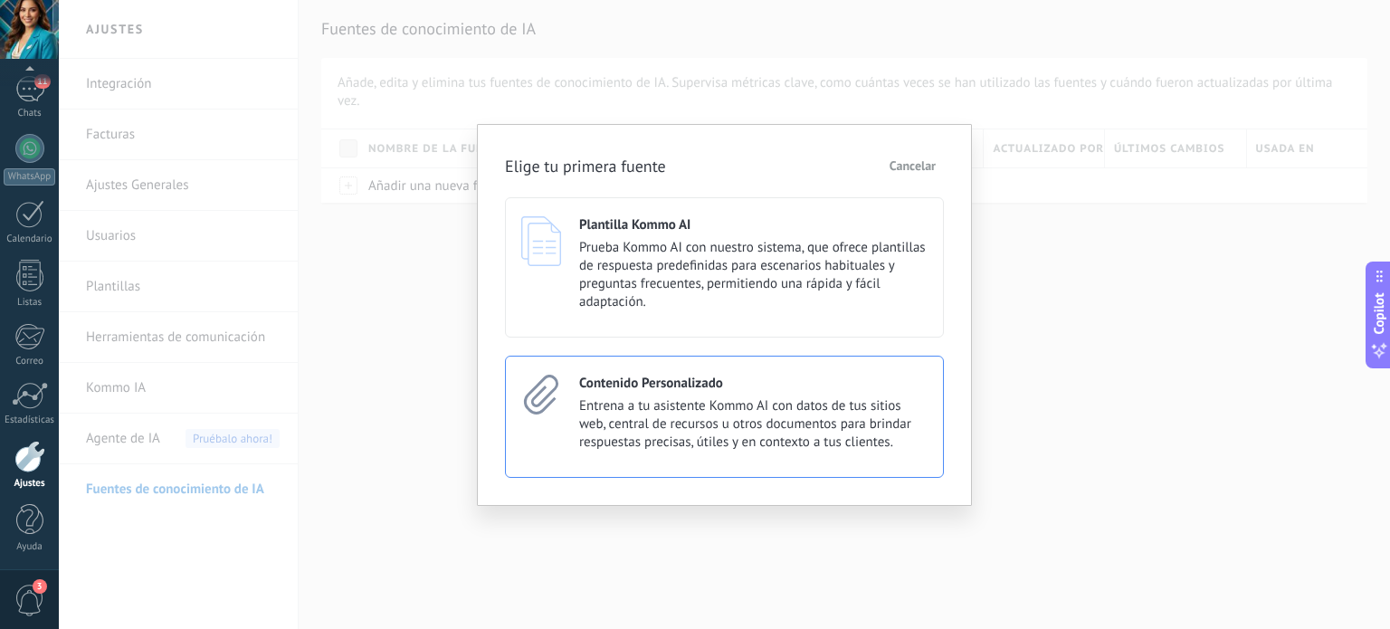
click at [693, 407] on span "Entrena a tu asistente Kommo AI con datos de tus sitios web, central de recurso…" at bounding box center [753, 424] width 348 height 54
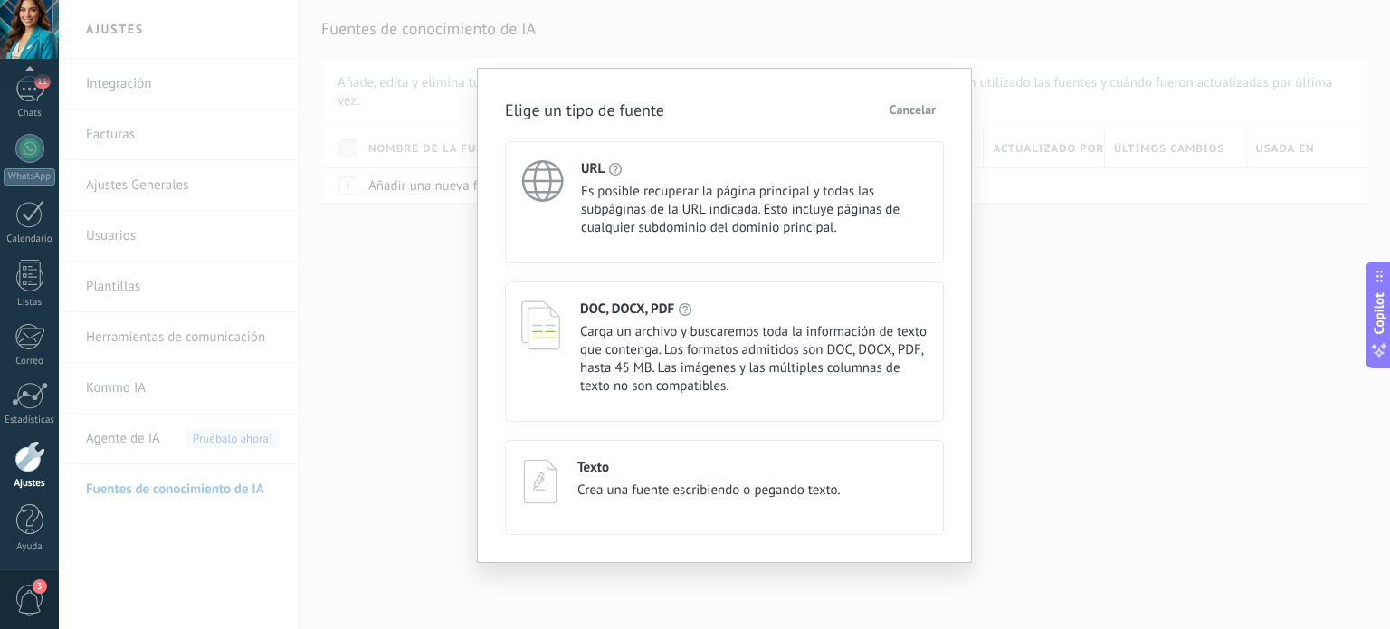
click at [717, 215] on span "Es posible recuperar la página principal y todas las subpáginas de la URL indic…" at bounding box center [754, 210] width 347 height 54
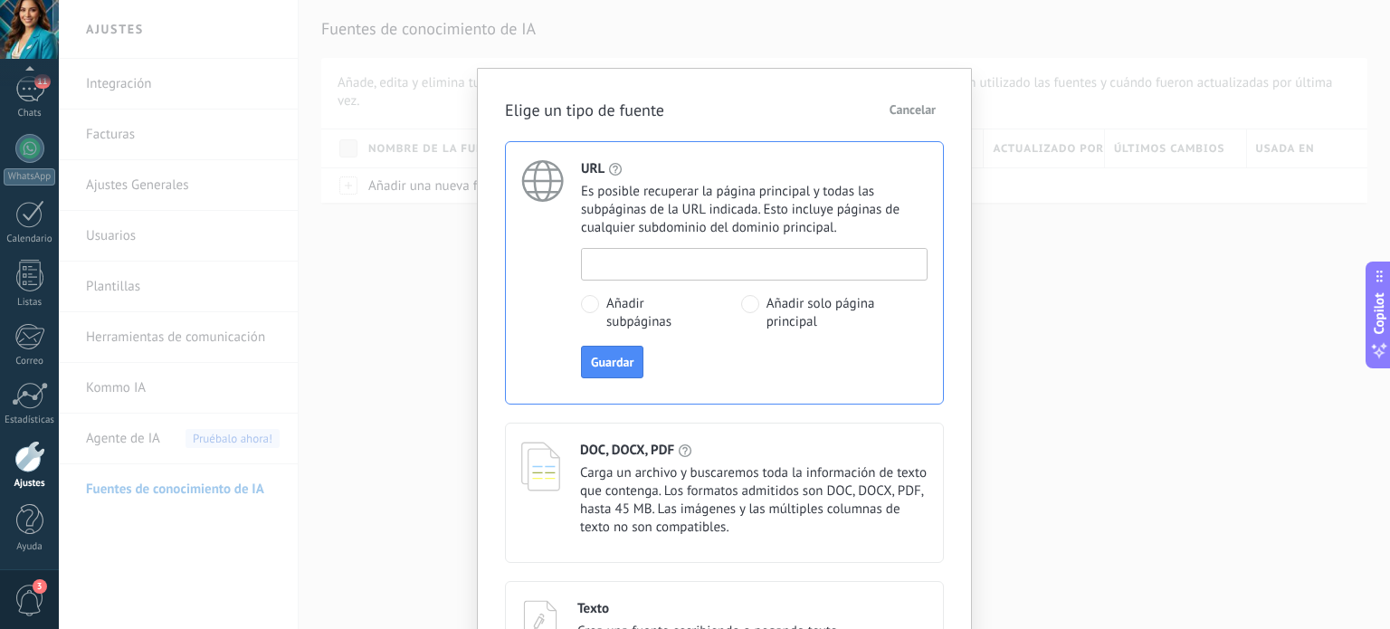
click at [666, 274] on input at bounding box center [754, 263] width 345 height 29
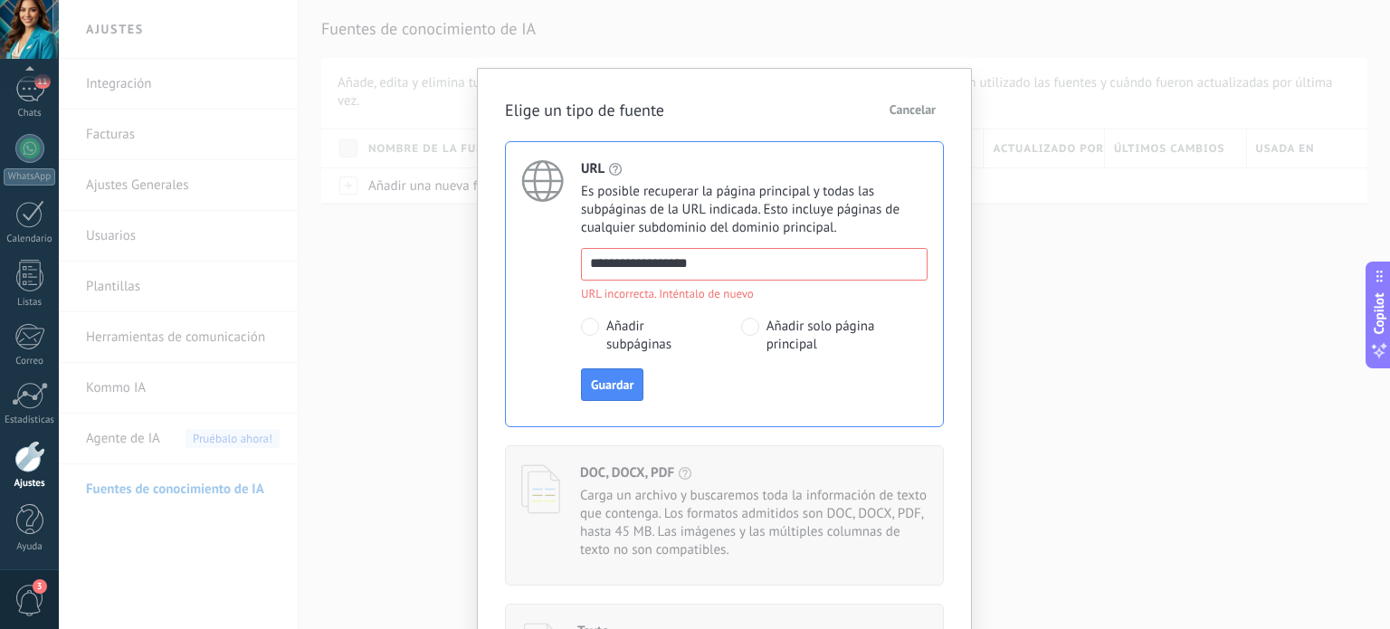
click at [729, 272] on input "**********" at bounding box center [754, 263] width 345 height 29
type input "**********"
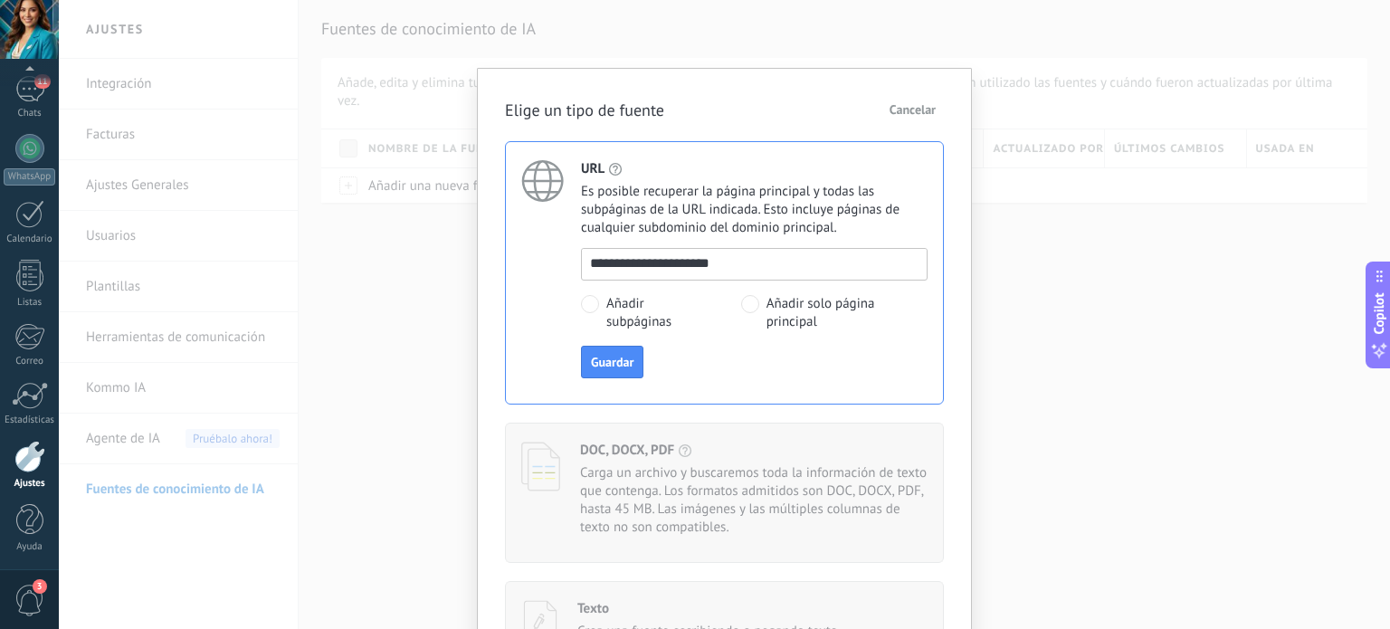
click at [898, 372] on div "**********" at bounding box center [754, 313] width 347 height 130
click at [630, 373] on button "Guardar" at bounding box center [612, 362] width 62 height 33
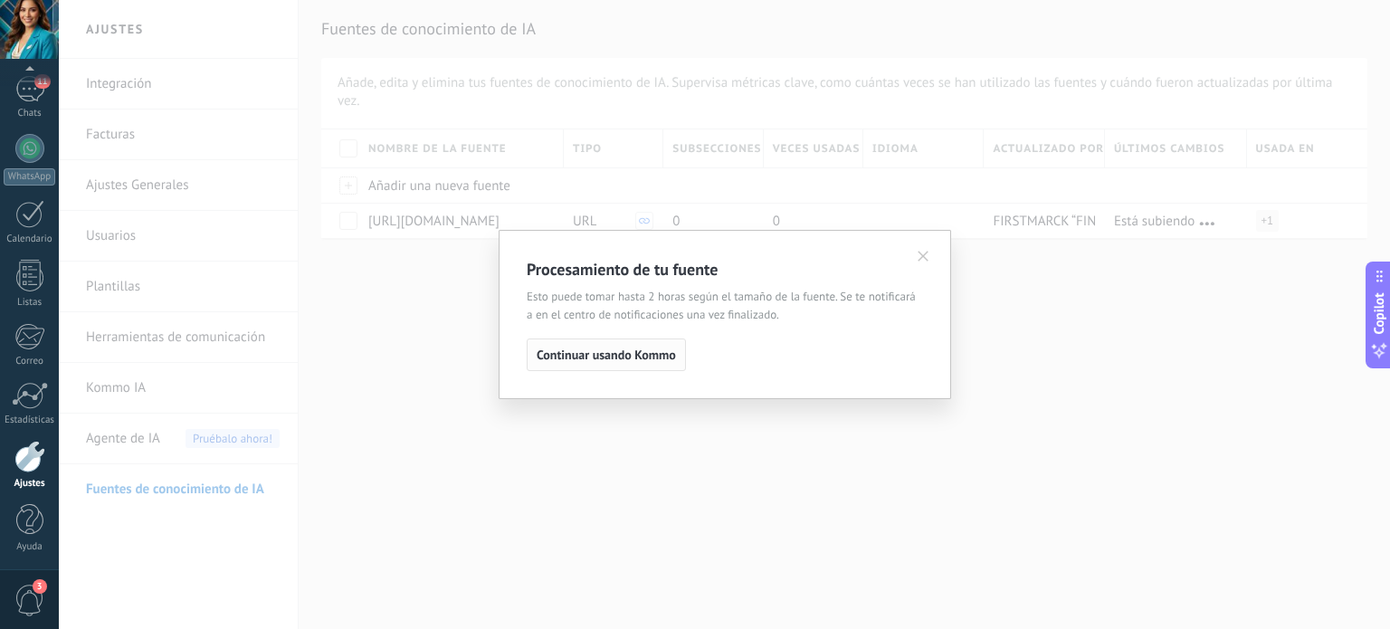
click at [630, 354] on span "Continuar usando Kommo" at bounding box center [606, 354] width 139 height 13
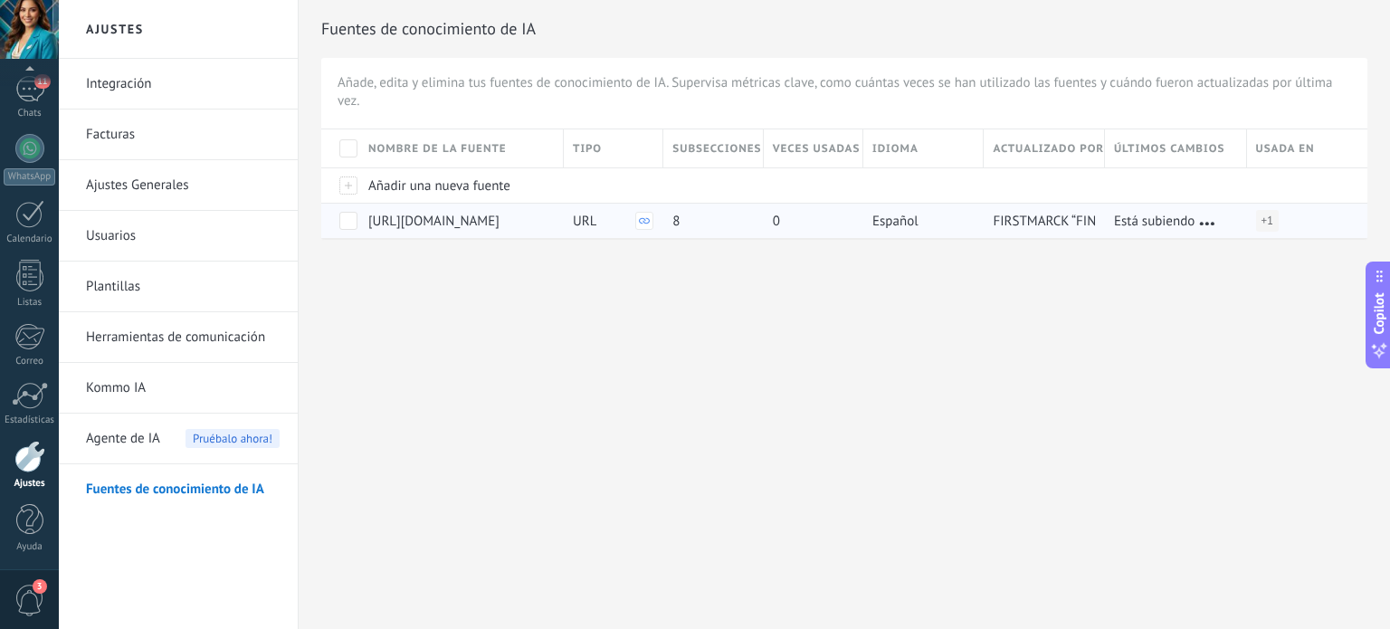
click at [348, 218] on span at bounding box center [348, 221] width 18 height 18
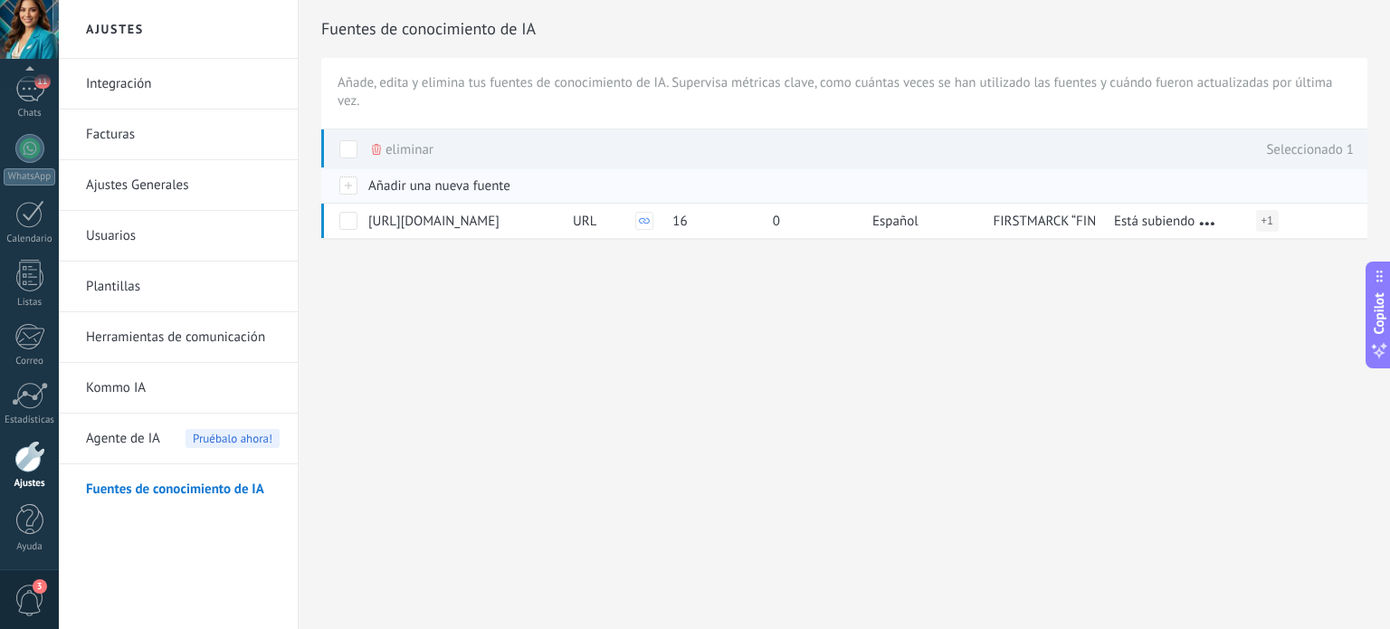
click at [425, 191] on span "Añadir una nueva fuente" at bounding box center [439, 185] width 142 height 17
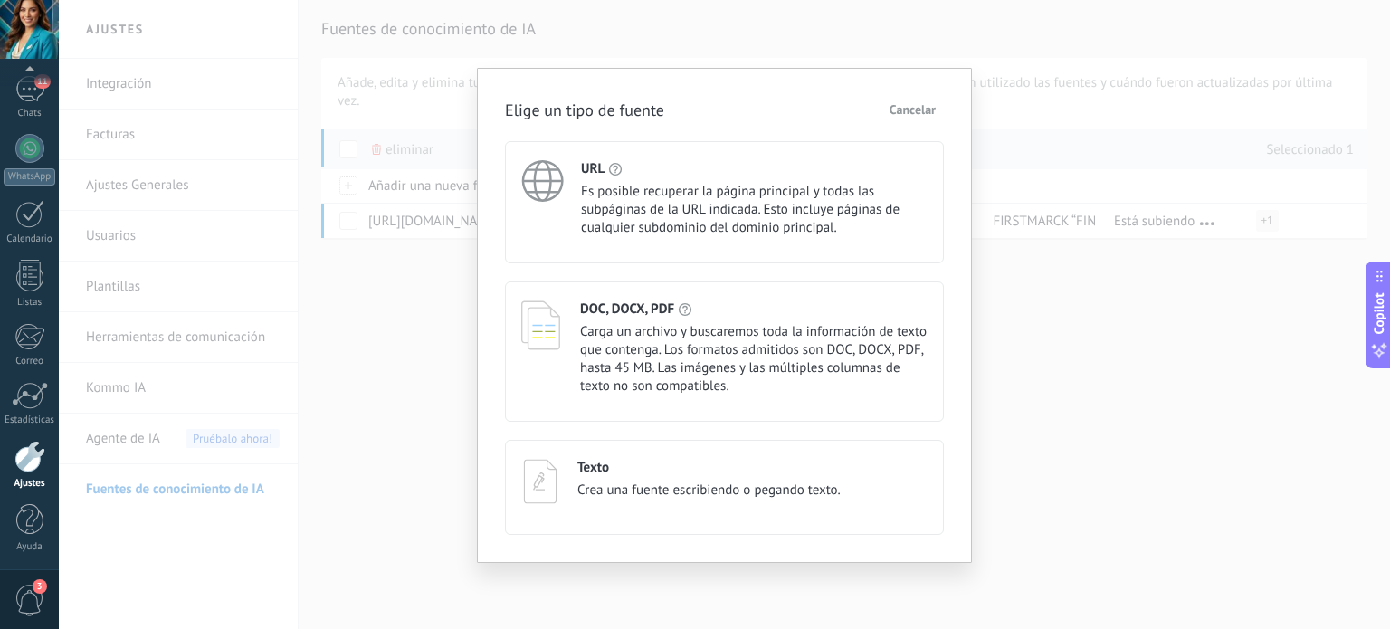
click at [758, 343] on span "Carga un archivo y buscaremos toda la información de texto que contenga. Los fo…" at bounding box center [754, 359] width 348 height 72
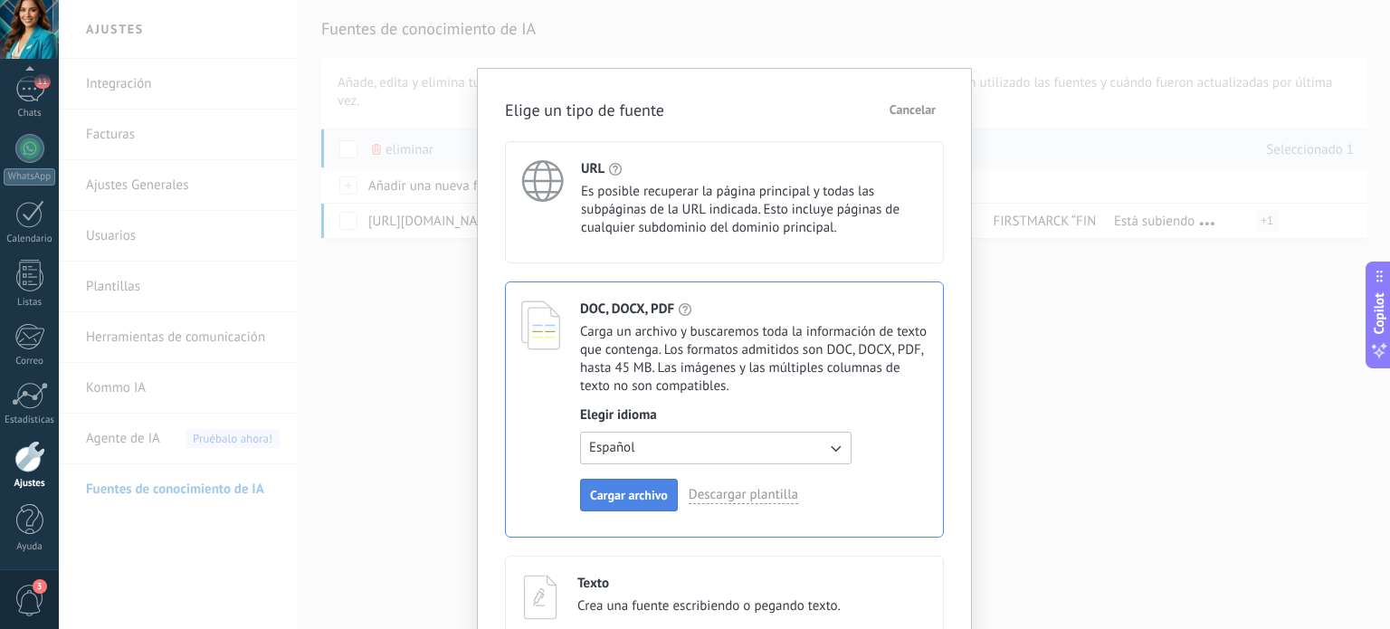
click at [630, 495] on span "Cargar archivo" at bounding box center [629, 495] width 78 height 13
click at [648, 495] on span "Cargar archivo" at bounding box center [629, 495] width 78 height 13
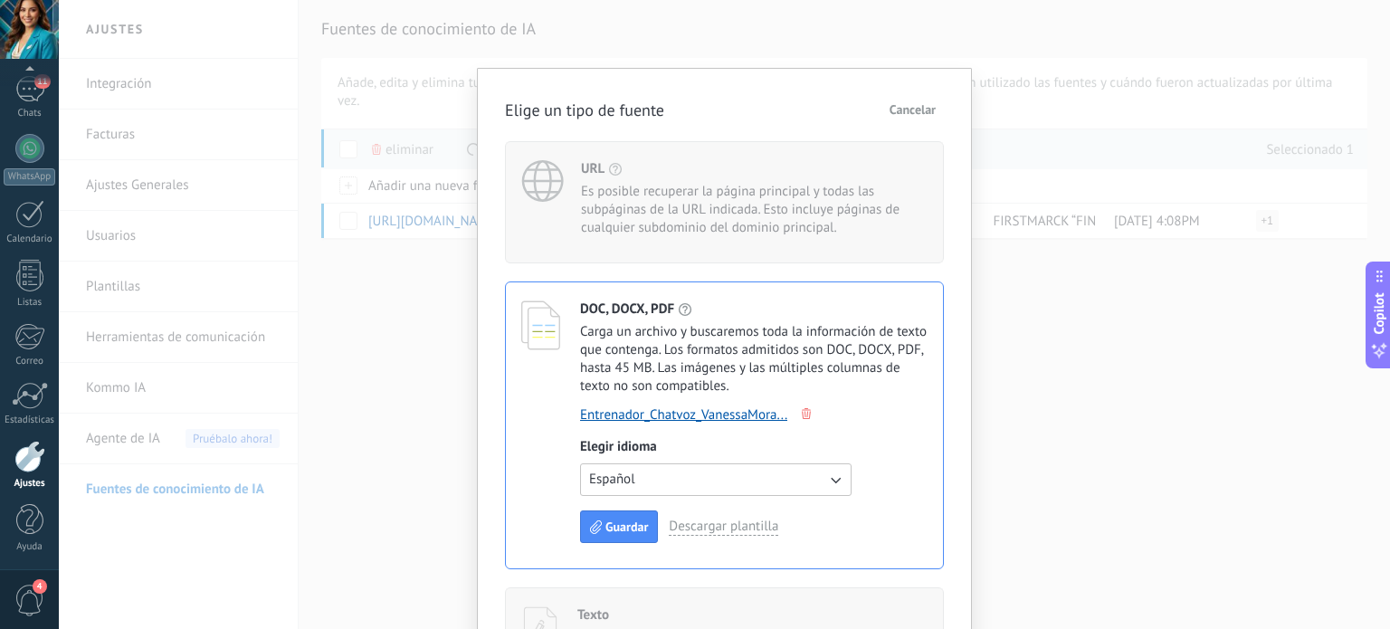
click at [963, 537] on div "Elige un tipo de fuente Cancelar URL Es posible recuperar la página principal y…" at bounding box center [724, 389] width 495 height 643
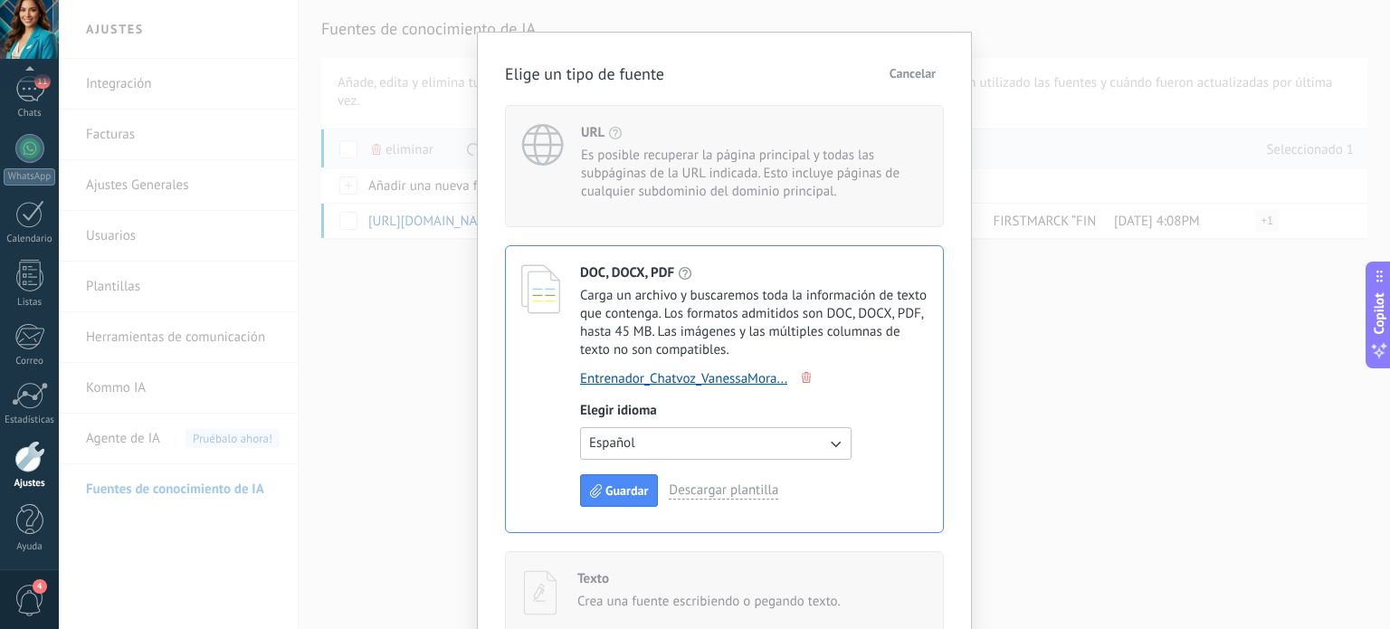
scroll to position [80, 0]
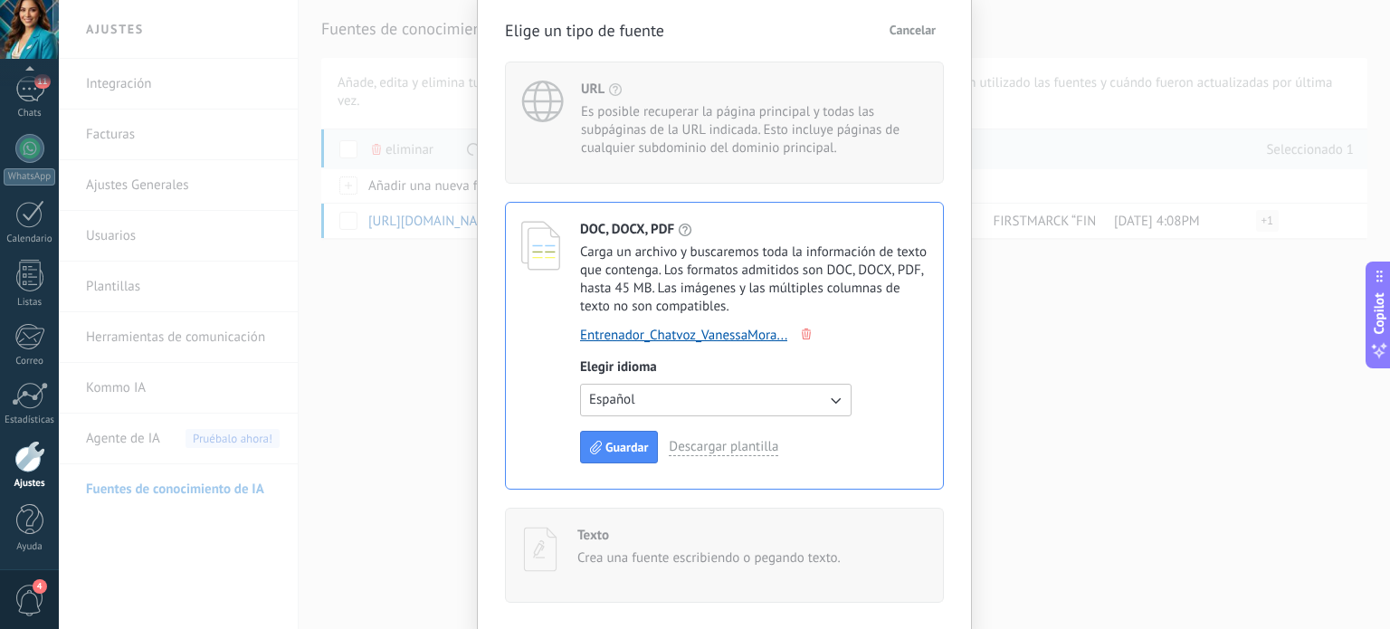
click at [959, 561] on div "Elige un tipo de fuente Cancelar URL Es posible recuperar la página principal y…" at bounding box center [724, 309] width 495 height 643
click at [616, 455] on button "Guardar" at bounding box center [619, 447] width 78 height 33
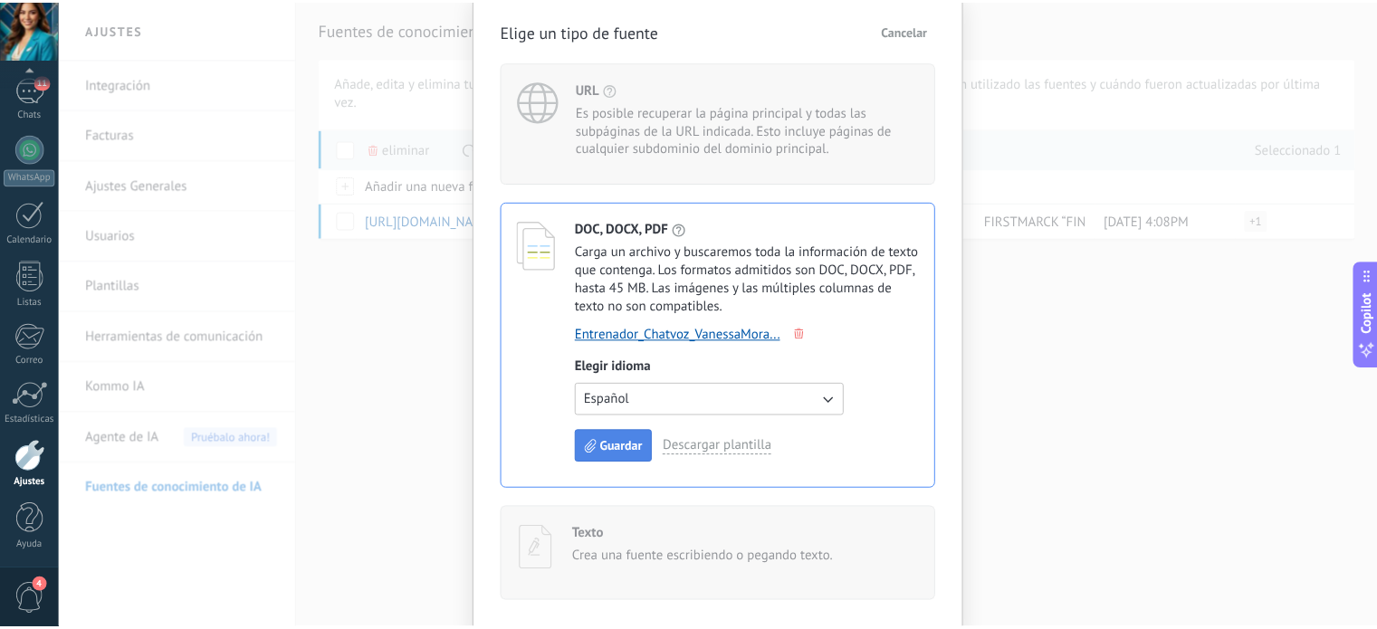
scroll to position [0, 0]
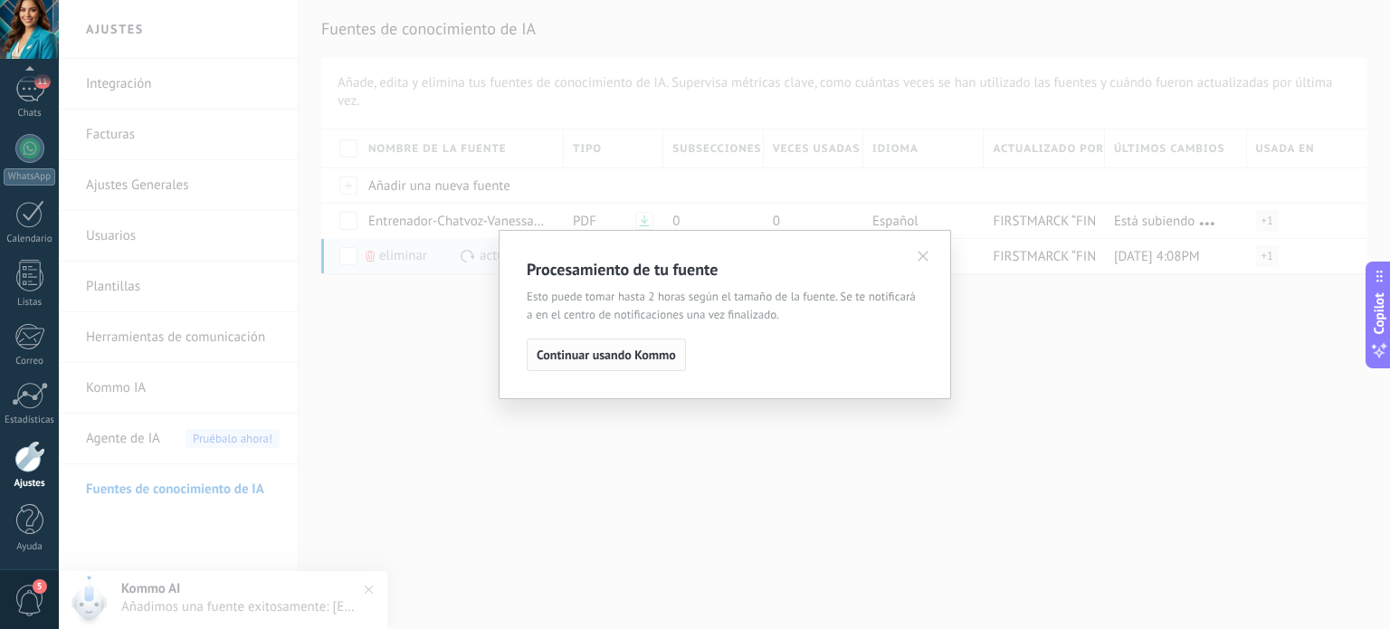
click at [612, 361] on span "Continuar usando Kommo" at bounding box center [606, 354] width 139 height 13
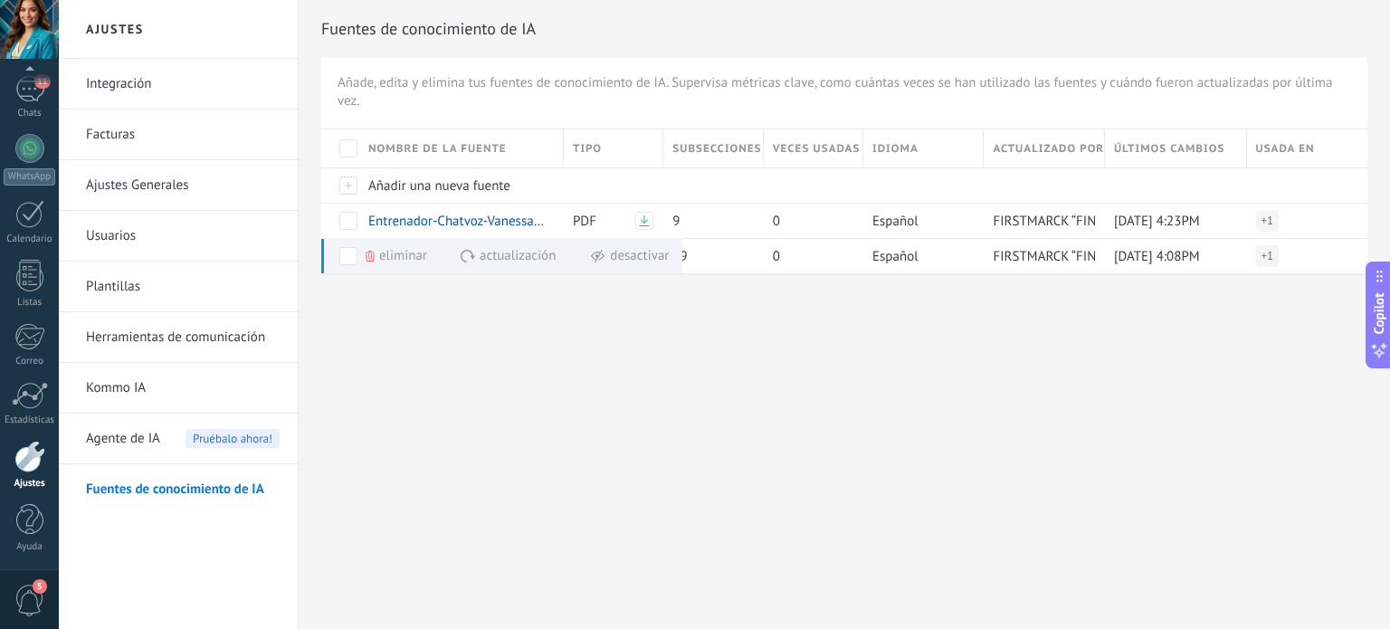
click at [221, 348] on link "Herramientas de comunicación" at bounding box center [183, 337] width 194 height 51
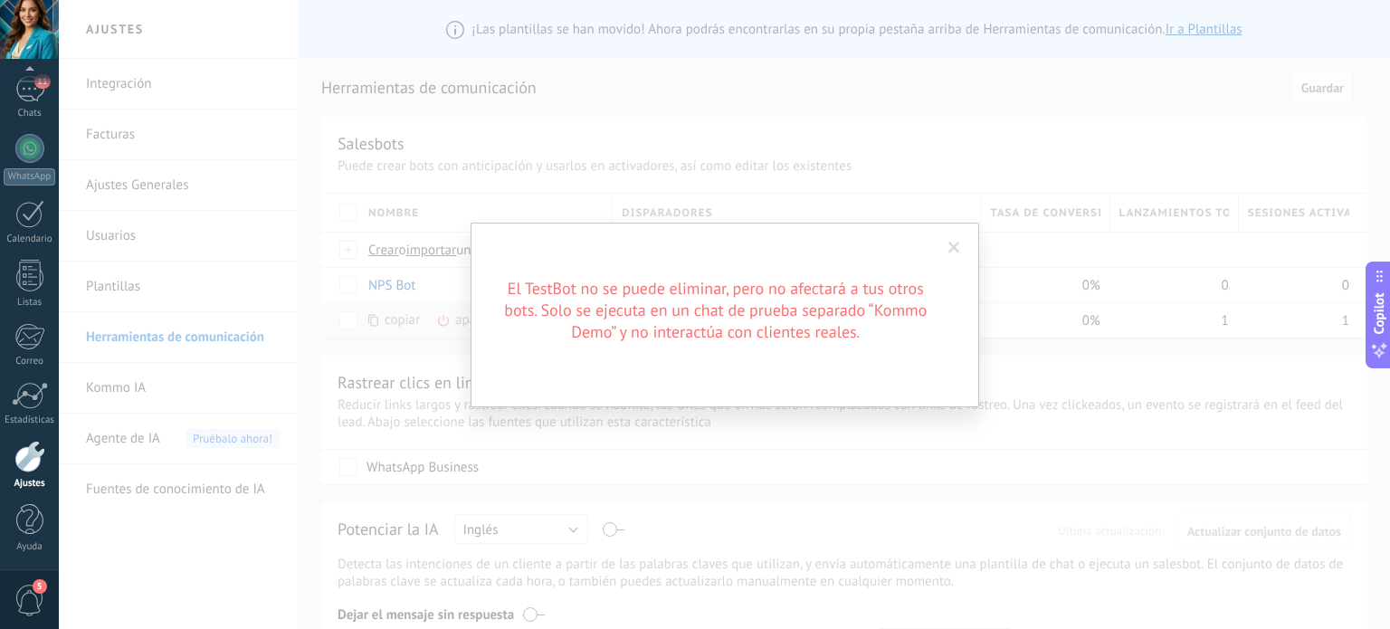
click at [955, 246] on span at bounding box center [955, 248] width 12 height 13
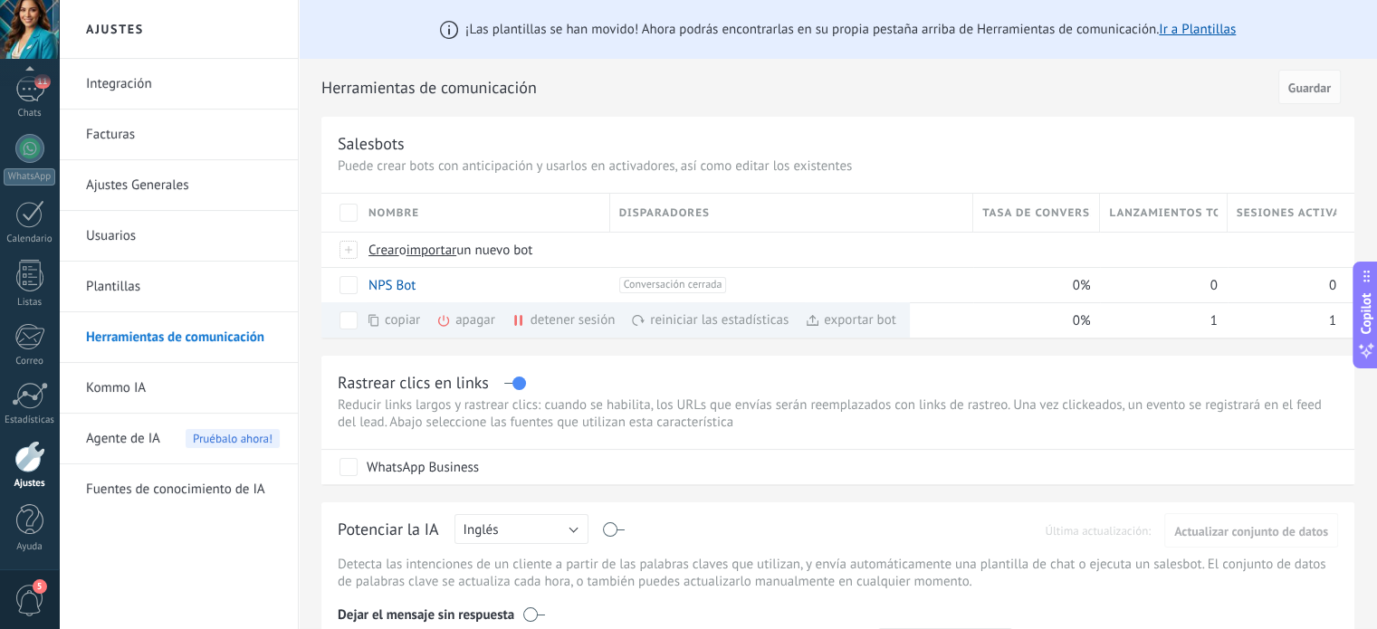
click at [209, 480] on link "Fuentes de conocimiento de IA" at bounding box center [183, 489] width 194 height 51
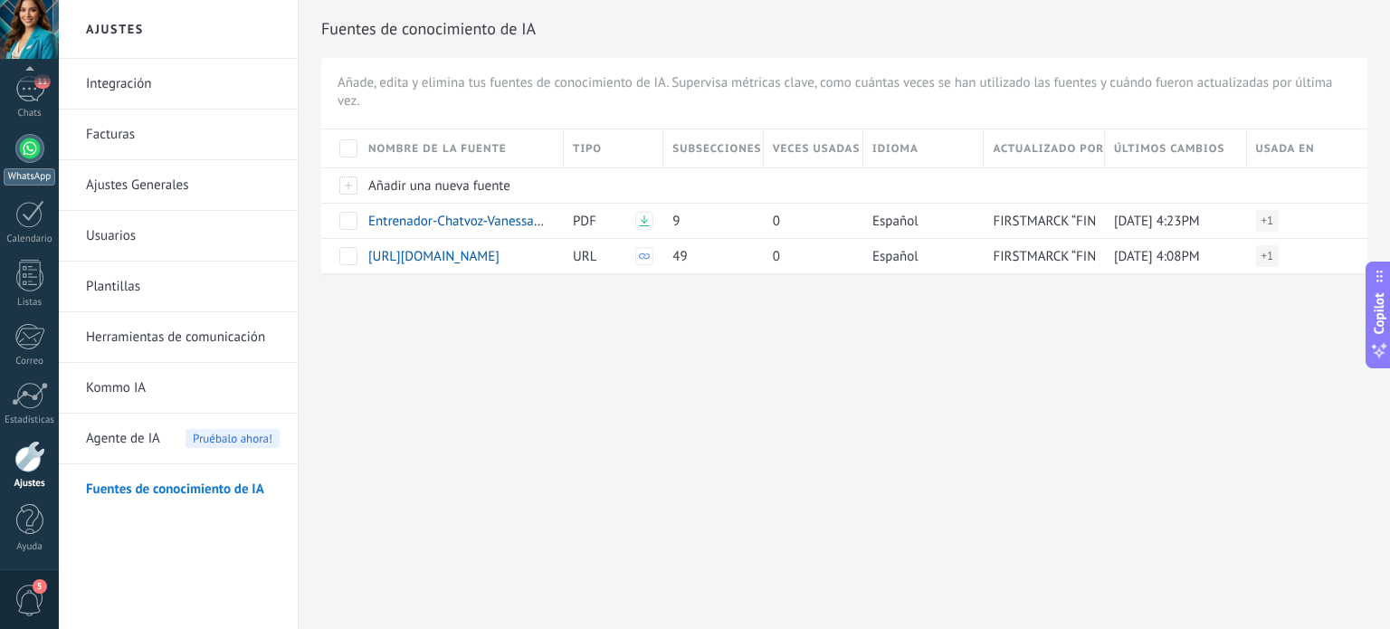
click at [29, 151] on div at bounding box center [29, 148] width 29 height 29
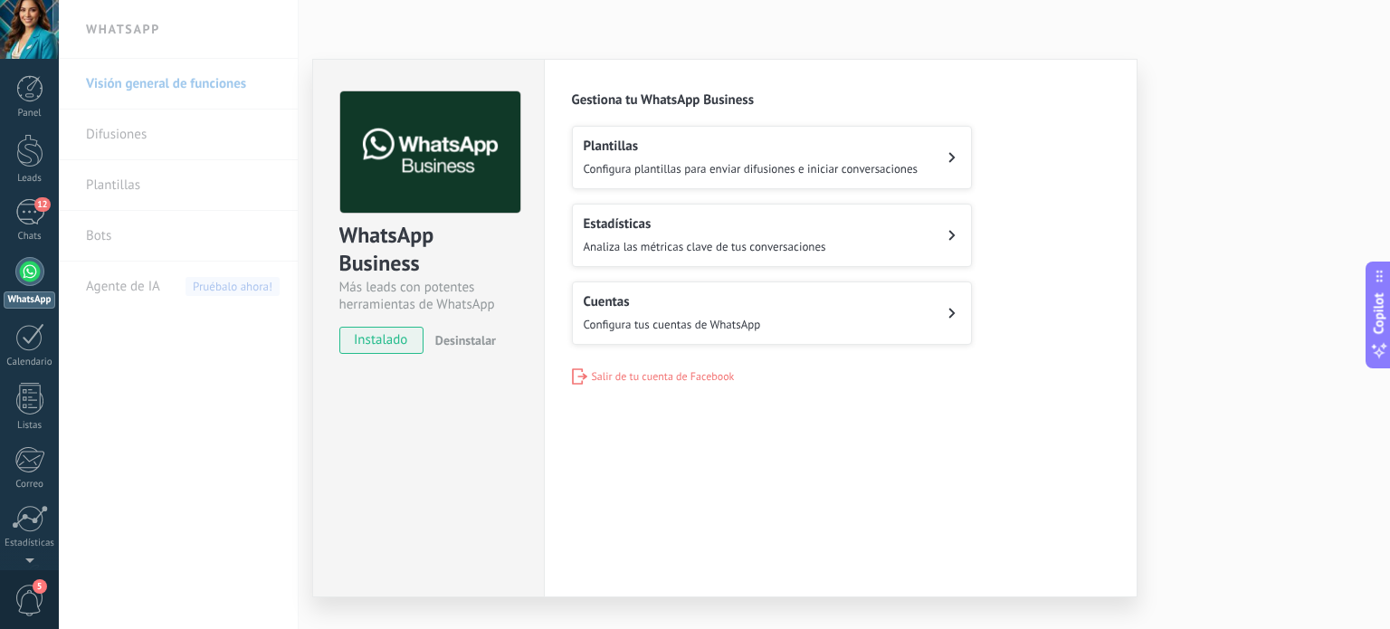
click at [151, 291] on div "WhatsApp Business Más leads con potentes herramientas de WhatsApp instalado Des…" at bounding box center [724, 314] width 1331 height 629
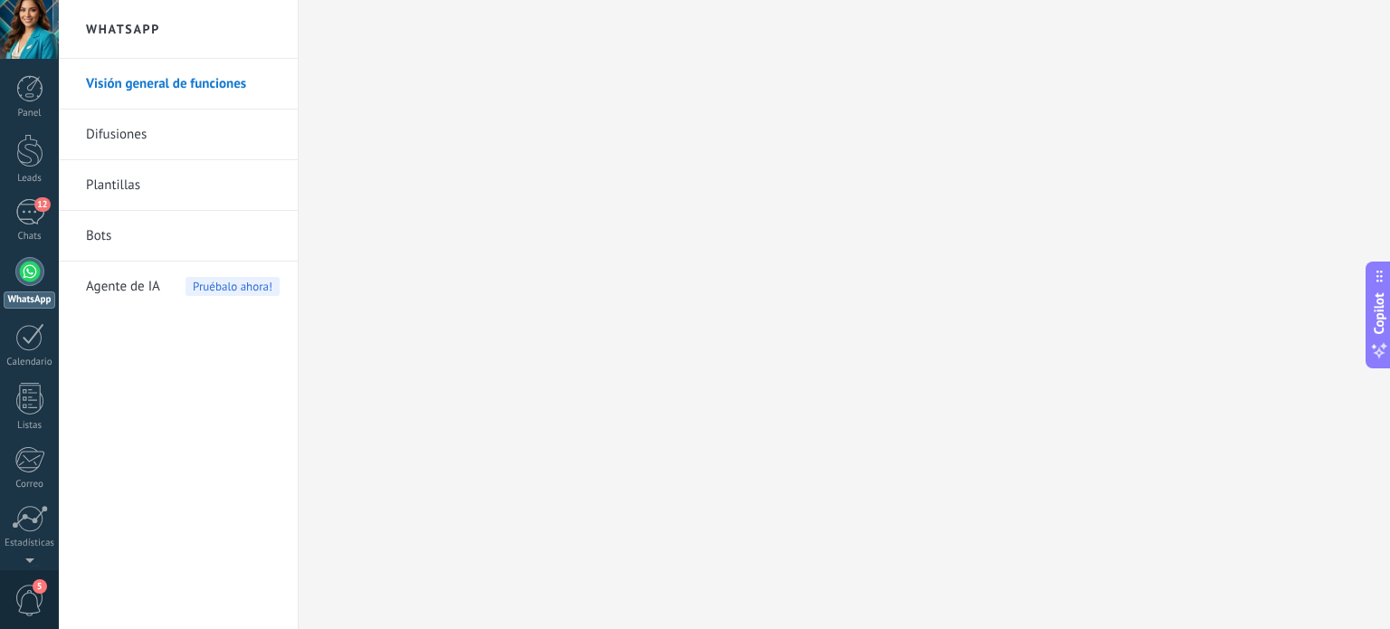
click at [151, 291] on span "Agente de IA" at bounding box center [123, 287] width 74 height 51
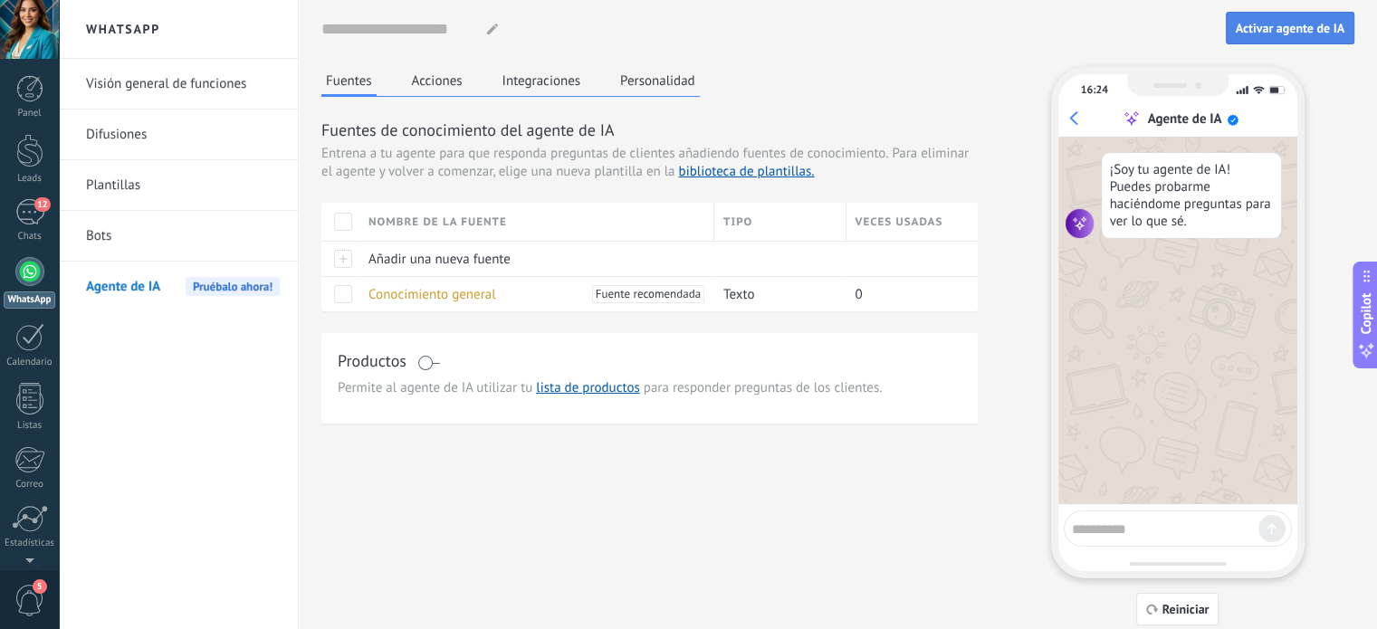
click at [1323, 33] on span "Activar agente de IA" at bounding box center [1289, 28] width 109 height 13
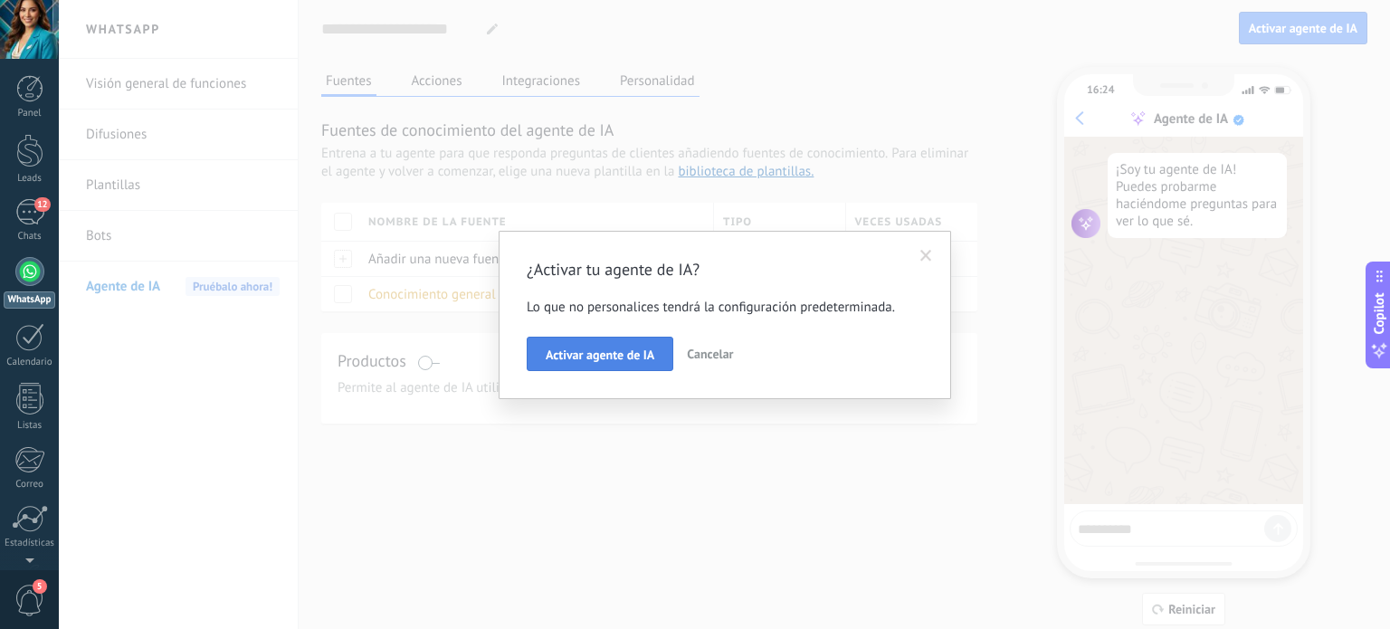
click at [598, 349] on span "Activar agente de IA" at bounding box center [600, 354] width 109 height 13
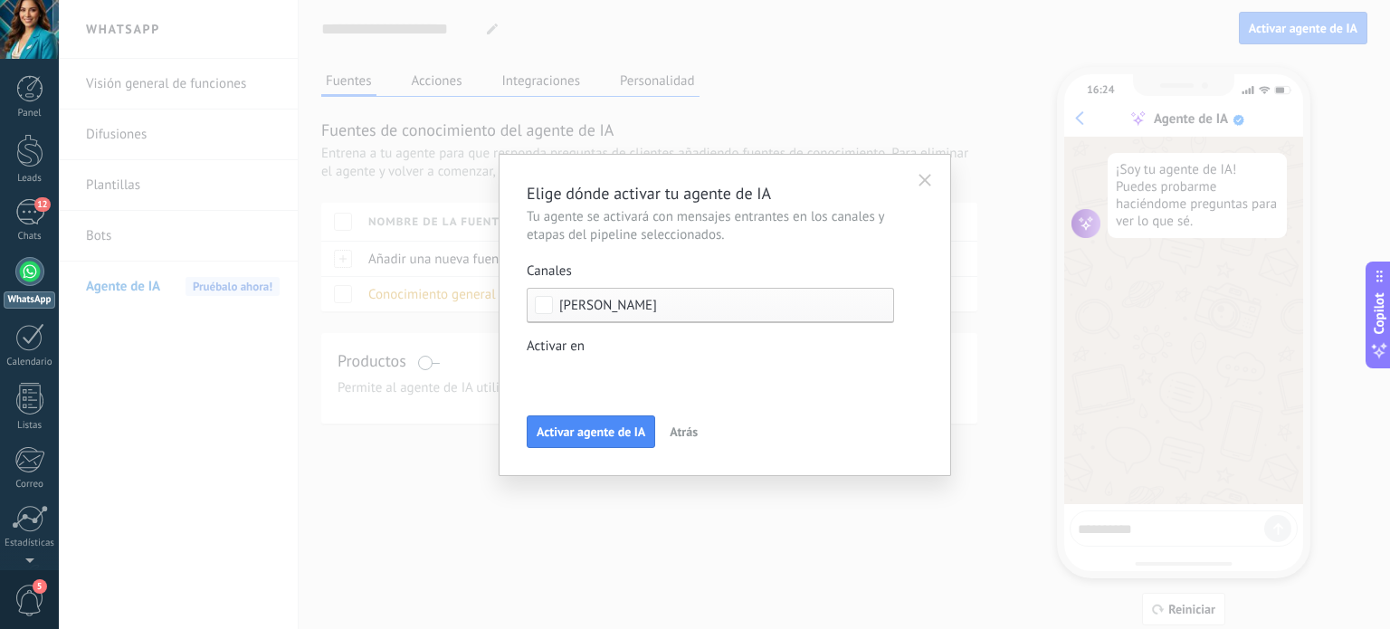
click at [0, 0] on div "Leads Entrantes Calificar Llamada reservada Preparación de la propuesta Envío d…" at bounding box center [0, 0] width 0 height 0
click at [959, 385] on div at bounding box center [724, 314] width 1331 height 629
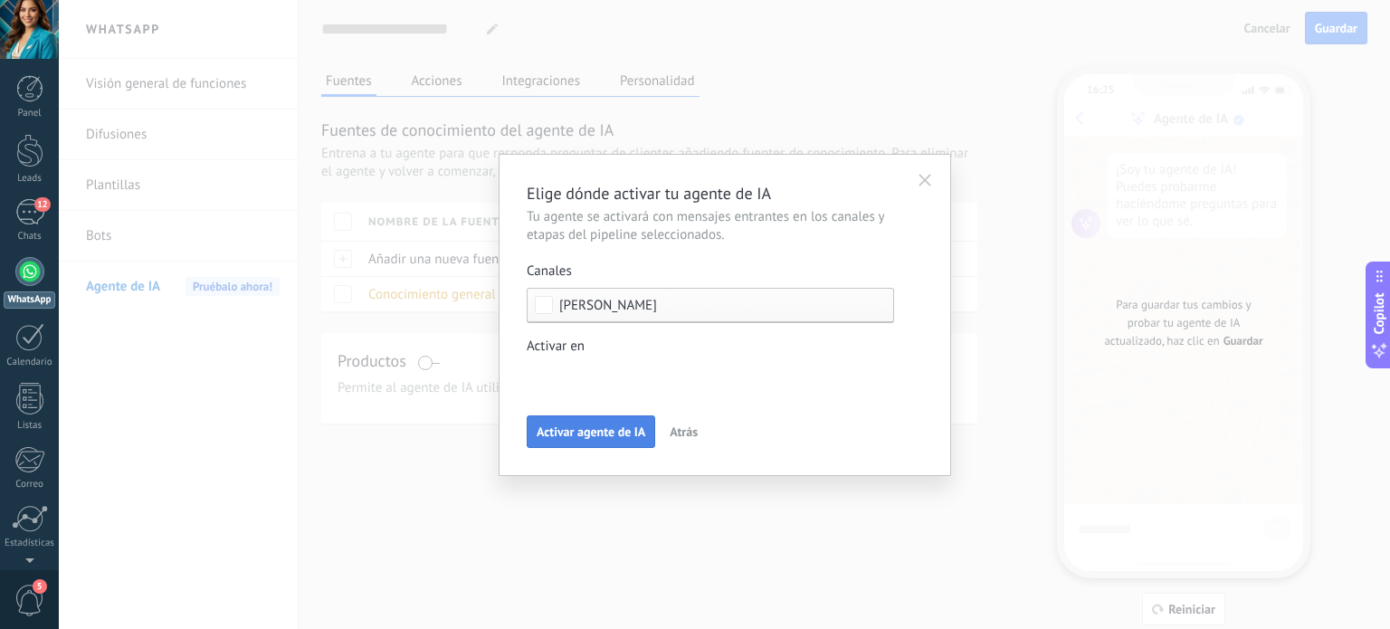
click at [585, 438] on span "Activar agente de IA" at bounding box center [591, 431] width 109 height 13
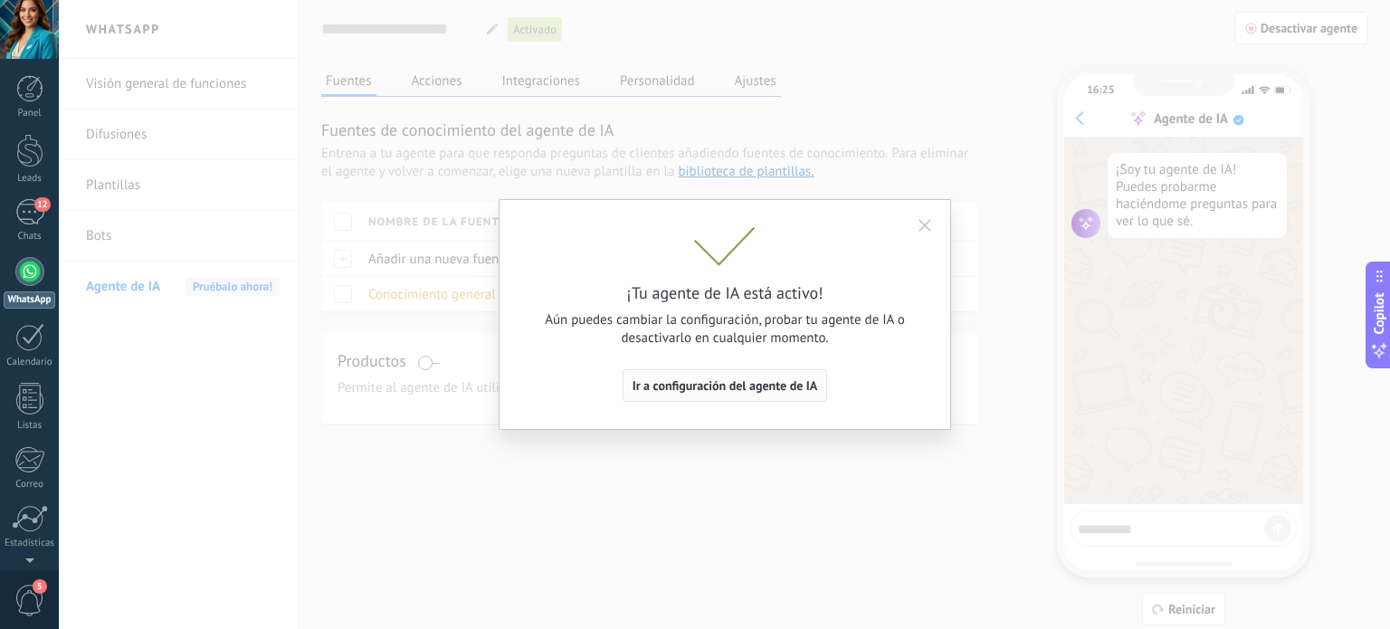
click at [781, 395] on button "Ir a configuración del agente de IA" at bounding box center [725, 385] width 205 height 33
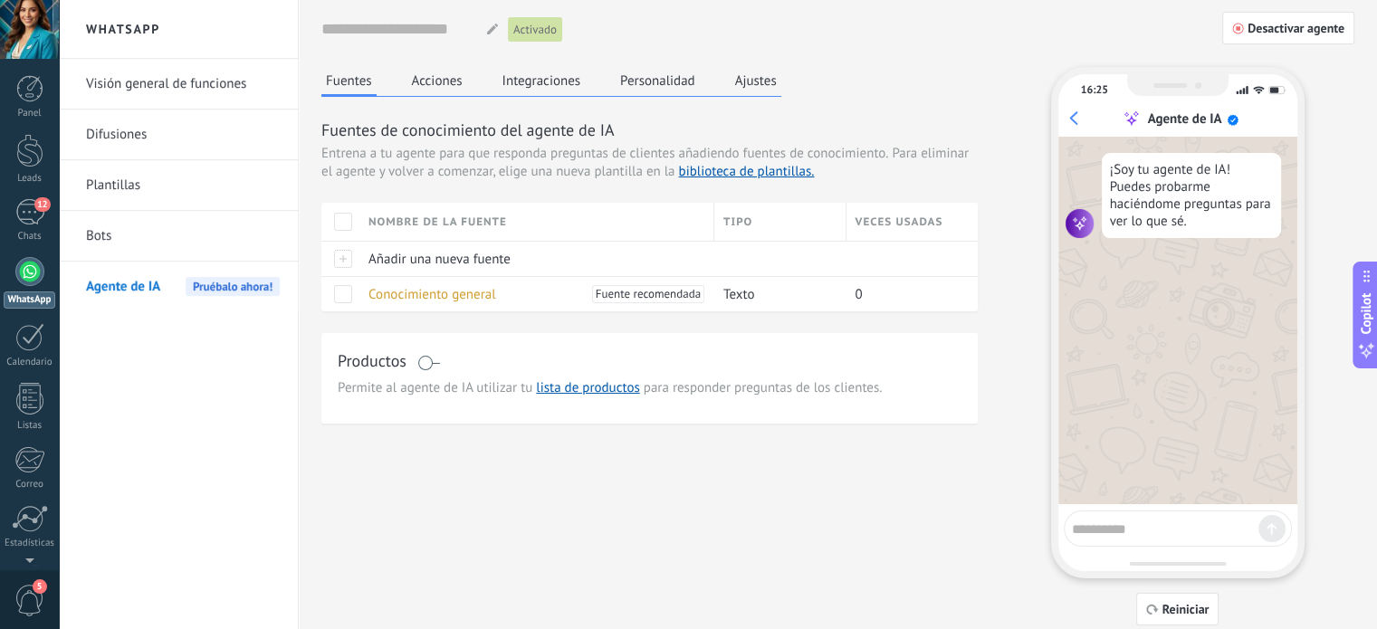
click at [448, 78] on button "Acciones" at bounding box center [437, 80] width 60 height 27
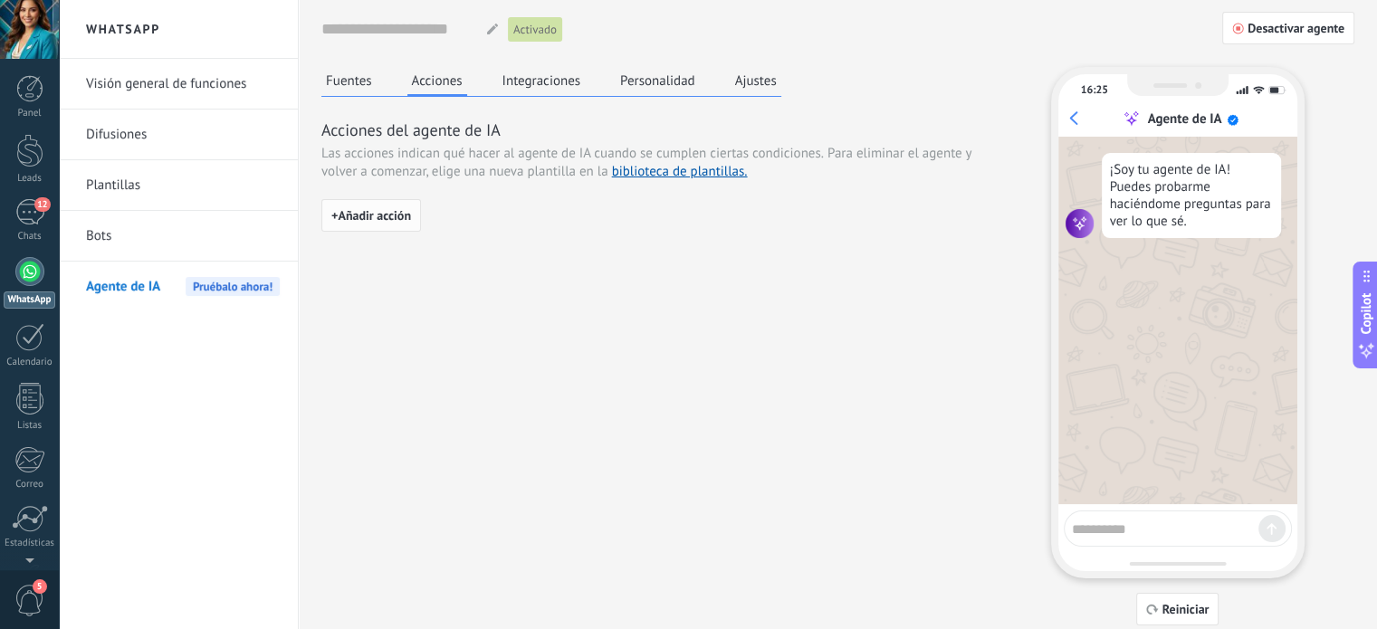
click at [409, 210] on span "+ Añadir acción" at bounding box center [371, 215] width 80 height 13
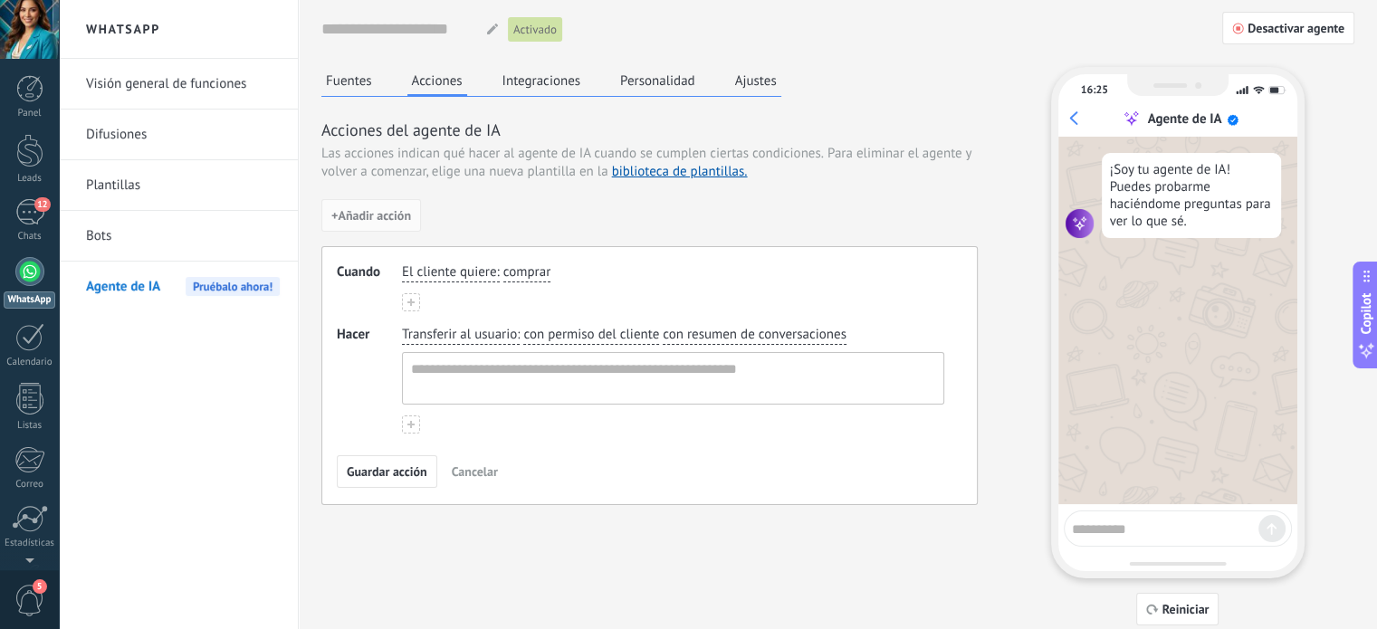
scroll to position [17, 0]
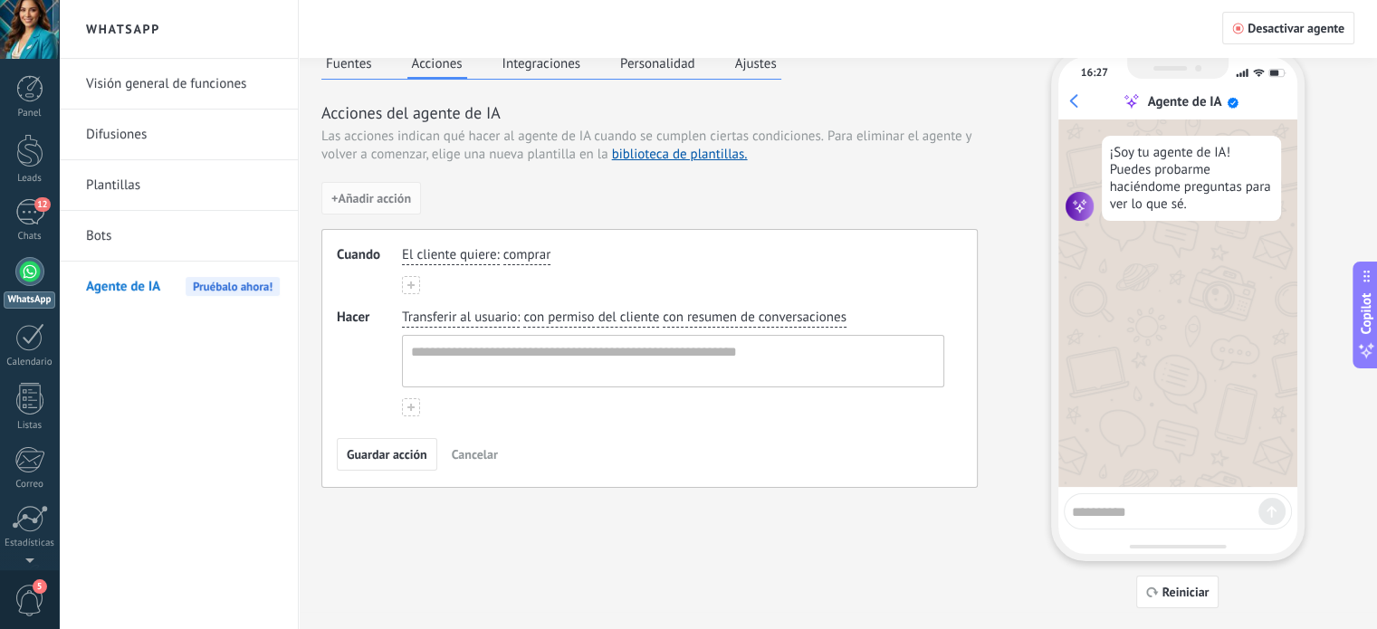
click at [362, 67] on button "Fuentes" at bounding box center [348, 63] width 55 height 27
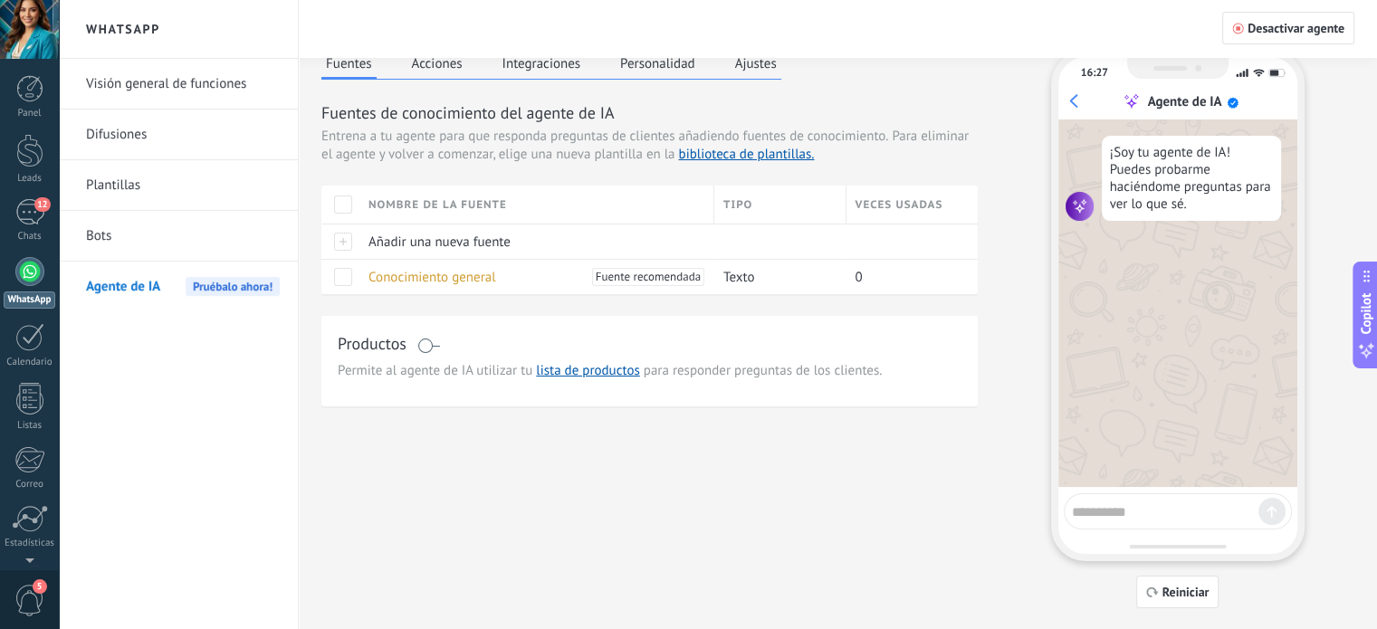
click at [533, 72] on button "Integraciones" at bounding box center [542, 63] width 88 height 27
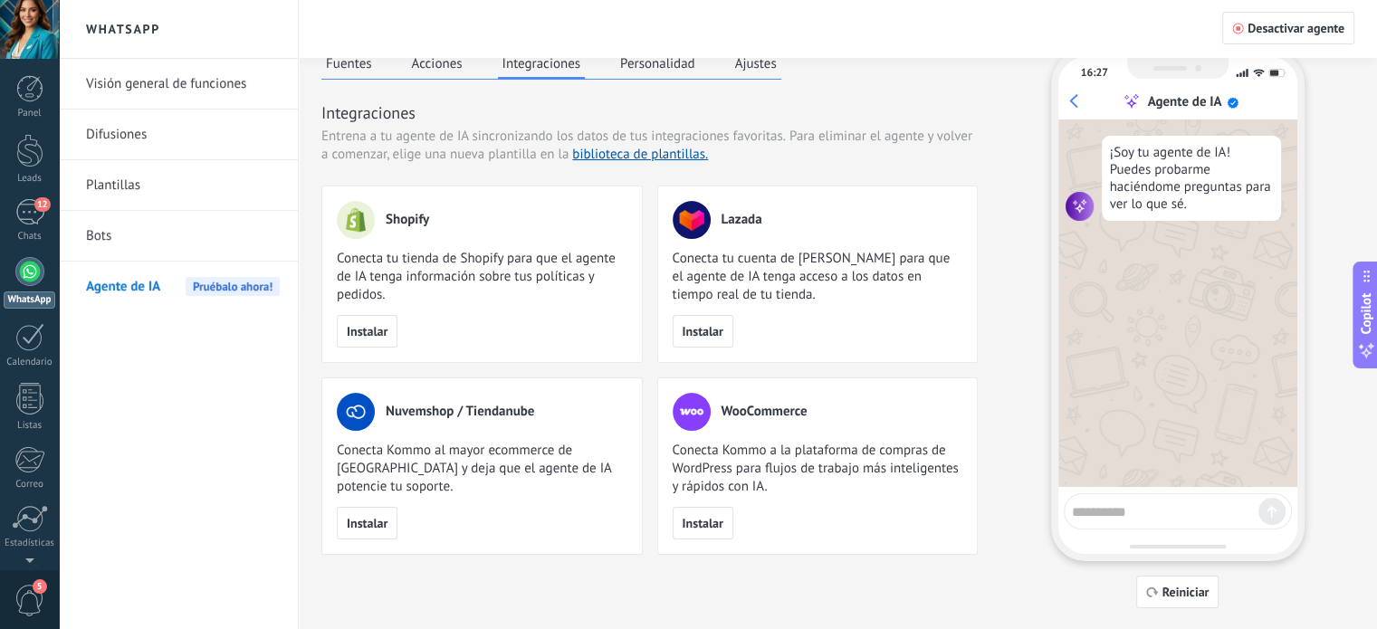
click at [666, 69] on button "Personalidad" at bounding box center [657, 63] width 84 height 27
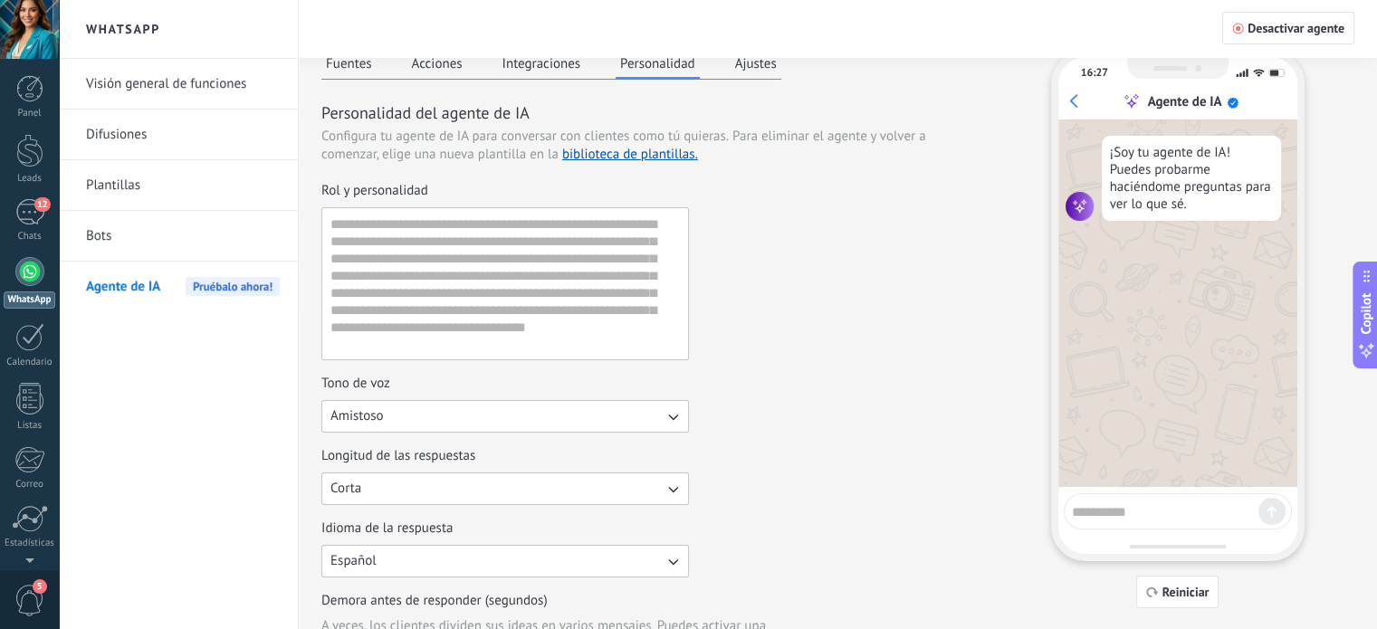
click at [677, 419] on icon "button" at bounding box center [672, 416] width 18 height 18
click at [566, 448] on li "Formal" at bounding box center [498, 447] width 377 height 31
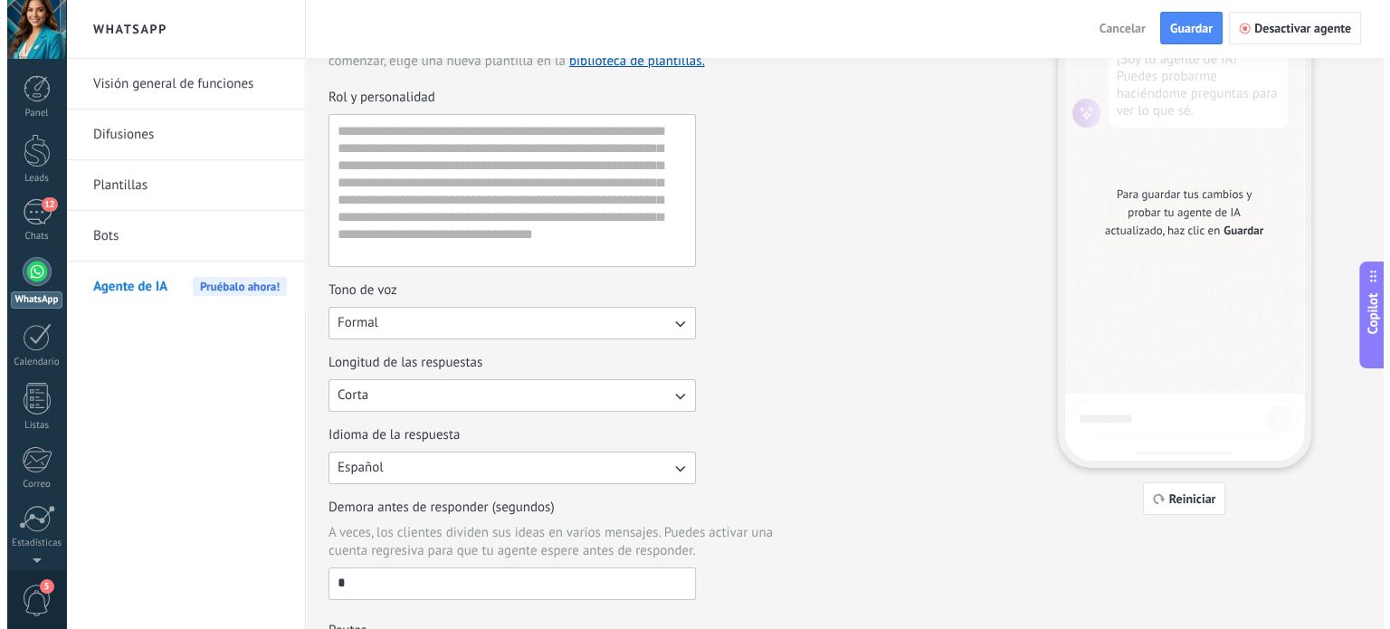
scroll to position [0, 0]
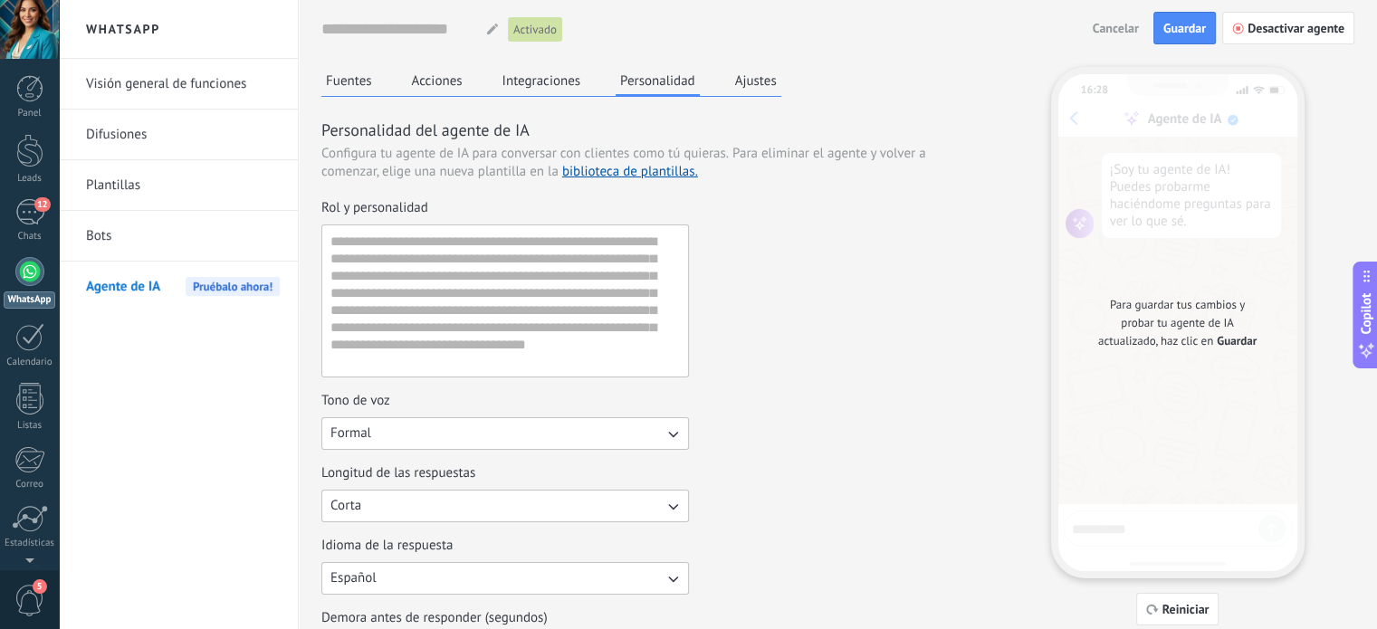
click at [741, 85] on button "Ajustes" at bounding box center [755, 80] width 51 height 27
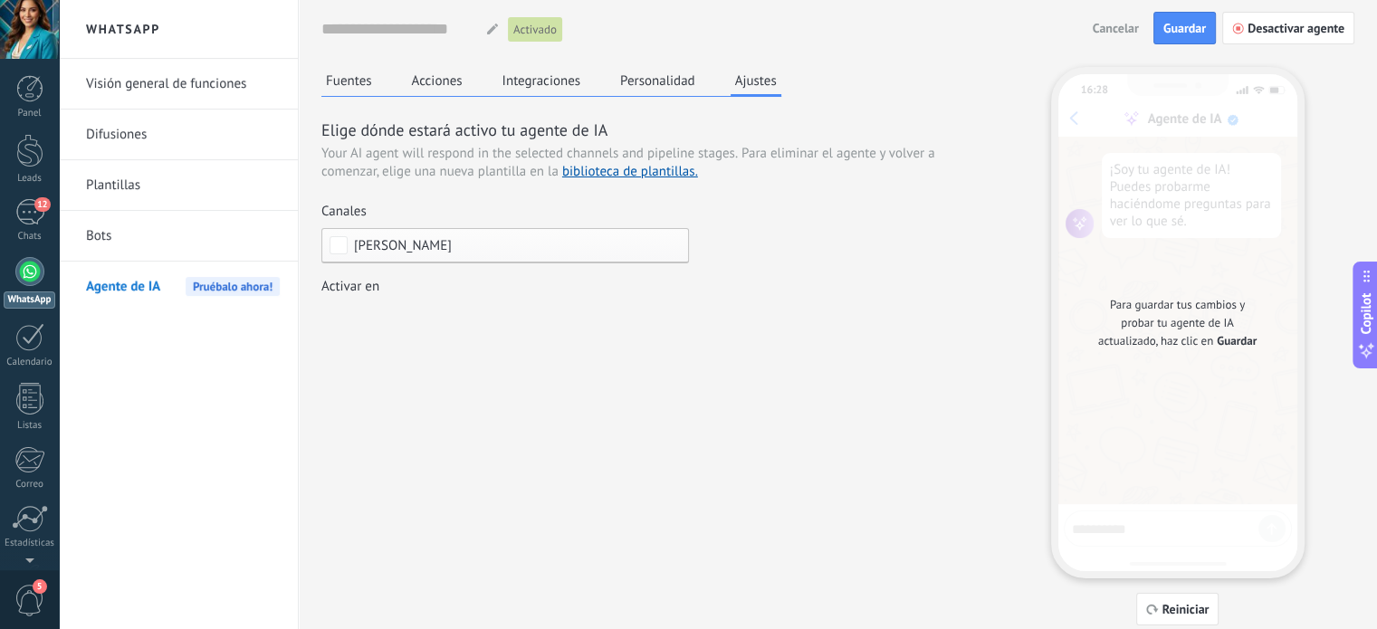
click at [341, 90] on button "Fuentes" at bounding box center [348, 80] width 55 height 27
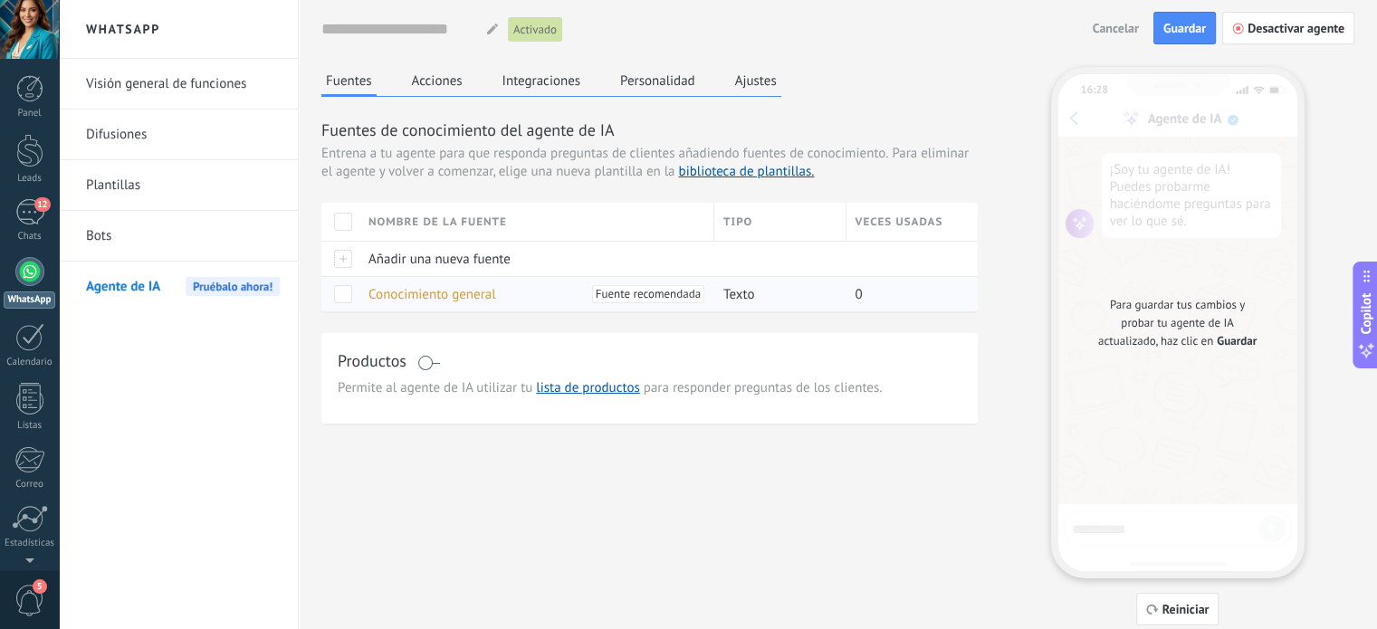
click at [344, 303] on div at bounding box center [340, 293] width 38 height 35
click at [155, 289] on span "Agente de IA" at bounding box center [123, 287] width 74 height 51
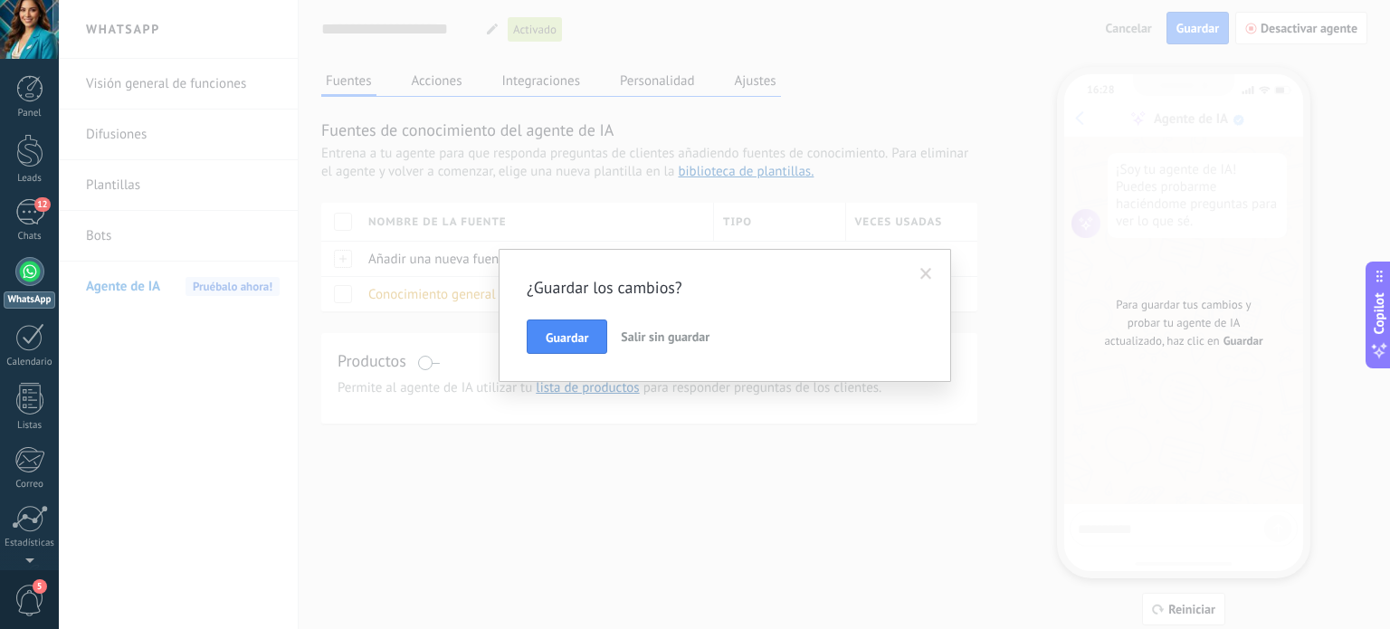
click at [924, 276] on span at bounding box center [927, 274] width 12 height 13
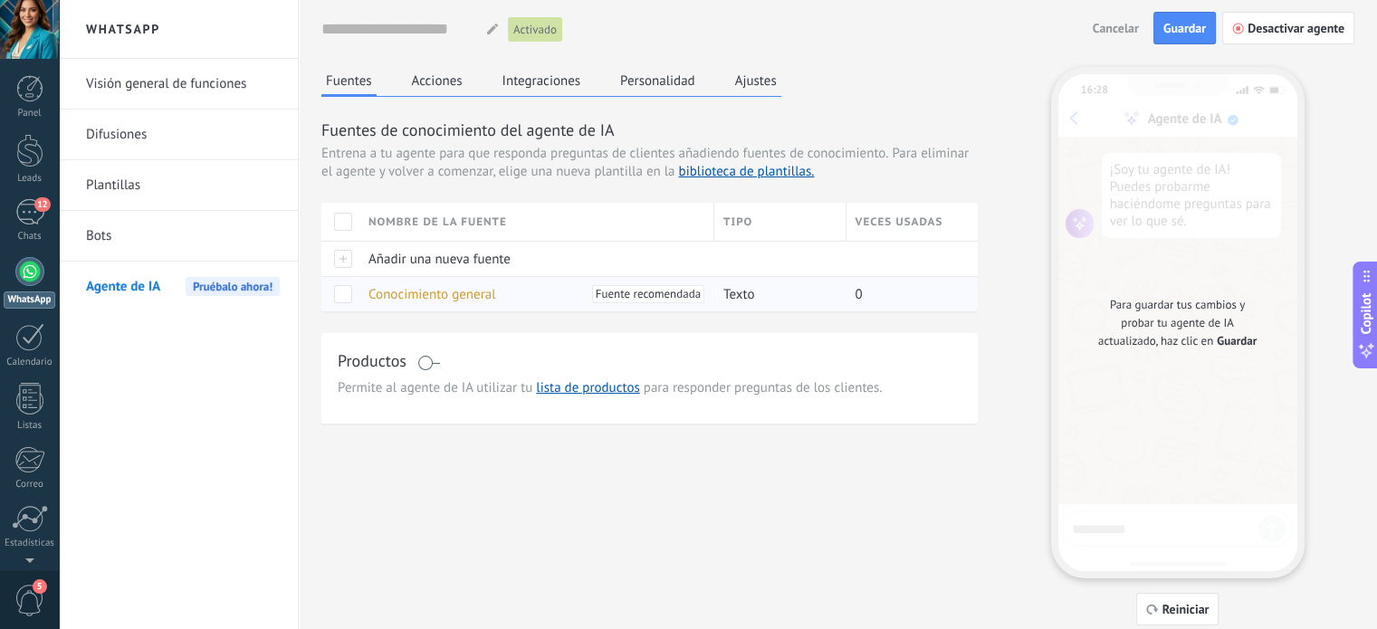
click at [448, 298] on span "Conocimiento general" at bounding box center [432, 294] width 128 height 17
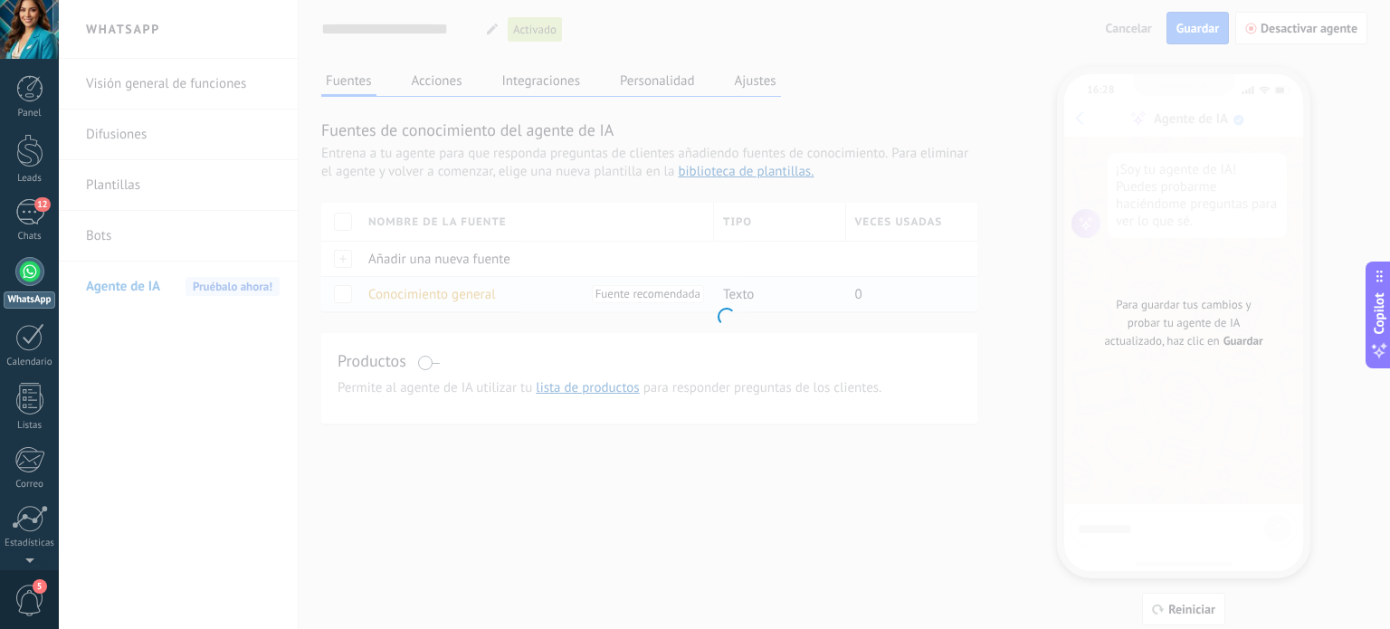
type input "**********"
type textarea "**********"
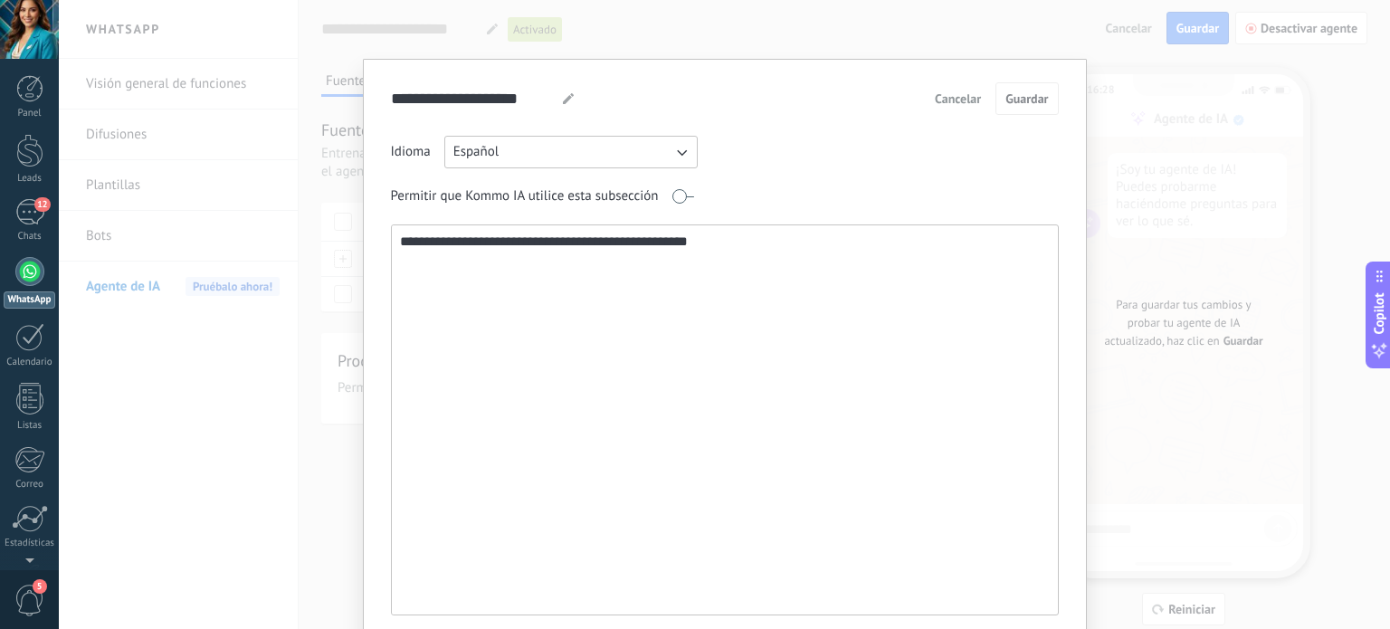
click at [971, 105] on span "Cancelar" at bounding box center [958, 98] width 46 height 13
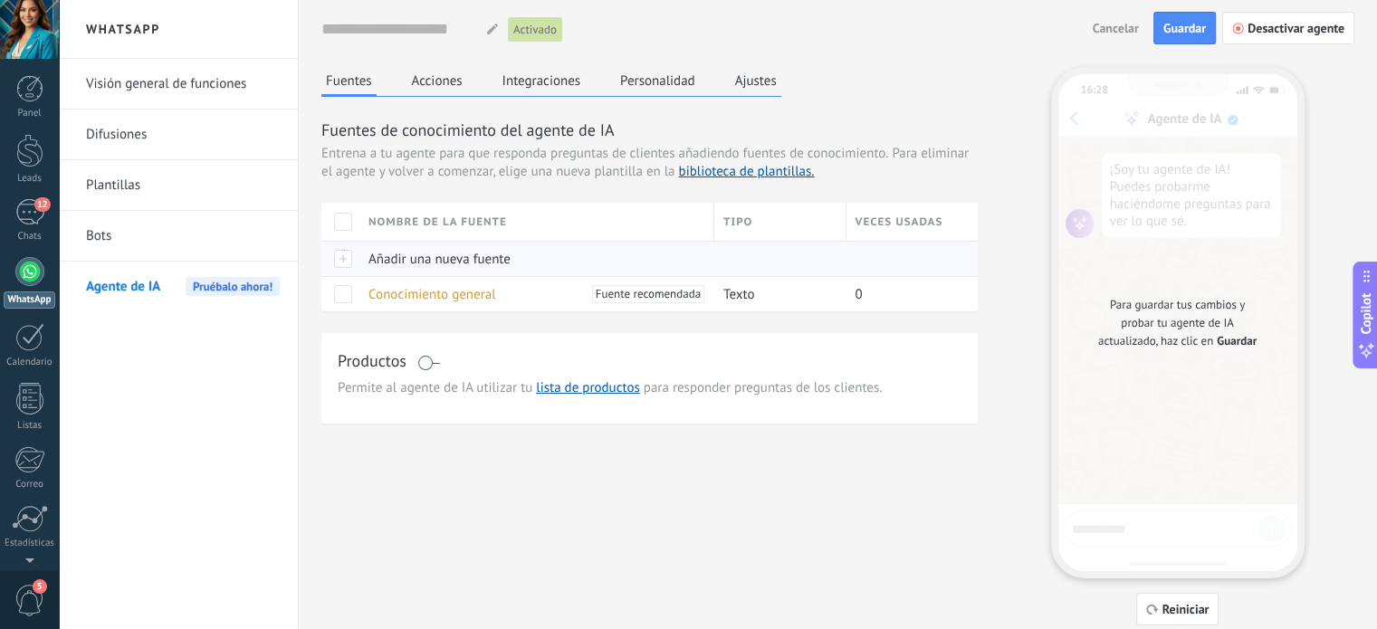
click at [343, 261] on div at bounding box center [340, 258] width 38 height 35
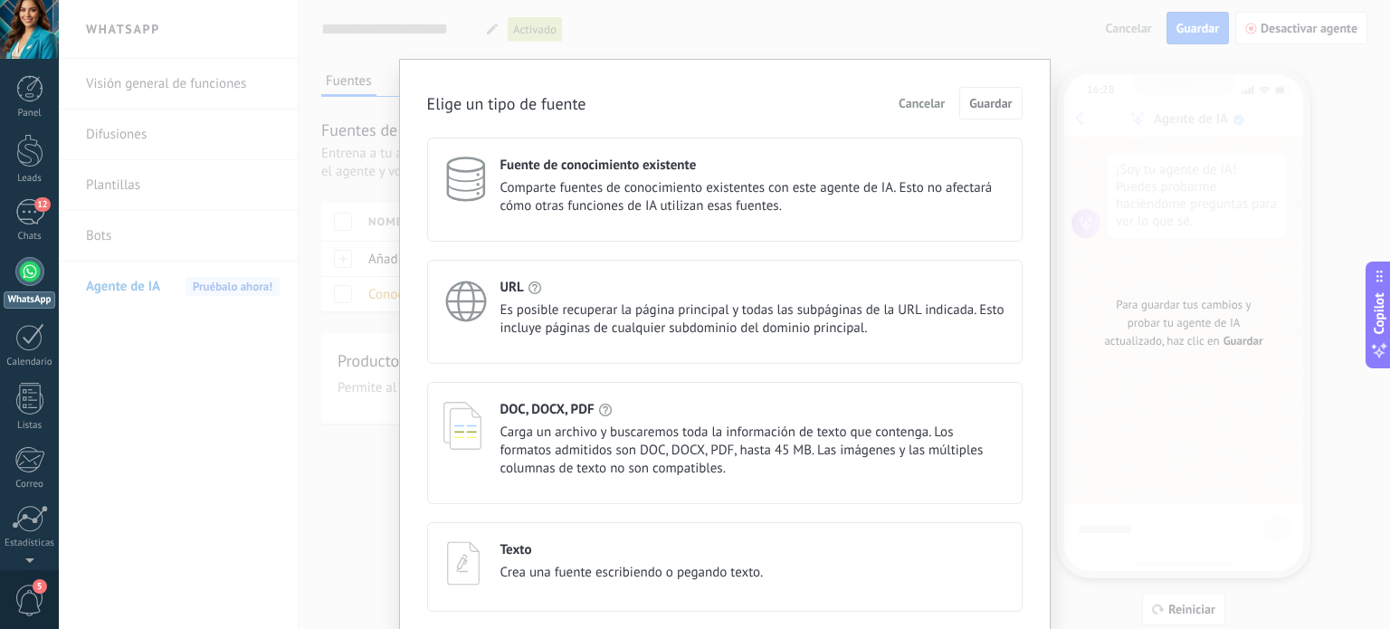
click at [639, 337] on div "URL Es posible recuperar la página principal y todas las subpáginas de la URL i…" at bounding box center [725, 312] width 596 height 104
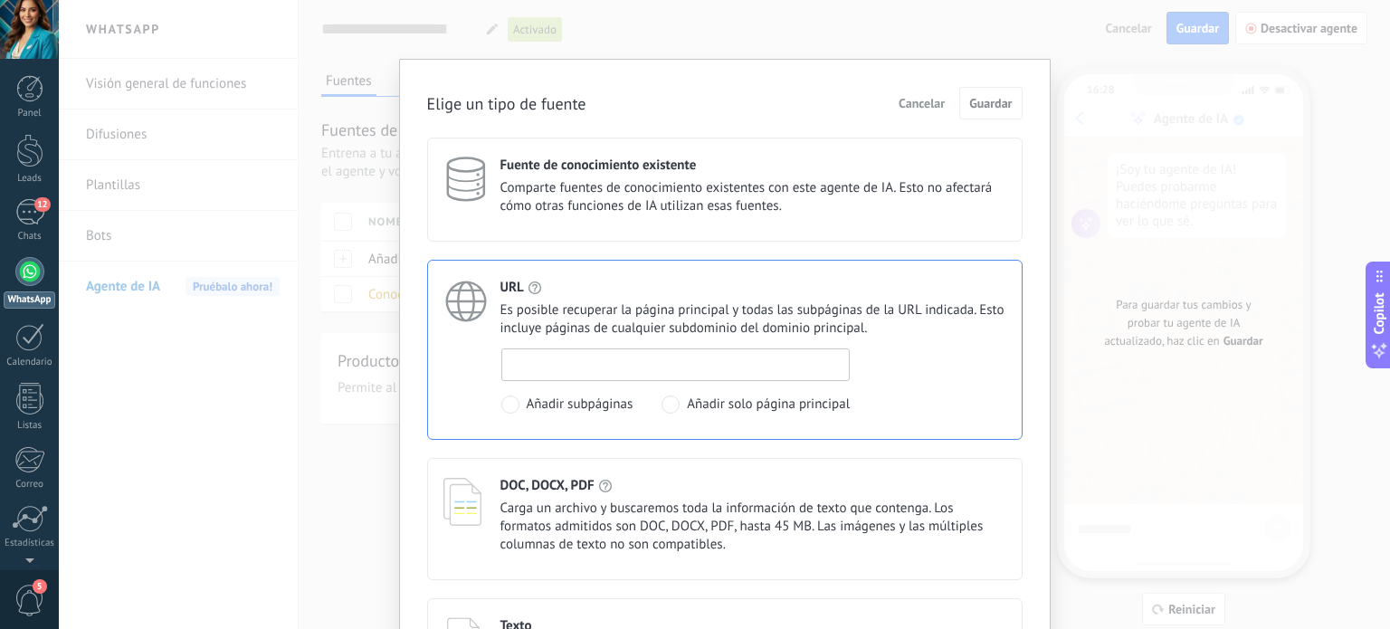
click at [632, 372] on input at bounding box center [676, 363] width 348 height 29
drag, startPoint x: 666, startPoint y: 365, endPoint x: 401, endPoint y: 414, distance: 269.7
click at [401, 414] on div "**********" at bounding box center [725, 387] width 652 height 657
paste input "*"
type input "**********"
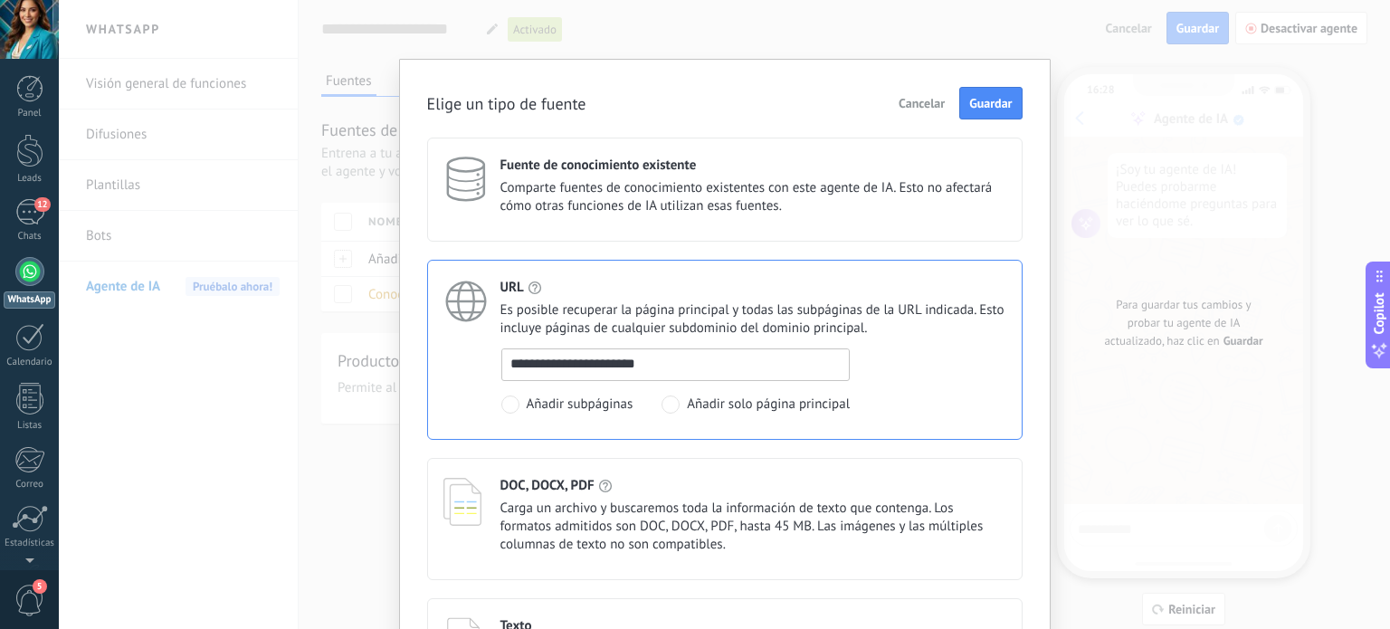
click at [594, 531] on span "Carga un archivo y buscaremos toda la información de texto que contenga. Los fo…" at bounding box center [754, 527] width 506 height 54
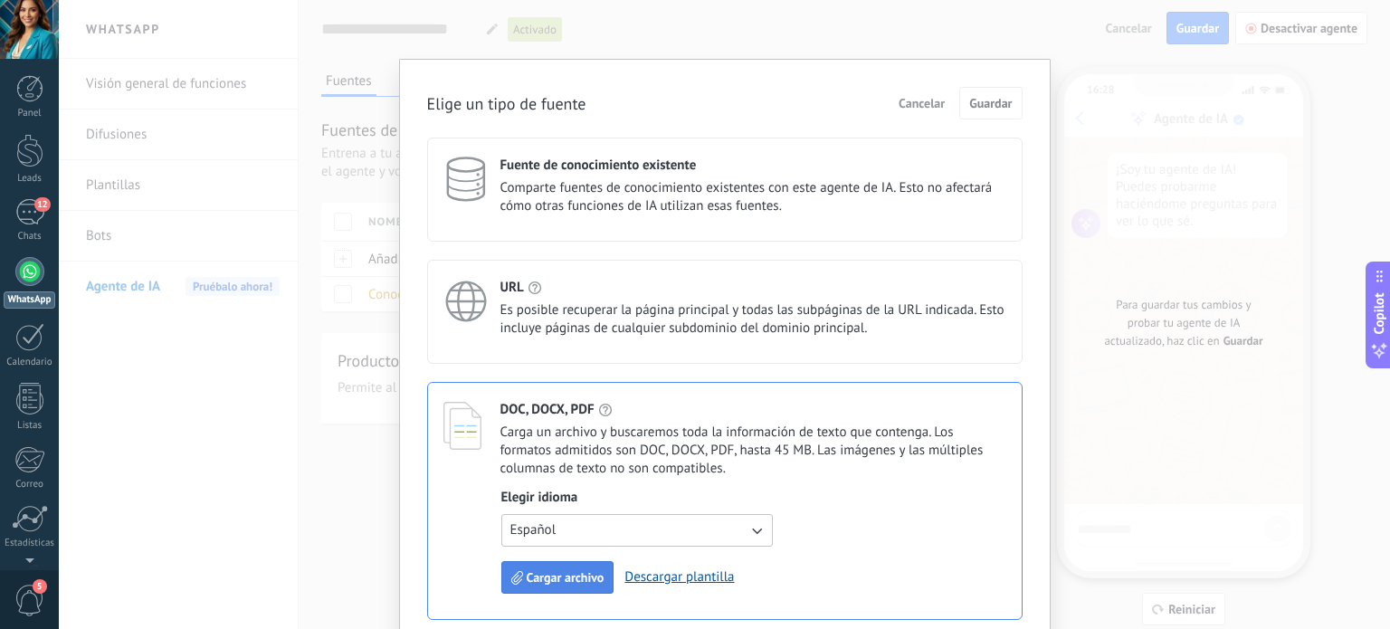
click at [577, 575] on span "Cargar archivo" at bounding box center [566, 577] width 78 height 13
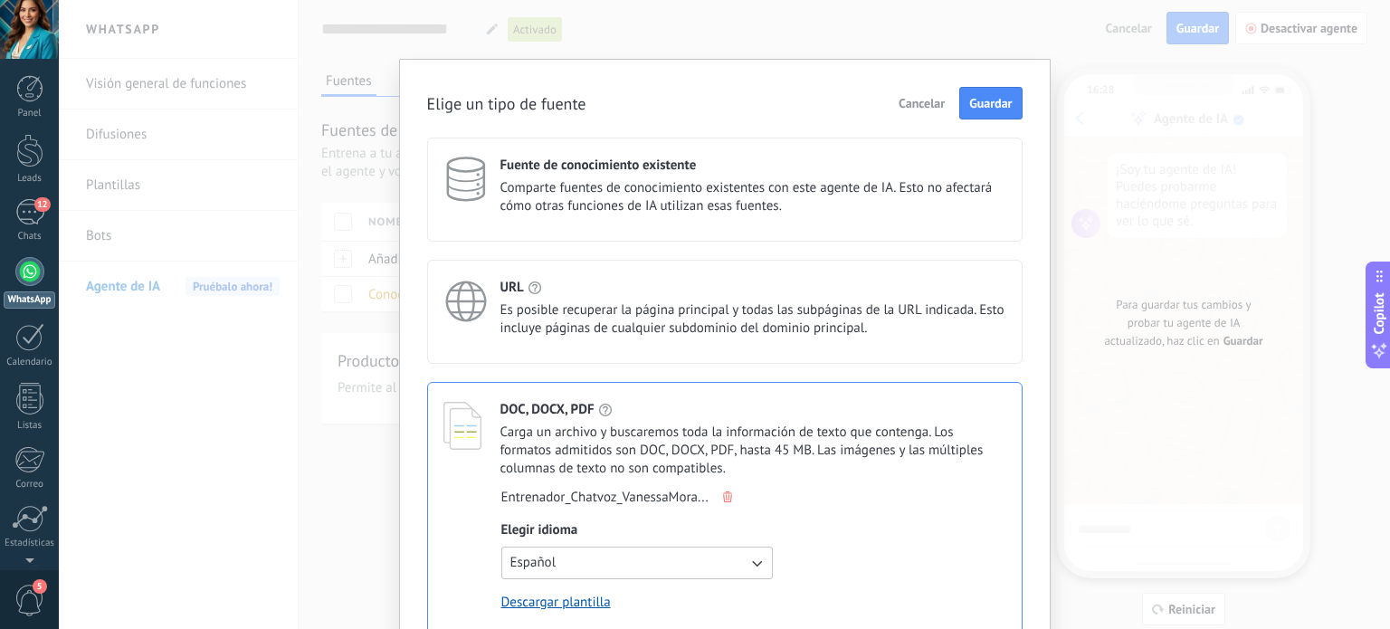
click at [1035, 329] on div "**********" at bounding box center [725, 416] width 652 height 714
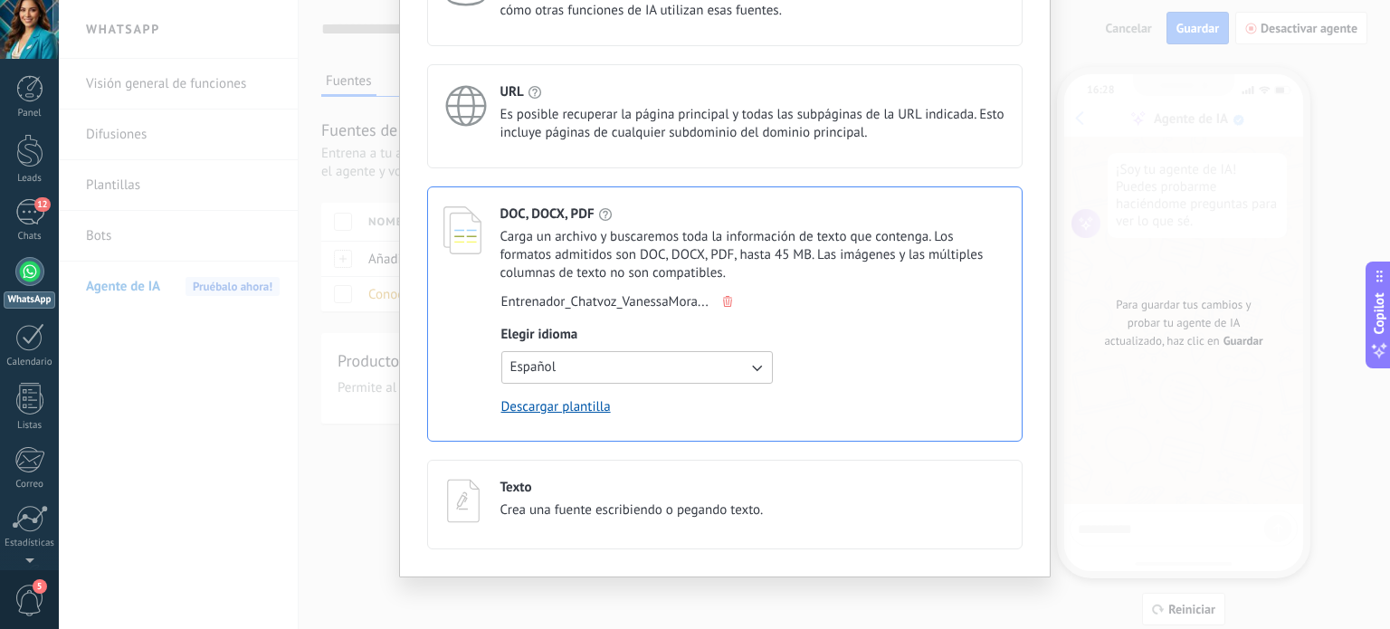
scroll to position [201, 0]
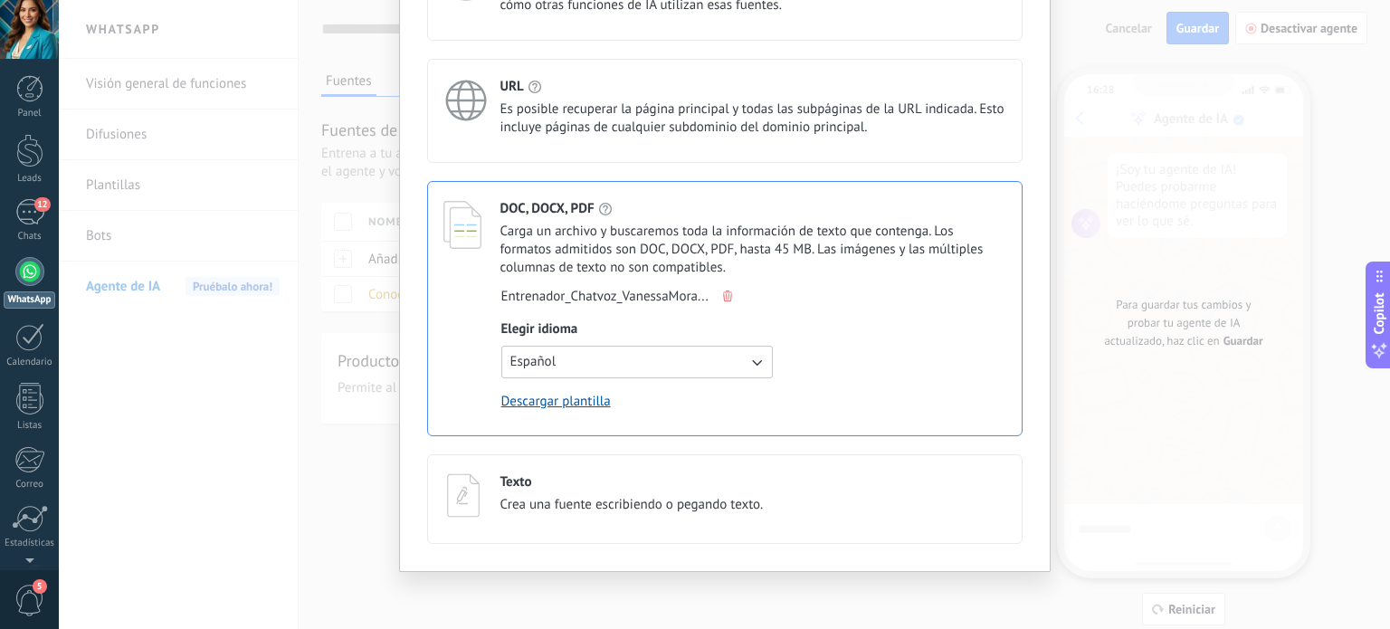
click at [610, 497] on span "Crea una fuente escribiendo o pegando texto." at bounding box center [632, 505] width 263 height 18
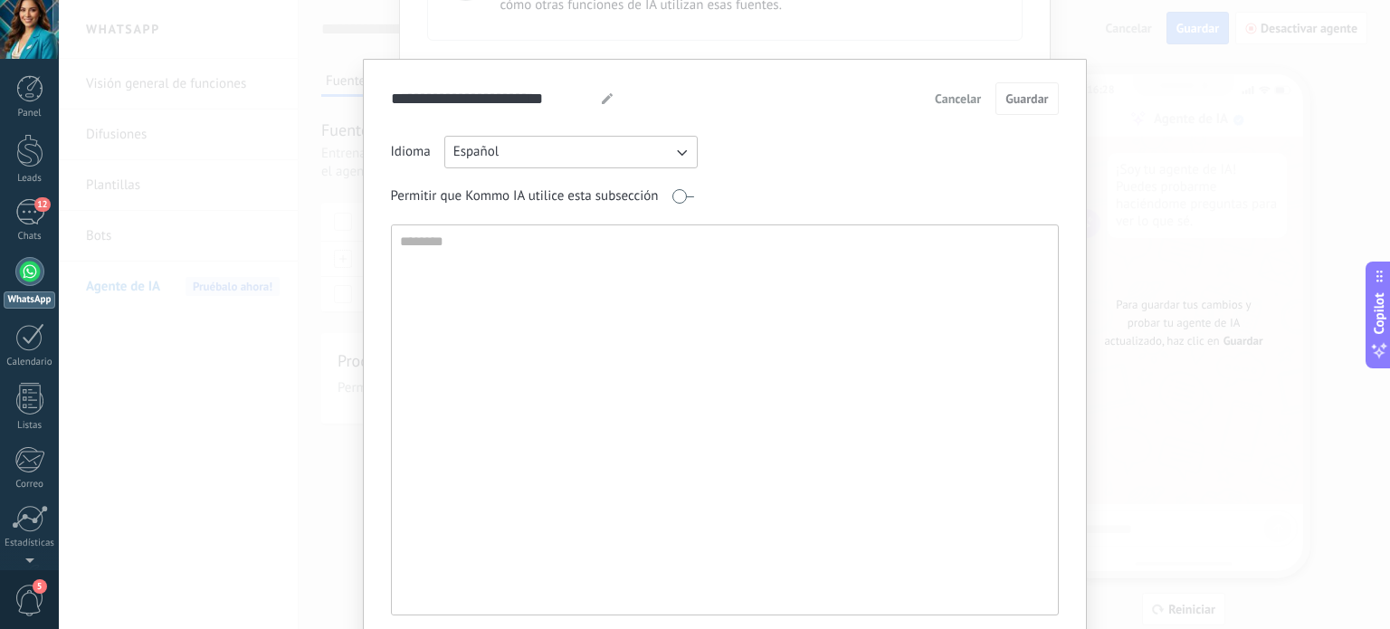
click at [976, 93] on span "Cancelar" at bounding box center [958, 98] width 46 height 13
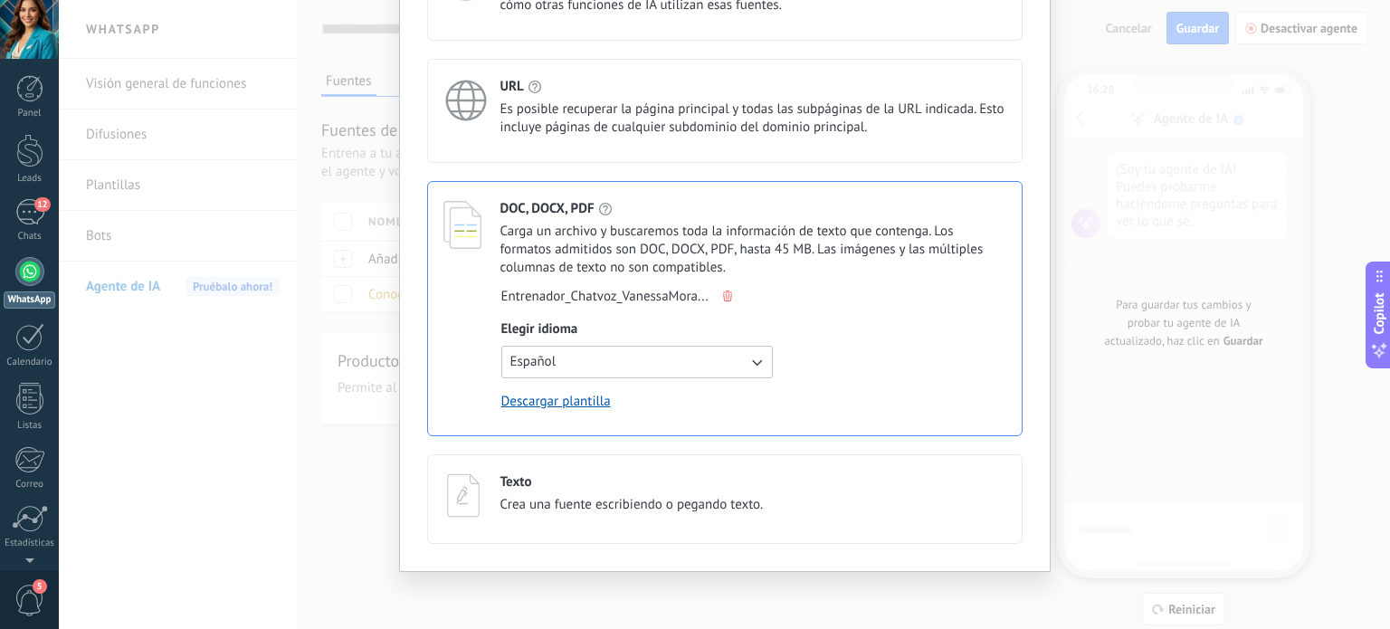
click at [1039, 88] on div "**********" at bounding box center [725, 215] width 652 height 714
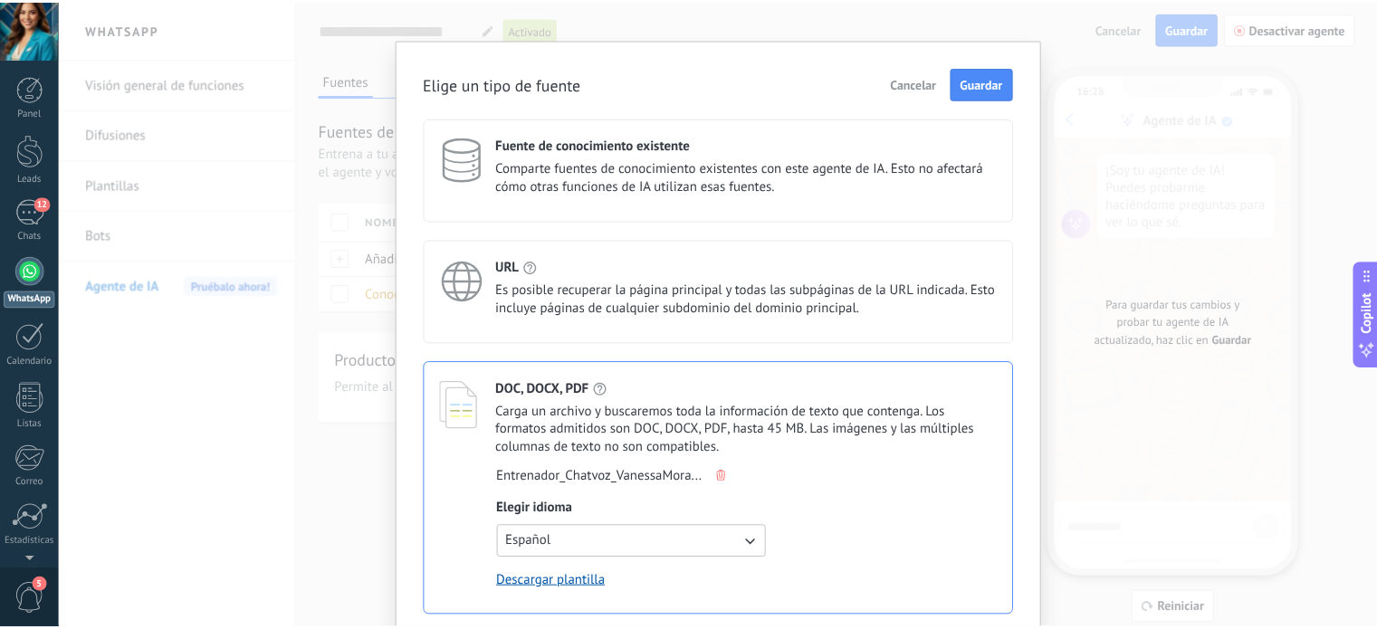
scroll to position [0, 0]
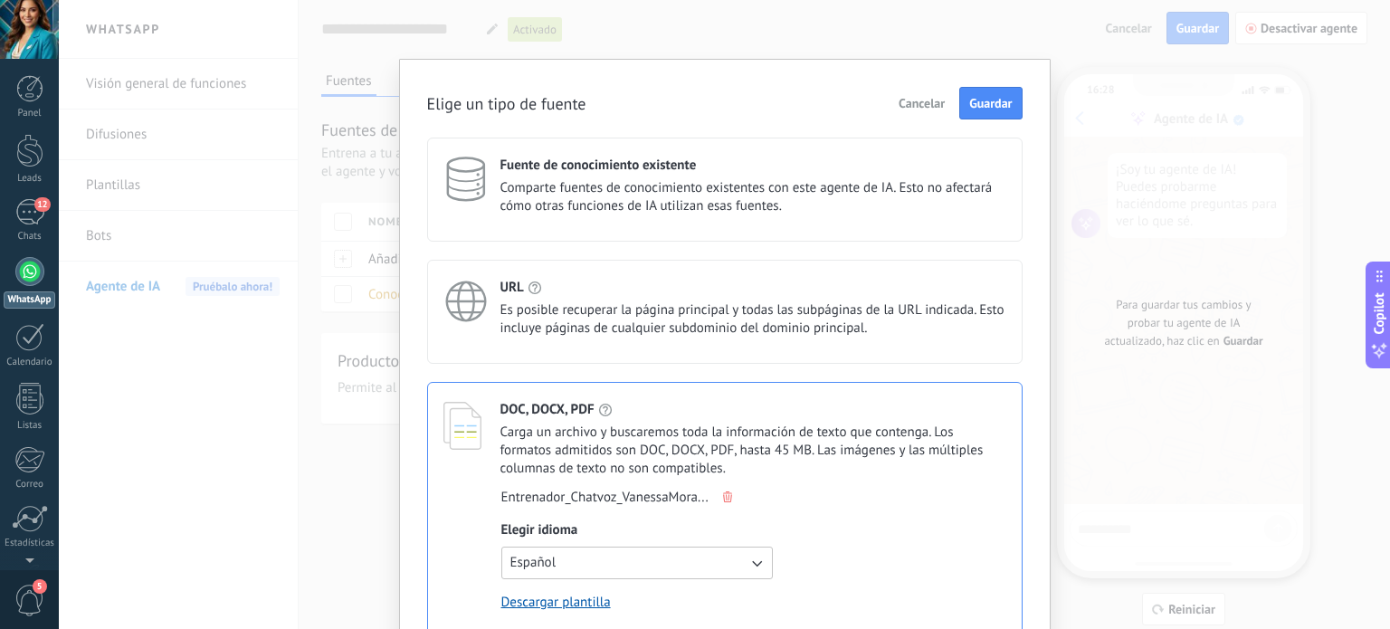
click at [597, 180] on span "Comparte fuentes de conocimiento existentes con este agente de IA. Esto no afec…" at bounding box center [754, 197] width 506 height 36
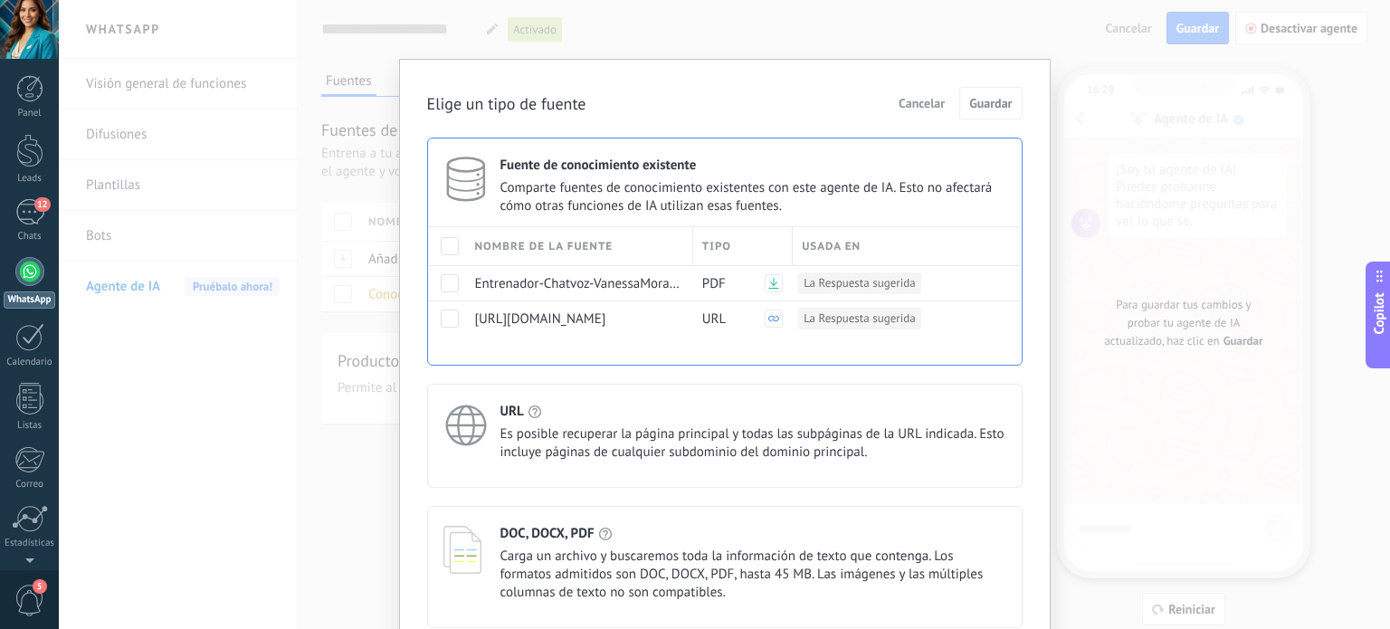
click at [621, 420] on div "URL Es posible recuperar la página principal y todas las subpáginas de la URL i…" at bounding box center [754, 432] width 506 height 59
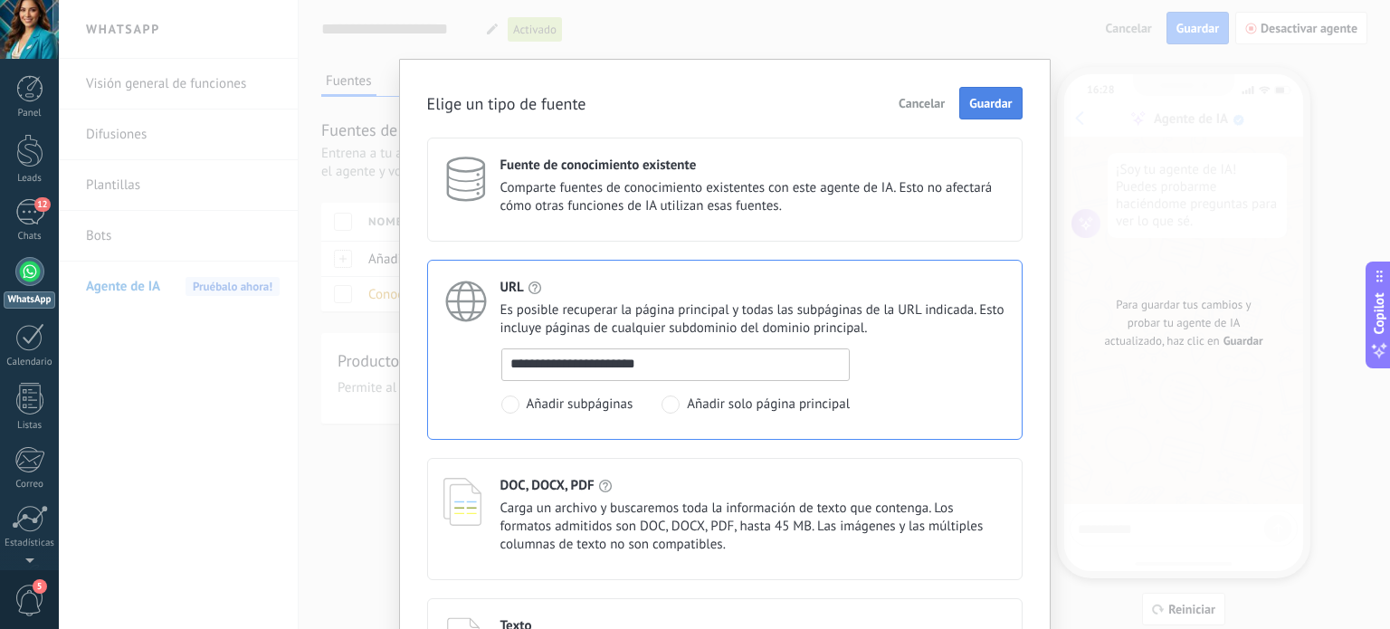
click at [994, 98] on span "Guardar" at bounding box center [990, 103] width 43 height 13
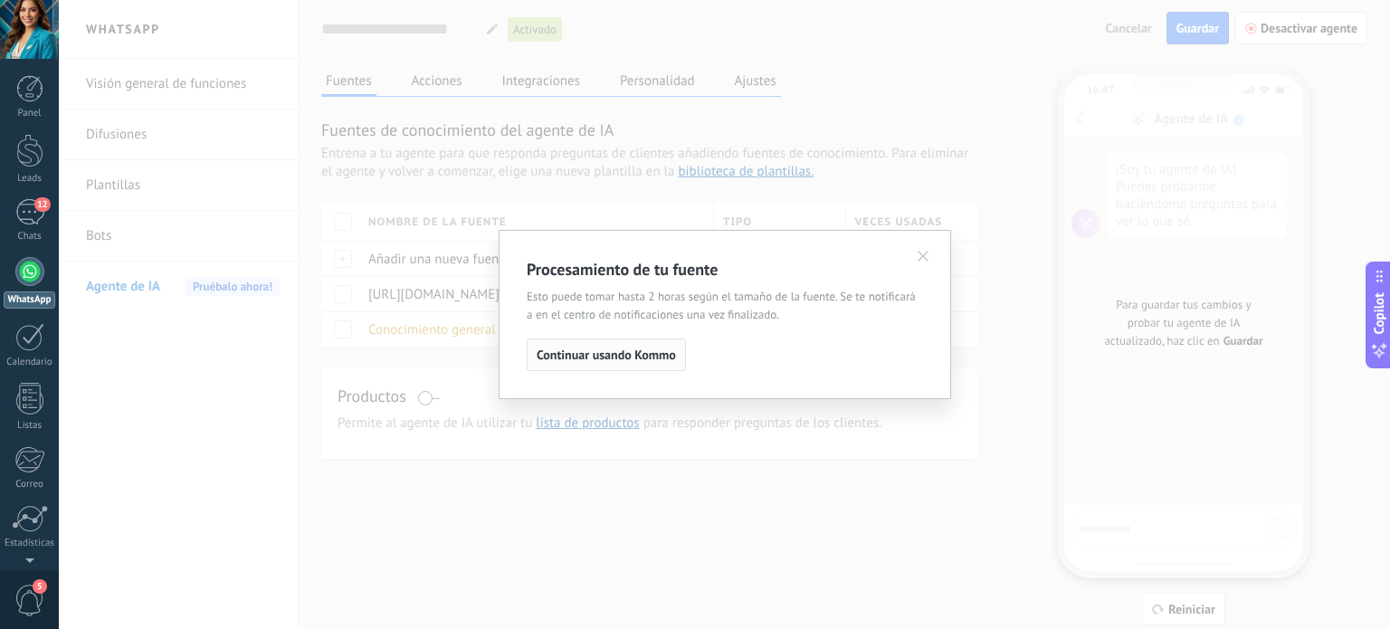
click at [626, 359] on span "Continuar usando Kommo" at bounding box center [606, 354] width 139 height 13
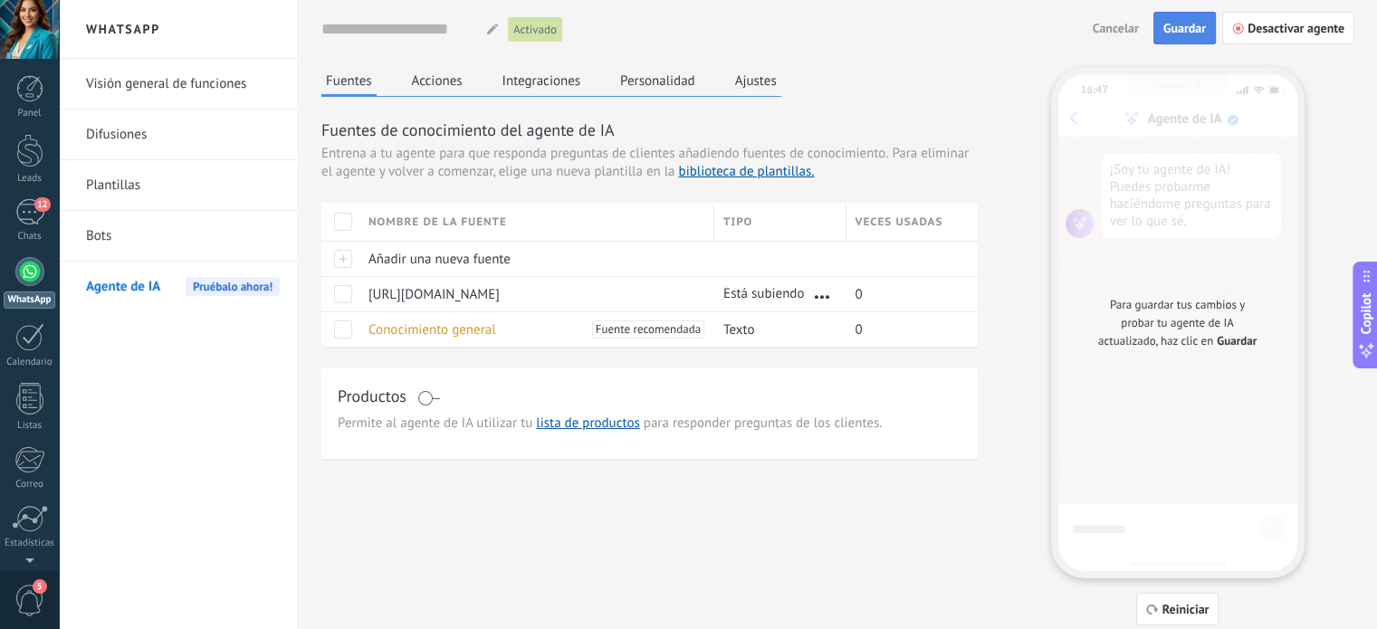
click at [1182, 19] on button "Guardar" at bounding box center [1184, 28] width 62 height 33
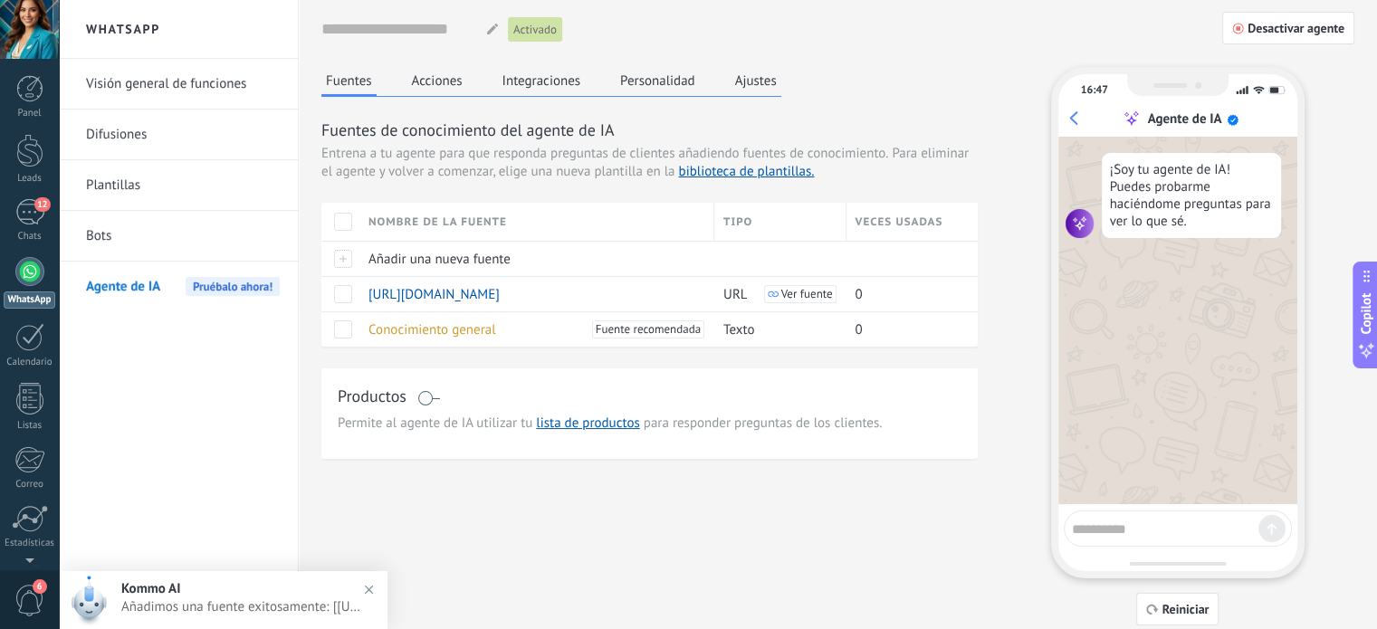
click at [1119, 526] on textarea at bounding box center [1165, 526] width 186 height 23
type textarea "****"
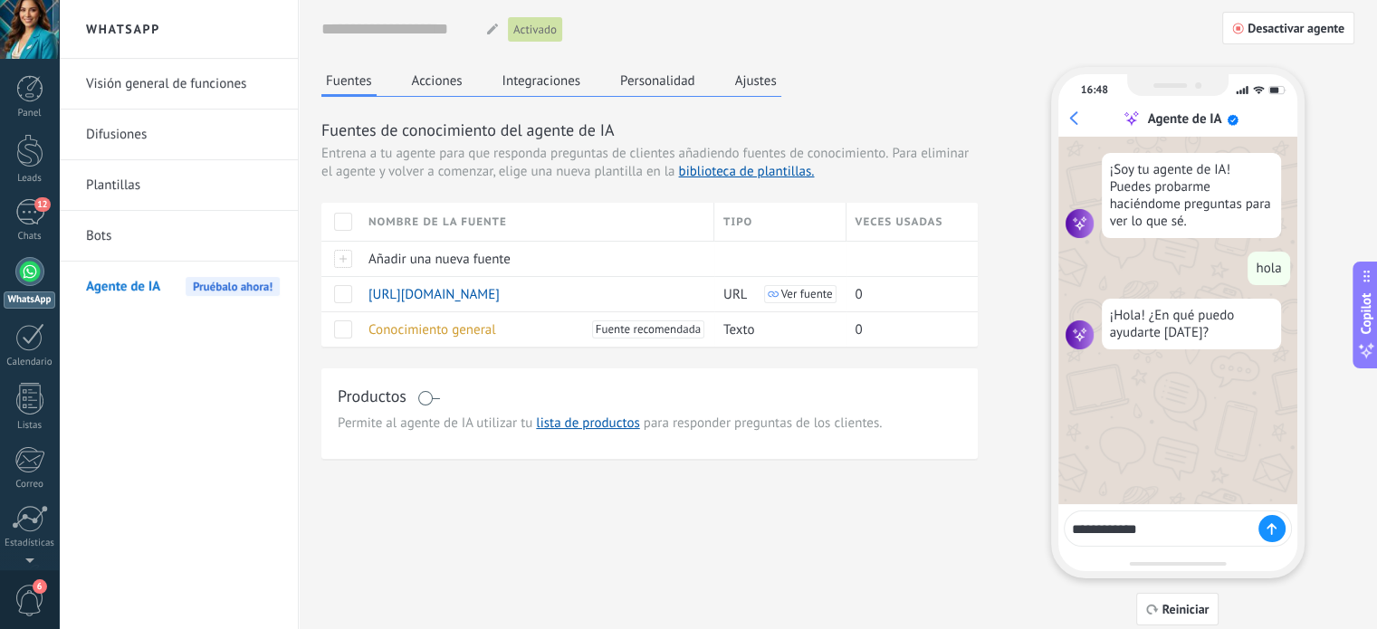
type textarea "**********"
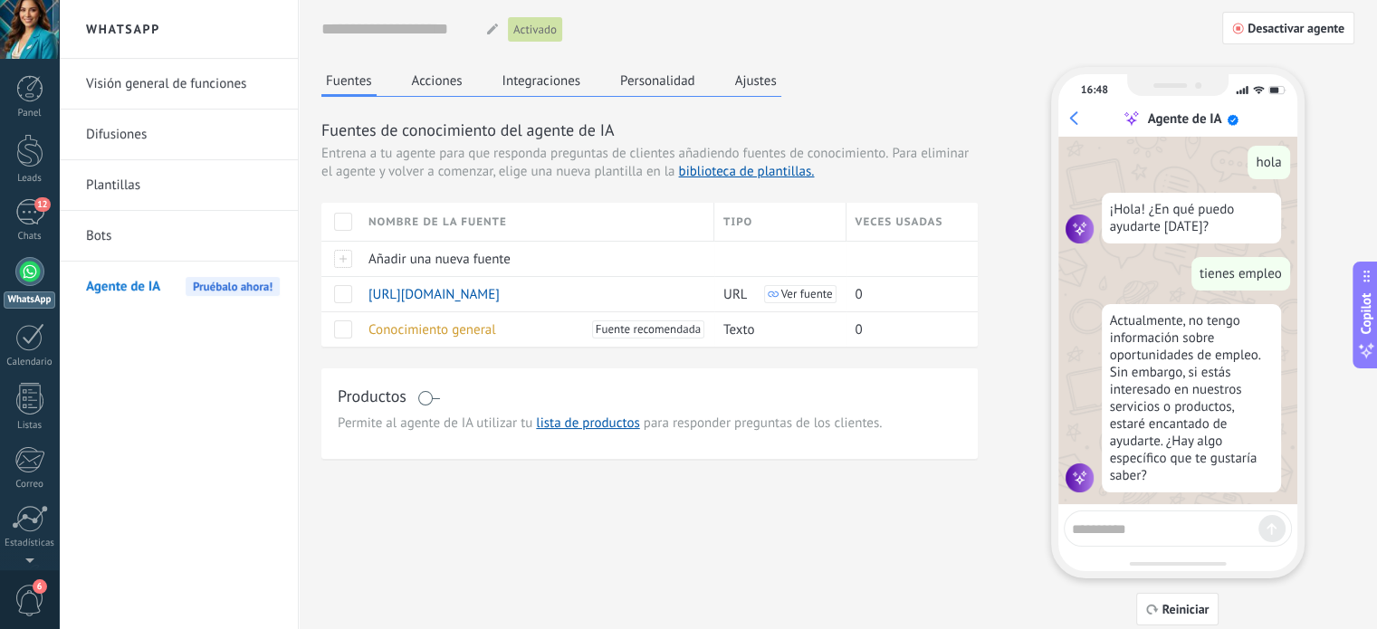
scroll to position [119, 0]
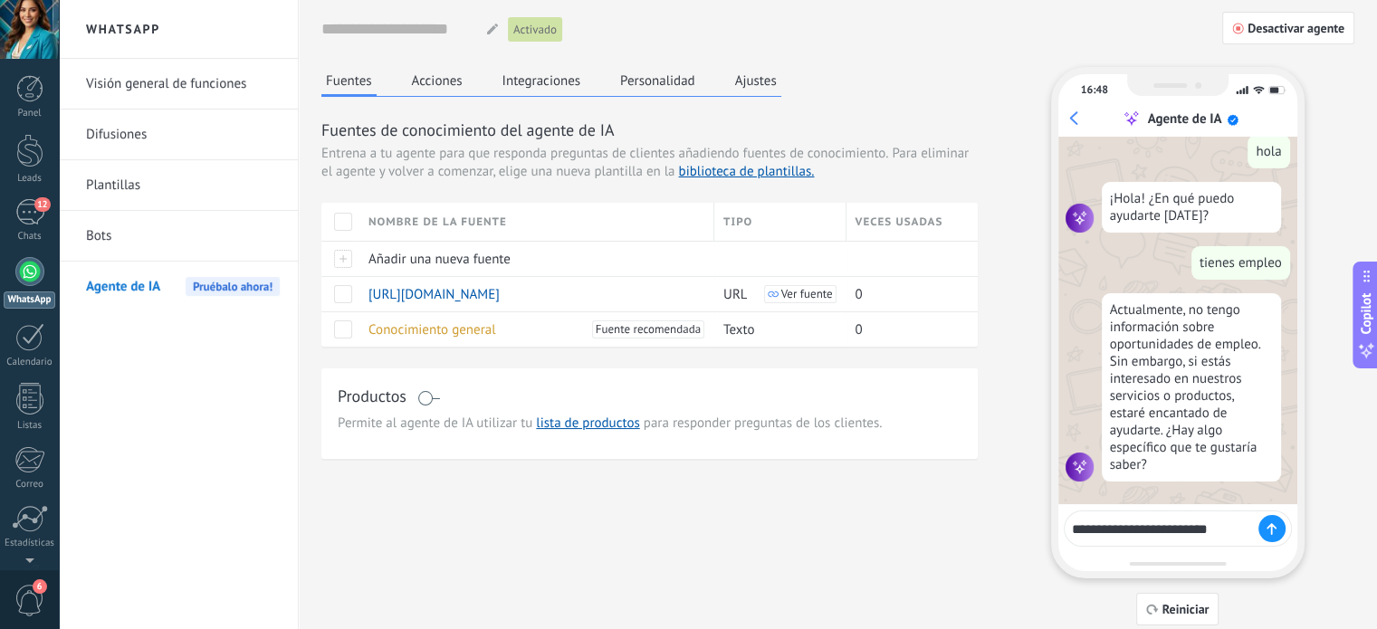
type textarea "**********"
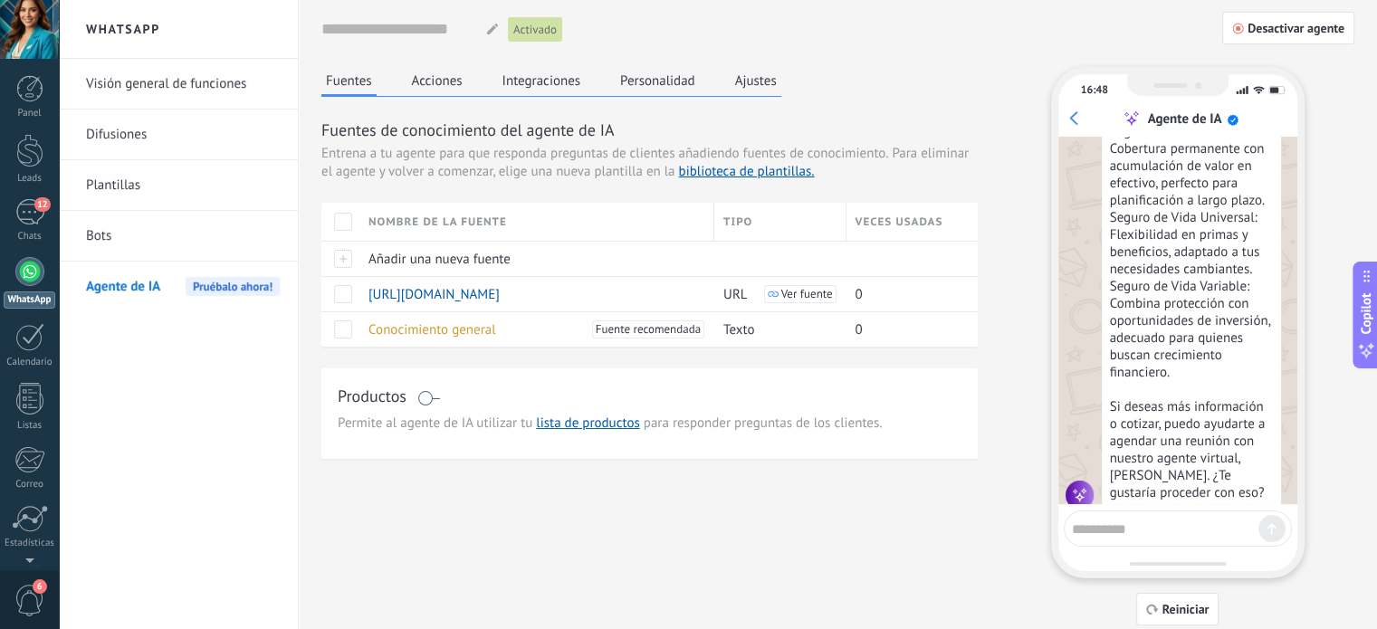
scroll to position [735, 0]
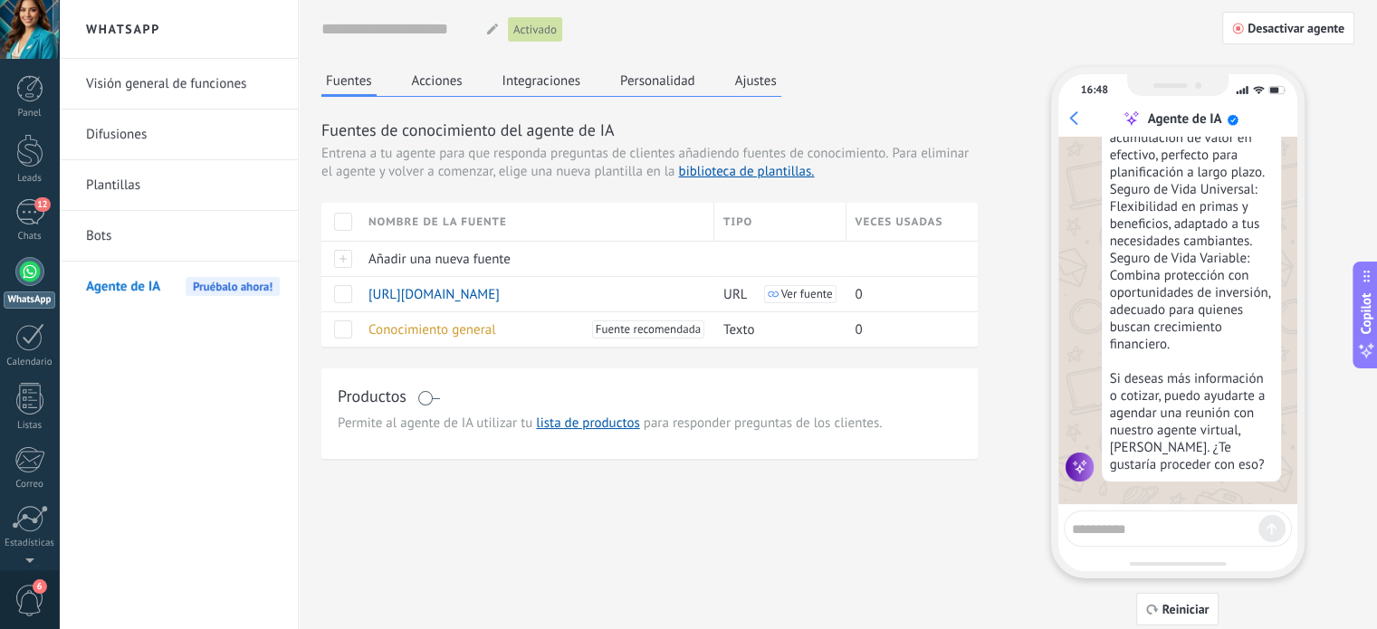
click at [1119, 535] on textarea at bounding box center [1165, 526] width 186 height 23
type textarea "**"
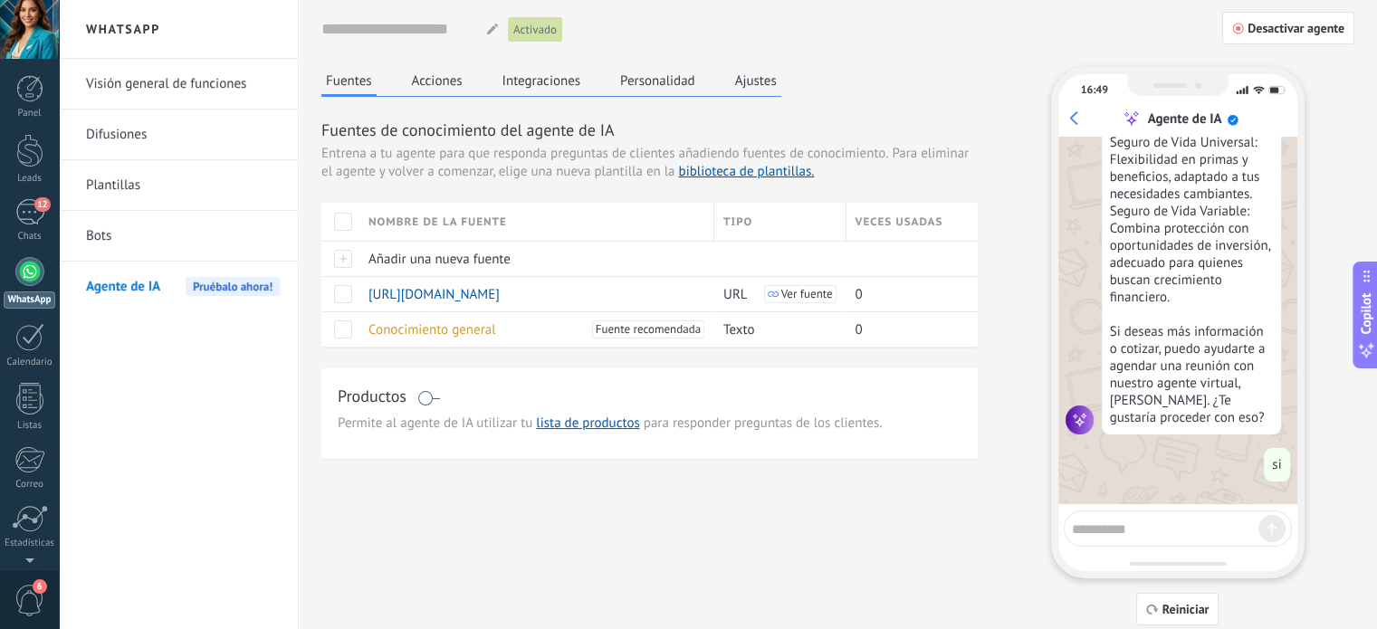
scroll to position [782, 0]
drag, startPoint x: 1296, startPoint y: 417, endPoint x: 1313, endPoint y: 441, distance: 29.1
click at [1313, 441] on div "Fuentes Acciones Integraciones Personalidad Ajustes Fuentes de conocimiento del…" at bounding box center [837, 346] width 1033 height 558
click at [1143, 531] on textarea at bounding box center [1165, 526] width 186 height 23
click at [437, 92] on button "Acciones" at bounding box center [437, 80] width 60 height 27
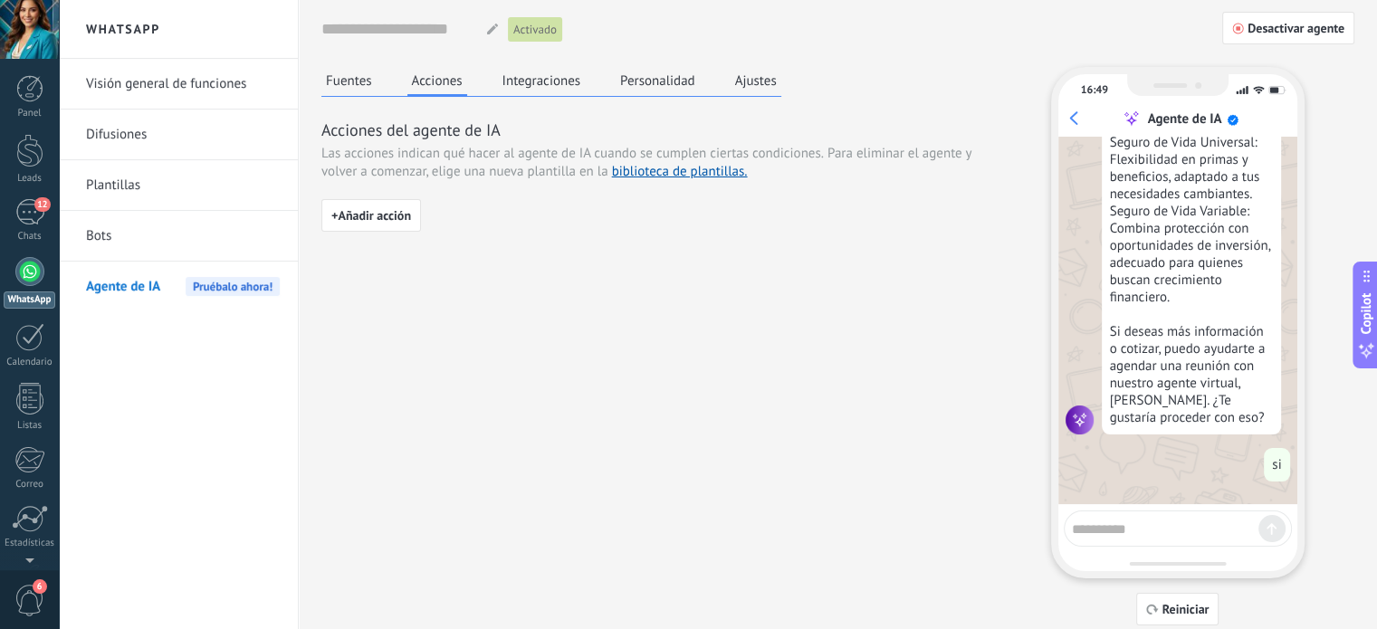
drag, startPoint x: 562, startPoint y: 224, endPoint x: 591, endPoint y: 238, distance: 32.4
click at [591, 238] on div "+ Añadir acción" at bounding box center [649, 222] width 656 height 47
click at [702, 173] on link "biblioteca de plantillas." at bounding box center [680, 171] width 136 height 17
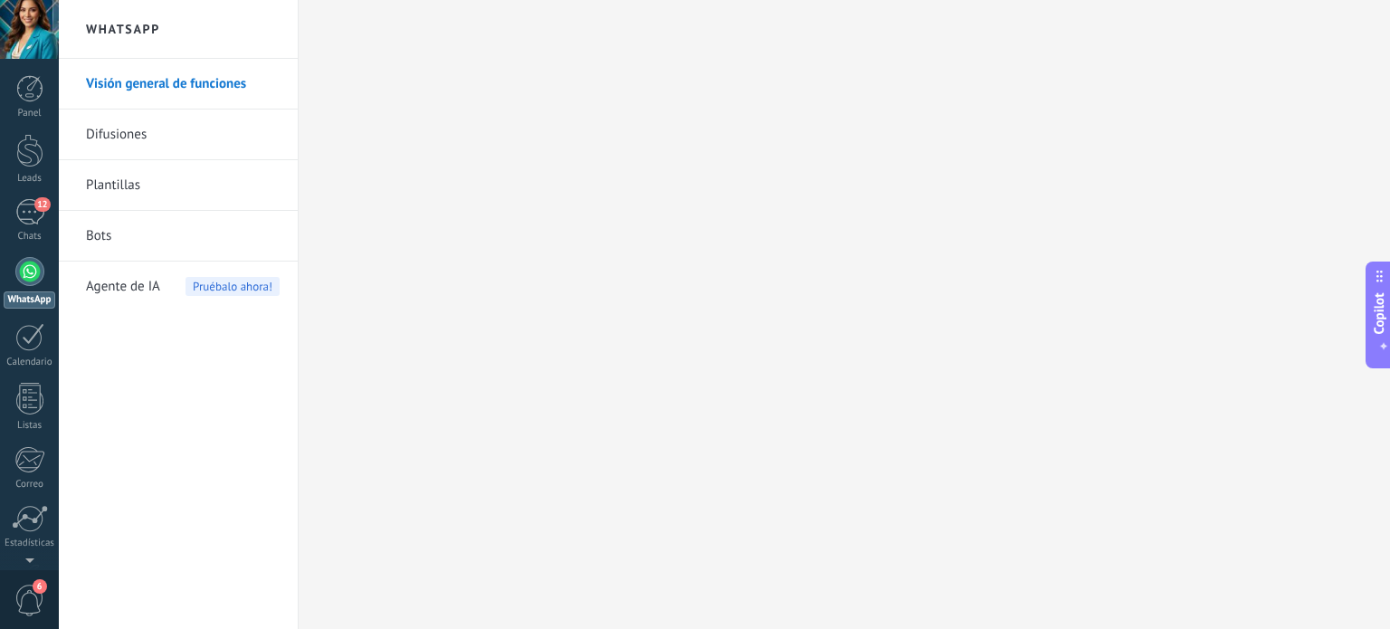
click at [143, 289] on span "Agente de IA" at bounding box center [123, 287] width 74 height 51
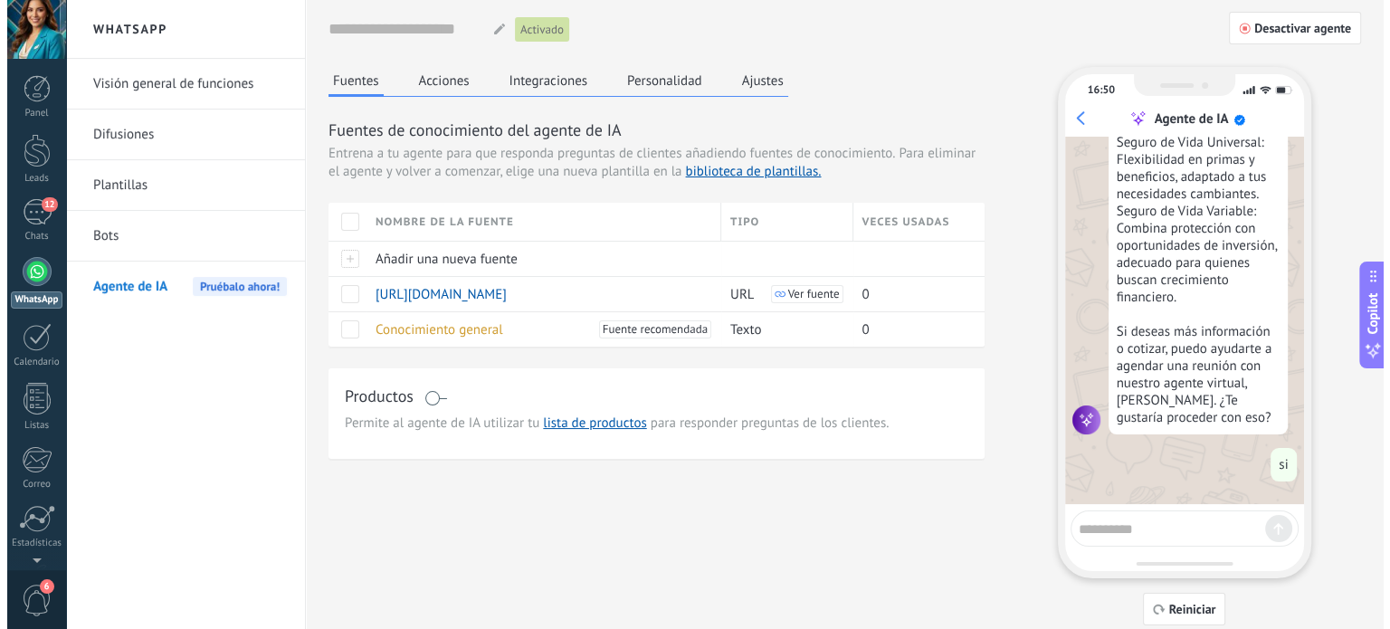
scroll to position [782, 0]
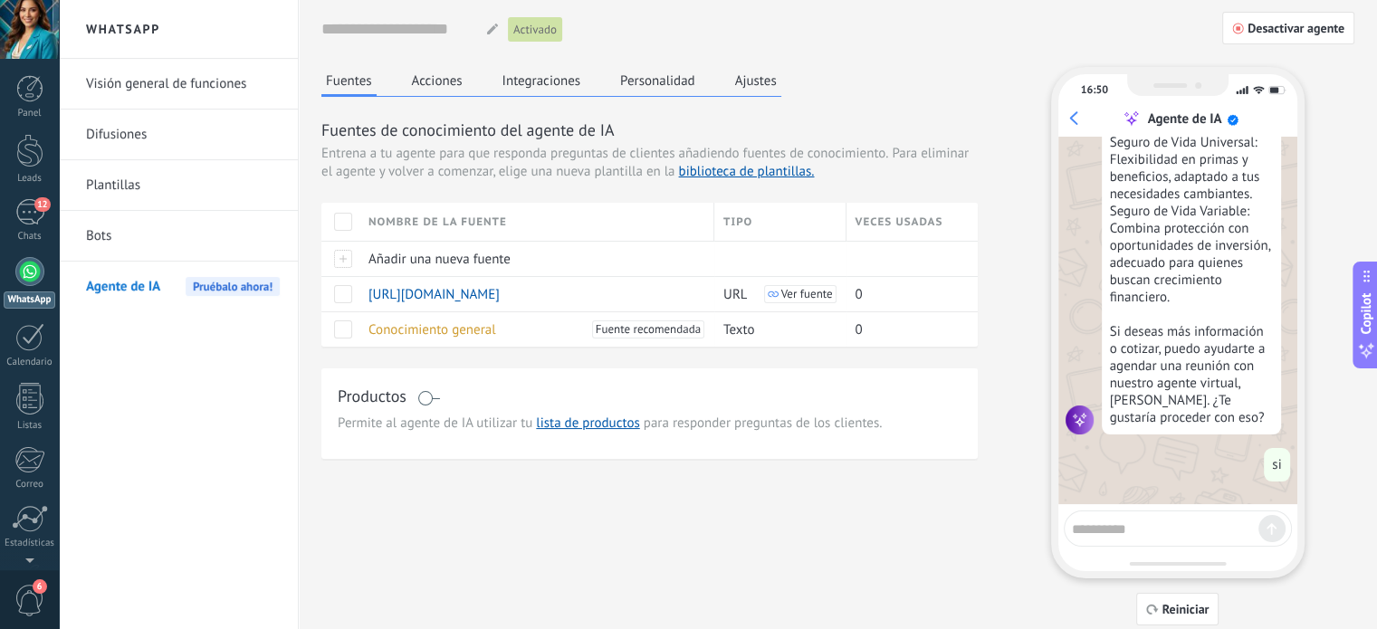
click at [560, 85] on button "Integraciones" at bounding box center [542, 80] width 88 height 27
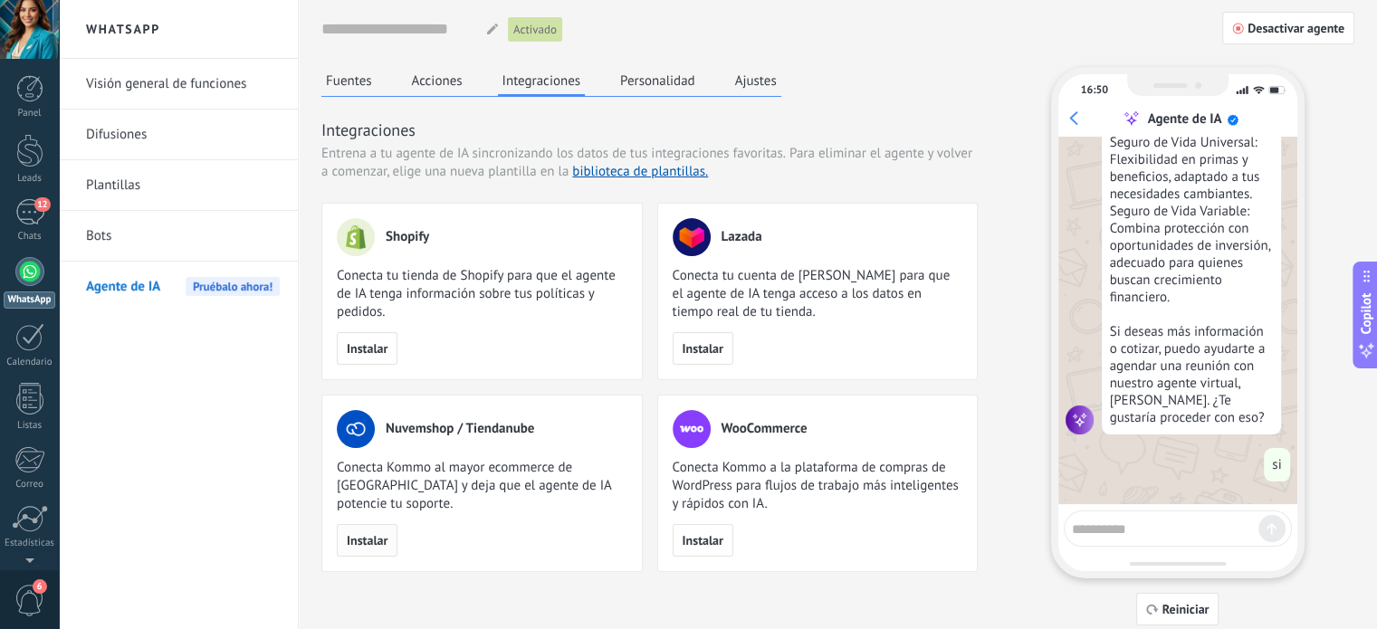
click at [380, 541] on span "Instalar" at bounding box center [367, 540] width 41 height 13
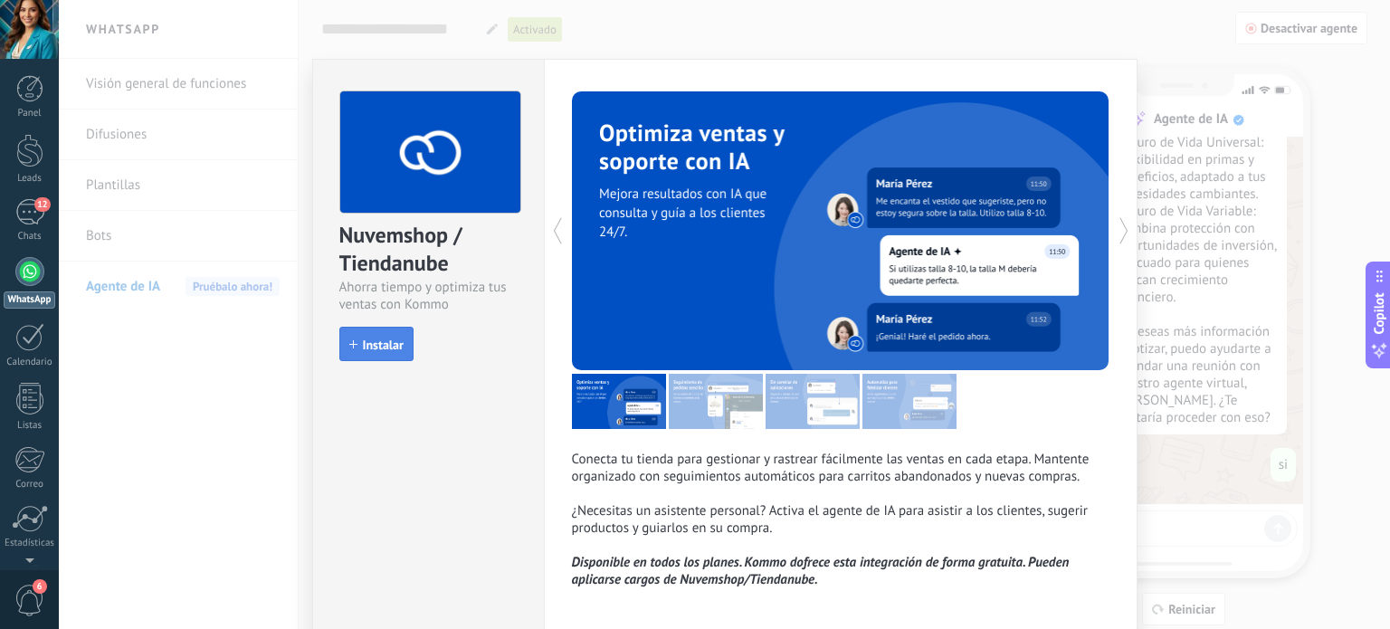
click at [362, 354] on button "Instalar" at bounding box center [376, 344] width 74 height 34
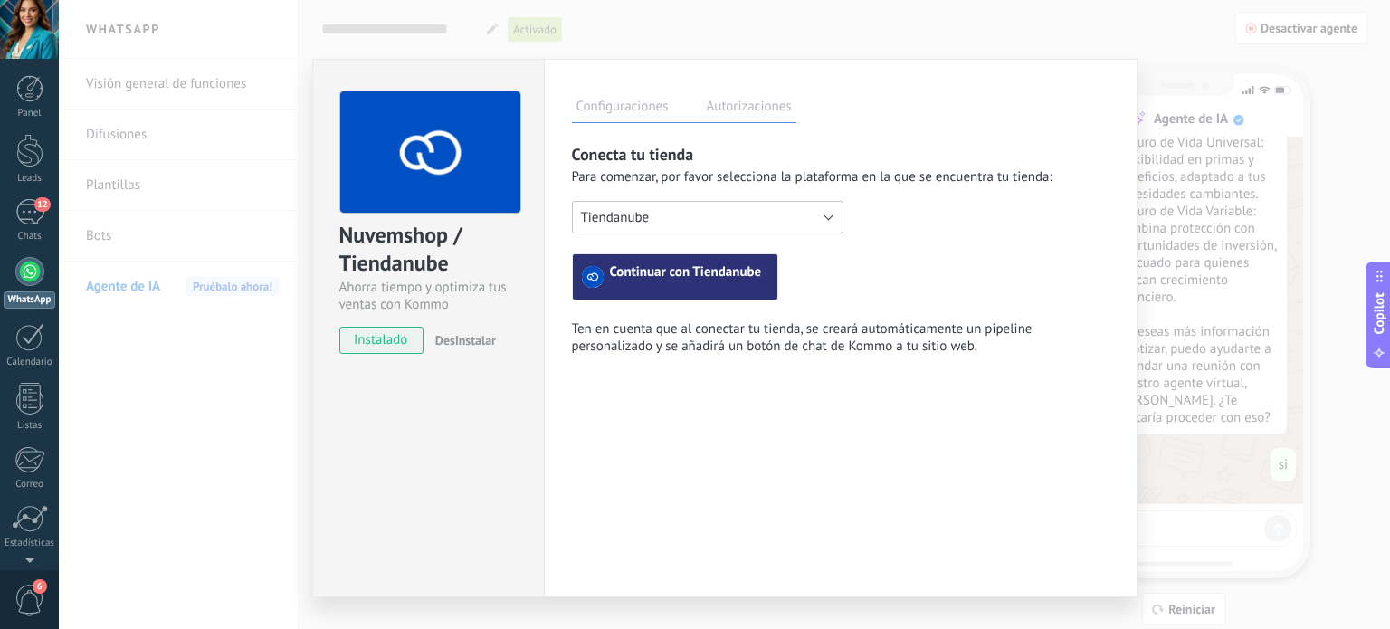
click at [829, 215] on button "Tiendanube" at bounding box center [708, 217] width 272 height 33
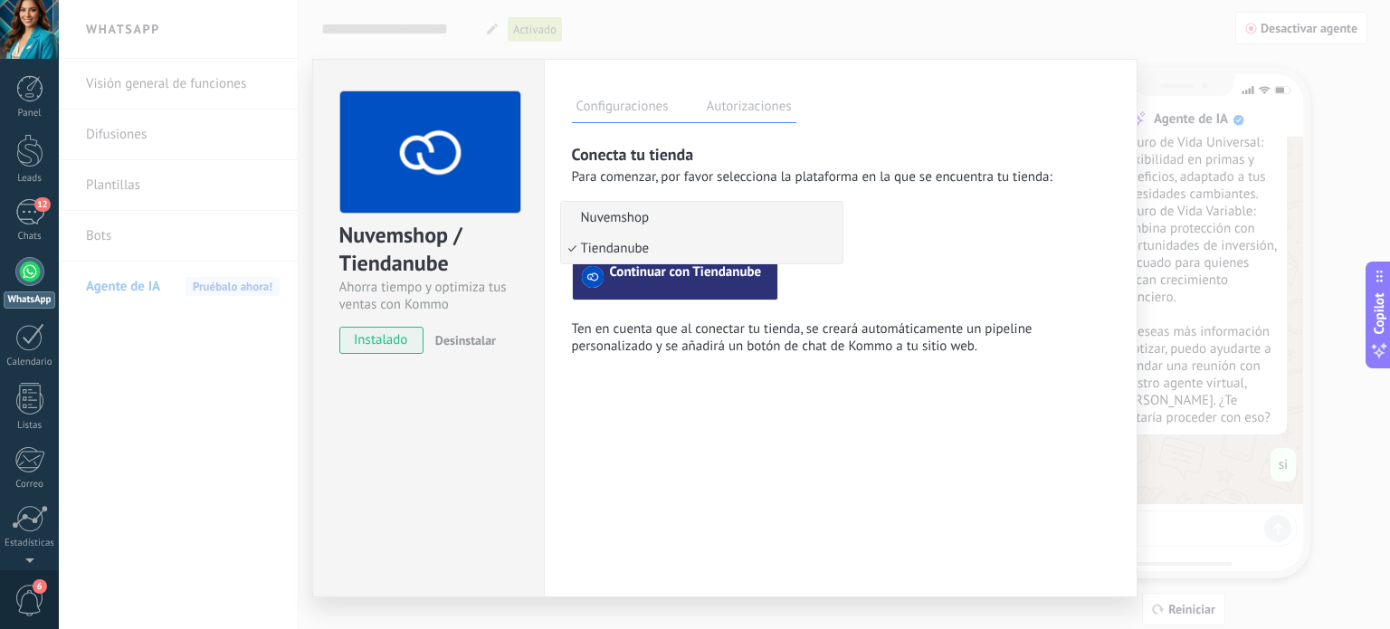
click at [829, 215] on span "Nuvemshop" at bounding box center [699, 217] width 276 height 17
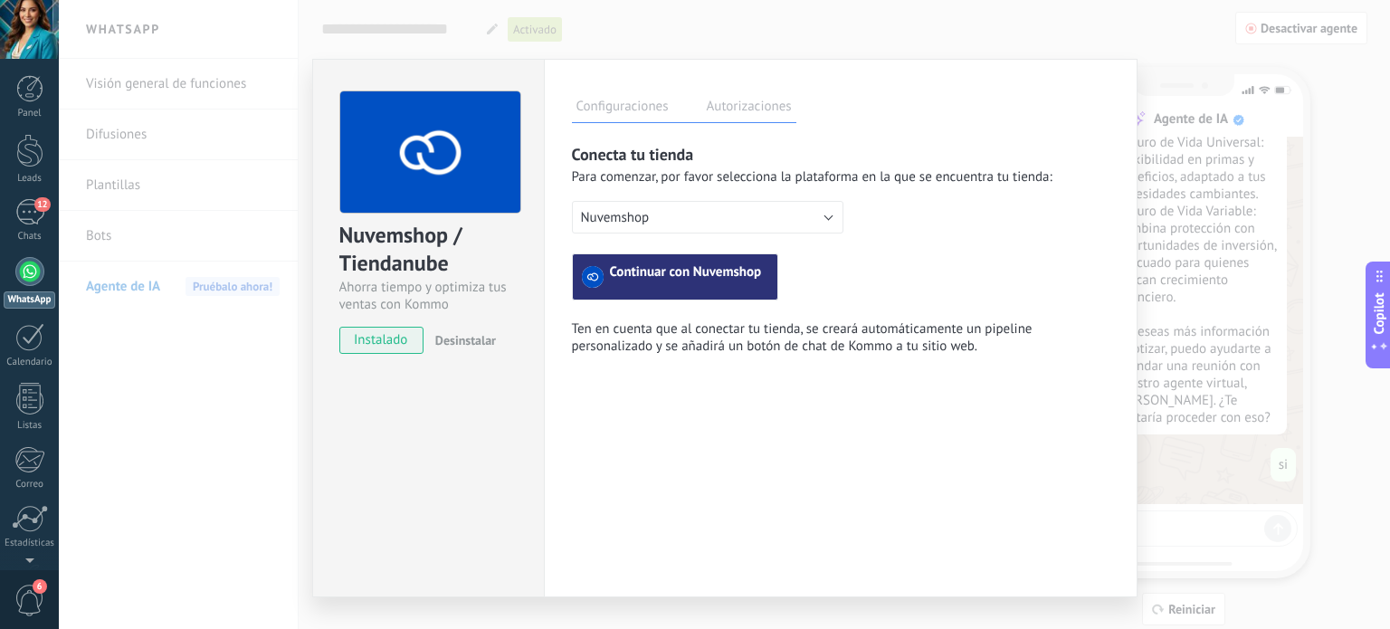
click at [704, 280] on span "Continuar con Nuvemshop" at bounding box center [686, 277] width 152 height 22
click at [824, 216] on button "Nuvemshop" at bounding box center [708, 217] width 272 height 33
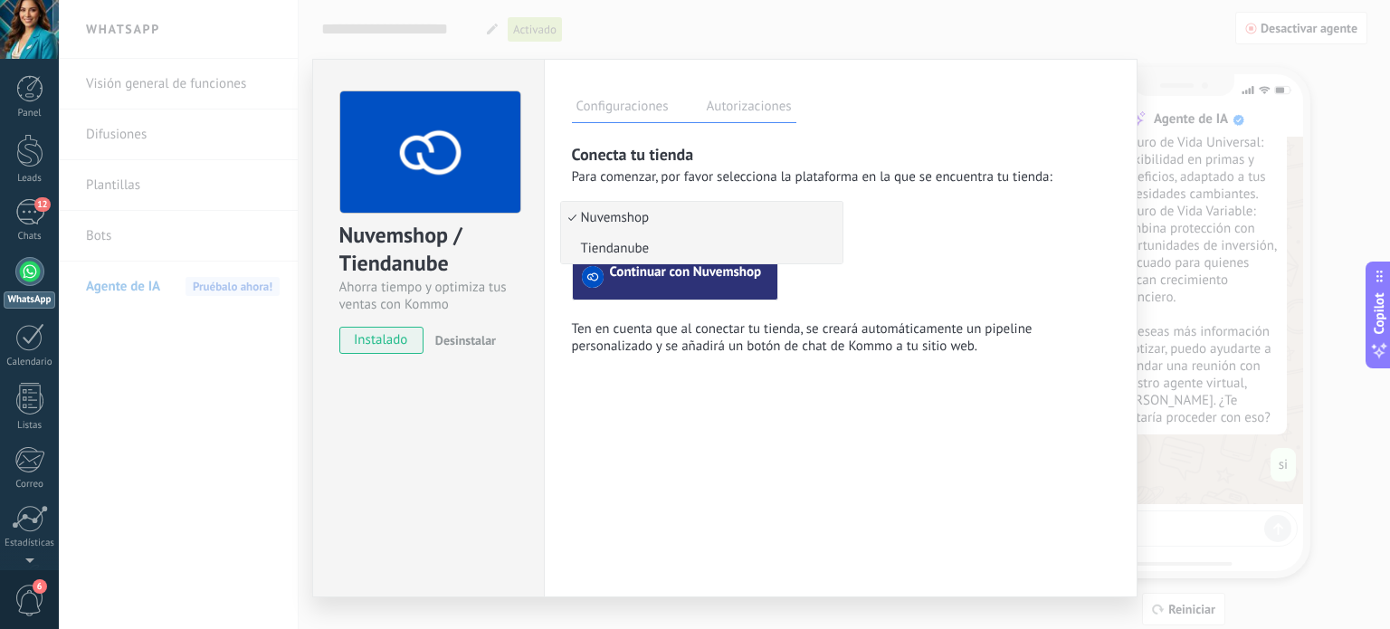
click at [690, 251] on span "Tiendanube" at bounding box center [699, 248] width 276 height 17
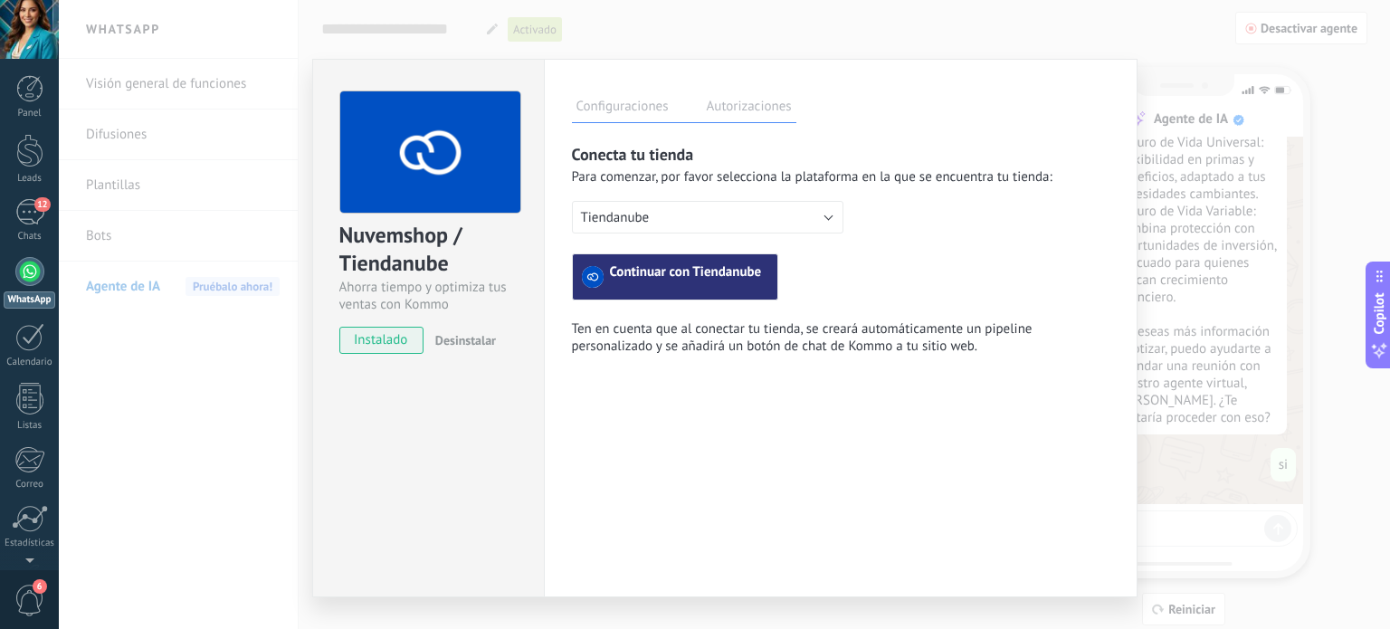
click at [688, 280] on span "Continuar con Tiendanube" at bounding box center [686, 277] width 152 height 22
